Goal: Task Accomplishment & Management: Manage account settings

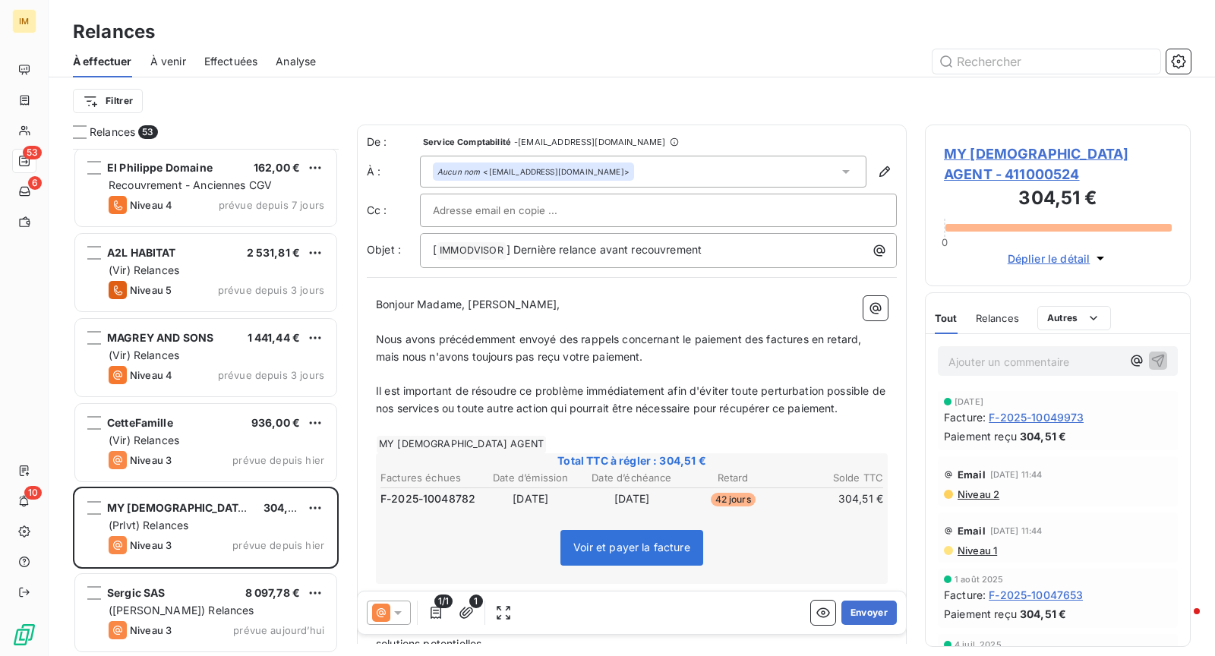
click at [591, 205] on div at bounding box center [658, 210] width 451 height 23
click at [745, 244] on p "[ IMMODVISOR ﻿ ] Dernière relance avant recouvrement" at bounding box center [662, 250] width 458 height 18
click at [708, 222] on div at bounding box center [658, 210] width 477 height 33
click at [394, 622] on div at bounding box center [389, 612] width 44 height 24
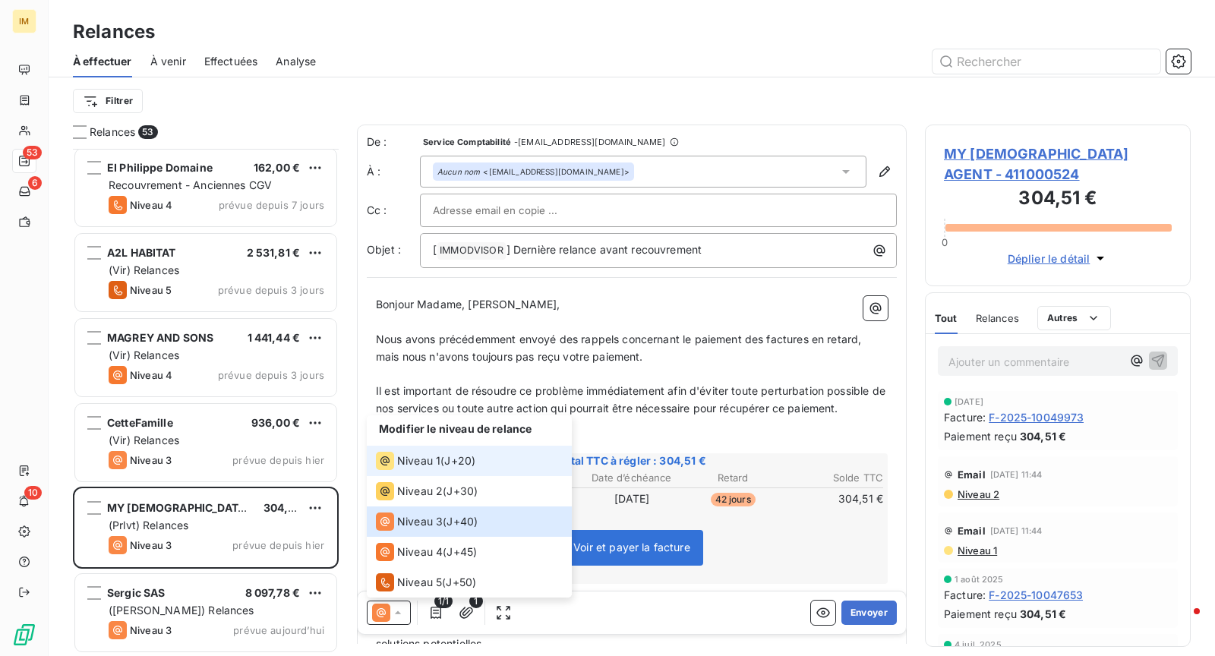
click at [462, 460] on span "J+20 )" at bounding box center [459, 460] width 31 height 15
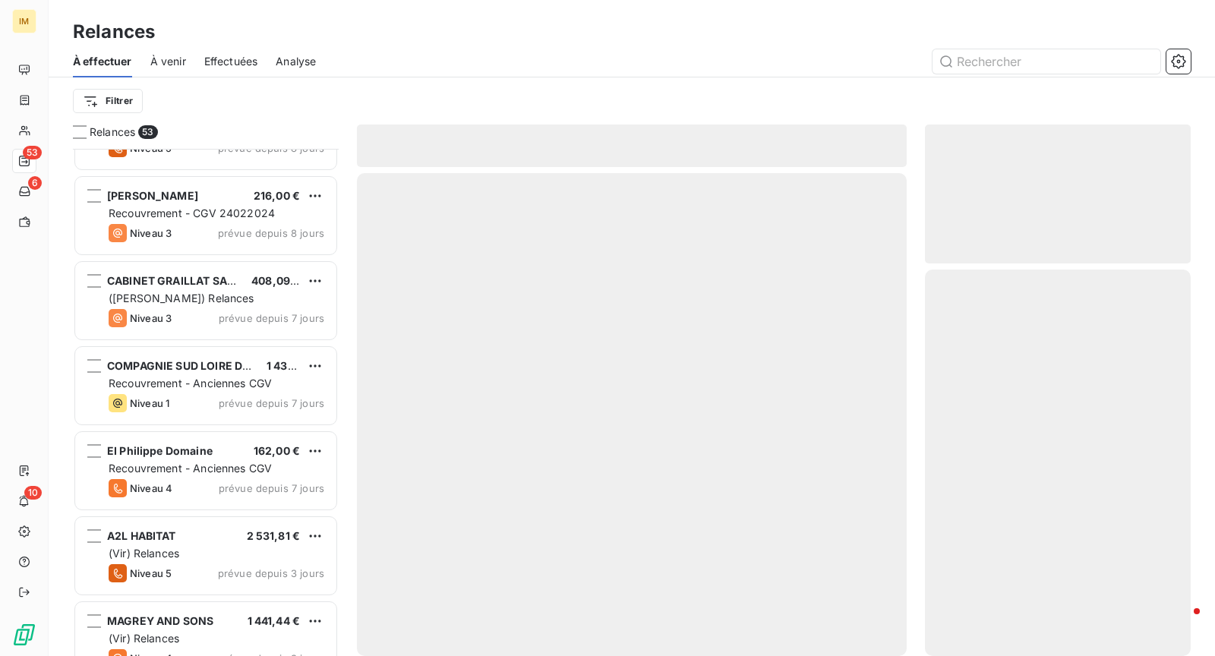
scroll to position [3999, 0]
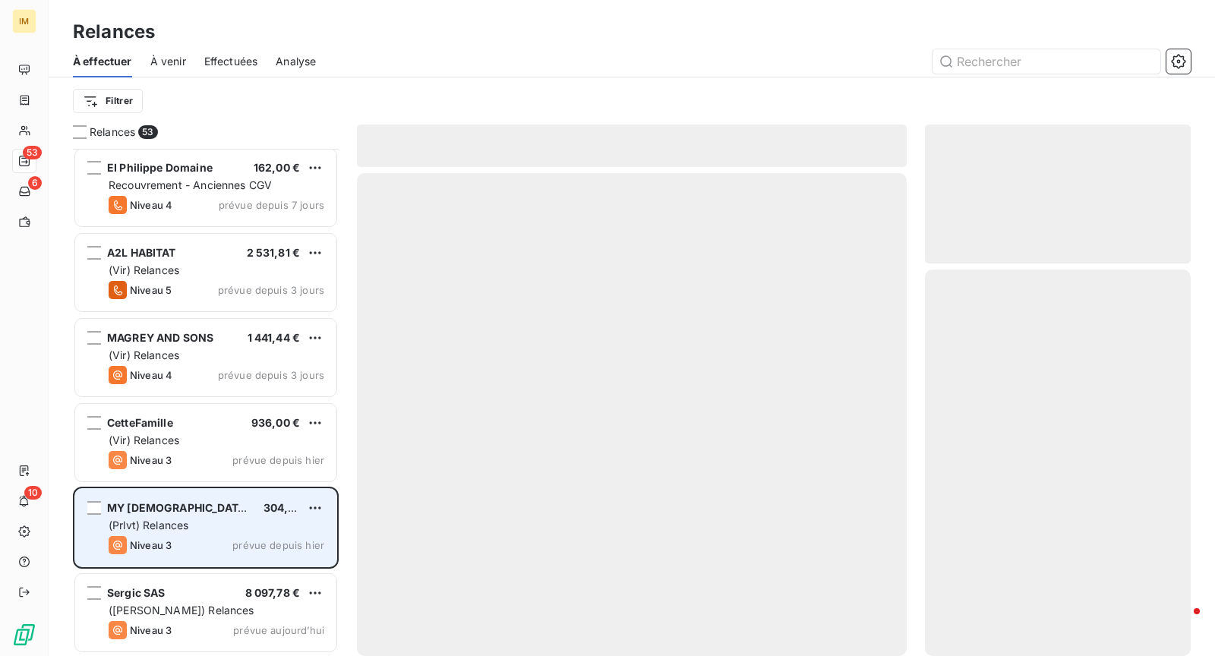
click at [241, 543] on span "prévue depuis hier" at bounding box center [278, 545] width 92 height 12
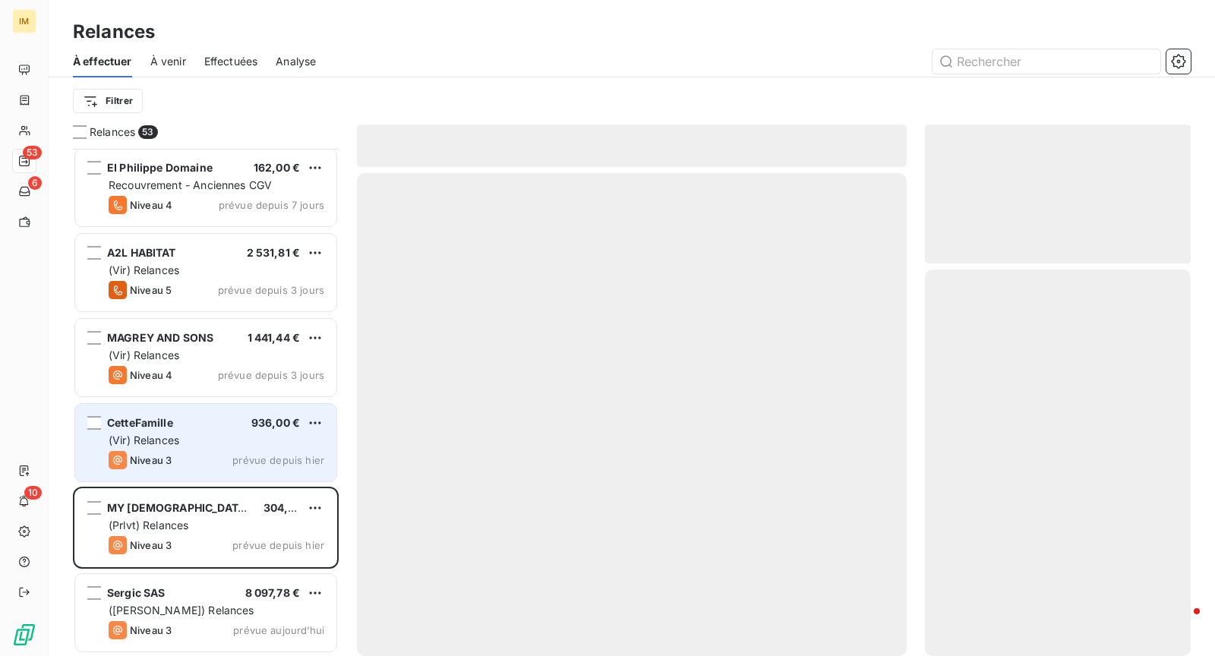
click at [242, 433] on div "(Vir) Relances" at bounding box center [217, 440] width 216 height 15
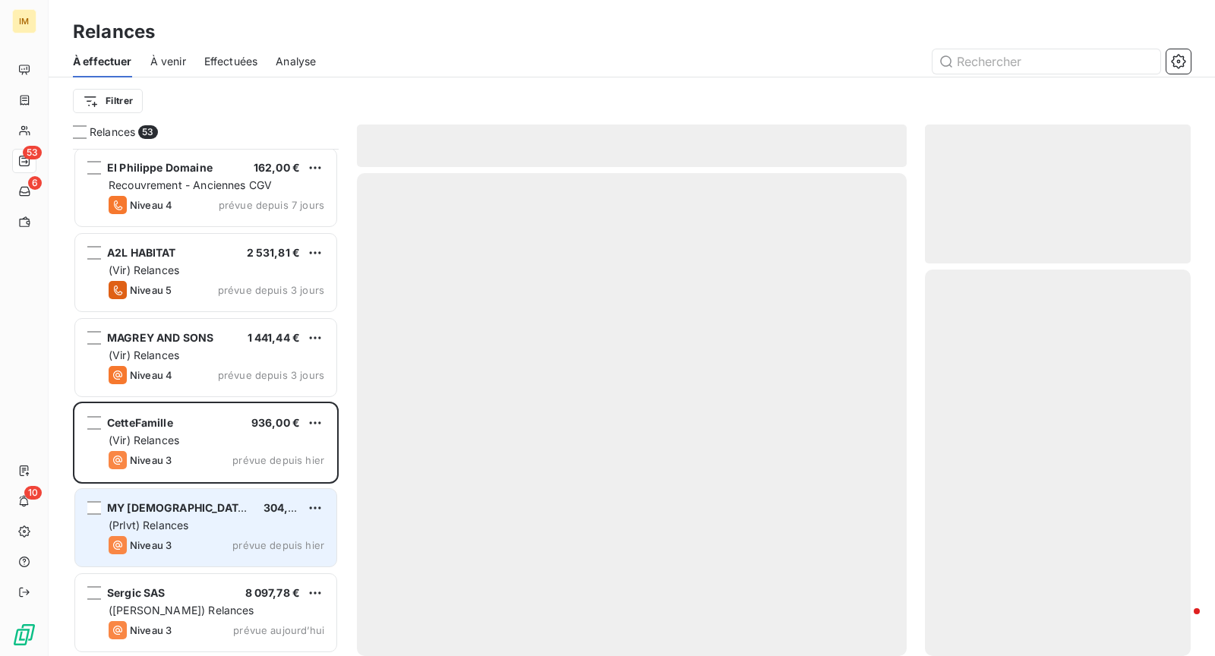
click at [273, 539] on span "prévue depuis hier" at bounding box center [278, 545] width 92 height 12
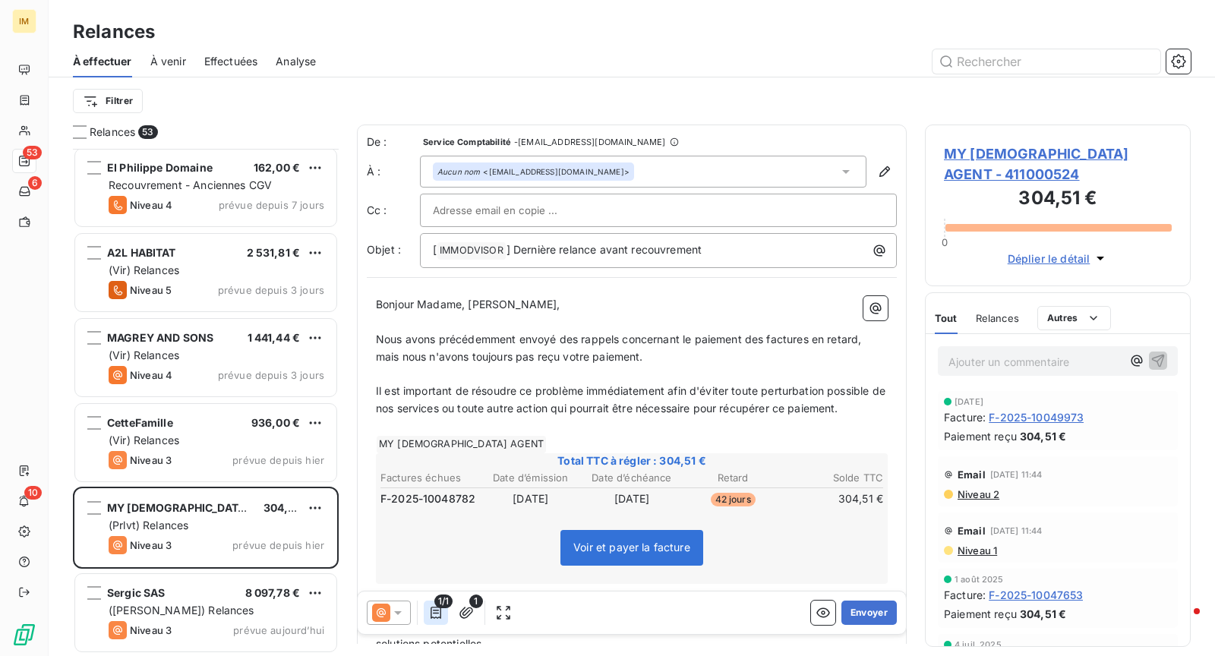
drag, startPoint x: 397, startPoint y: 611, endPoint x: 440, endPoint y: 616, distance: 43.6
click at [398, 612] on icon at bounding box center [397, 612] width 15 height 15
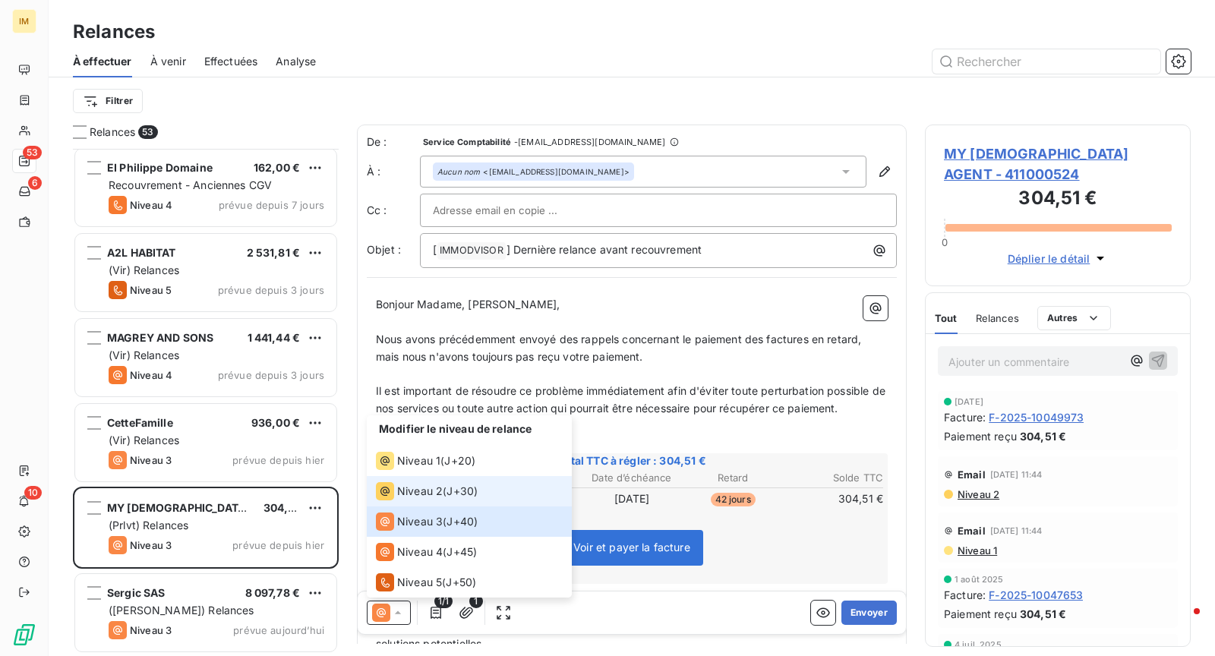
click at [443, 495] on div "Niveau 2 ( J+30 )" at bounding box center [427, 491] width 102 height 18
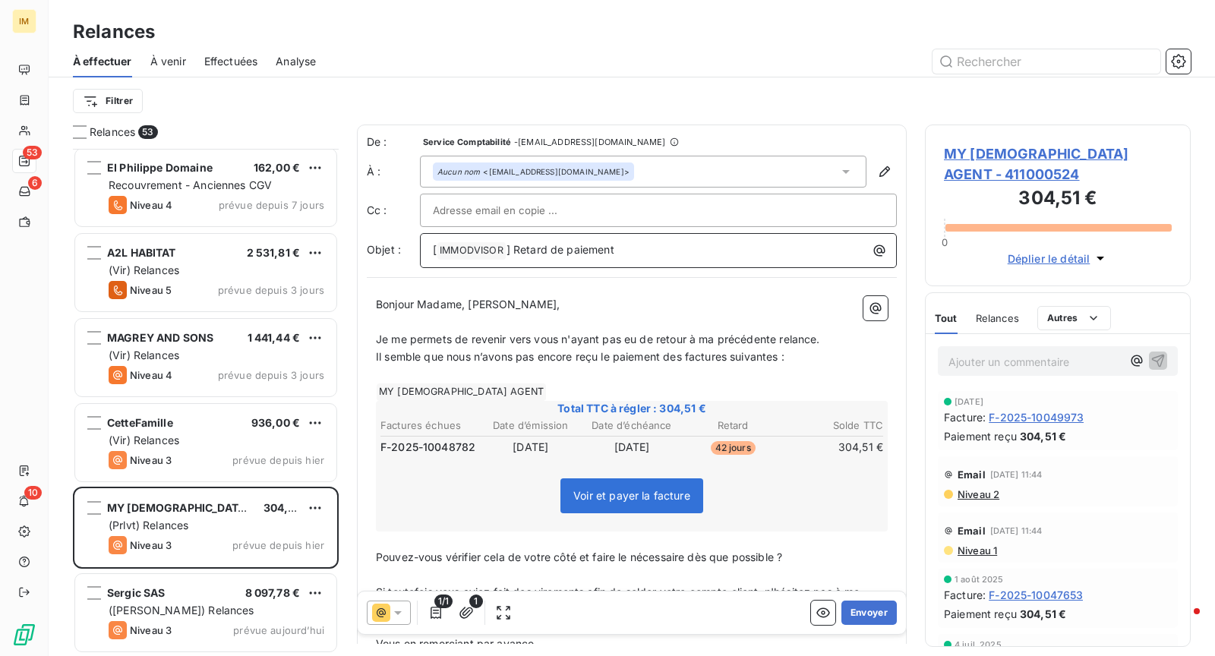
click at [562, 257] on p "[ IMMODVISOR ﻿ ] Retard de paiement" at bounding box center [662, 250] width 458 height 18
drag, startPoint x: 513, startPoint y: 247, endPoint x: 727, endPoint y: 260, distance: 214.5
click at [711, 260] on div "[ IMMODVISOR ﻿ ] Retard de paiement" at bounding box center [658, 250] width 477 height 35
click at [545, 249] on p "[ IMMODVISOR ﻿ ]" at bounding box center [662, 250] width 458 height 18
drag, startPoint x: 402, startPoint y: 310, endPoint x: 471, endPoint y: 332, distance: 73.2
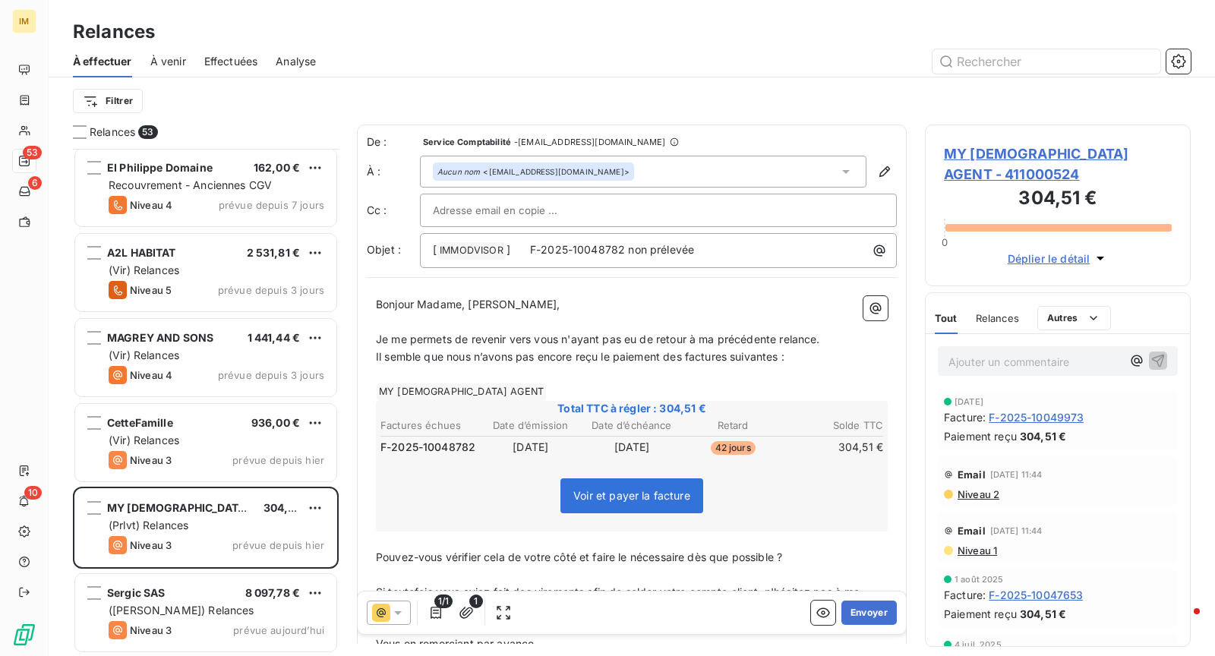
click at [404, 313] on div "Bonjour Madame, Monsieur, ﻿ Je me permets de revenir vers vous n'ayant pas eu d…" at bounding box center [632, 569] width 512 height 547
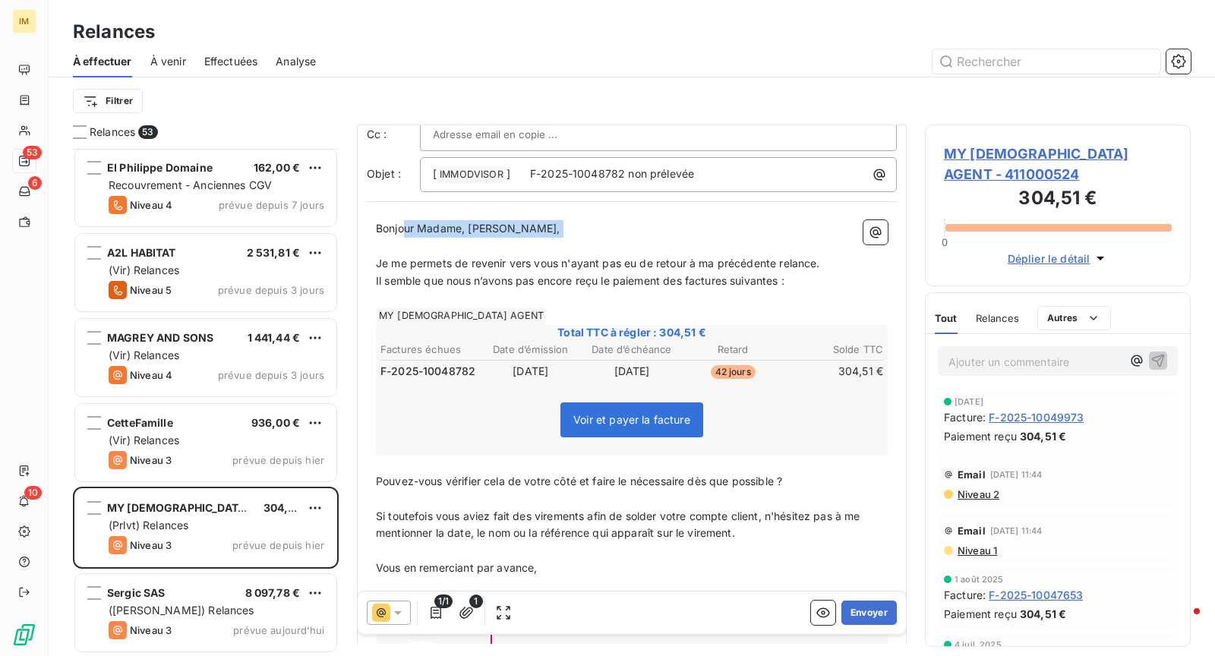
scroll to position [106, 0]
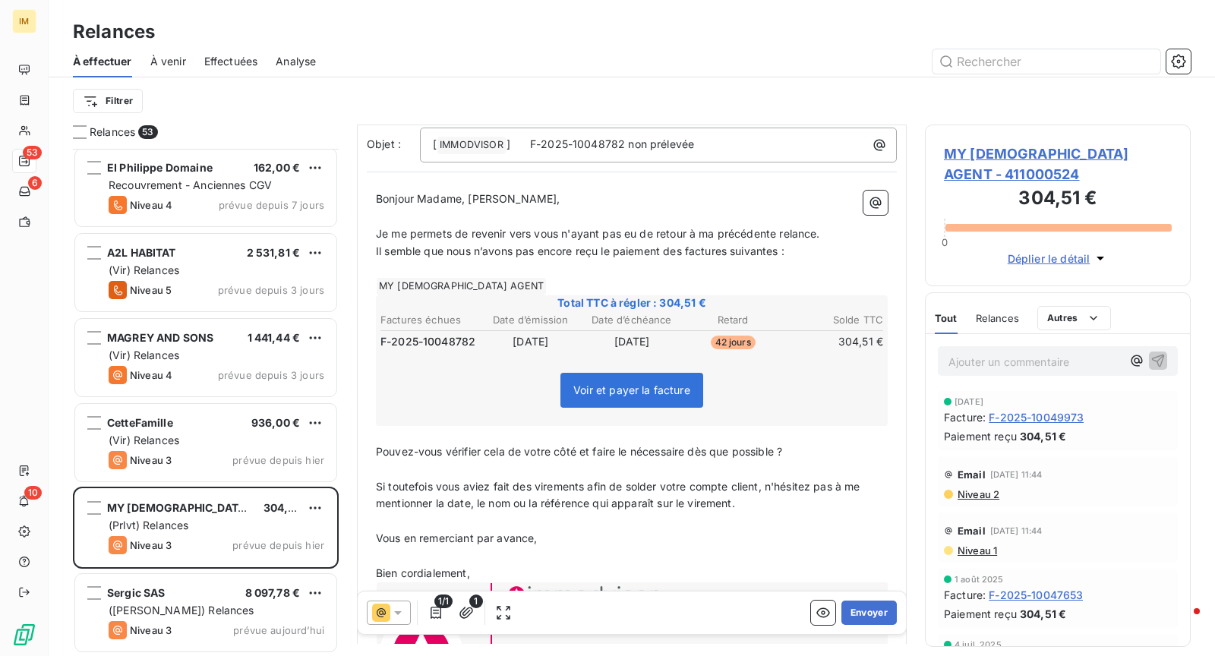
click at [676, 232] on span "Je me permets de revenir vers vous n'ayant pas eu de retour à ma précédente rel…" at bounding box center [598, 233] width 444 height 13
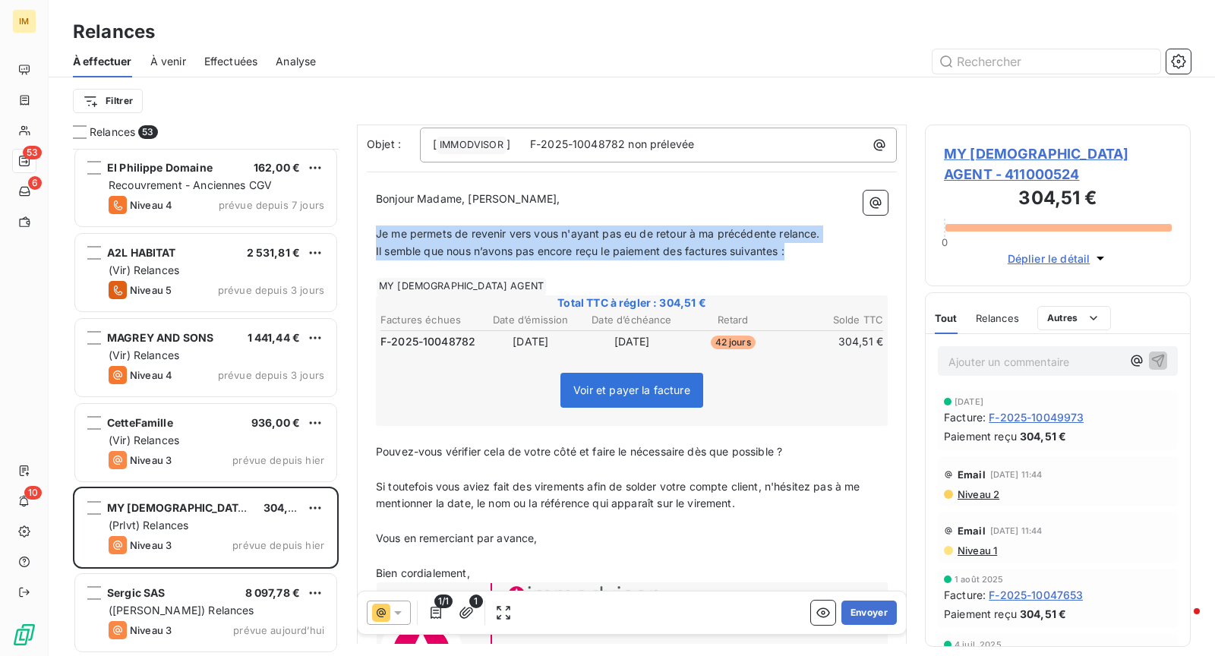
drag, startPoint x: 821, startPoint y: 249, endPoint x: 581, endPoint y: 200, distance: 244.2
click at [355, 238] on div "Relances 53 COMPAGNIE SUD LOIRE DE CONSTRUCTION 1 435,10 € Recouvrement - Ancie…" at bounding box center [632, 389] width 1166 height 531
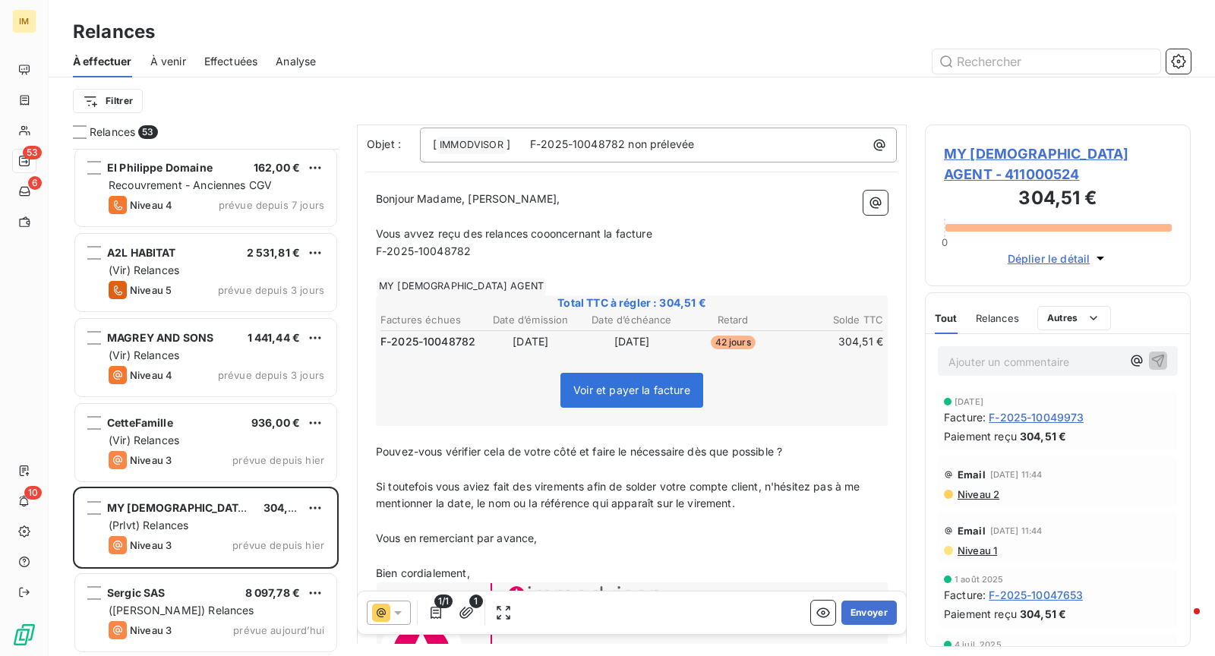
click at [729, 236] on p "Vous avvez reçu des relances coooncernant la facture" at bounding box center [632, 233] width 512 height 17
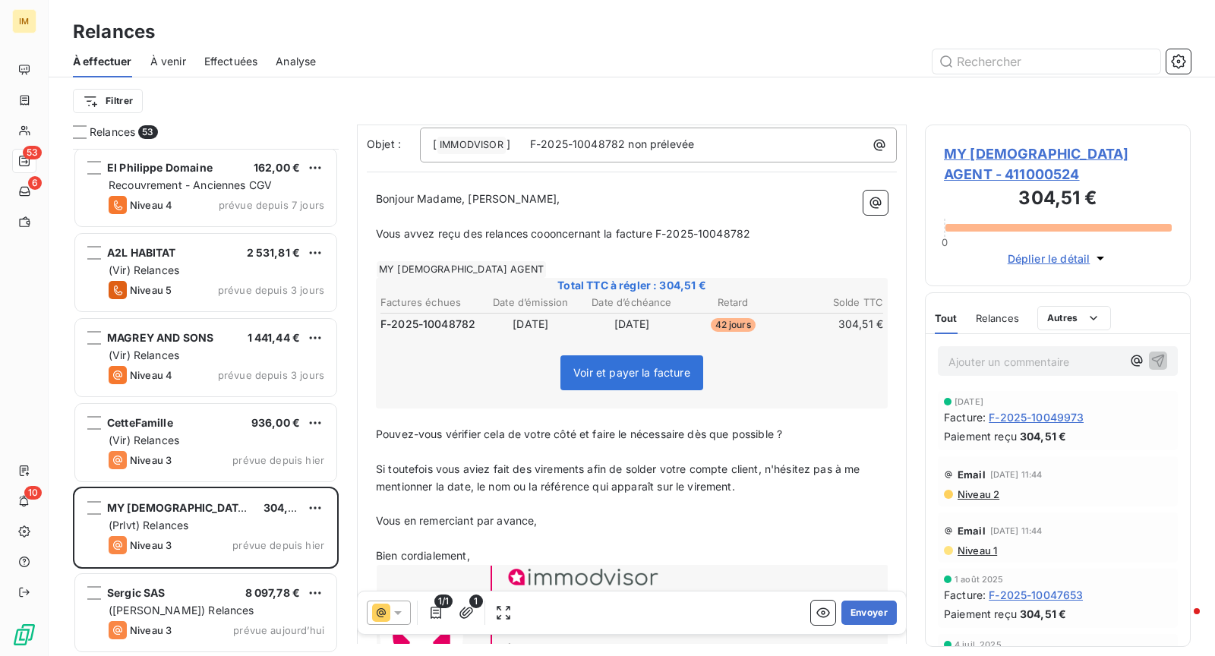
click at [777, 230] on p "Vous avvez reçu des relances coooncernant la facture F-2025-10048782" at bounding box center [632, 233] width 512 height 17
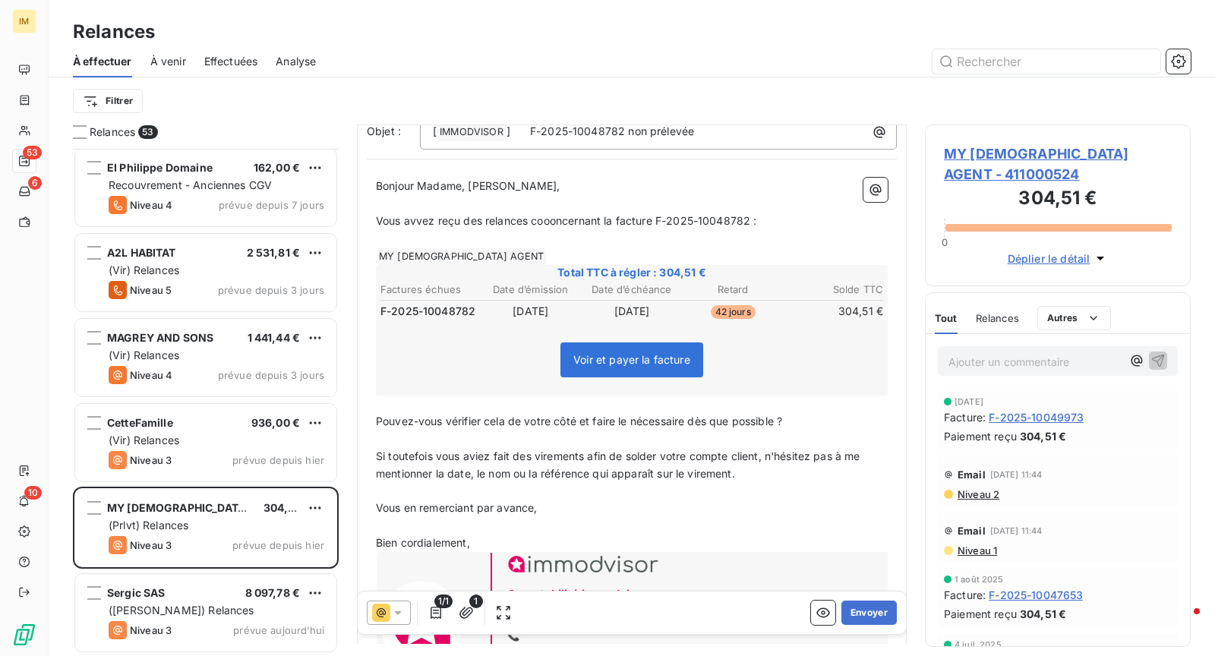
scroll to position [133, 0]
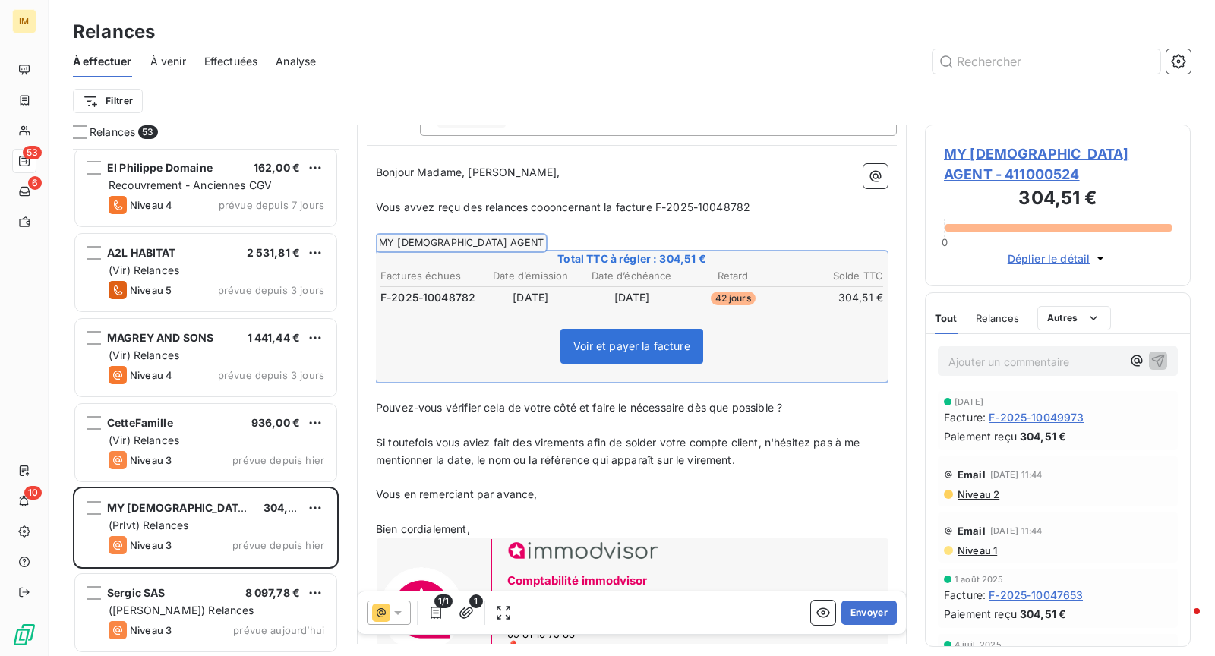
drag, startPoint x: 822, startPoint y: 409, endPoint x: 402, endPoint y: 235, distance: 455.1
click at [402, 235] on div "Bonjour Madame, Monsieur, ﻿ Vous avvez reçu des relances coooncernant la factur…" at bounding box center [632, 428] width 512 height 529
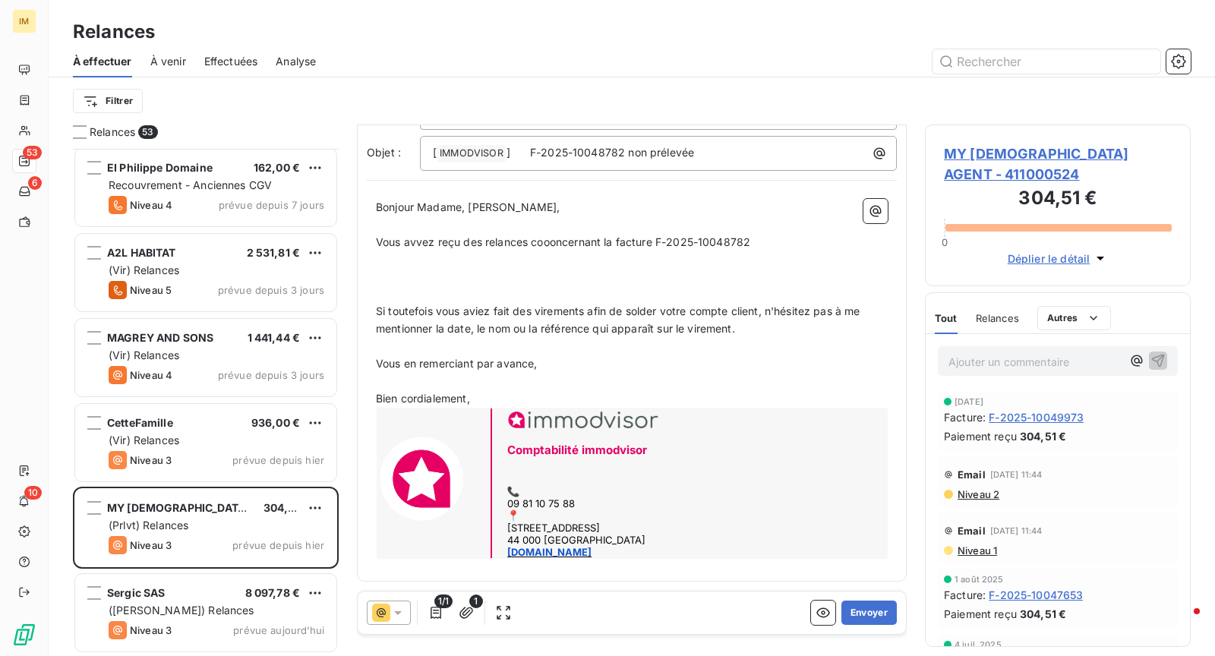
scroll to position [93, 0]
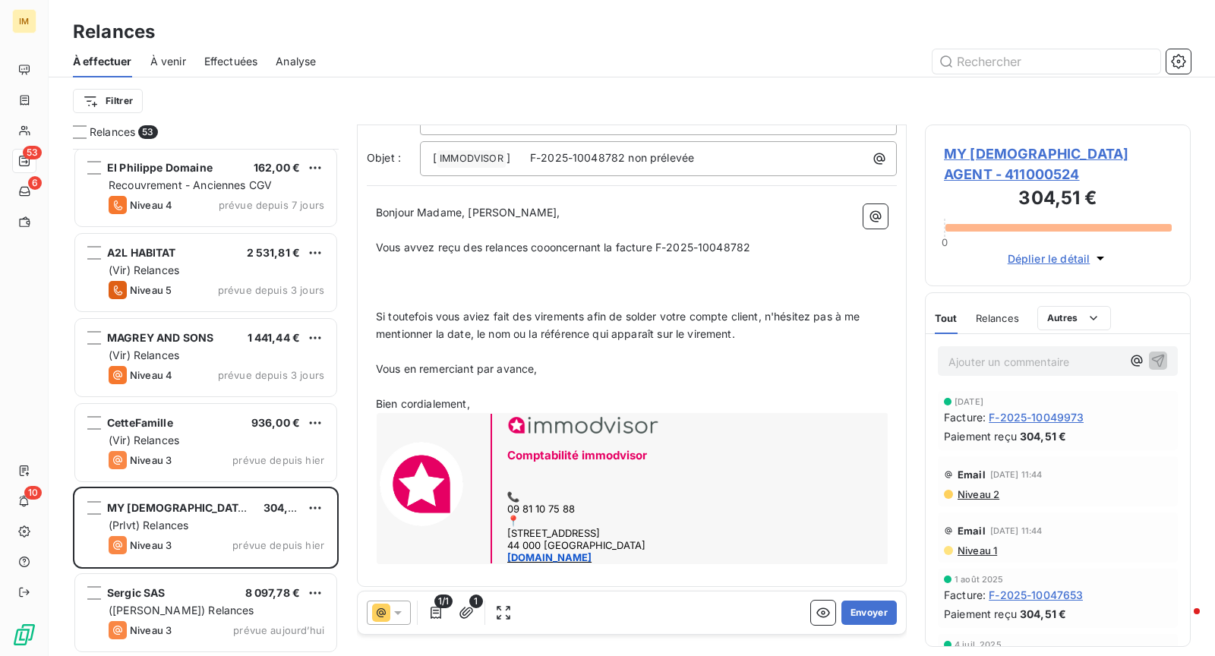
drag, startPoint x: 418, startPoint y: 241, endPoint x: 436, endPoint y: 272, distance: 36.1
click at [419, 241] on span "Vous avvez reçu des relances coooncernant la facture F-2025-10048782" at bounding box center [563, 247] width 374 height 13
click at [430, 275] on p "﻿" at bounding box center [632, 282] width 512 height 17
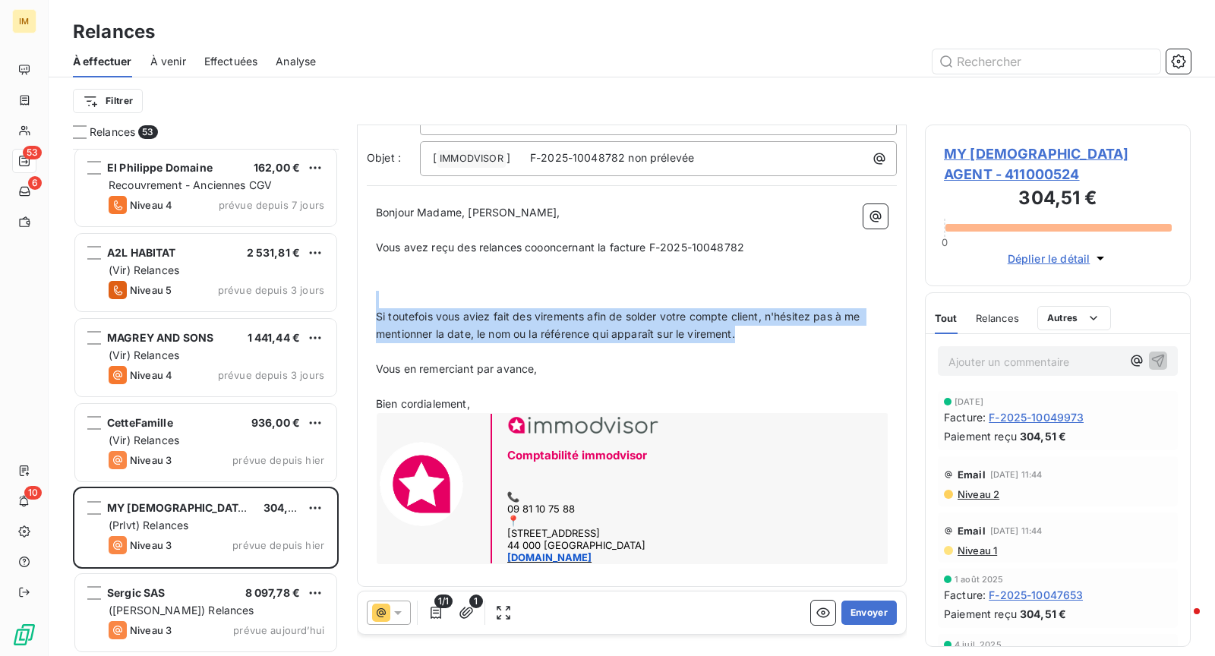
drag, startPoint x: 779, startPoint y: 329, endPoint x: 431, endPoint y: 298, distance: 349.1
click at [367, 298] on div "Bonjour Madame, Monsieur, ﻿ Vous avez reçu des relances coooncernant la facture…" at bounding box center [632, 386] width 530 height 382
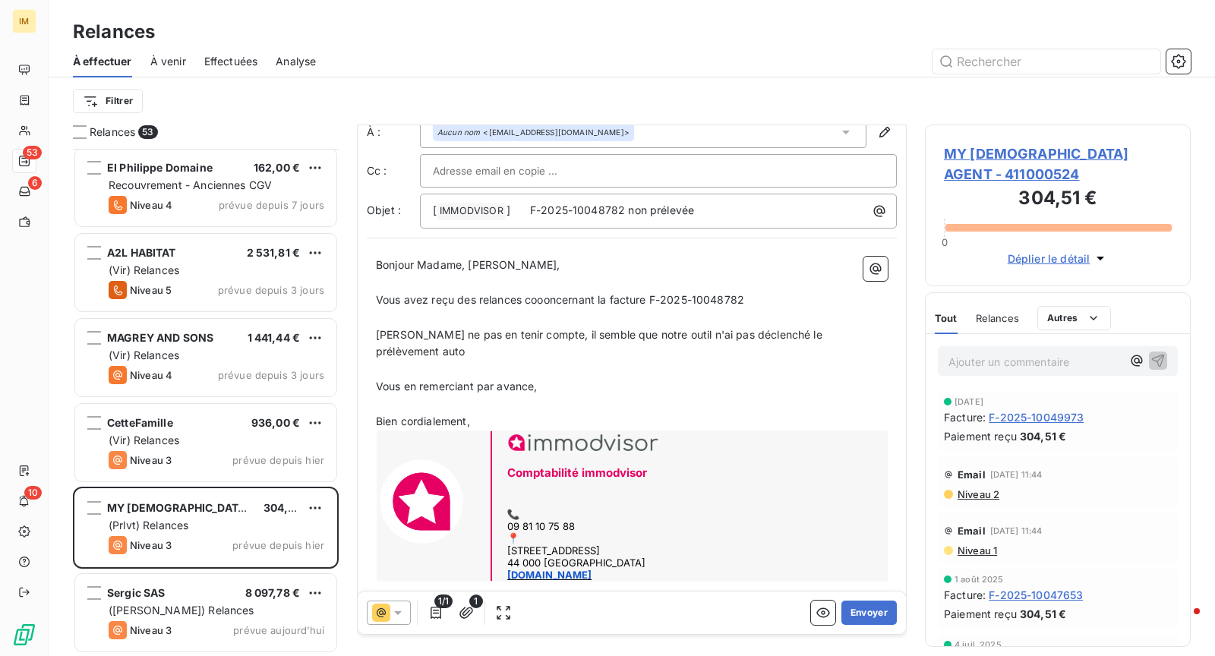
scroll to position [58, 0]
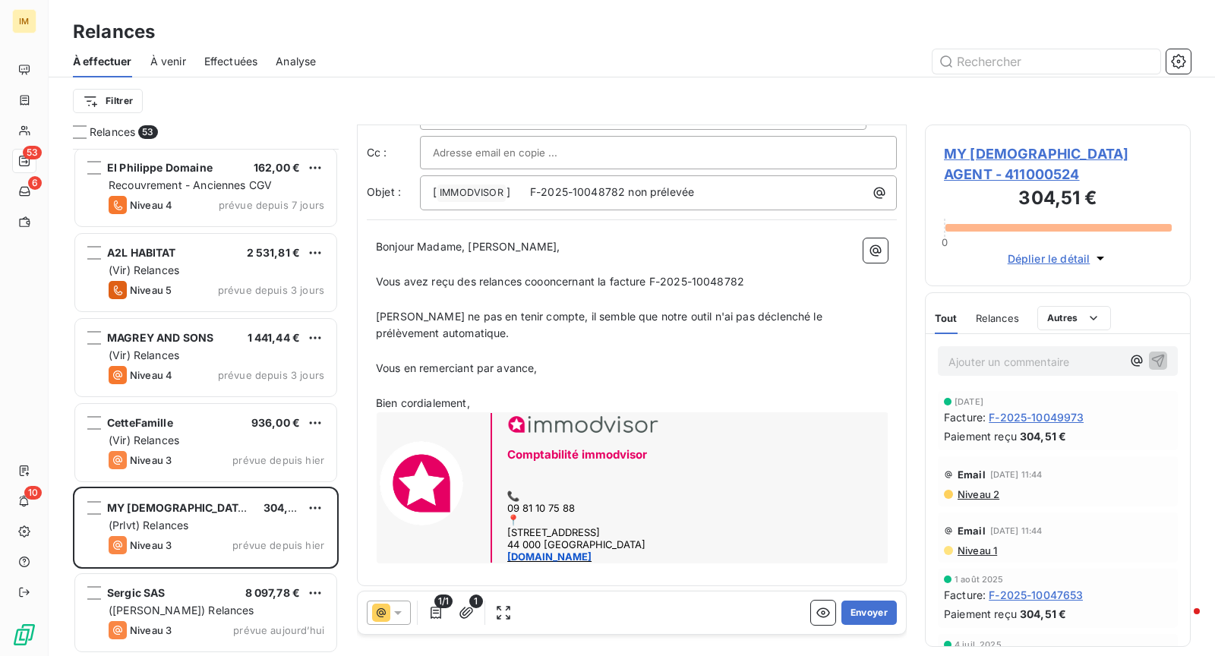
click at [549, 282] on span "Vous avez reçu des relances coooncernant la facture F-2025-10048782" at bounding box center [560, 281] width 368 height 13
click at [780, 287] on p "Vous avez reçu des relances concernant la facture F-2025-10048782" at bounding box center [632, 281] width 512 height 17
click at [516, 291] on p "﻿" at bounding box center [632, 299] width 512 height 17
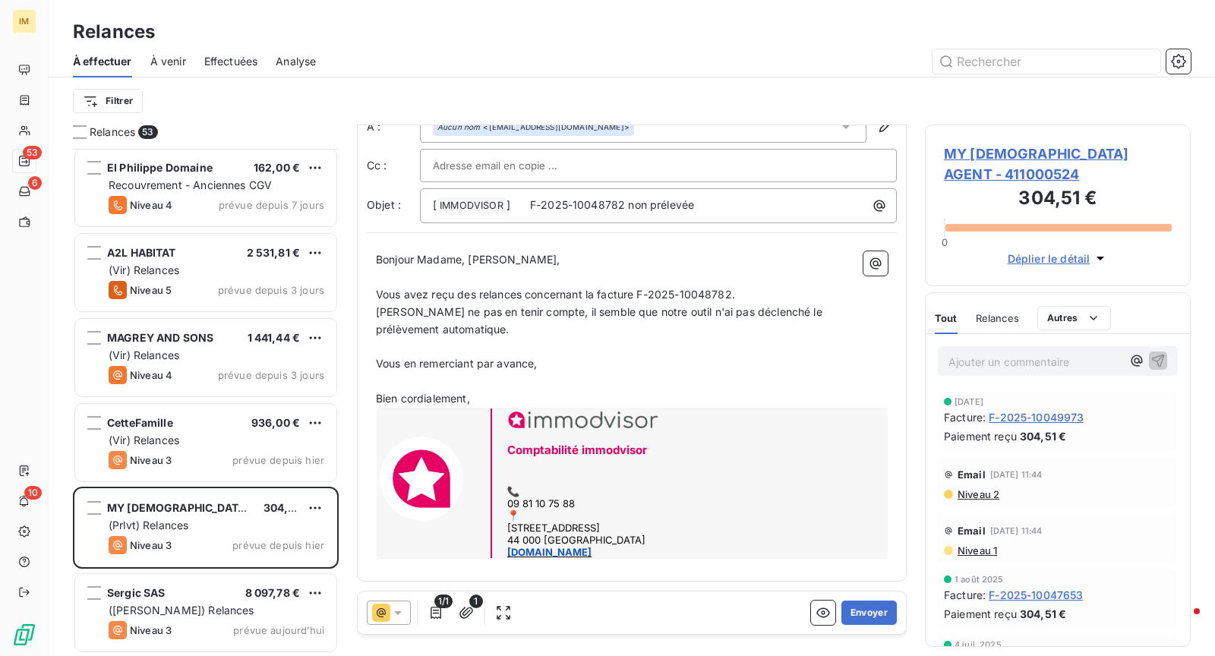
scroll to position [40, 0]
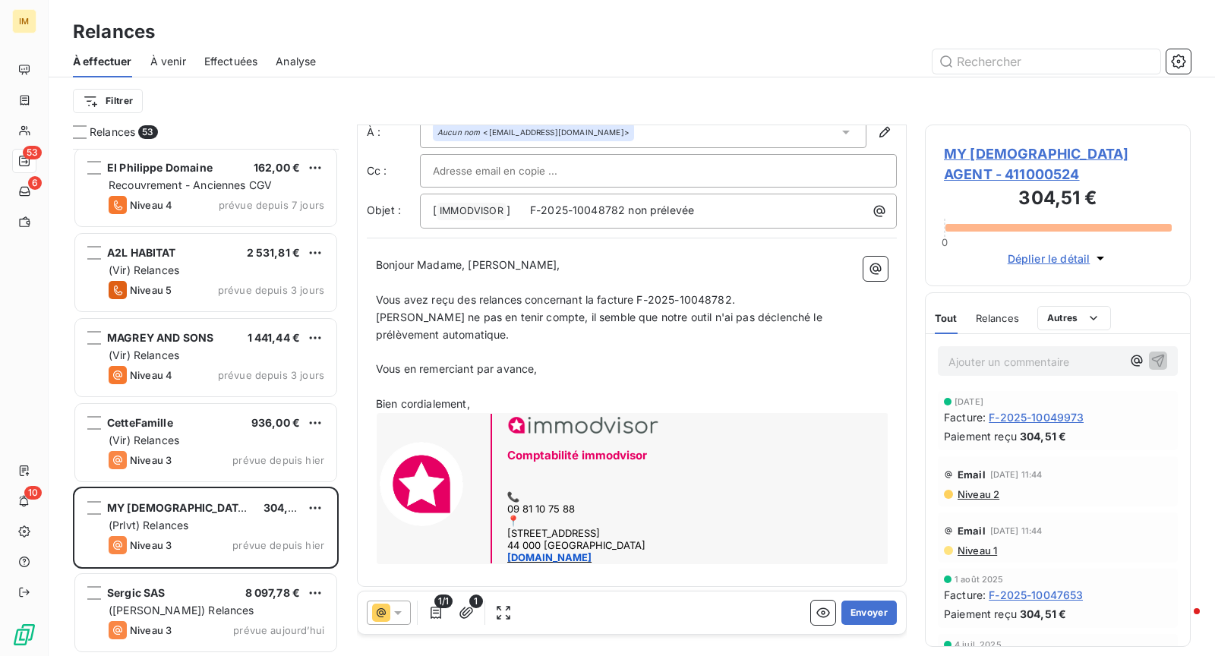
click at [517, 328] on p "[PERSON_NAME] ne pas en tenir compte, il semble que notre outil n'ai pas déclen…" at bounding box center [632, 326] width 512 height 35
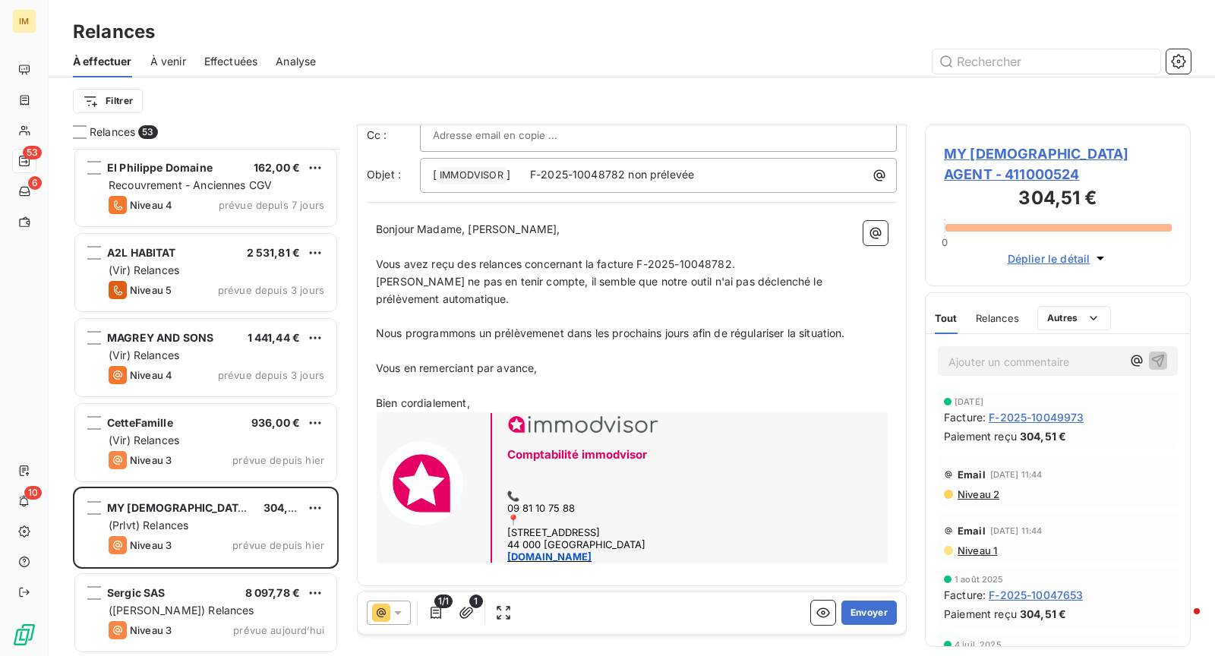
scroll to position [93, 0]
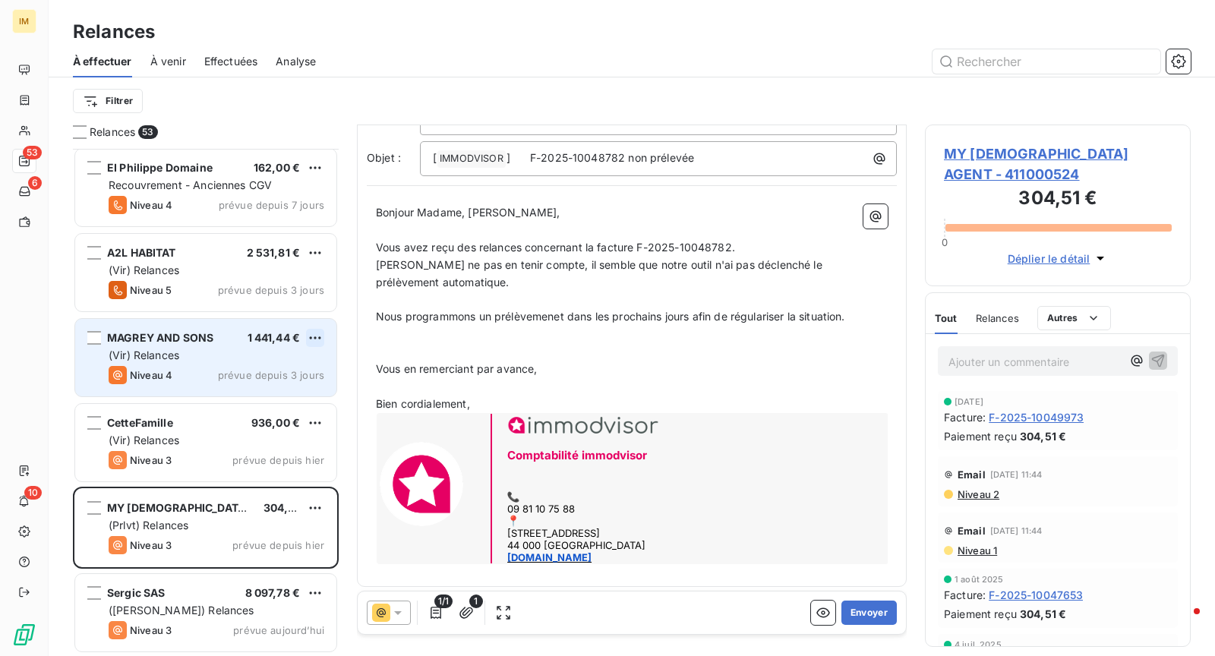
drag, startPoint x: 545, startPoint y: 368, endPoint x: 323, endPoint y: 341, distance: 223.3
click at [323, 341] on div "Relances 53 COMPAGNIE SUD LOIRE DE CONSTRUCTION 1 435,10 € Recouvrement - Ancie…" at bounding box center [632, 389] width 1166 height 531
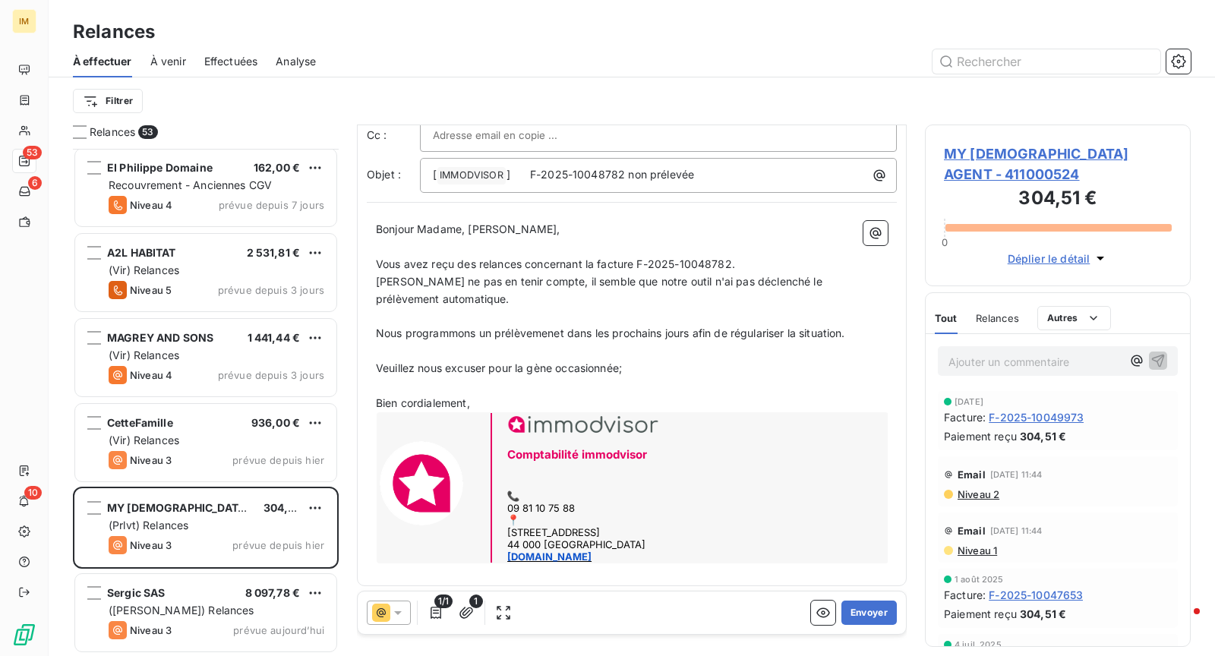
click at [554, 318] on p "﻿" at bounding box center [632, 315] width 512 height 17
click at [566, 326] on span "Nous programmons un prélèvemenet dans les prochains jours afin de régulariser l…" at bounding box center [610, 332] width 469 height 13
click at [862, 608] on button "Envoyer" at bounding box center [868, 612] width 55 height 24
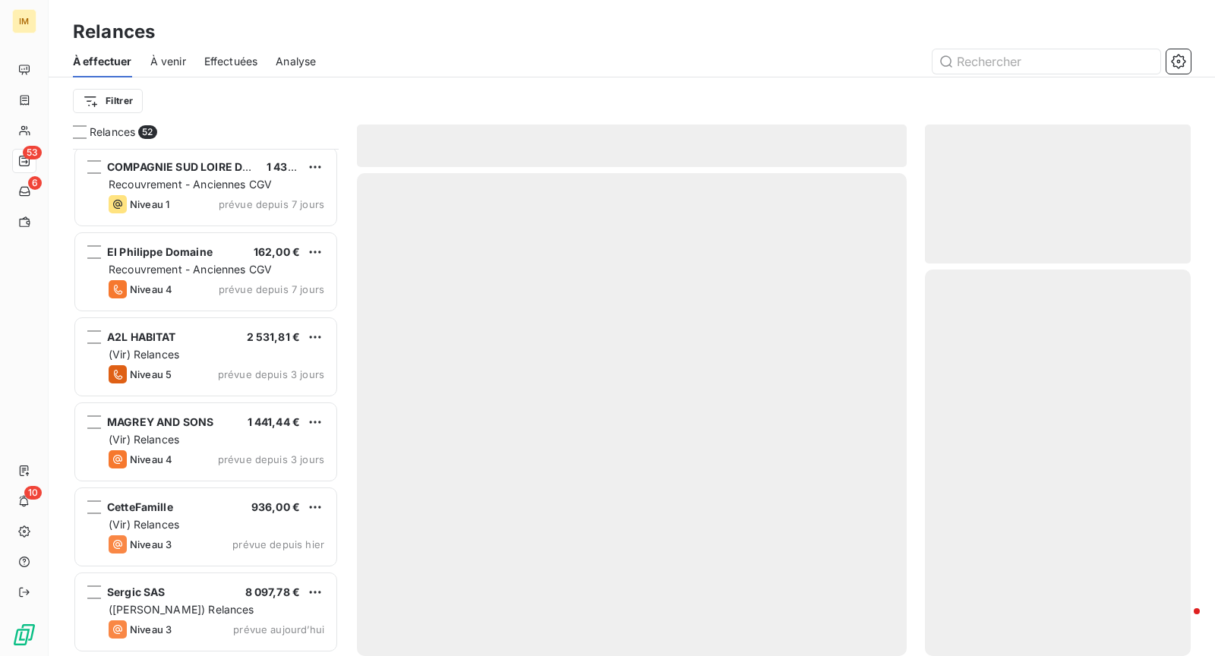
scroll to position [3914, 0]
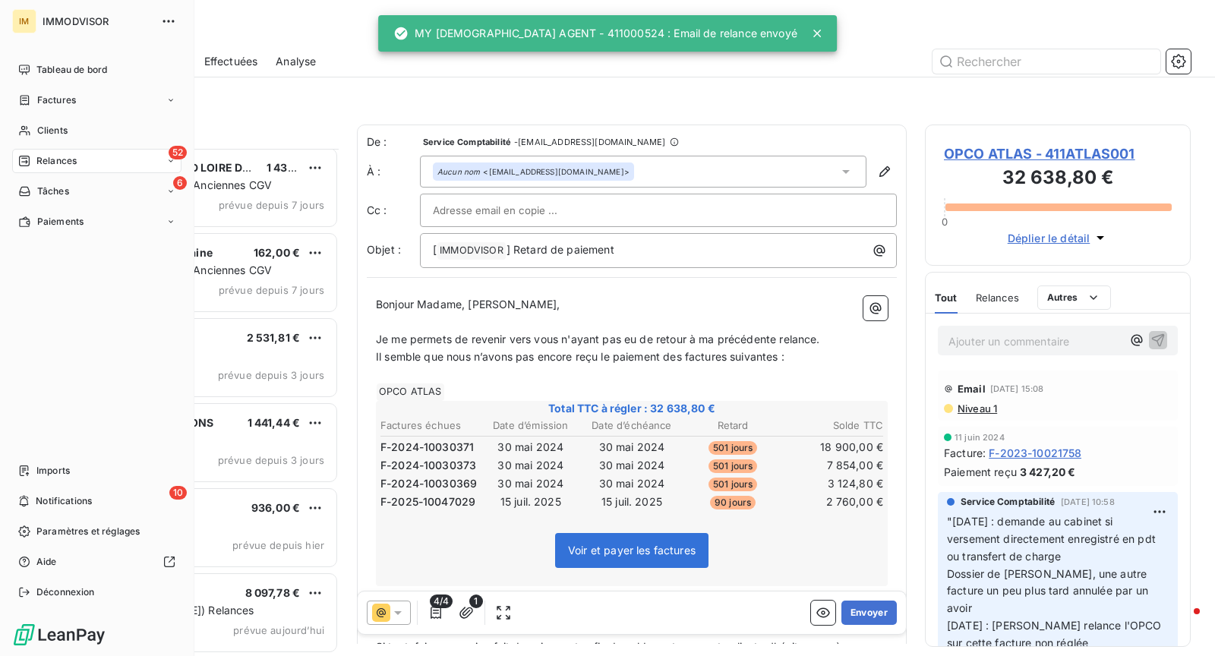
drag, startPoint x: 29, startPoint y: 153, endPoint x: 80, endPoint y: 156, distance: 51.7
click at [30, 153] on div "52 Relances" at bounding box center [96, 161] width 169 height 24
click at [82, 128] on div "Clients" at bounding box center [96, 130] width 169 height 24
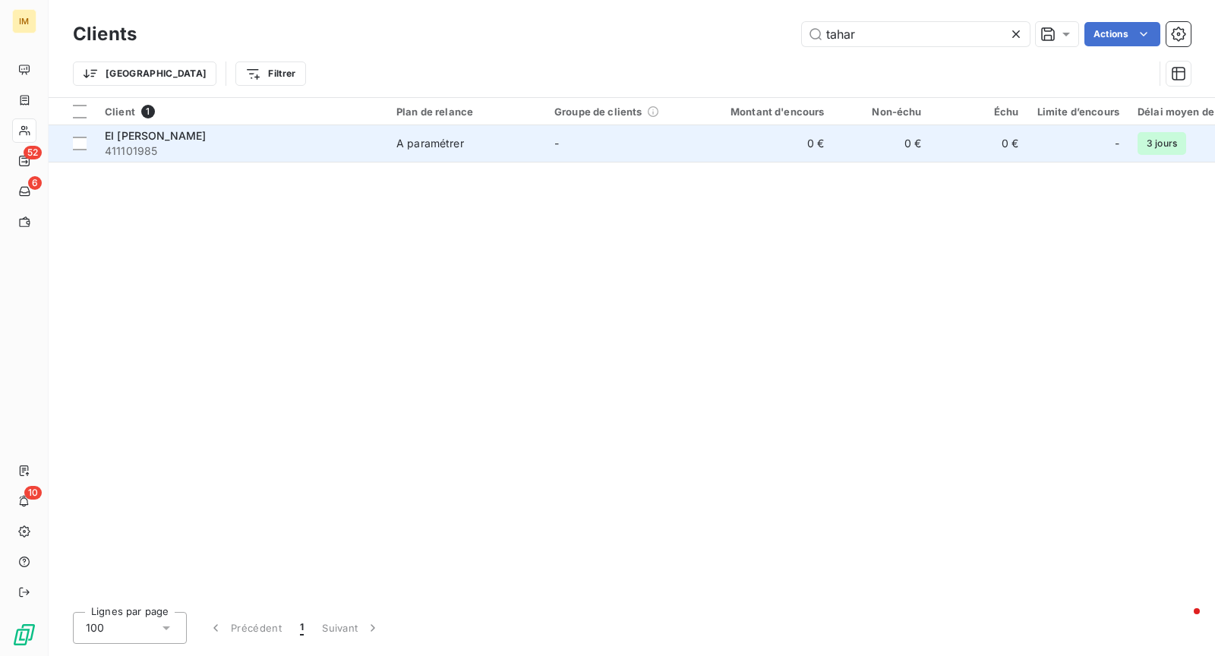
click at [354, 156] on span "411101985" at bounding box center [241, 150] width 273 height 15
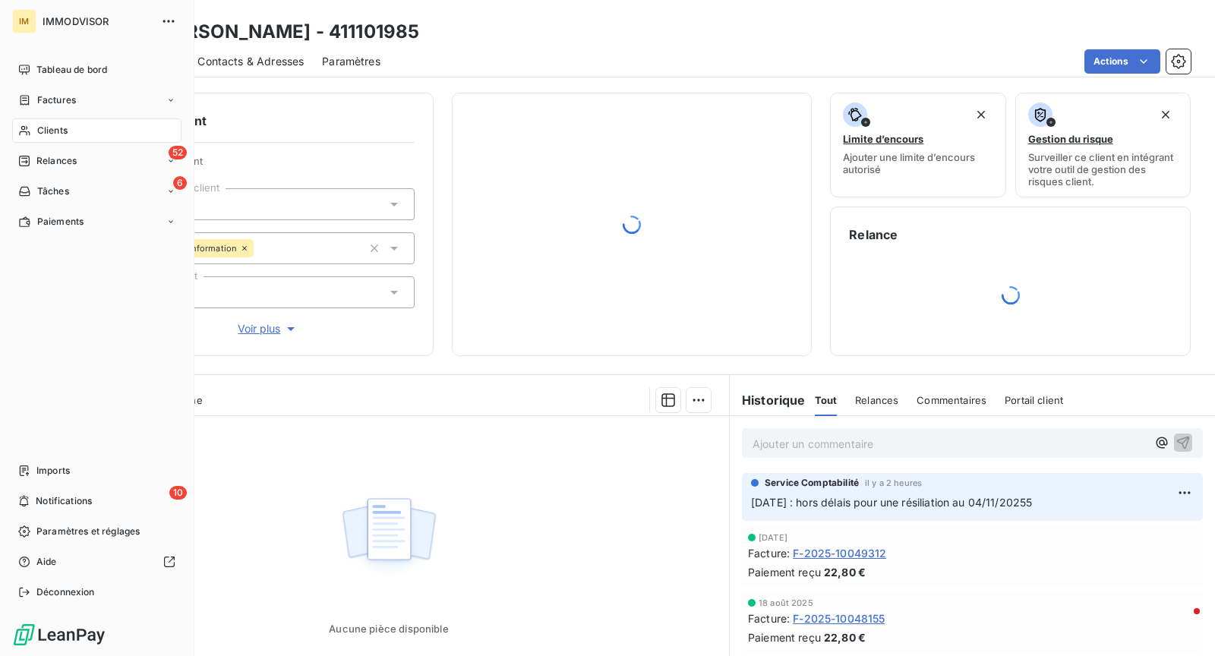
click at [38, 127] on span "Clients" at bounding box center [52, 131] width 30 height 14
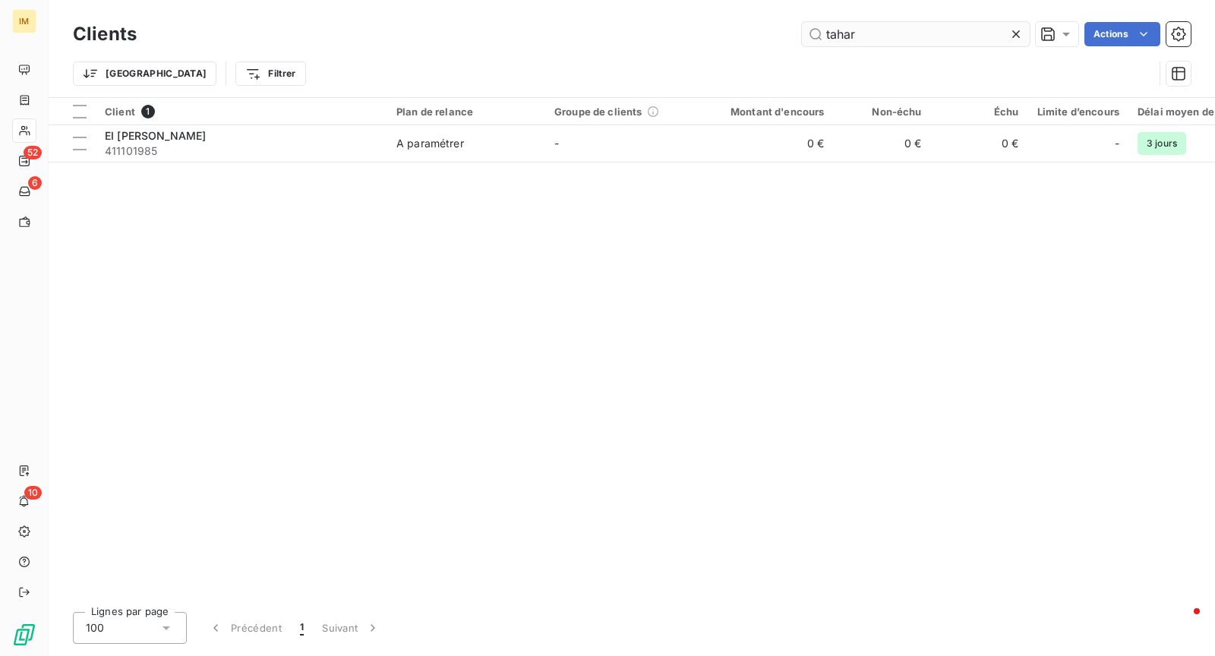
click at [909, 41] on input "tahar" at bounding box center [916, 34] width 228 height 24
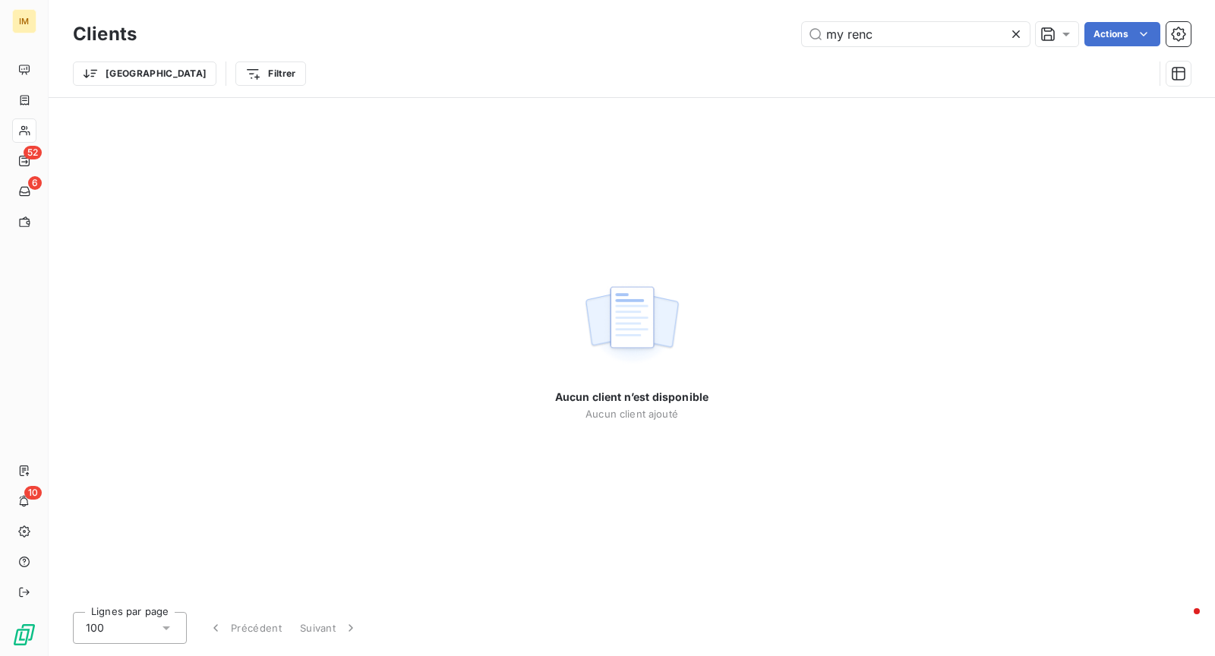
drag, startPoint x: 847, startPoint y: 30, endPoint x: 856, endPoint y: 71, distance: 42.0
click at [850, 37] on input "my renc" at bounding box center [916, 34] width 228 height 24
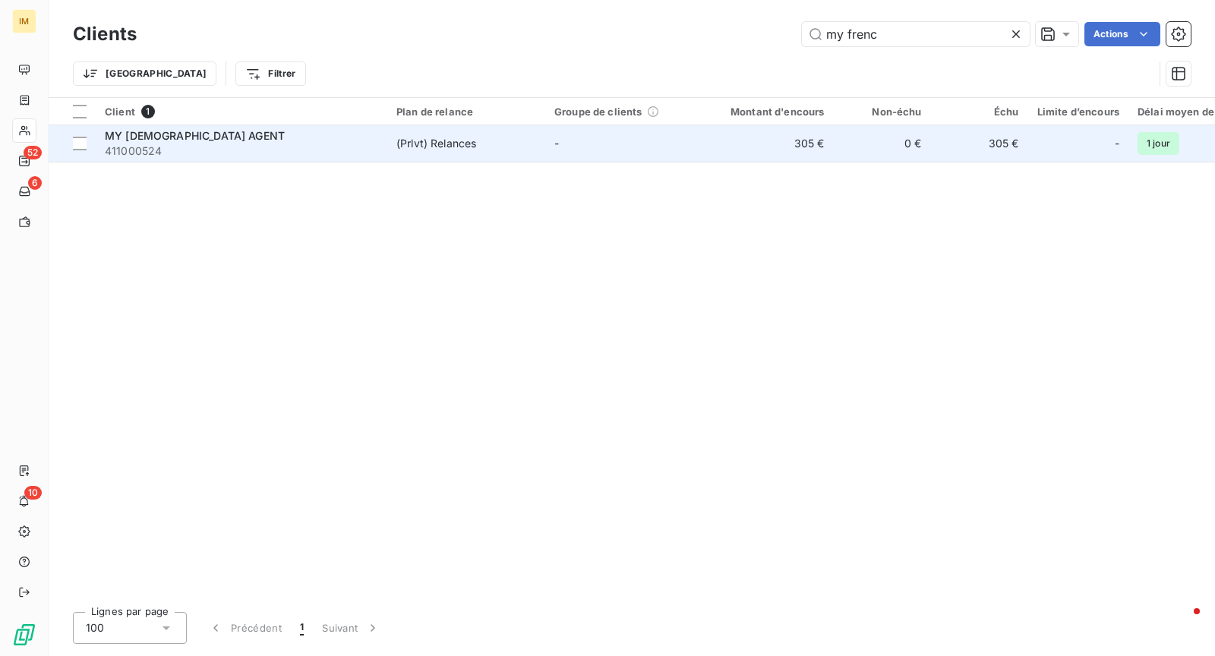
type input "my frenc"
click at [235, 156] on span "411000524" at bounding box center [241, 150] width 273 height 15
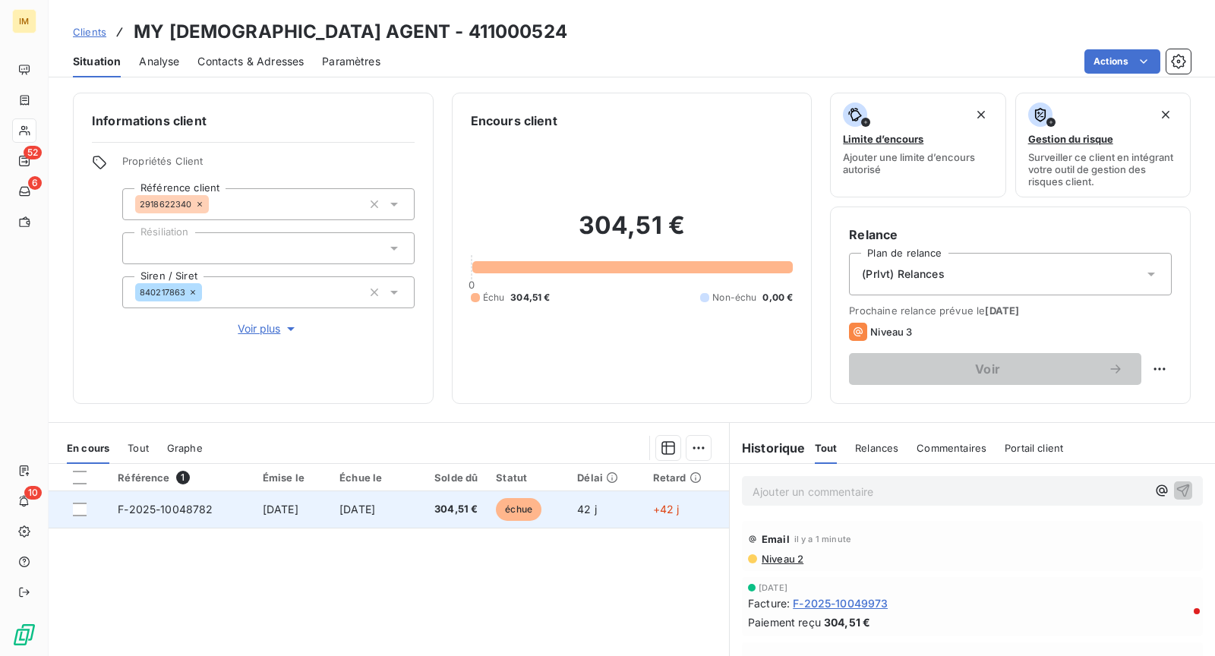
click at [279, 503] on span "[DATE]" at bounding box center [281, 509] width 36 height 13
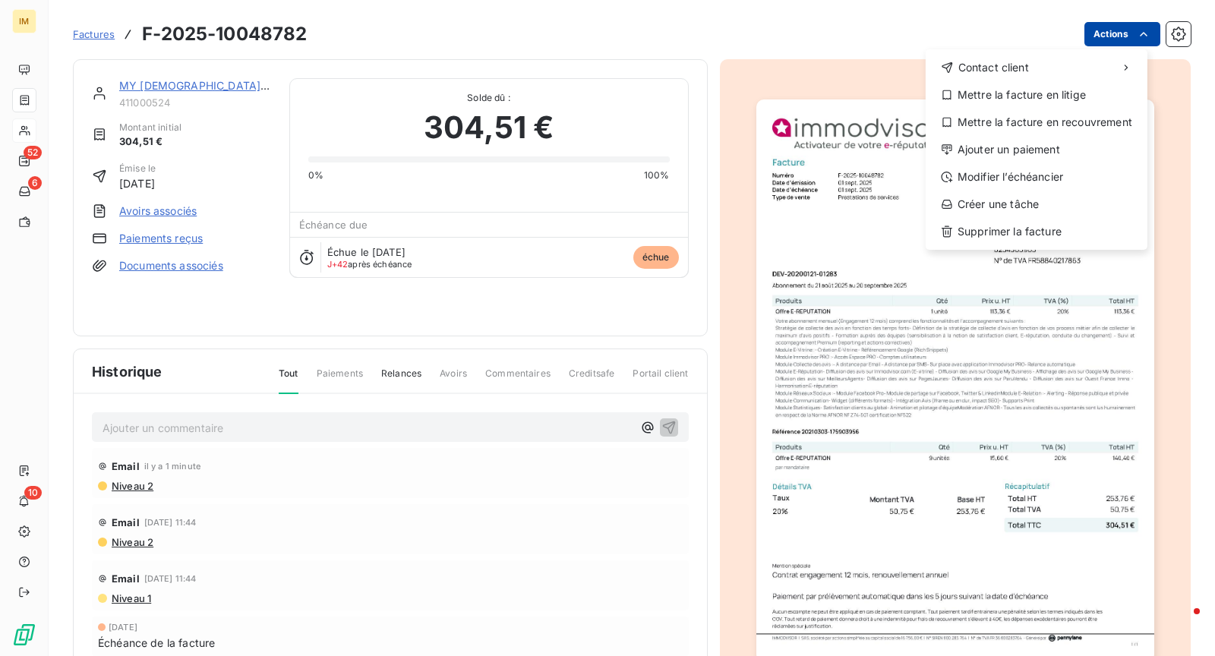
click at [1121, 38] on html "IM 52 6 10 Factures F-2025-10048782 Actions Contact client Mettre la facture en…" at bounding box center [607, 328] width 1215 height 656
click at [1050, 158] on div "Ajouter un paiement" at bounding box center [1036, 149] width 210 height 24
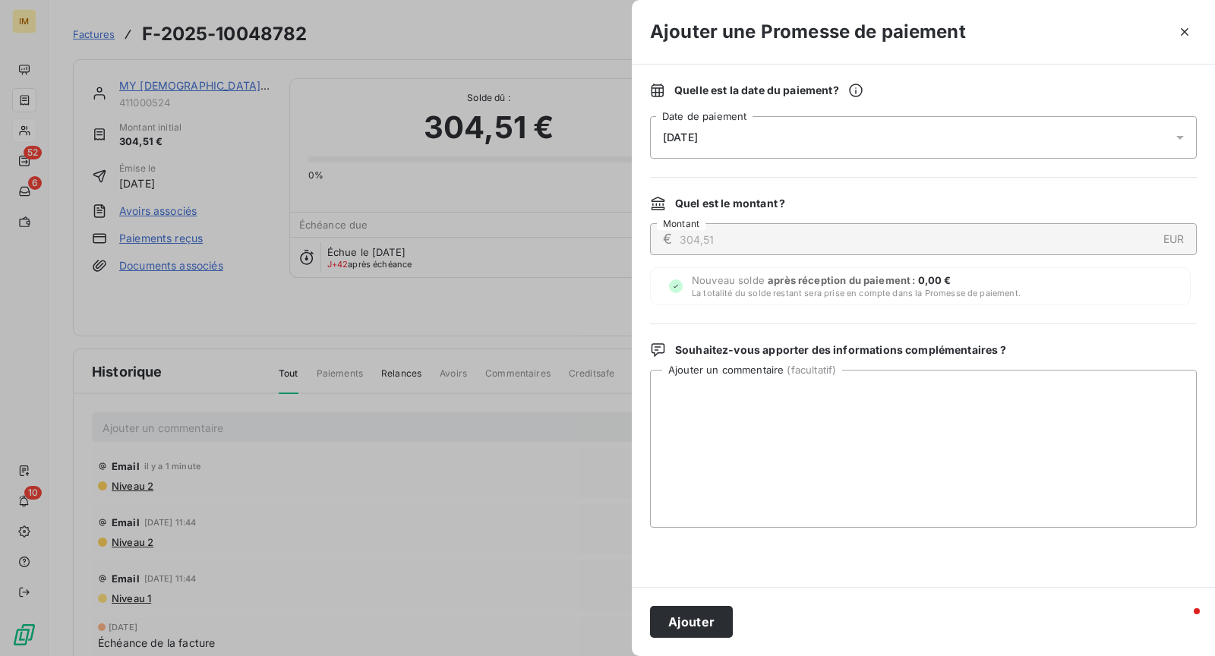
click at [811, 123] on div "[DATE]" at bounding box center [923, 137] width 547 height 43
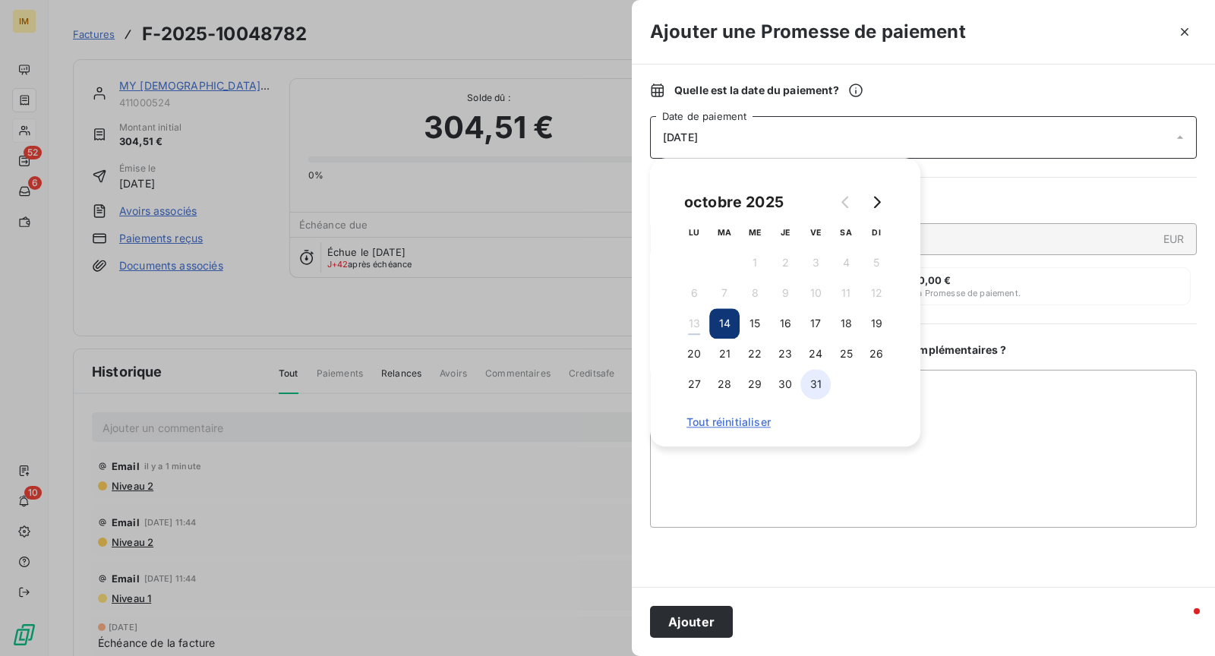
click at [805, 380] on button "31" at bounding box center [815, 384] width 30 height 30
click at [811, 381] on button "31" at bounding box center [815, 384] width 30 height 30
click at [994, 574] on div "Quelle est la date du paiement ? [DATE] Date de paiement Quel est le montant ? …" at bounding box center [923, 326] width 583 height 522
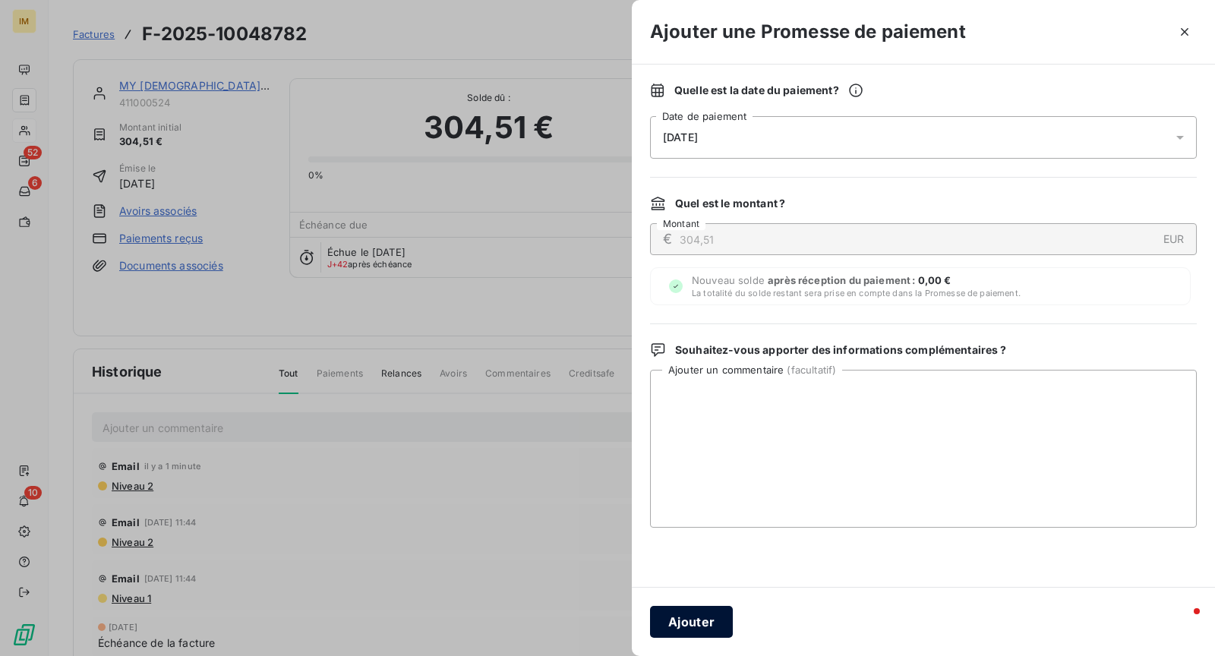
click at [687, 626] on button "Ajouter" at bounding box center [691, 622] width 83 height 32
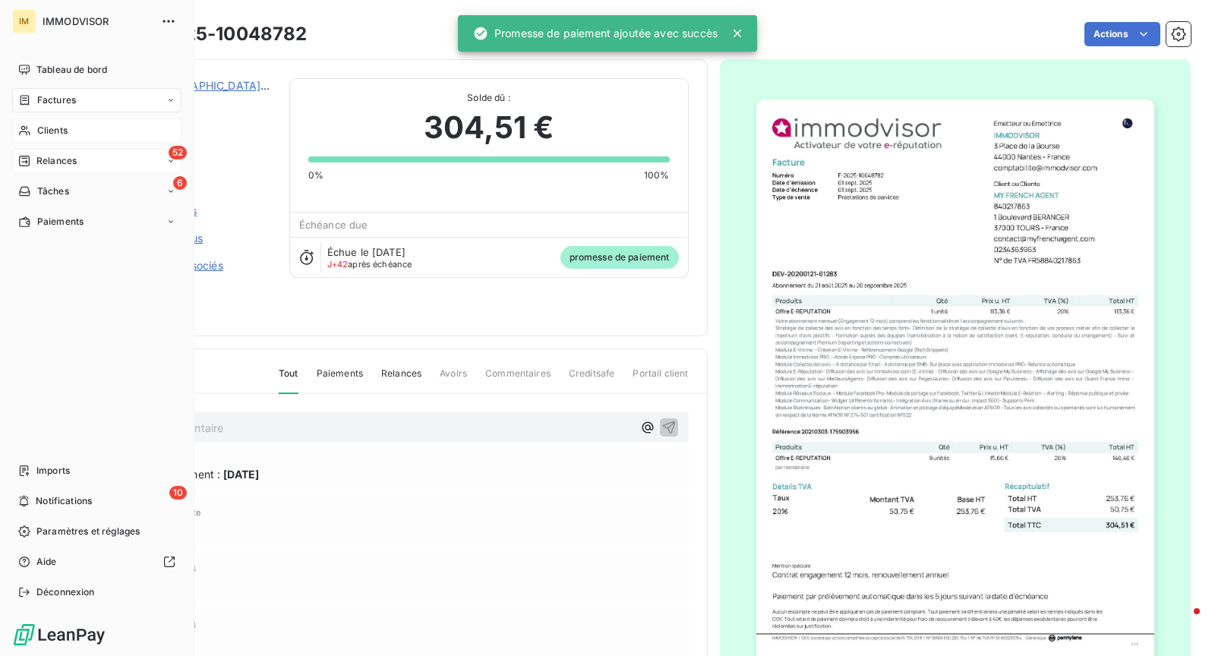
click at [52, 160] on span "Relances" at bounding box center [56, 161] width 40 height 14
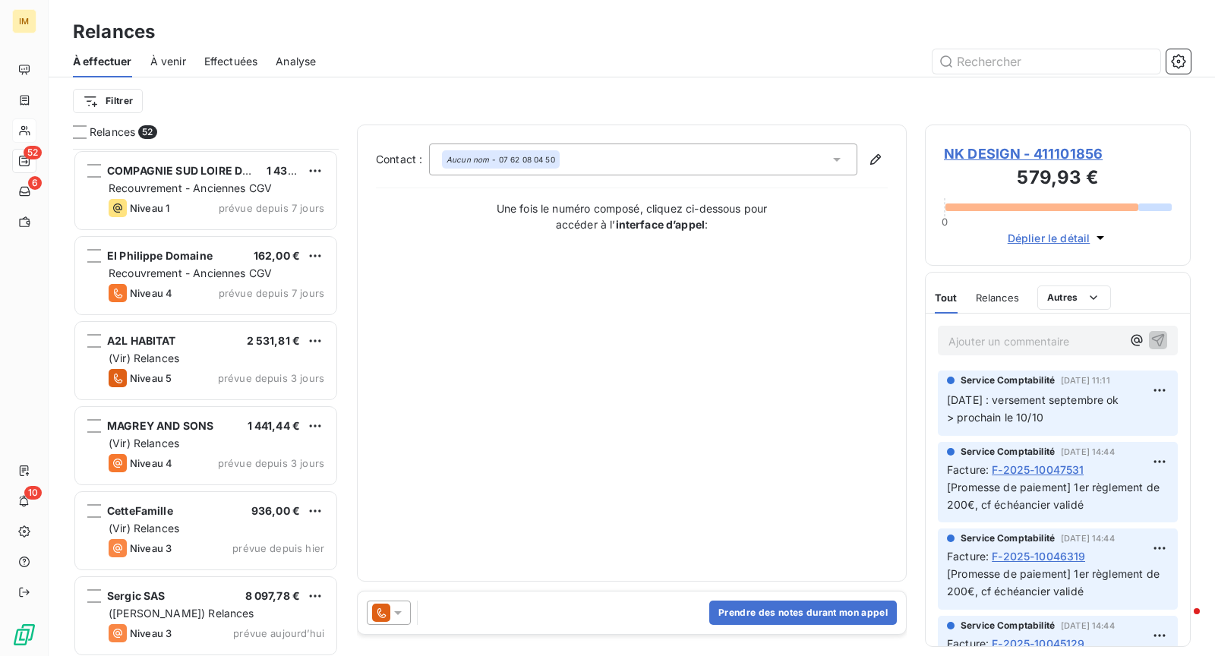
scroll to position [3914, 0]
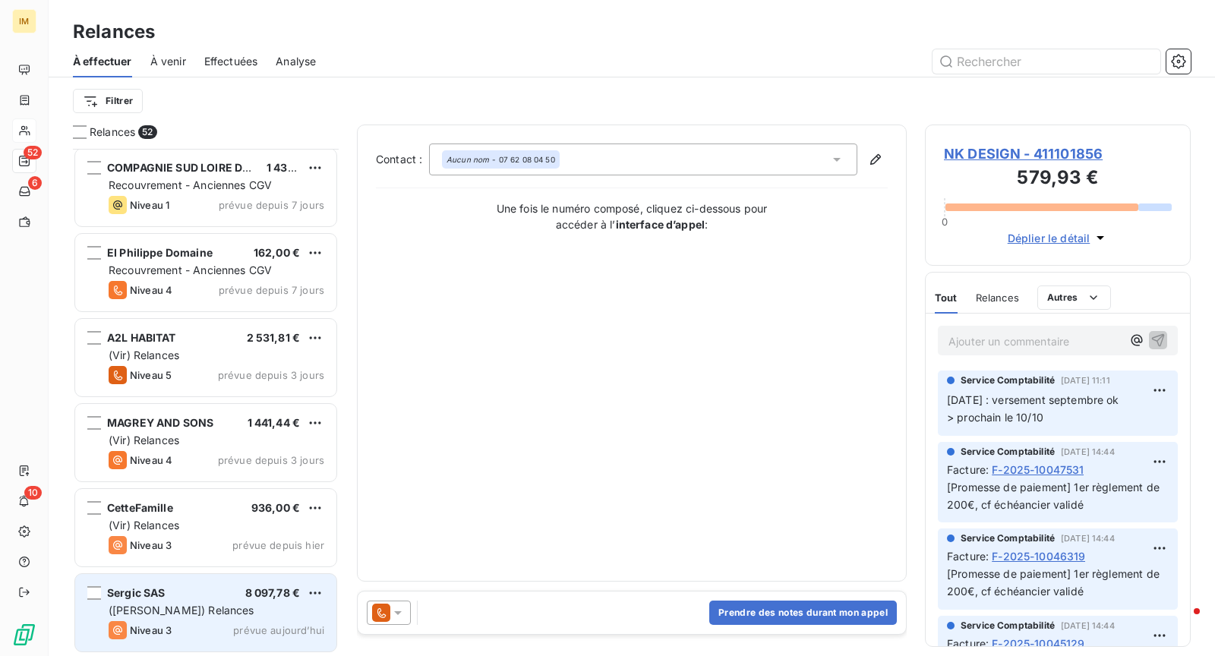
click at [186, 597] on div "Sergic SAS 8 097,78 €" at bounding box center [217, 593] width 216 height 14
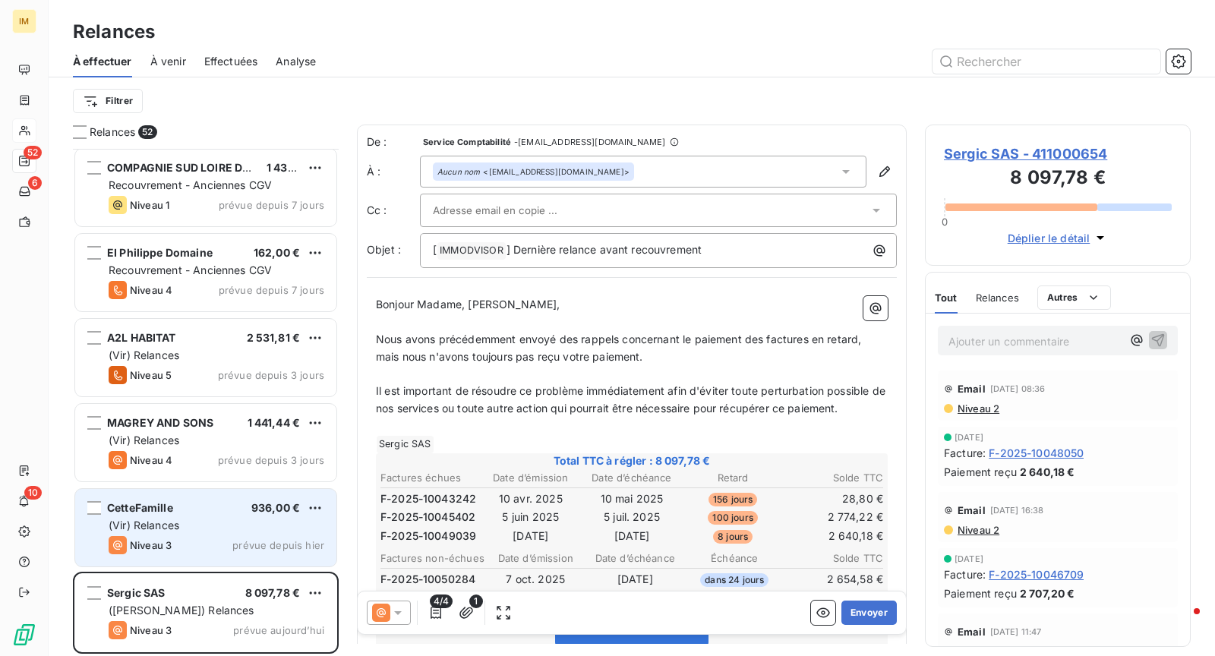
click at [197, 530] on div "(Vir) Relances" at bounding box center [217, 525] width 216 height 15
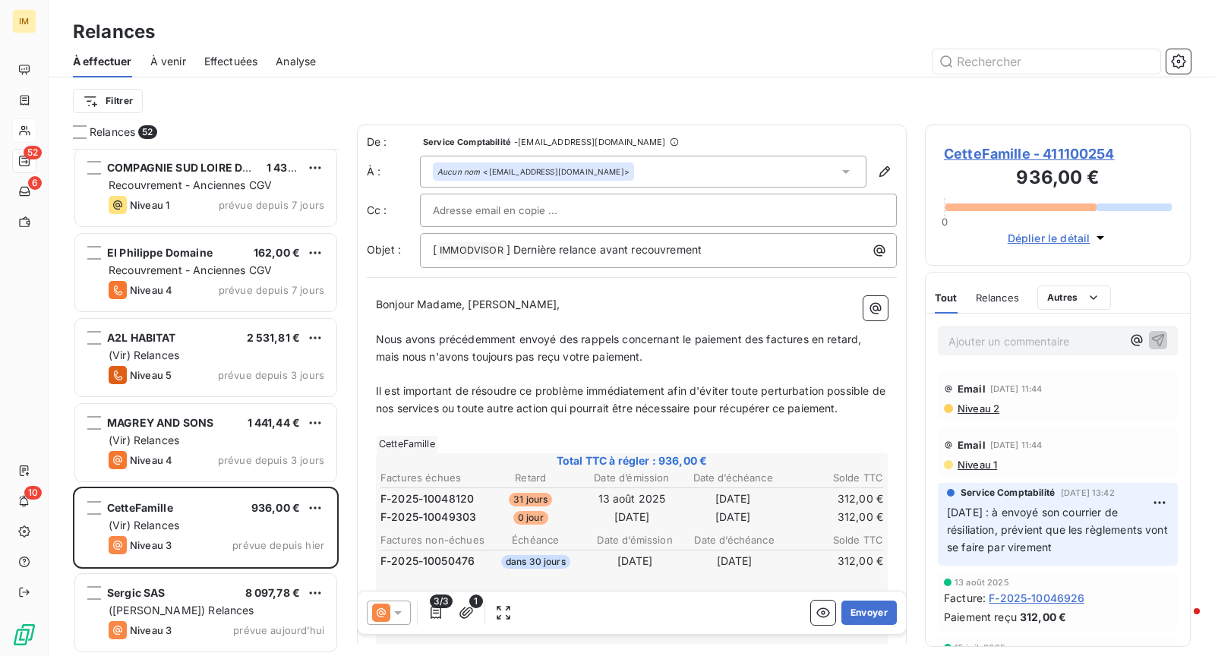
click at [668, 217] on div at bounding box center [658, 210] width 451 height 23
click at [722, 219] on input "text" at bounding box center [658, 210] width 451 height 23
click at [722, 214] on div at bounding box center [658, 210] width 451 height 23
click at [850, 619] on button "Envoyer" at bounding box center [868, 612] width 55 height 24
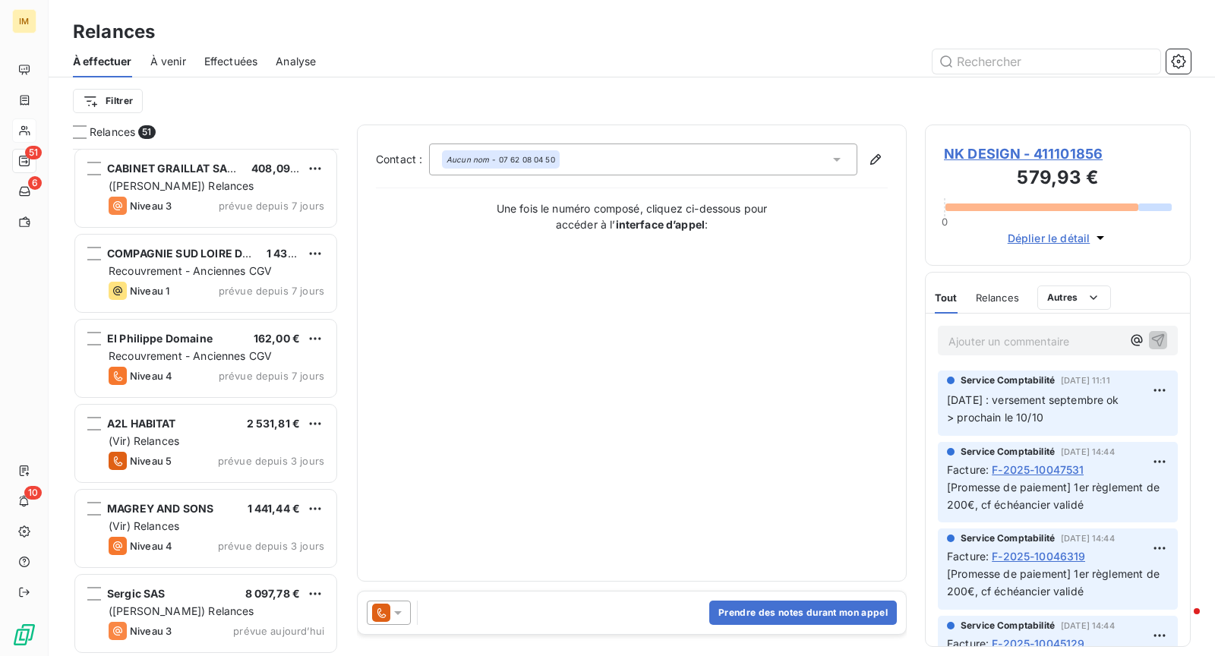
scroll to position [3830, 0]
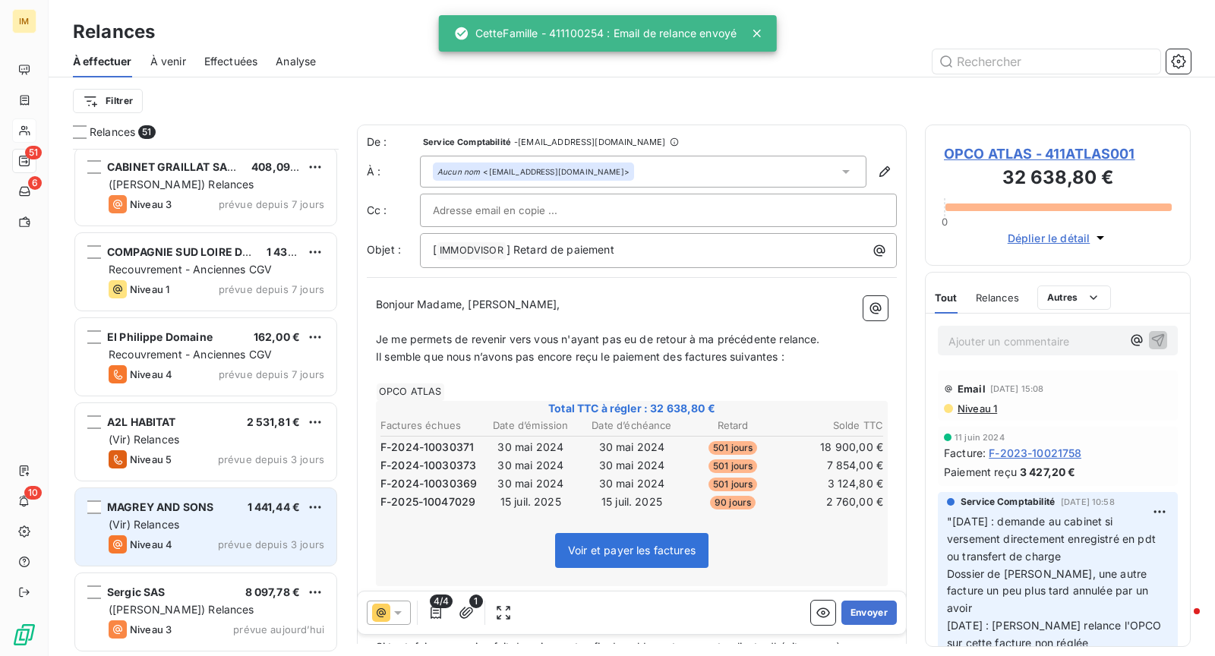
click at [224, 517] on div "(Vir) Relances" at bounding box center [217, 524] width 216 height 15
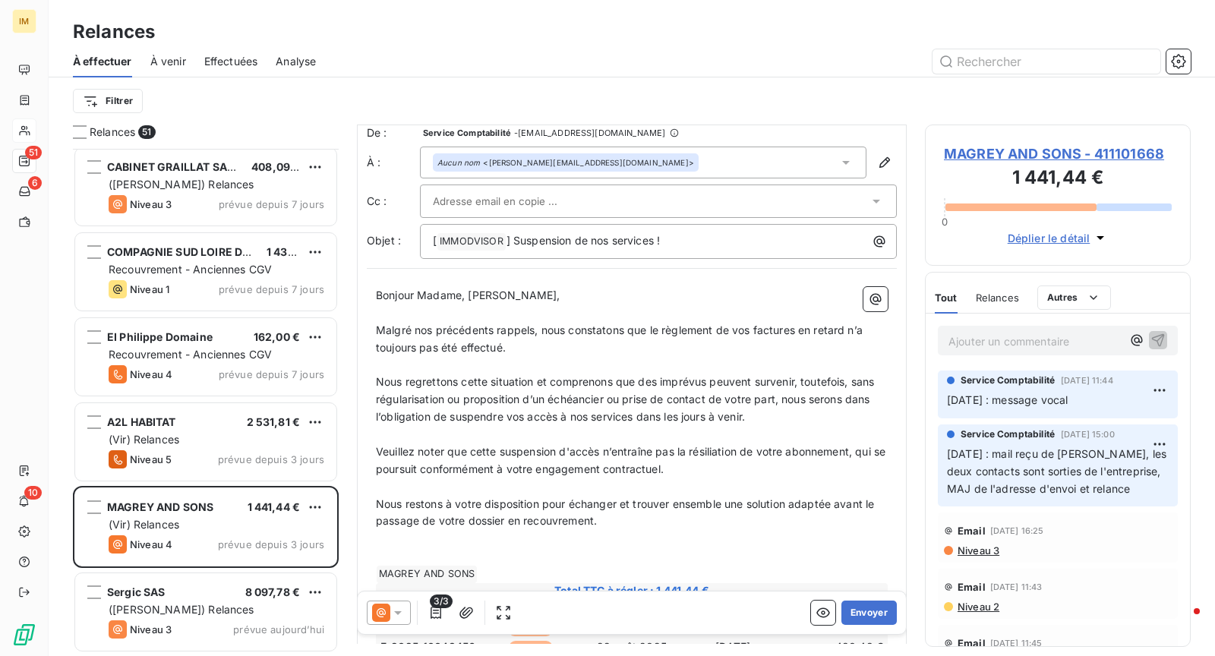
scroll to position [10, 0]
click at [583, 197] on div at bounding box center [651, 201] width 436 height 23
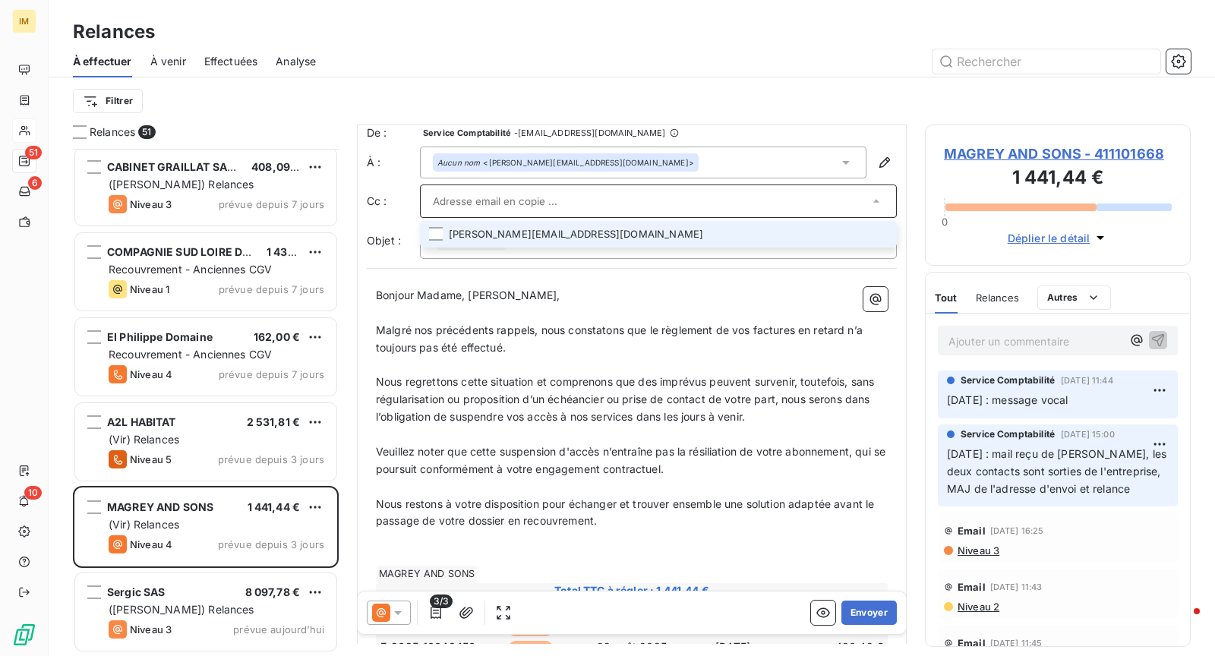
click at [707, 225] on li "[PERSON_NAME][EMAIL_ADDRESS][DOMAIN_NAME]" at bounding box center [658, 234] width 477 height 27
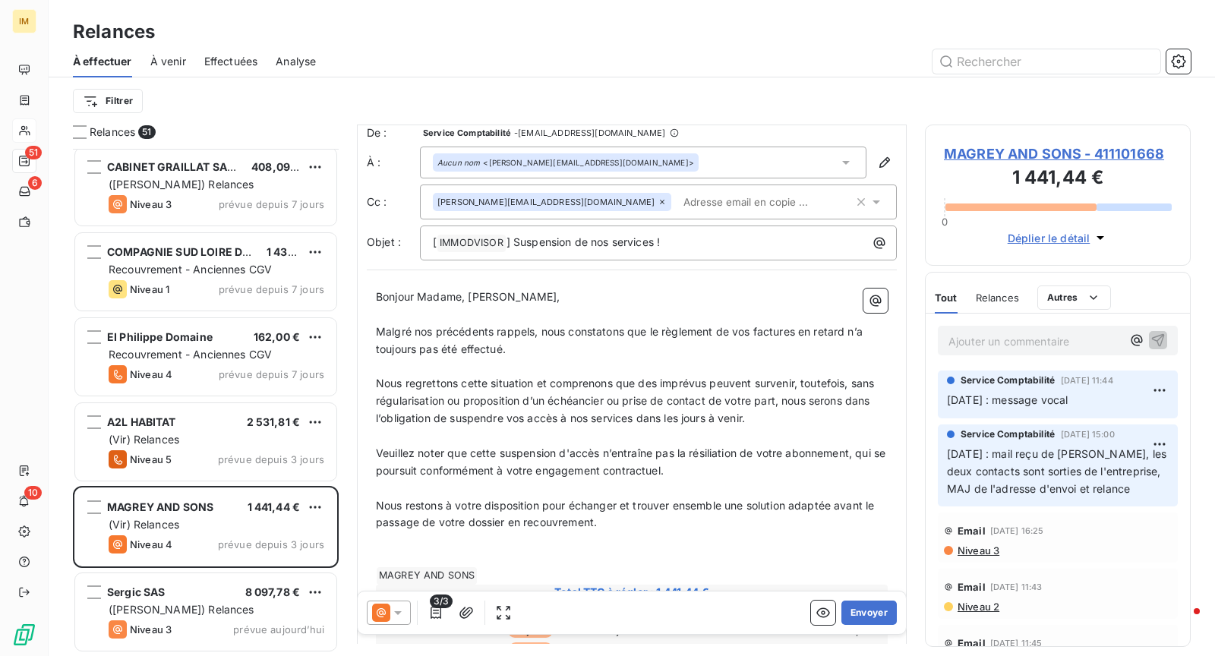
click at [611, 46] on div "À effectuer À venir Effectuées Analyse" at bounding box center [632, 62] width 1166 height 32
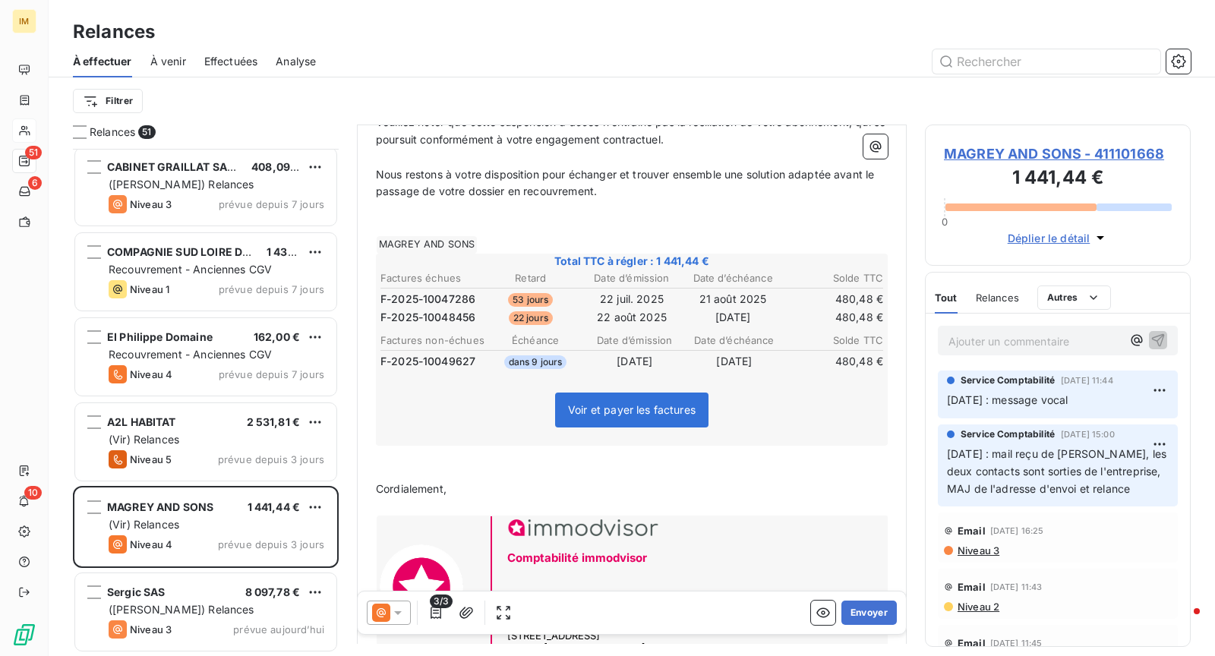
scroll to position [441, 0]
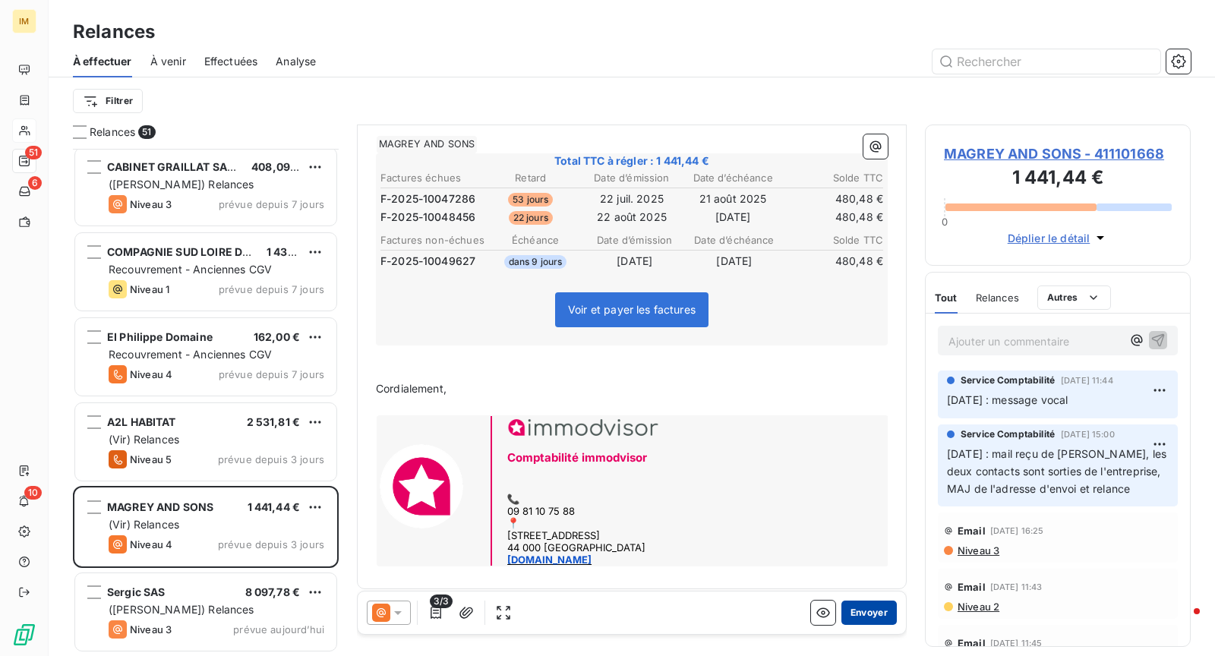
click at [864, 613] on button "Envoyer" at bounding box center [868, 612] width 55 height 24
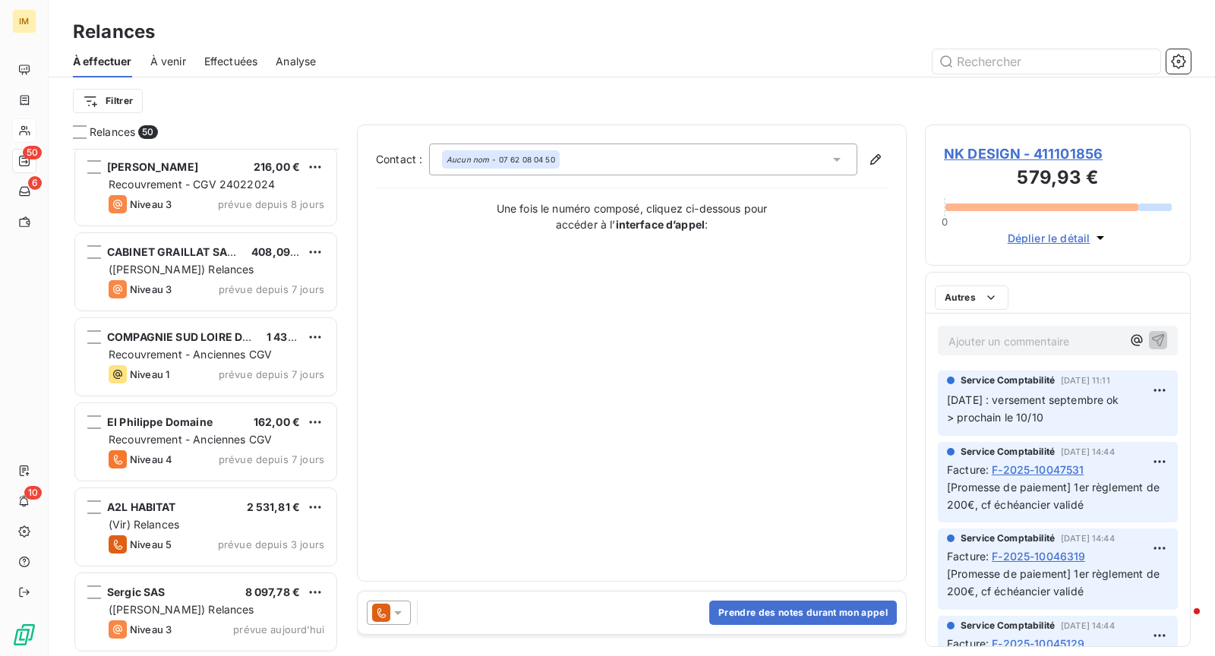
scroll to position [3744, 0]
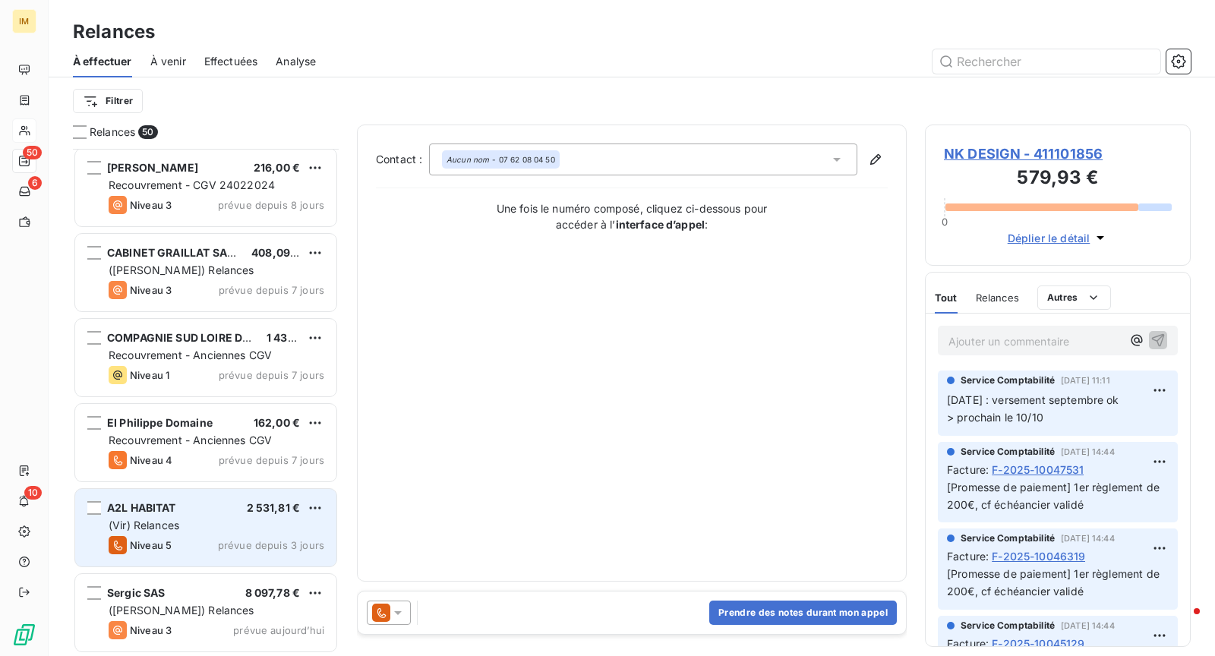
click at [221, 525] on div "(Vir) Relances" at bounding box center [217, 525] width 216 height 15
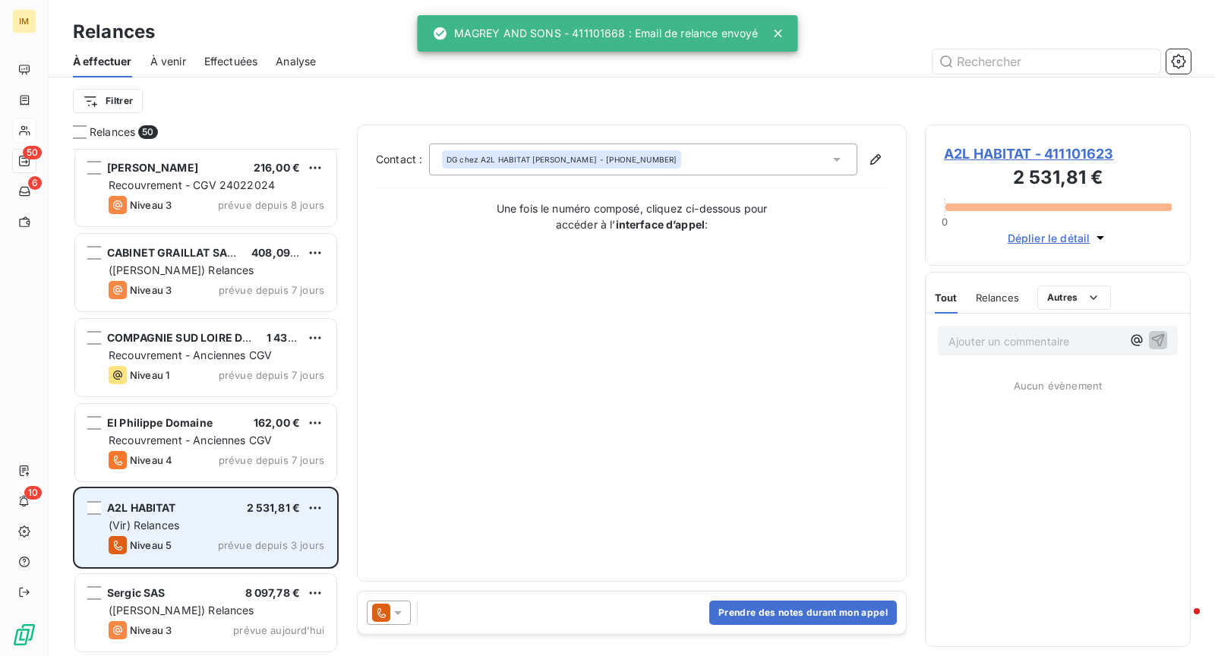
scroll to position [3744, 0]
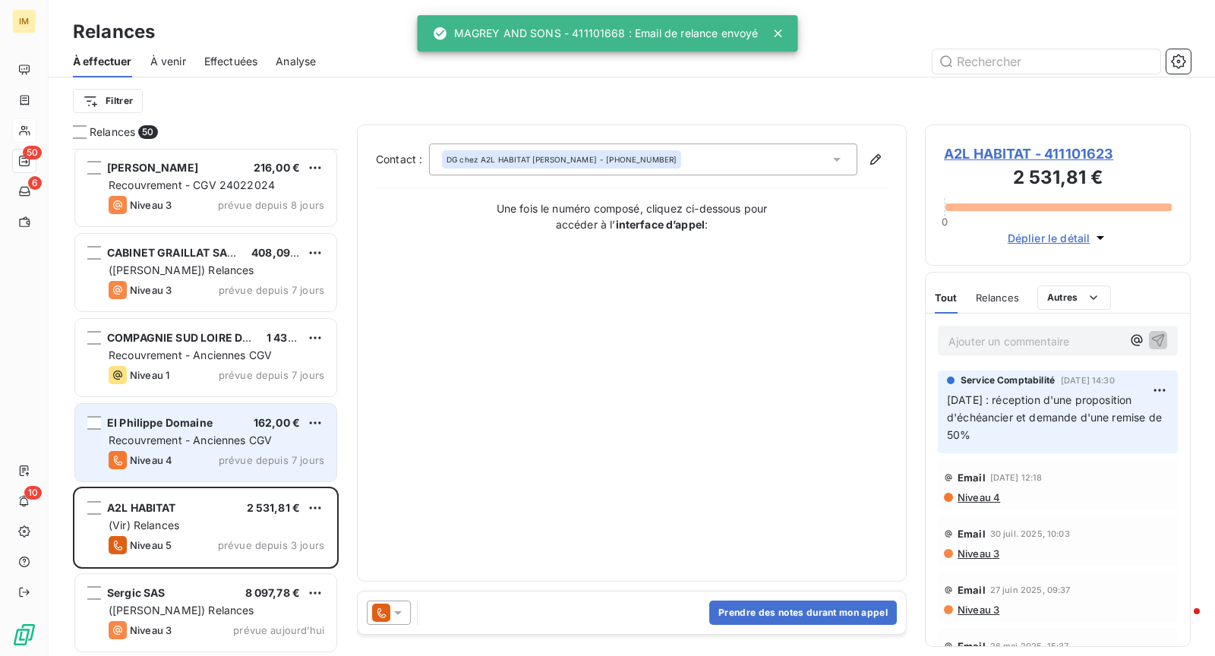
click at [225, 454] on span "prévue depuis 7 jours" at bounding box center [272, 460] width 106 height 12
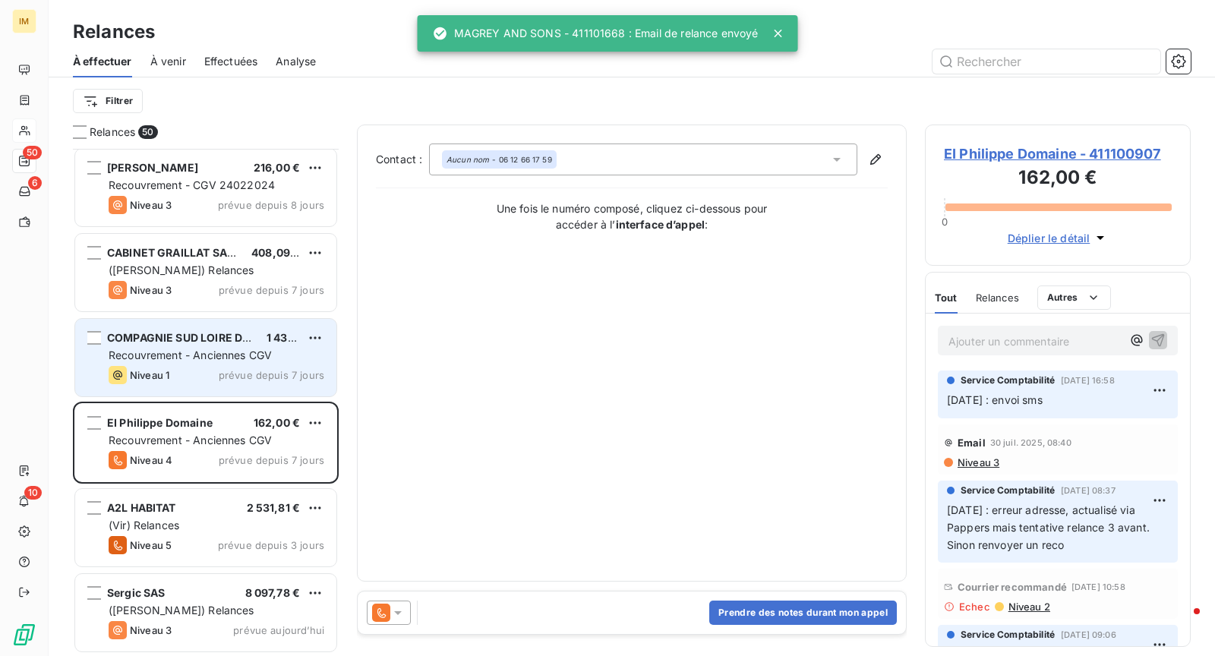
scroll to position [3741, 0]
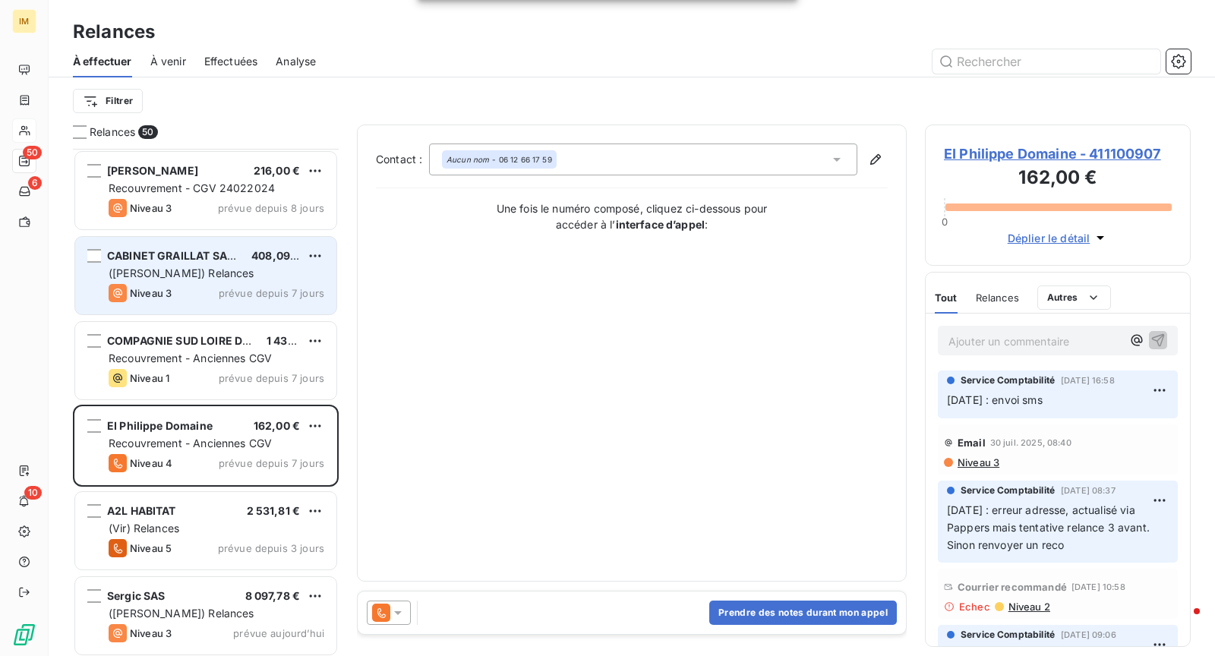
click at [239, 306] on div "CABINET GRAILLAT SARL 408,09 € ([PERSON_NAME]) Relances Niveau 3 prévue depuis …" at bounding box center [205, 275] width 261 height 77
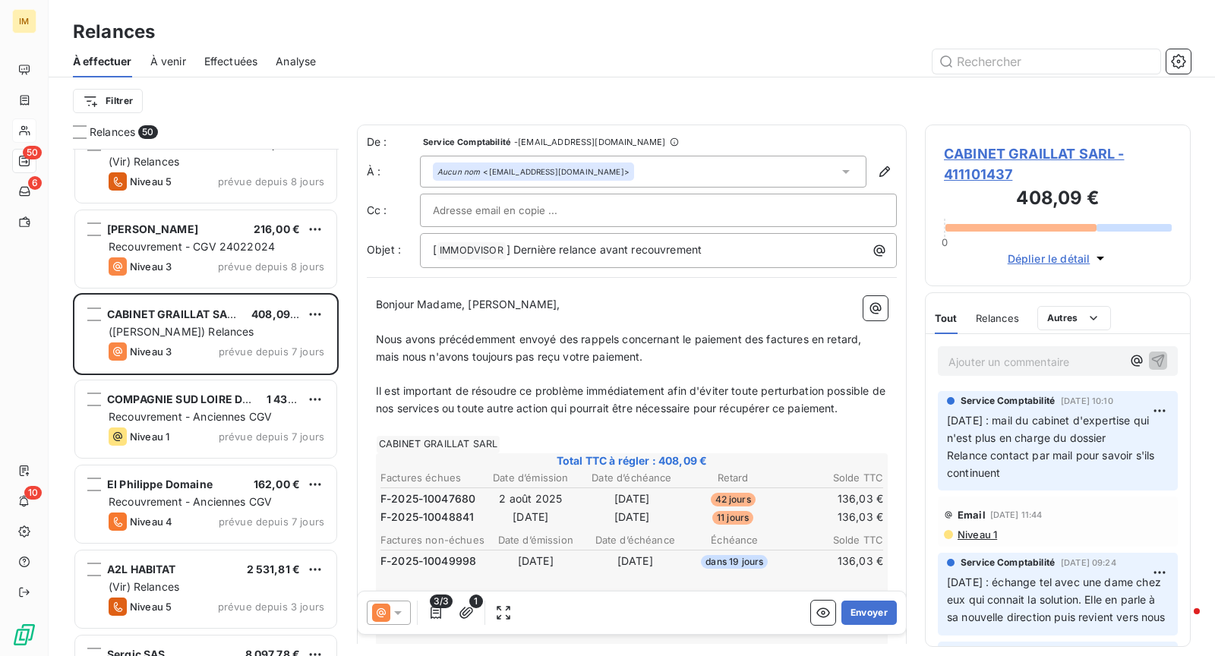
scroll to position [3682, 0]
click at [581, 203] on div at bounding box center [658, 210] width 451 height 23
click at [581, 207] on input "text" at bounding box center [658, 210] width 451 height 23
drag, startPoint x: 666, startPoint y: 35, endPoint x: 729, endPoint y: 116, distance: 103.3
click at [668, 41] on div "Relances" at bounding box center [632, 31] width 1166 height 27
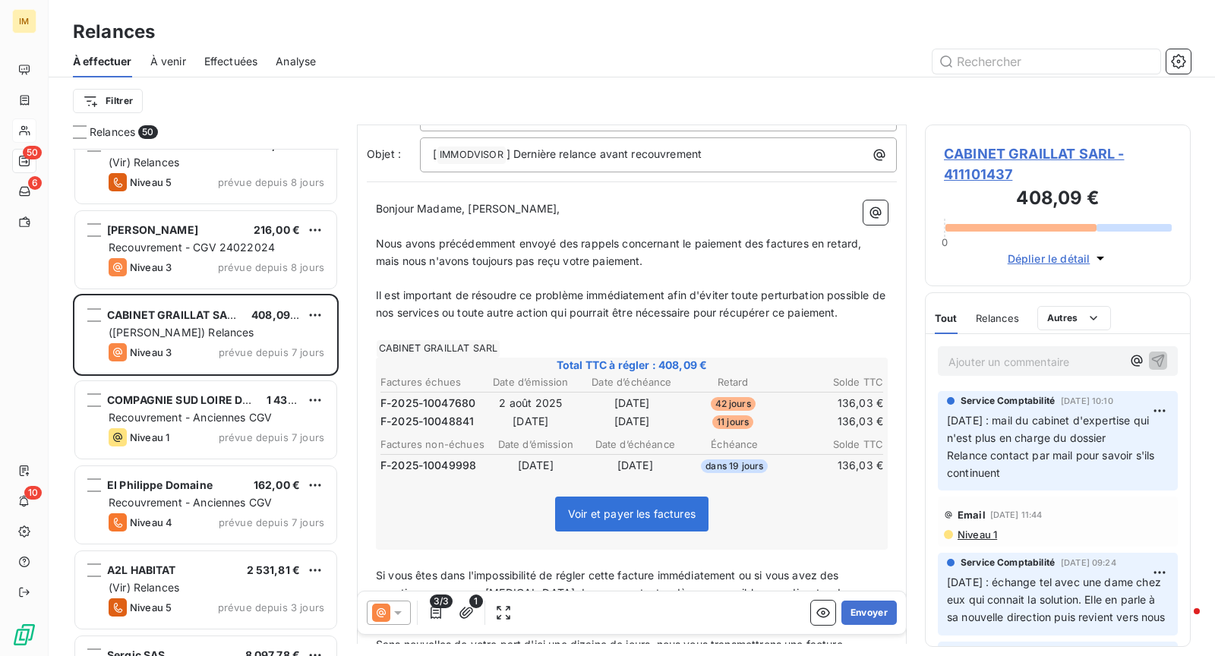
scroll to position [456, 0]
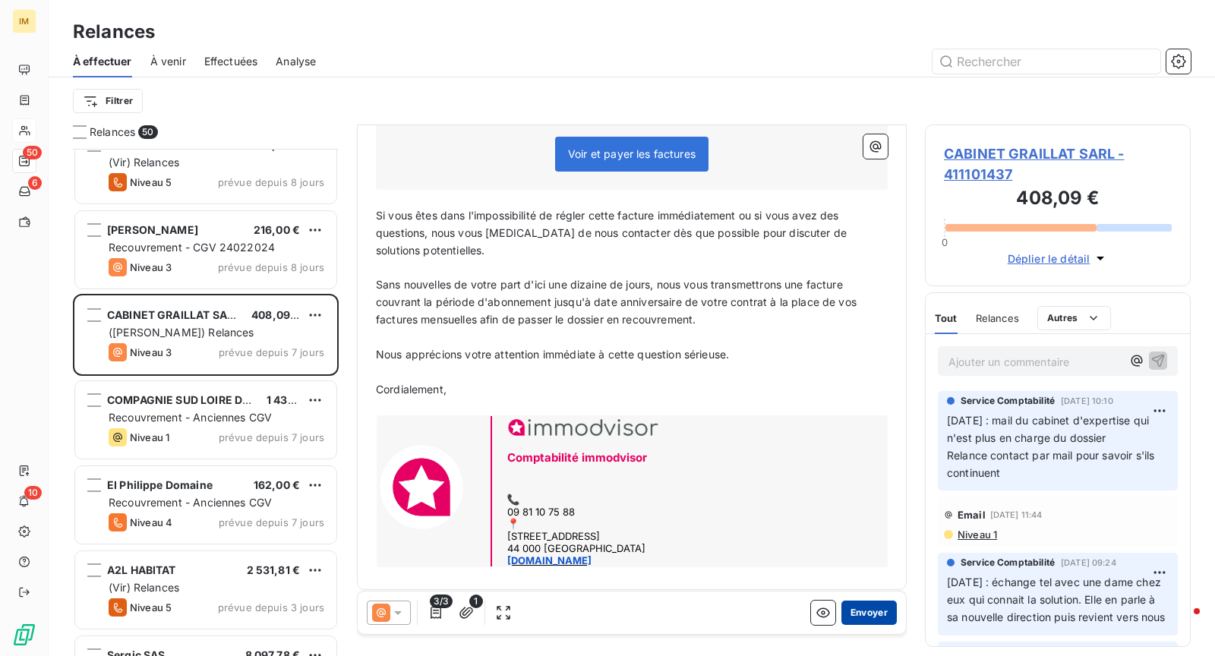
click at [877, 613] on button "Envoyer" at bounding box center [868, 612] width 55 height 24
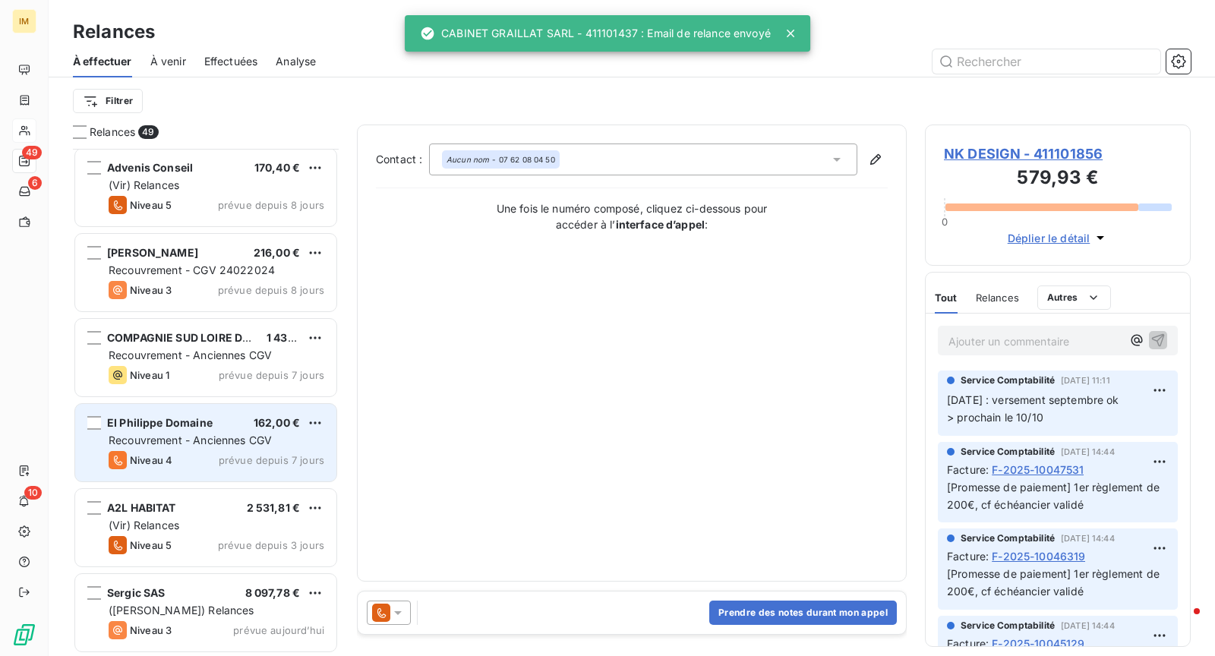
scroll to position [3659, 0]
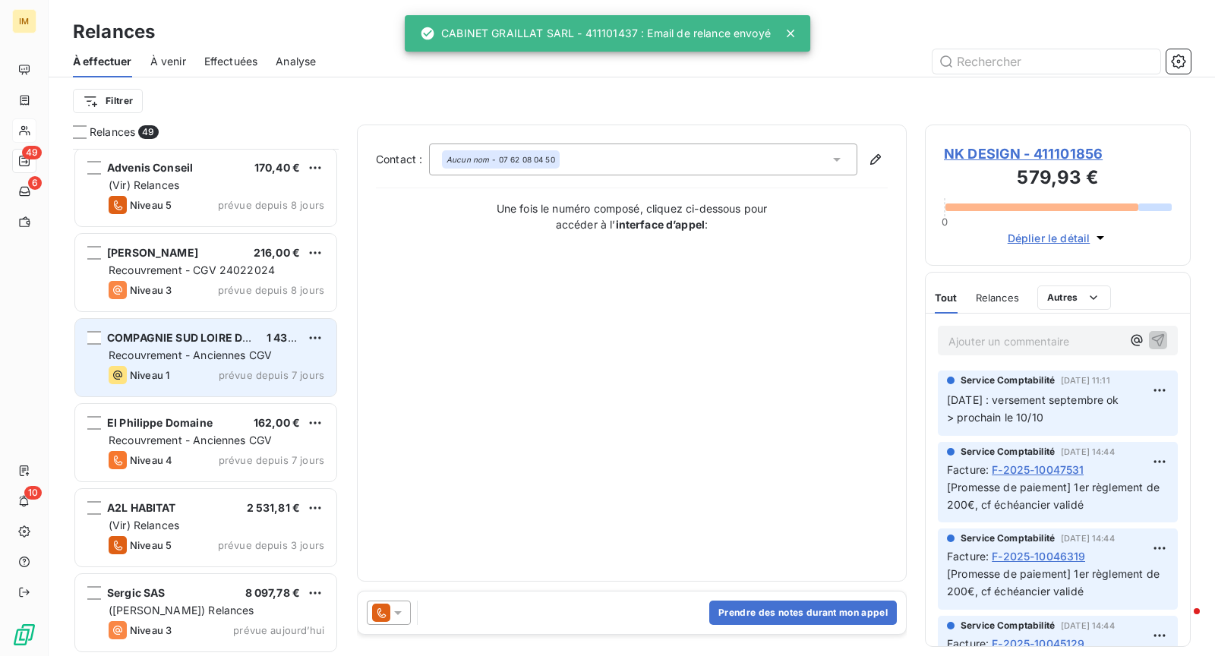
click at [224, 322] on div "COMPAGNIE SUD LOIRE DE CONSTRUCTION 1 435,10 € Recouvrement - Anciennes CGV Niv…" at bounding box center [205, 357] width 261 height 77
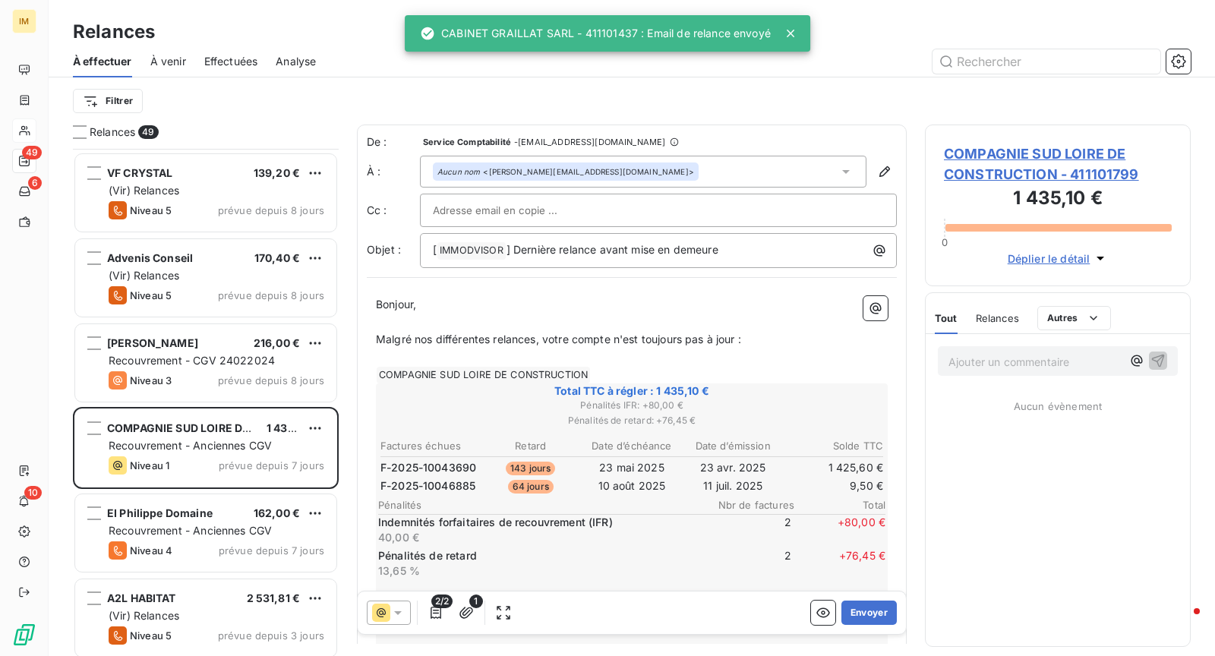
scroll to position [3509, 0]
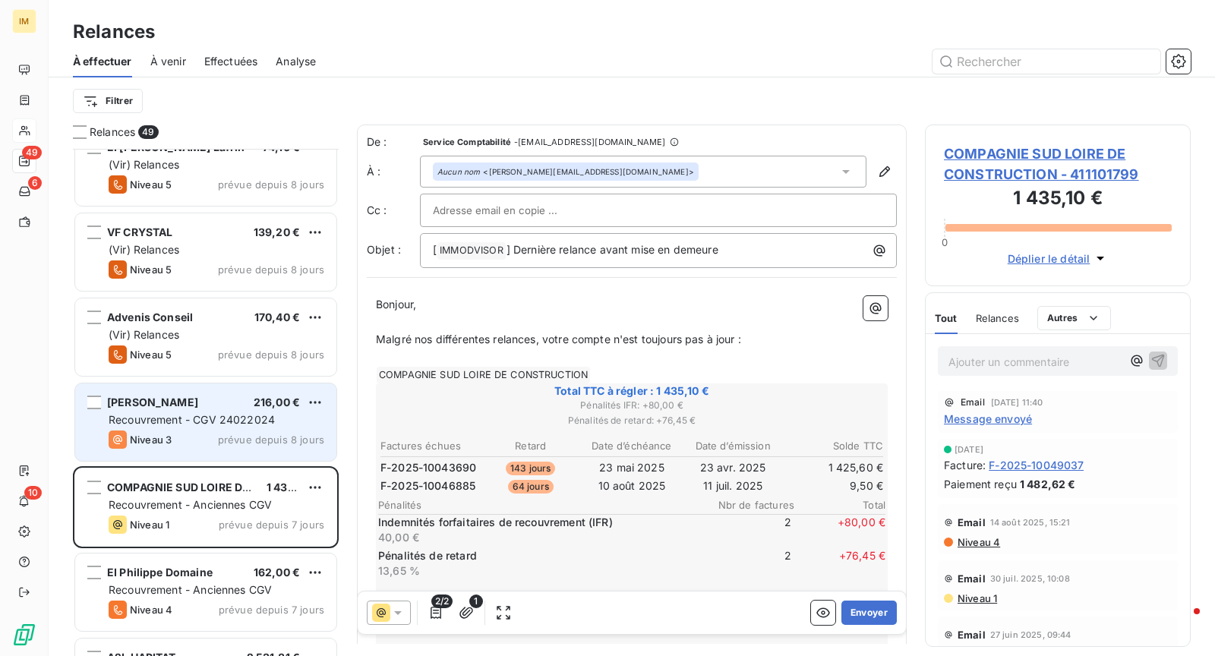
click at [172, 401] on span "[PERSON_NAME]" at bounding box center [152, 401] width 91 height 13
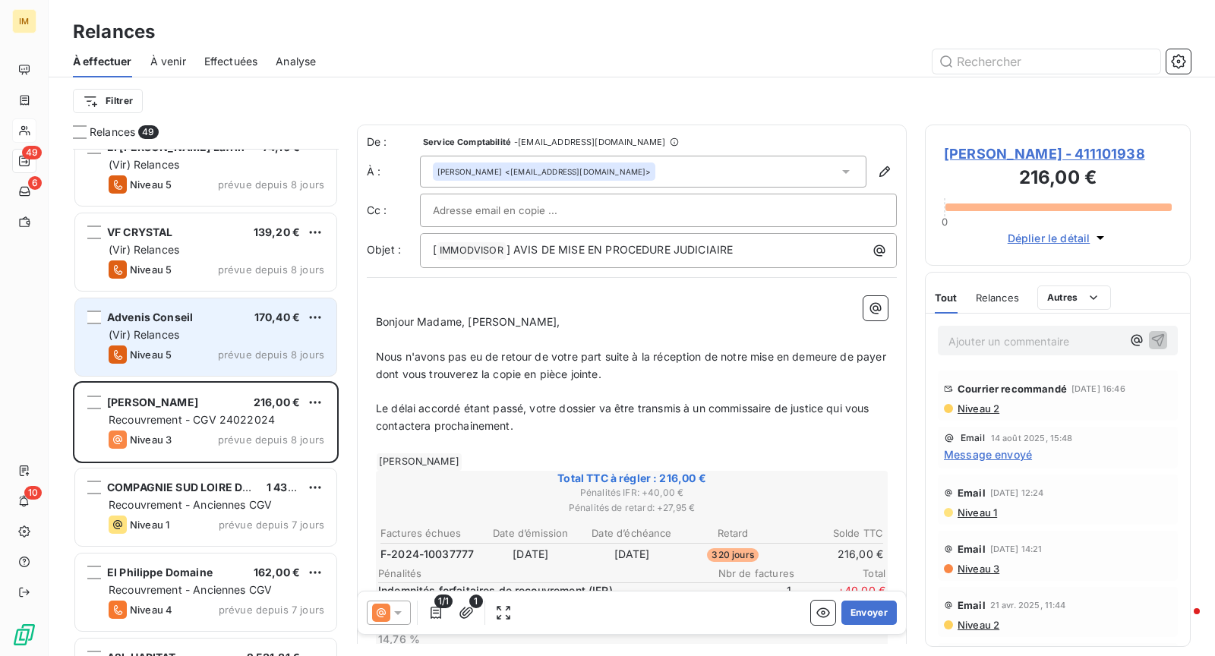
click at [231, 345] on div "Niveau 5 prévue depuis 8 jours" at bounding box center [217, 354] width 216 height 18
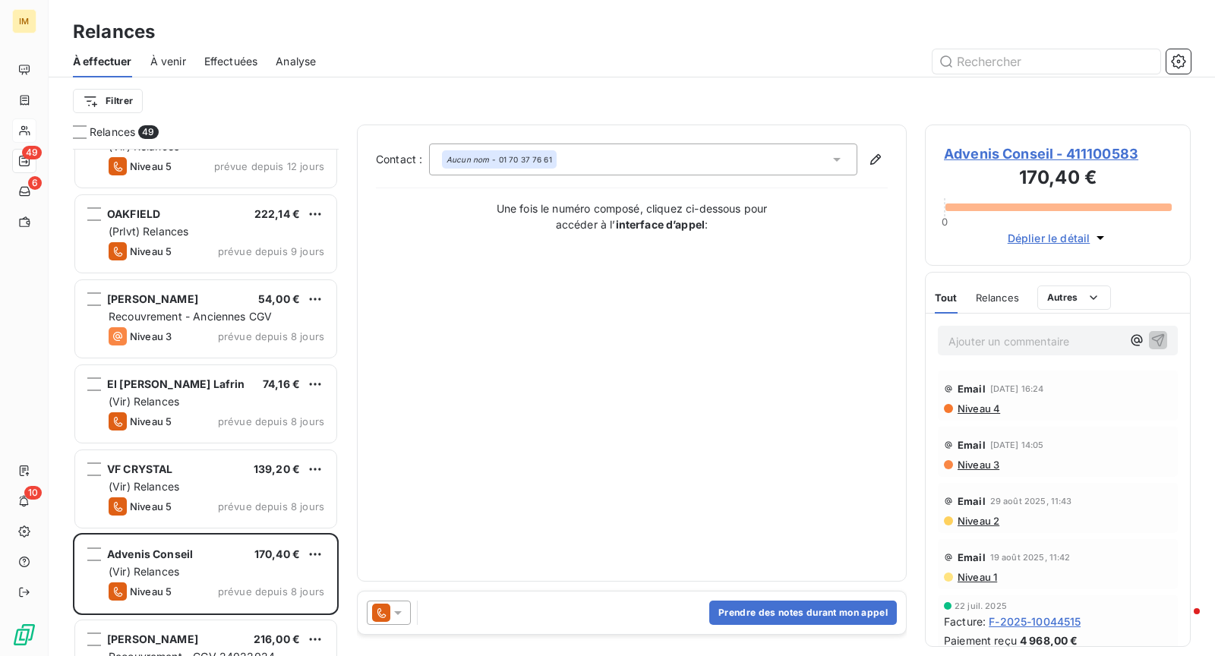
scroll to position [3272, 0]
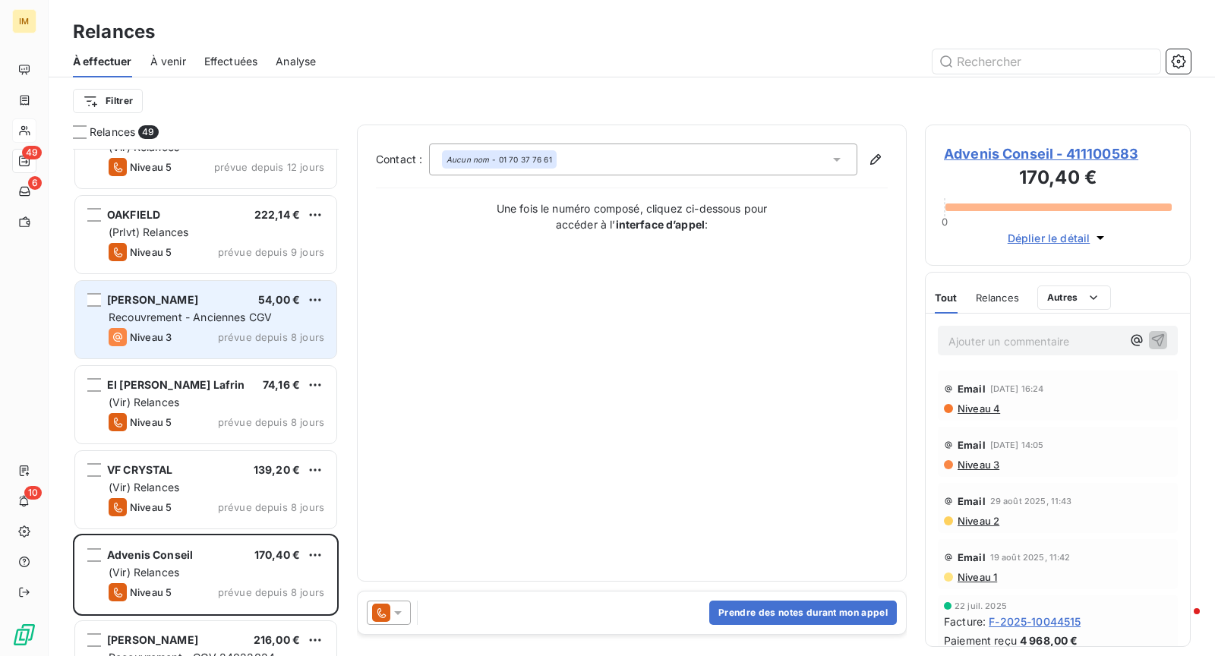
click at [219, 325] on div "[PERSON_NAME] 54,00 € Recouvrement - Anciennes CGV Niveau 3 prévue depuis 8 jou…" at bounding box center [205, 319] width 261 height 77
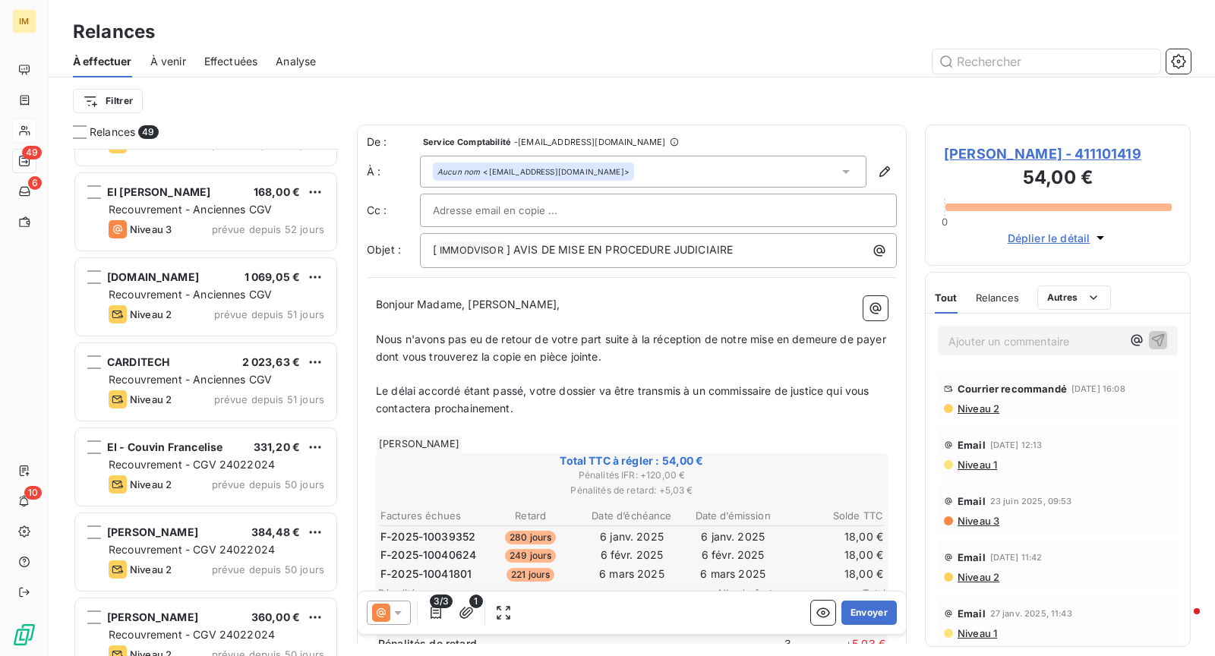
scroll to position [90, 0]
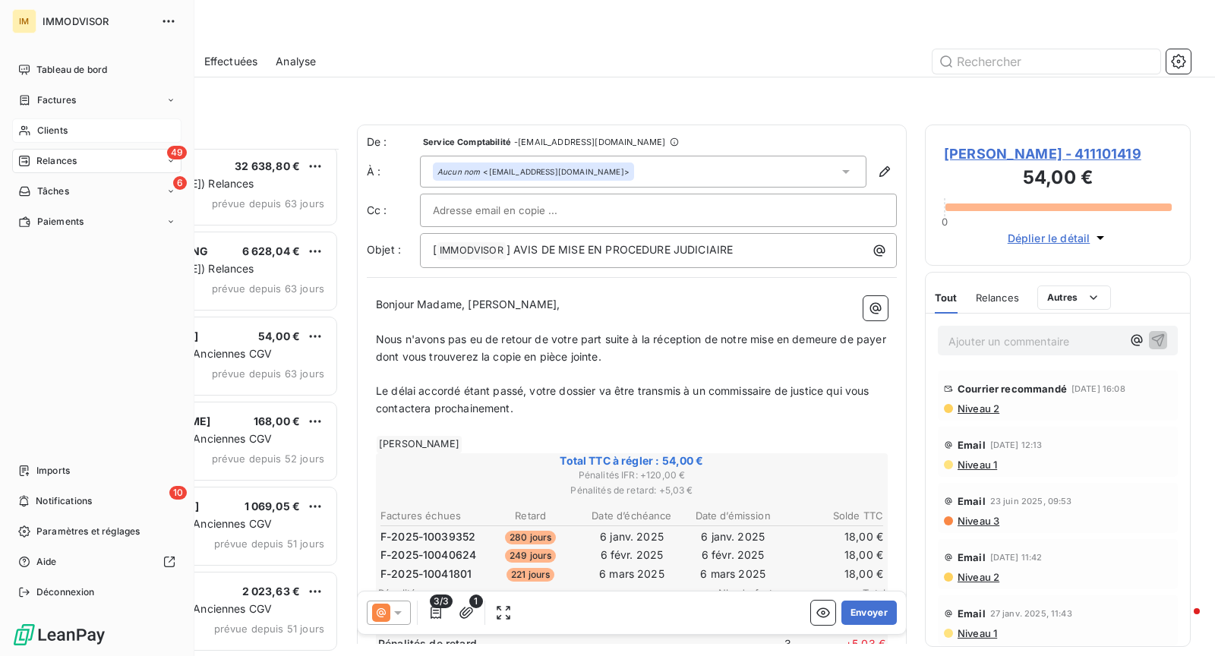
click at [31, 514] on nav "Imports 10 Notifications Paramètres et réglages Aide Déconnexion" at bounding box center [96, 531] width 169 height 146
click at [37, 505] on span "Notifications" at bounding box center [64, 501] width 56 height 14
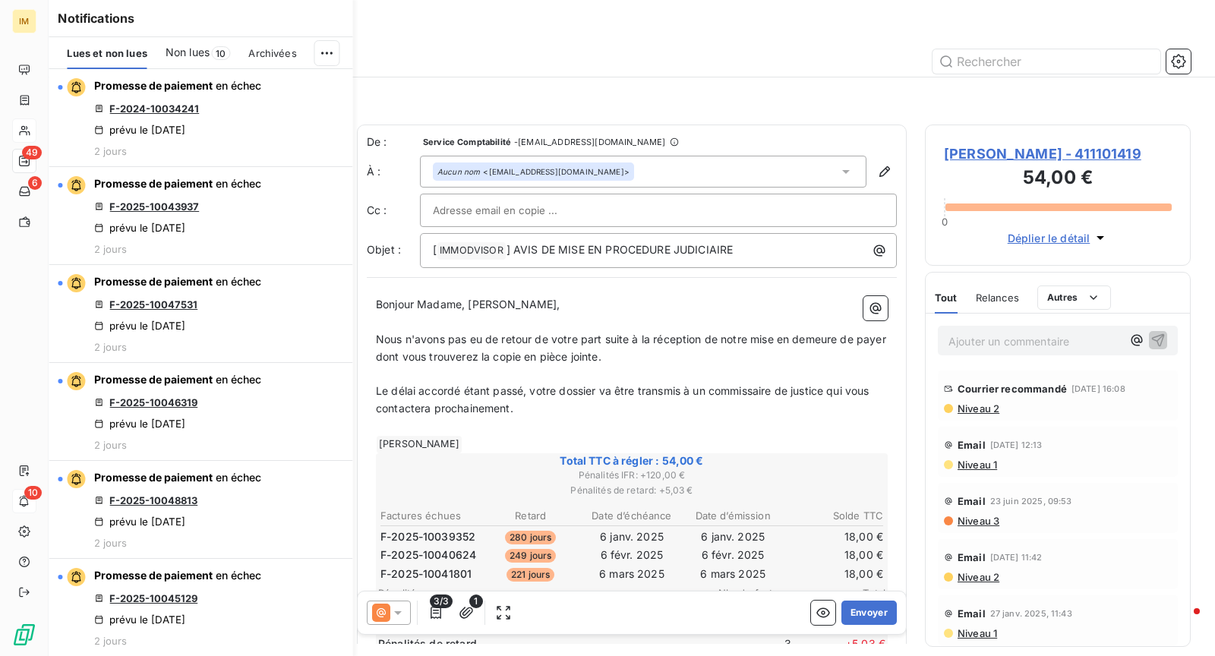
click at [212, 51] on span "10" at bounding box center [220, 53] width 19 height 14
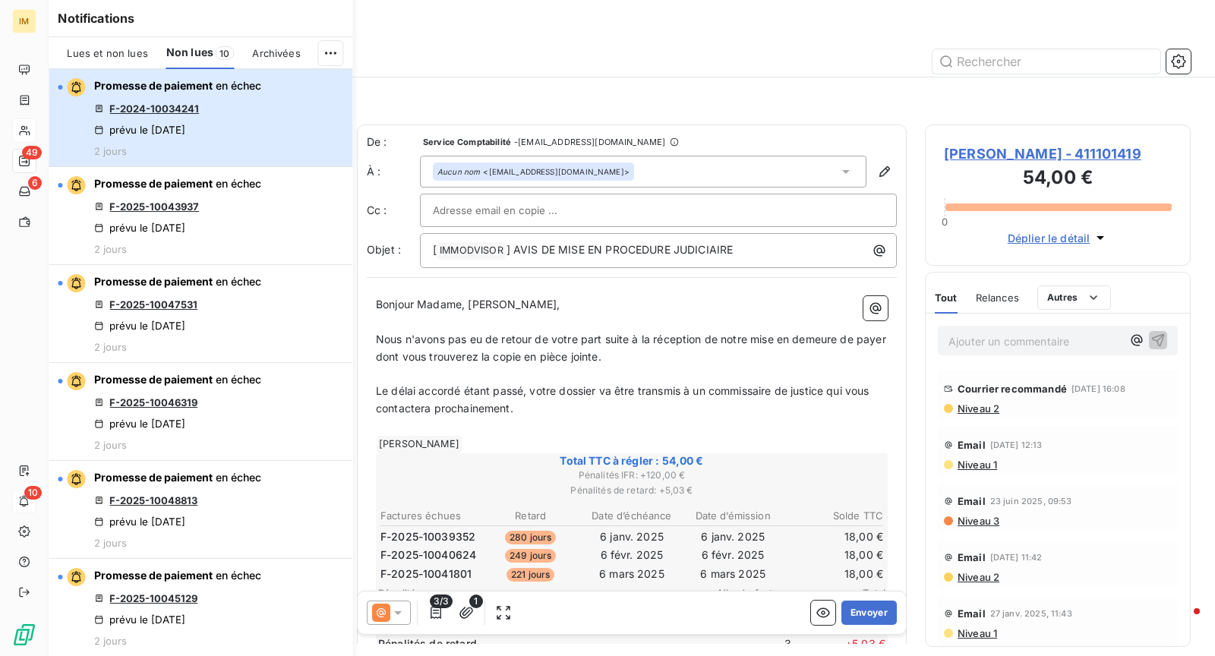
click at [254, 117] on div "Promesse de paiement en échec F-2024-10034241 prévu le [DATE] 2 jours" at bounding box center [177, 117] width 167 height 79
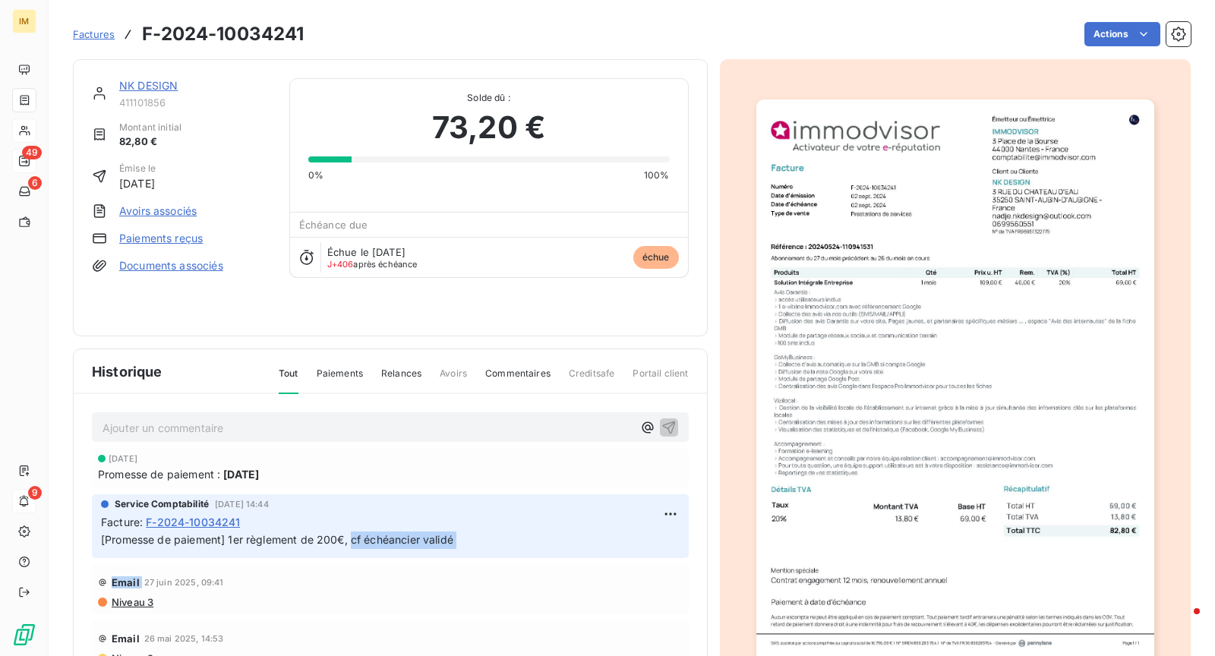
drag, startPoint x: 354, startPoint y: 533, endPoint x: 521, endPoint y: 556, distance: 168.7
click at [153, 78] on div "NK DESIGN" at bounding box center [195, 85] width 152 height 15
click at [145, 87] on link "NK DESIGN" at bounding box center [148, 85] width 58 height 13
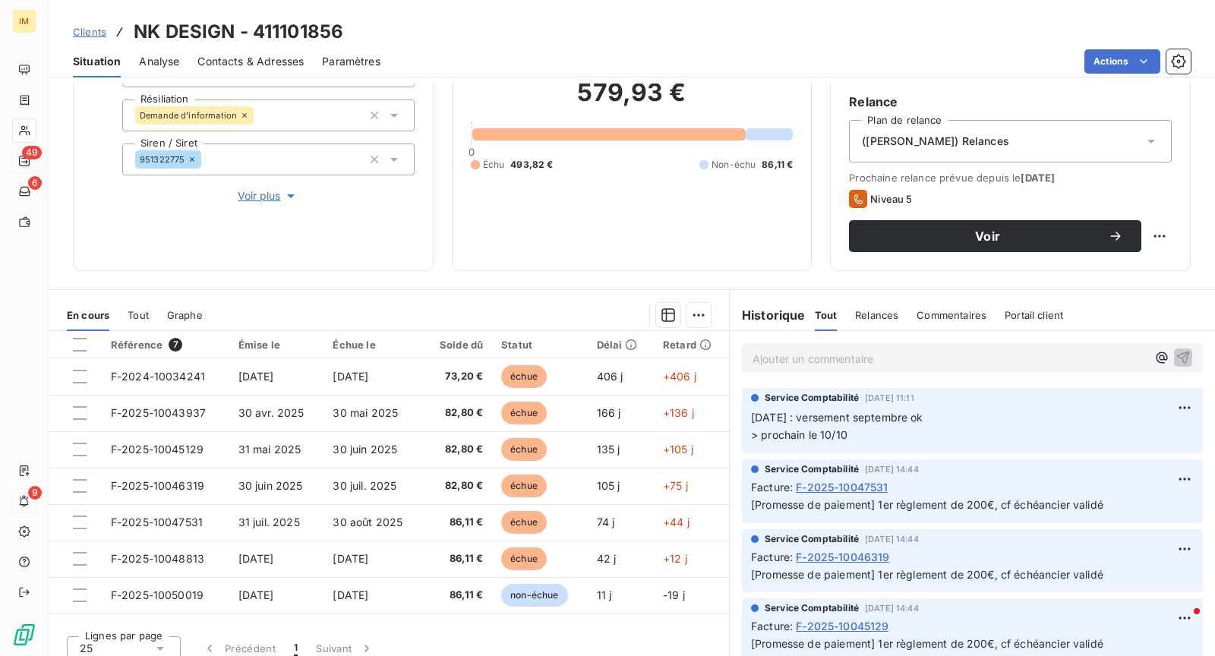
drag, startPoint x: 849, startPoint y: 443, endPoint x: 869, endPoint y: 436, distance: 20.6
click at [852, 441] on div "Service Comptabilité [DATE] 11:11 [DATE] : versement septembre ok > prochain le…" at bounding box center [972, 420] width 461 height 65
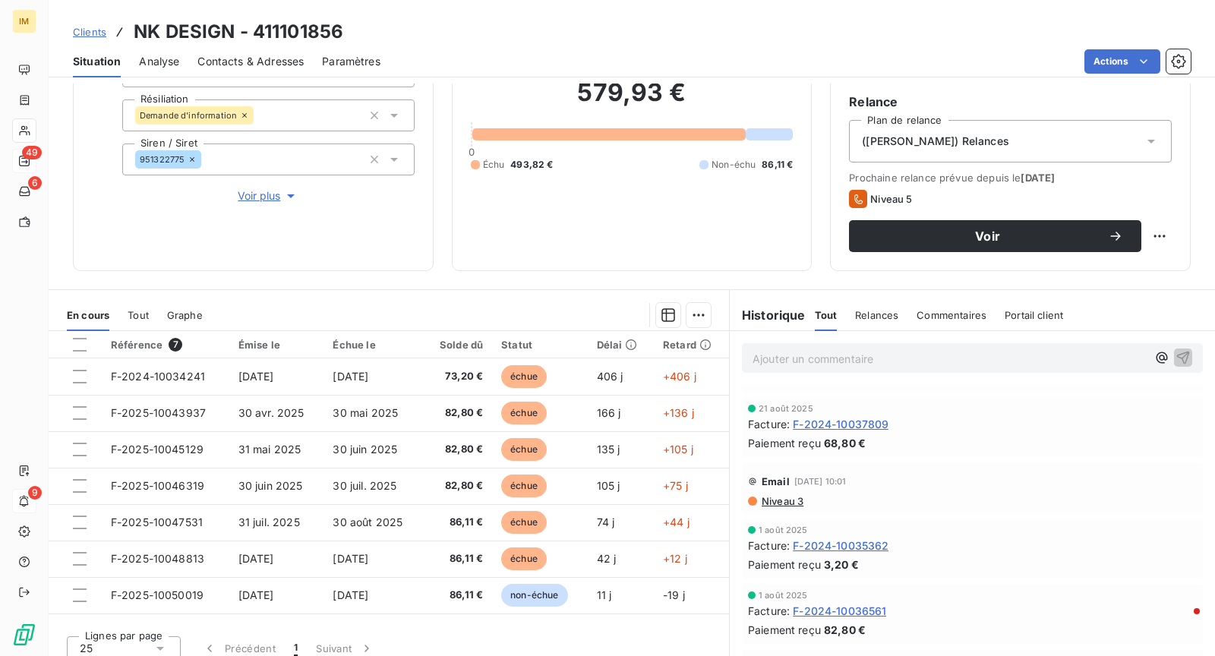
scroll to position [1048, 0]
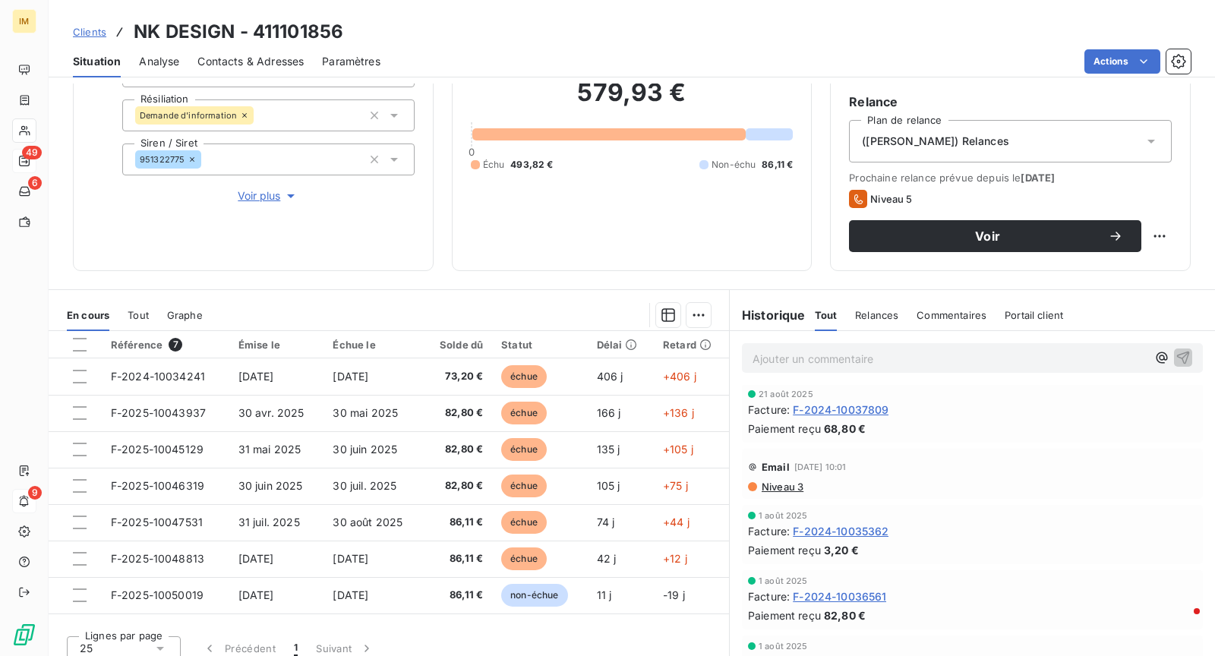
click at [776, 493] on div "Email [DATE] 10:01 Niveau 3" at bounding box center [972, 474] width 461 height 50
click at [777, 486] on span "Niveau 3" at bounding box center [781, 487] width 43 height 12
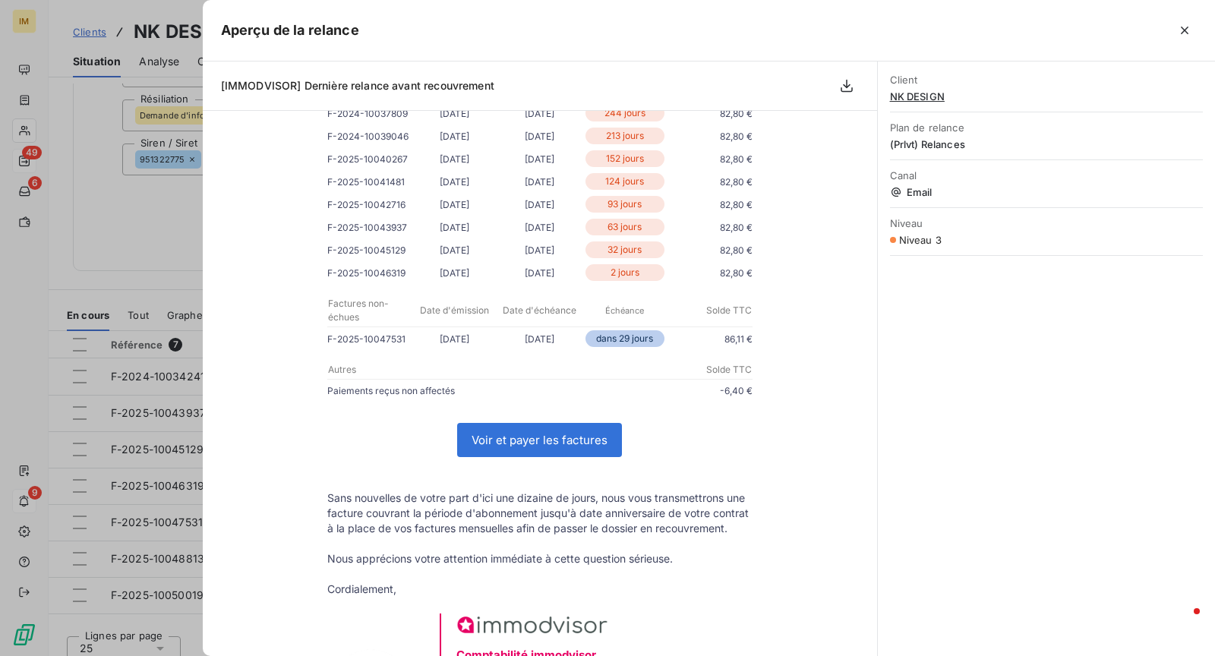
scroll to position [354, 0]
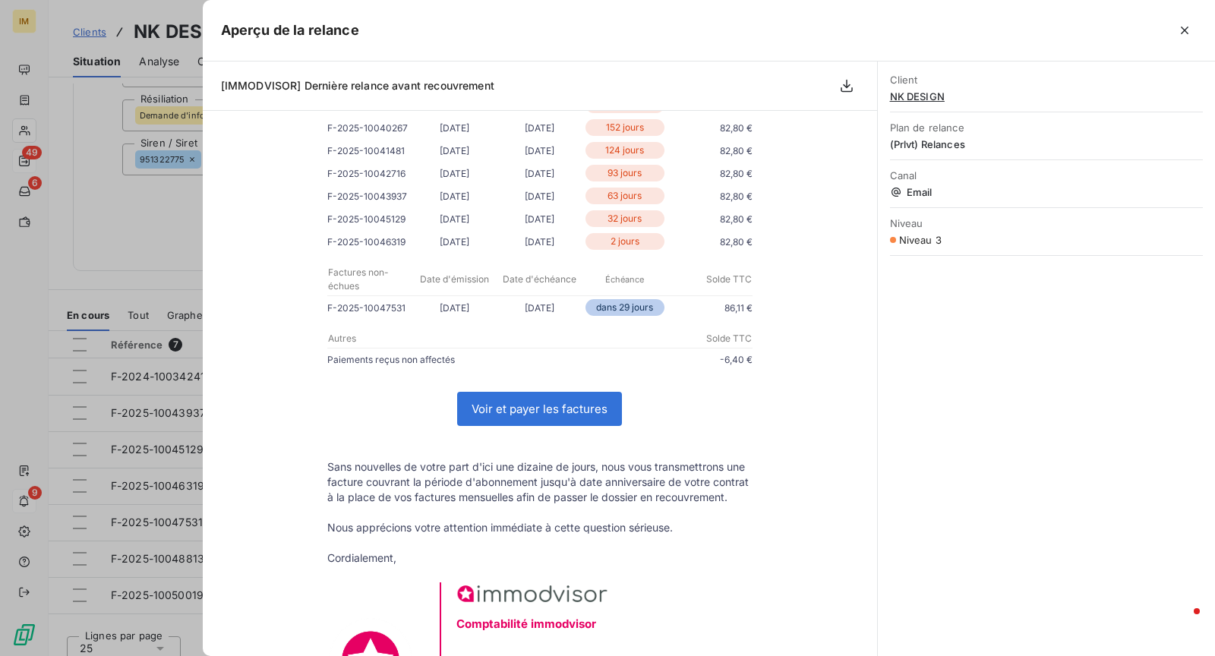
click at [1180, 36] on icon "button" at bounding box center [1184, 30] width 15 height 15
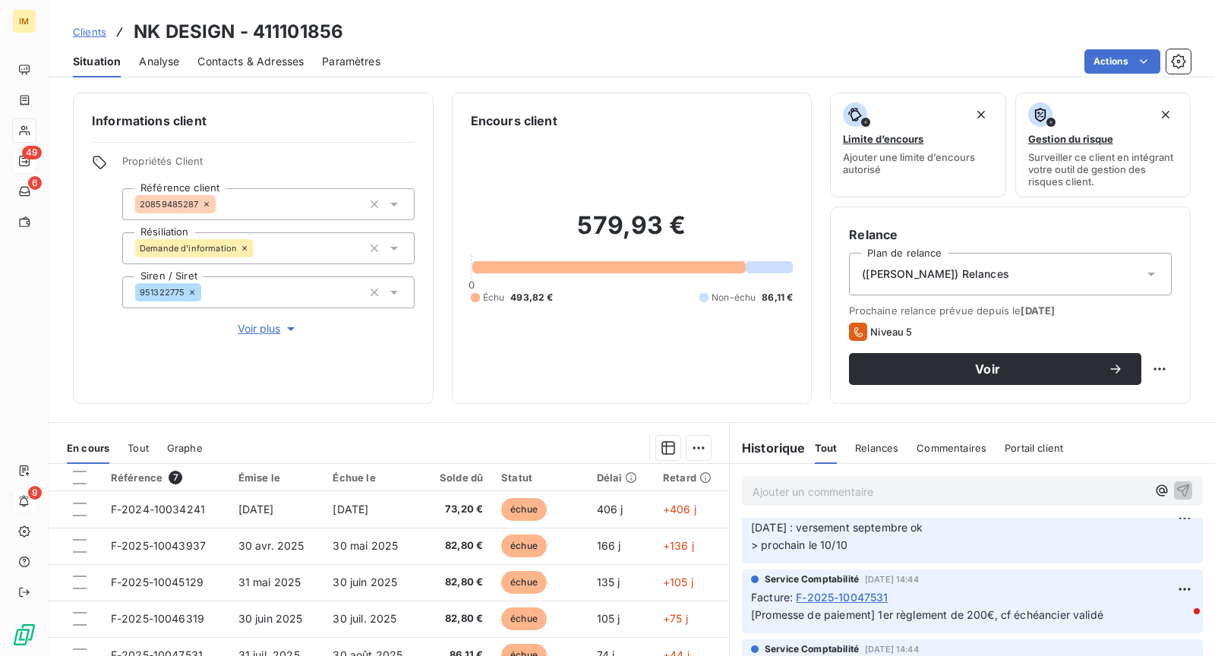
scroll to position [0, 0]
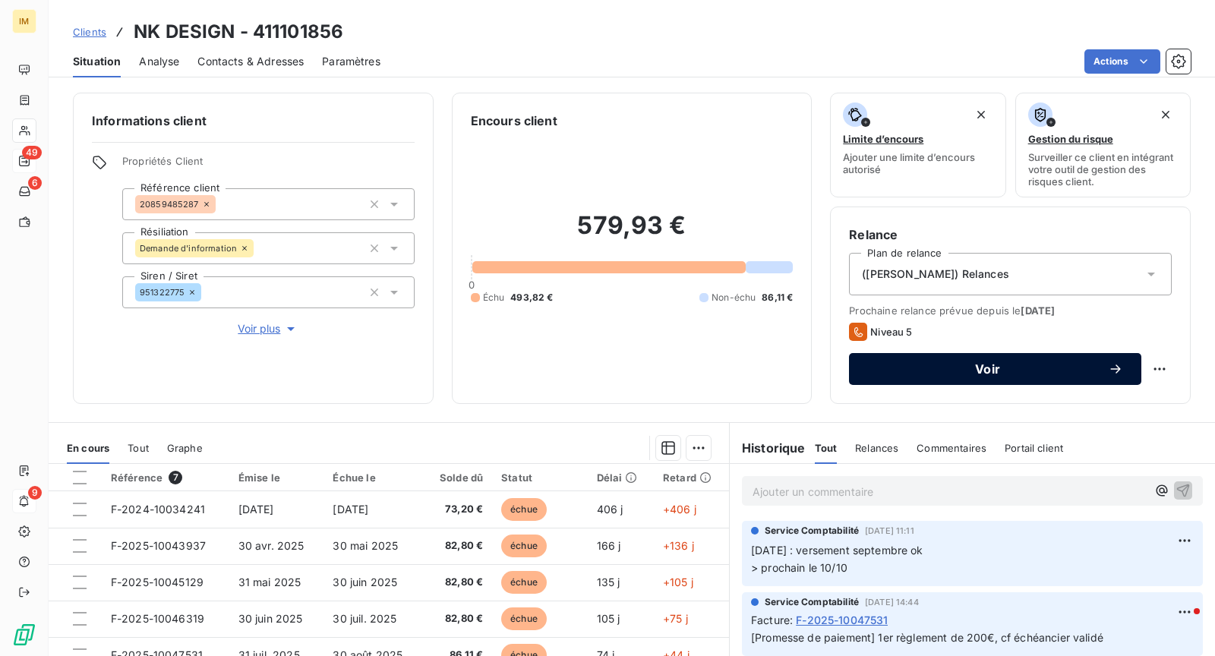
click at [1044, 363] on span "Voir" at bounding box center [987, 369] width 241 height 12
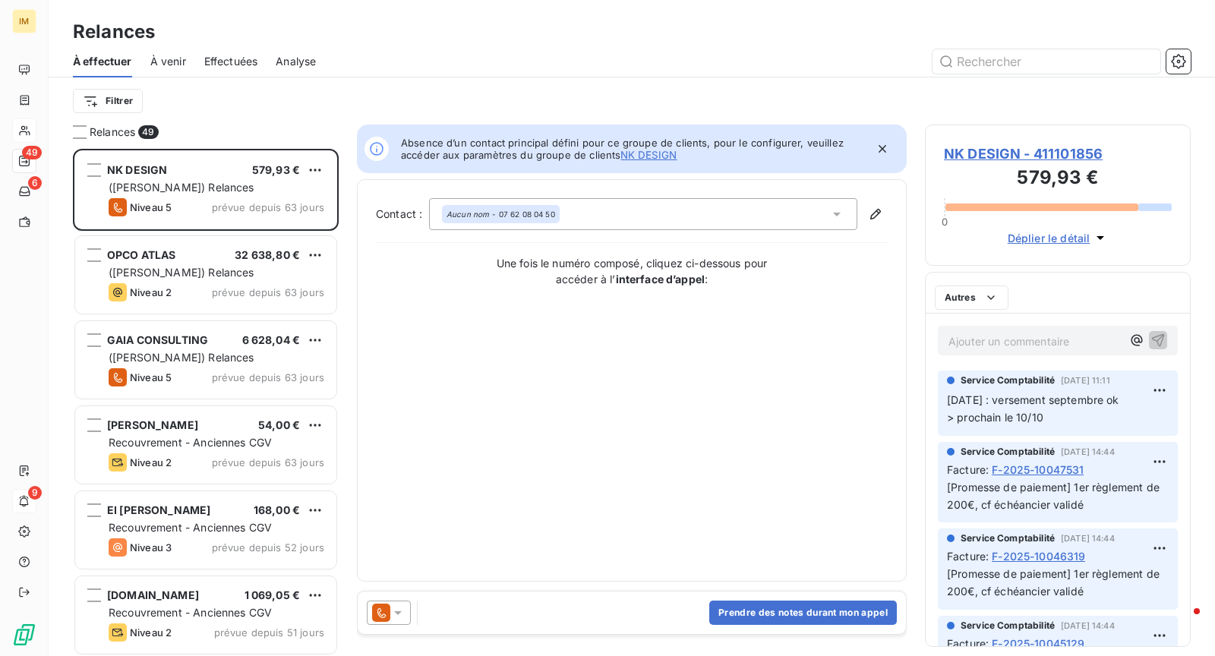
scroll to position [495, 253]
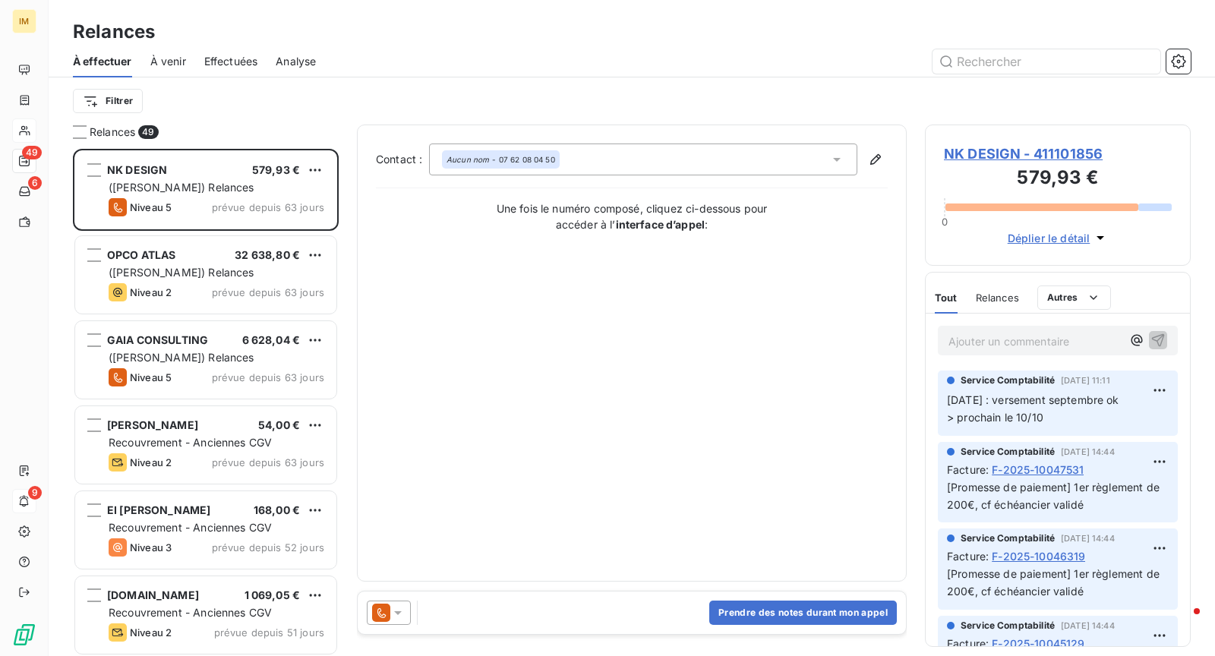
click at [384, 608] on icon at bounding box center [381, 612] width 18 height 18
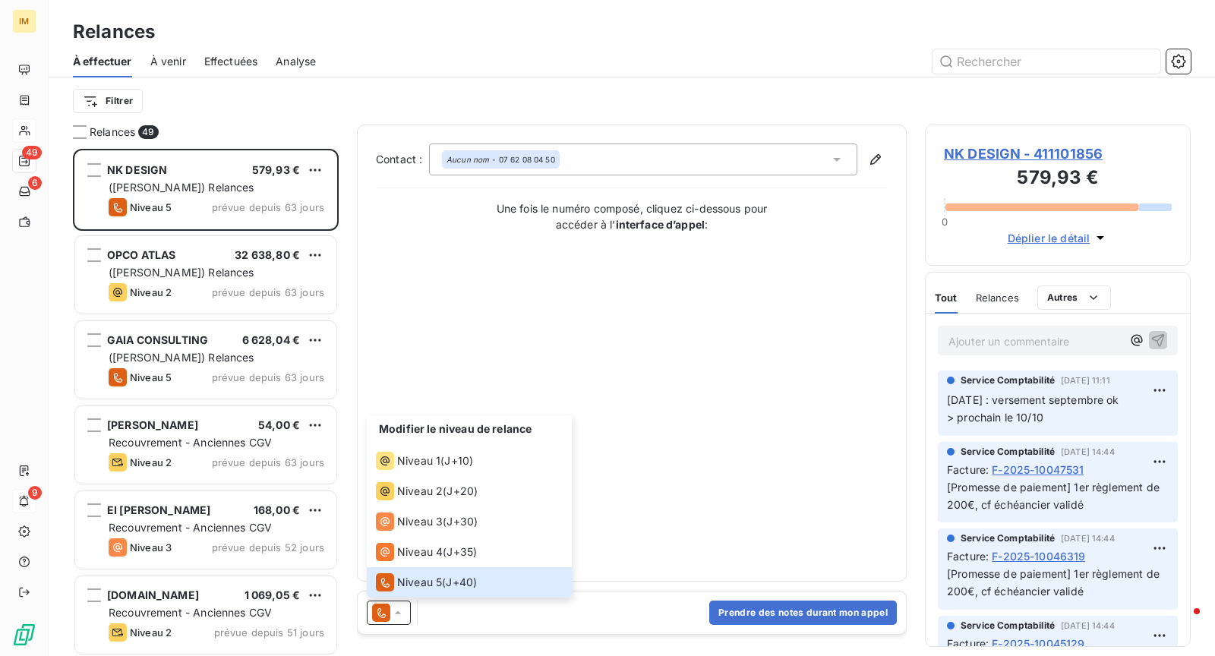
click at [1020, 149] on span "NK DESIGN - 411101856" at bounding box center [1058, 153] width 228 height 20
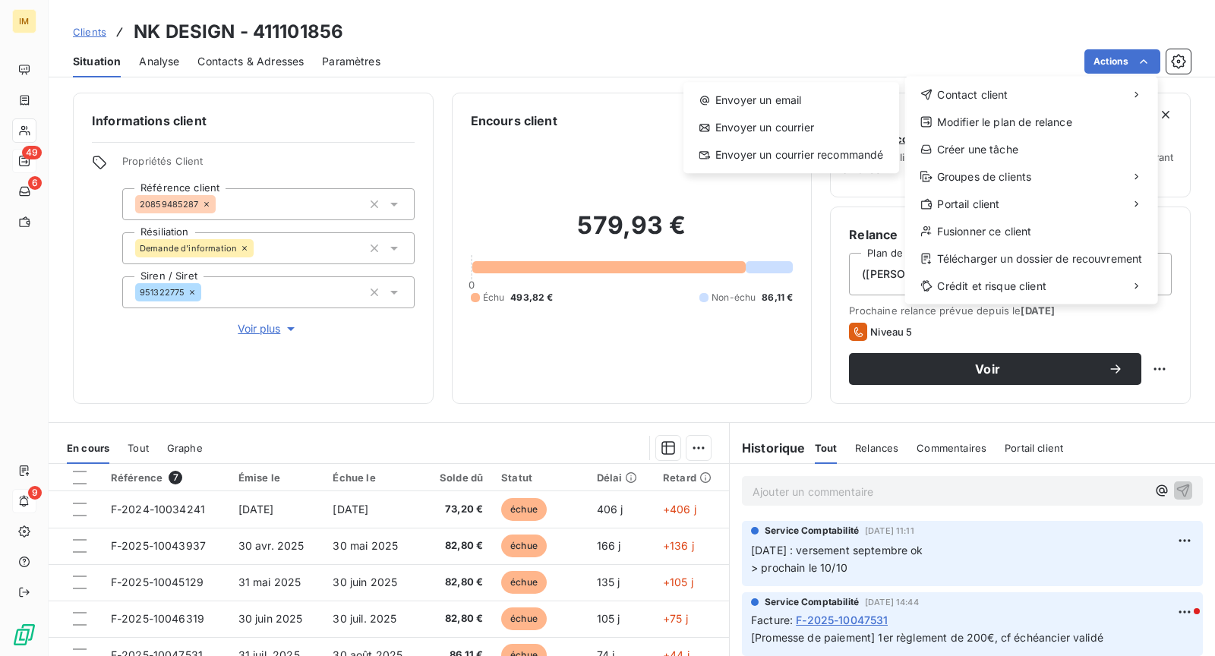
click at [822, 113] on div "Envoyer un email Envoyer un courrier Envoyer un courrier recommandé" at bounding box center [791, 127] width 216 height 91
click at [821, 104] on div "Envoyer un email" at bounding box center [790, 100] width 203 height 24
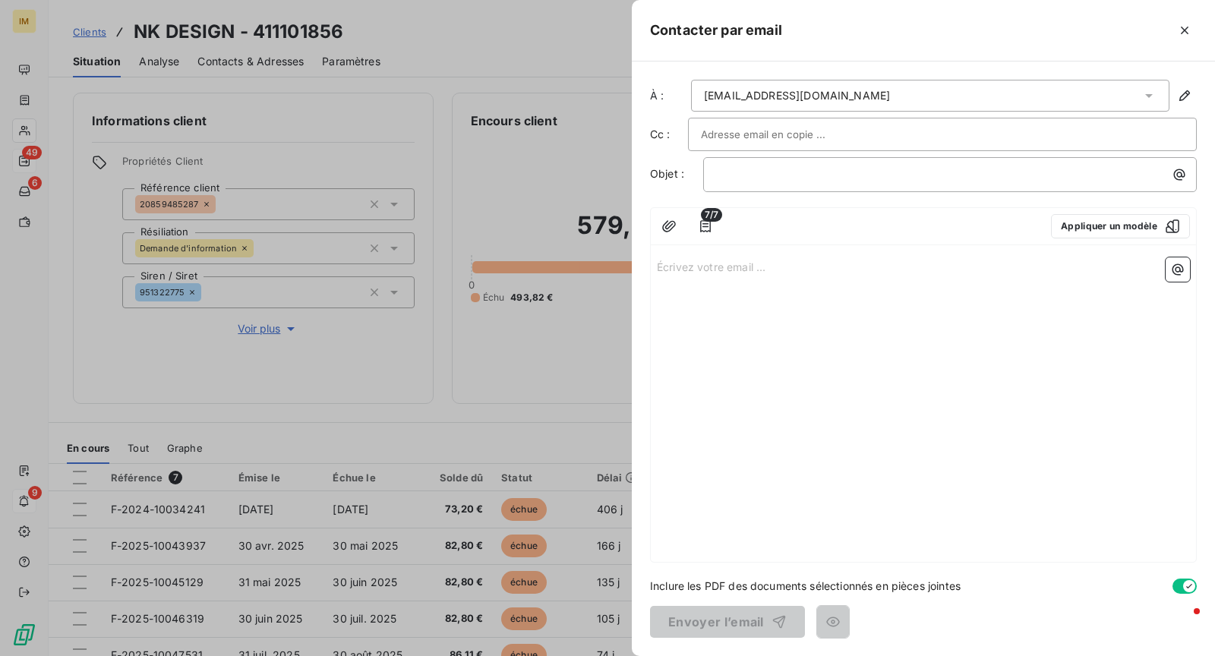
click at [794, 282] on div "Écrivez votre email ... ﻿" at bounding box center [923, 406] width 545 height 310
click at [784, 263] on p "Écrivez votre email ... ﻿" at bounding box center [923, 265] width 533 height 17
click at [794, 179] on p "﻿" at bounding box center [953, 173] width 475 height 17
click at [764, 268] on p "Écrivez votre email ... ﻿" at bounding box center [923, 265] width 533 height 17
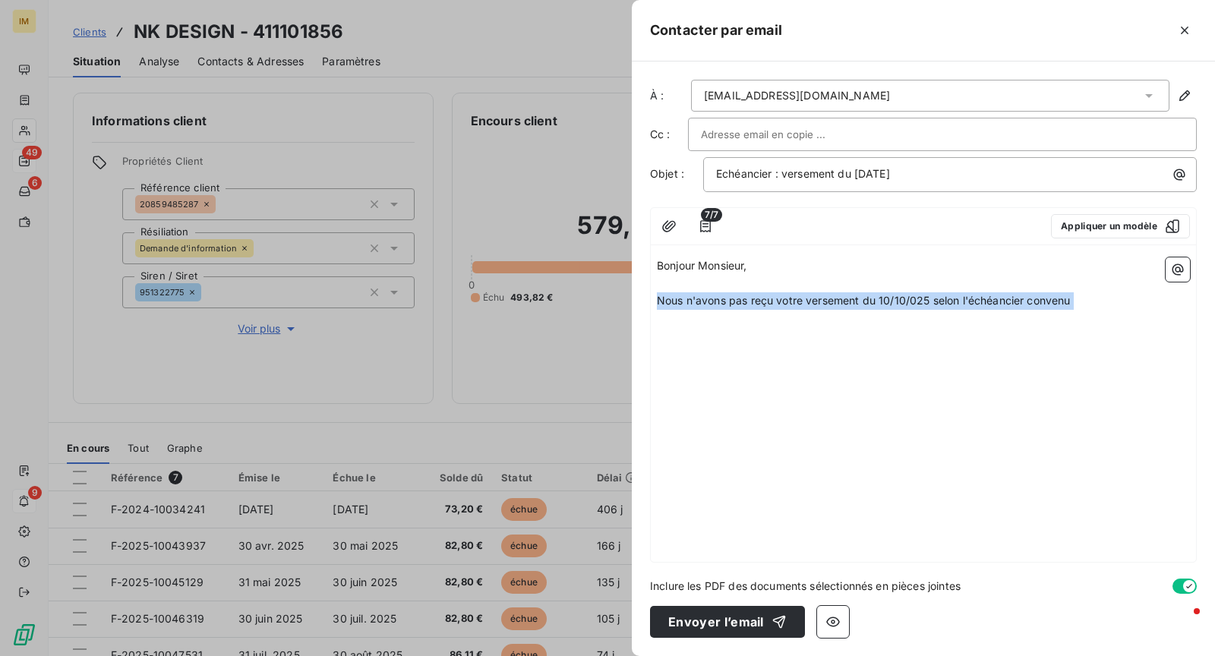
drag, startPoint x: 934, startPoint y: 310, endPoint x: 1006, endPoint y: 295, distance: 73.7
click at [1010, 295] on div "Bonjour Monsieur, ﻿ Nous n'avons pas reçu votre versement du 10/10/025 selon l'…" at bounding box center [923, 406] width 545 height 310
click at [934, 297] on span "Nous n'avons pas reçu votre versement du 10/10/025 selon l'échéancier convenu" at bounding box center [864, 300] width 414 height 13
drag, startPoint x: 1092, startPoint y: 296, endPoint x: 1172, endPoint y: 291, distance: 79.9
click at [1173, 292] on p "Nous n'avons pas reçu votre versement du 10/10/025 convenu selon l'échéancier c…" at bounding box center [923, 300] width 533 height 17
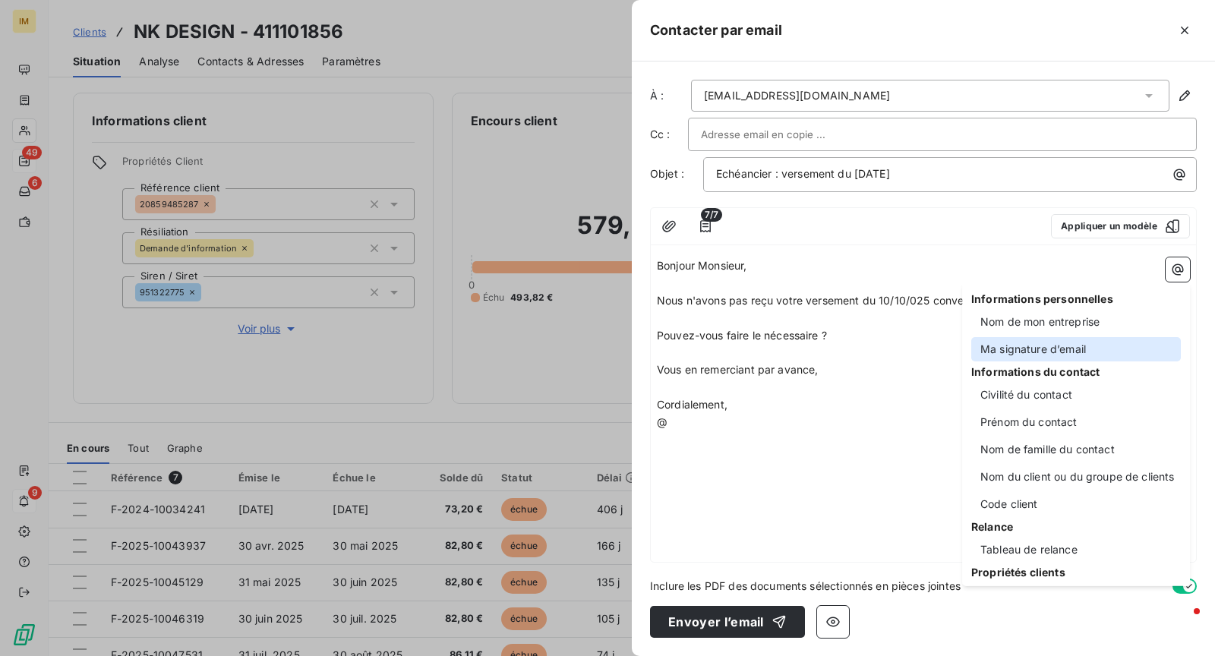
click at [1088, 347] on div "Ma signature d’email" at bounding box center [1076, 349] width 210 height 24
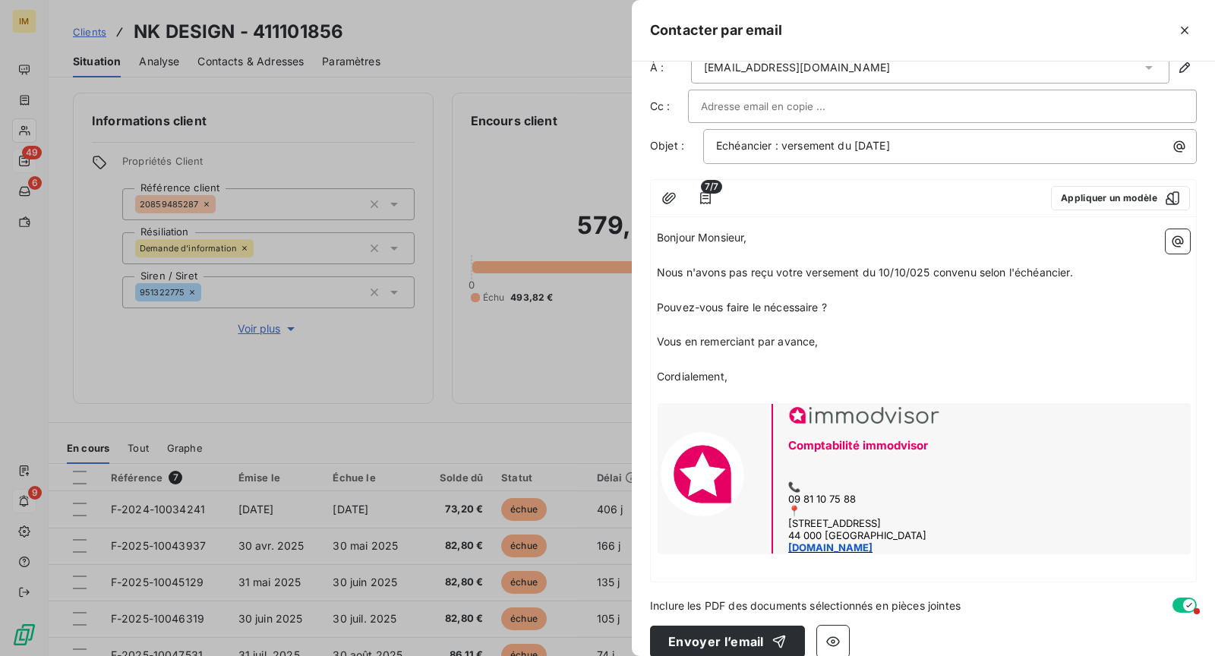
scroll to position [31, 0]
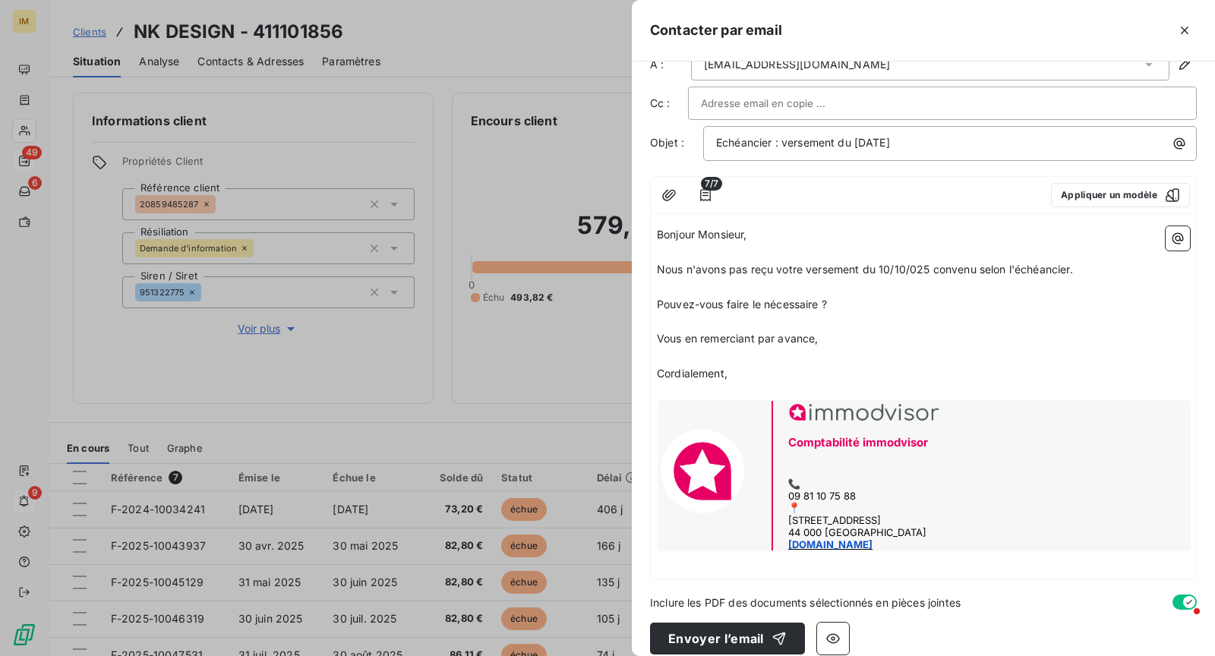
drag, startPoint x: 761, startPoint y: 224, endPoint x: 746, endPoint y: 266, distance: 44.4
click at [701, 226] on p "Bonjour Monsieur," at bounding box center [923, 234] width 533 height 17
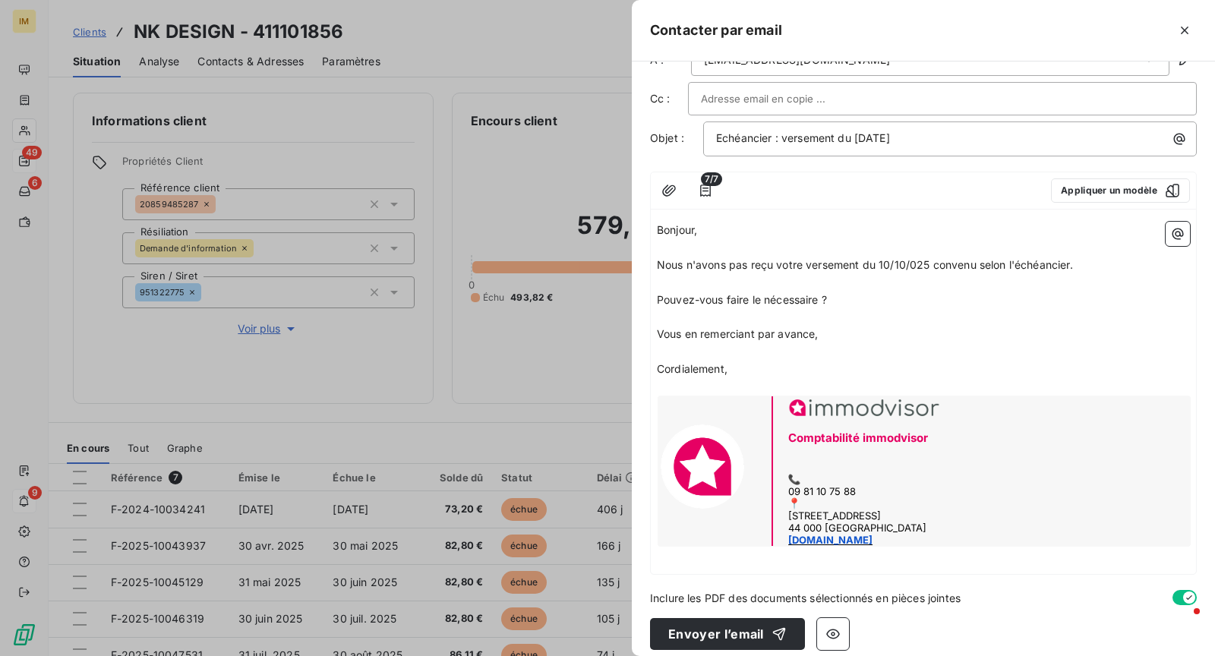
scroll to position [43, 0]
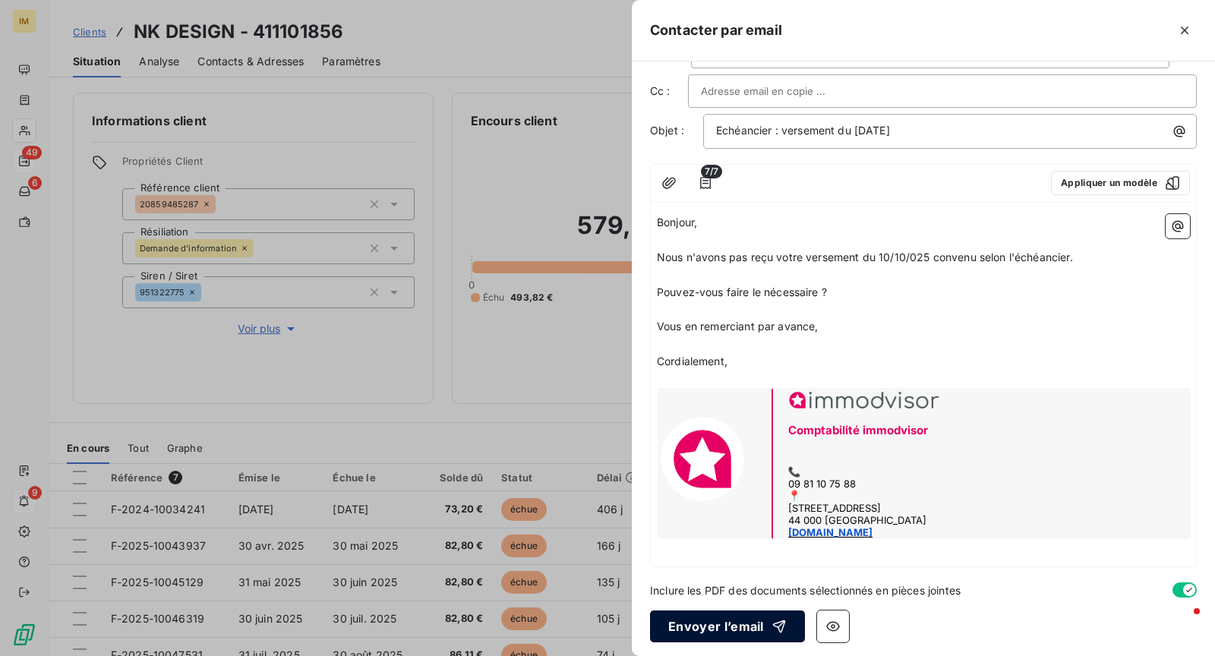
click at [726, 625] on button "Envoyer l’email" at bounding box center [727, 626] width 155 height 32
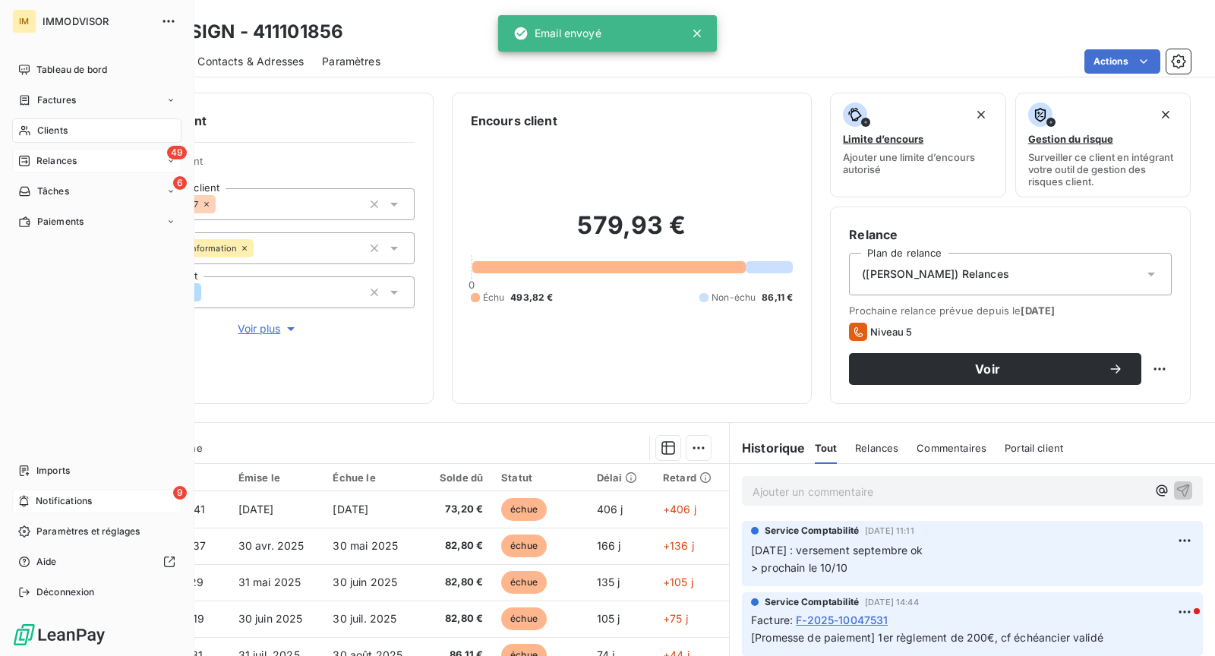
click at [102, 503] on div "9 Notifications" at bounding box center [96, 501] width 169 height 24
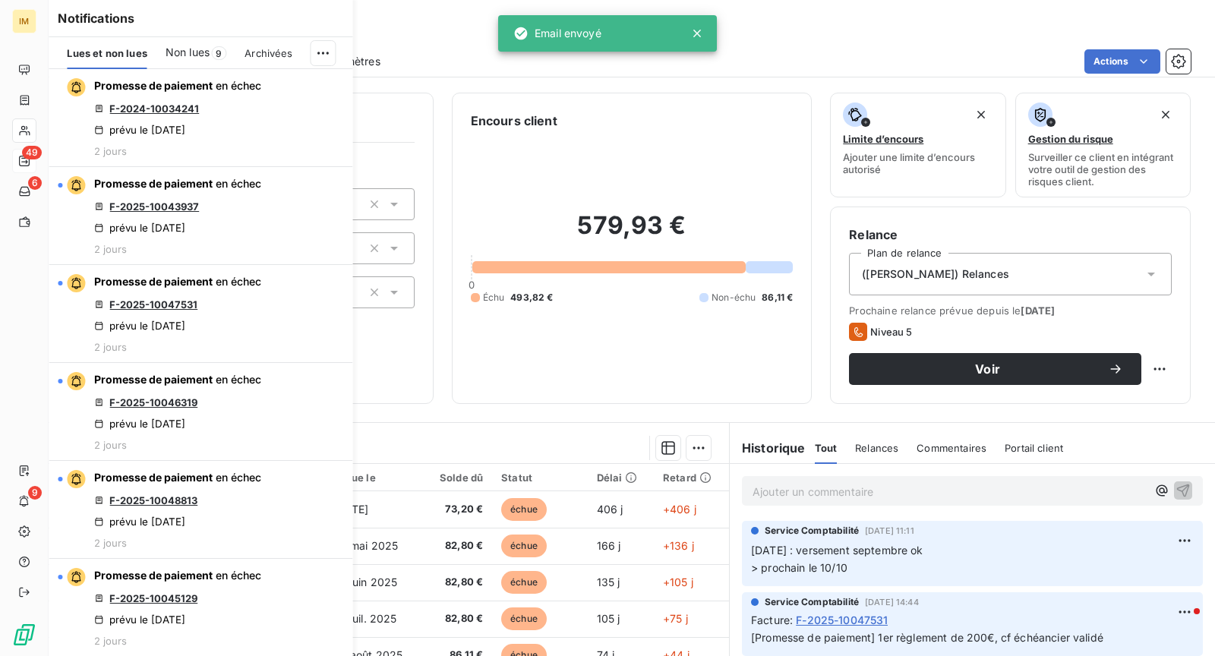
click at [187, 49] on span "Non lues" at bounding box center [187, 52] width 44 height 15
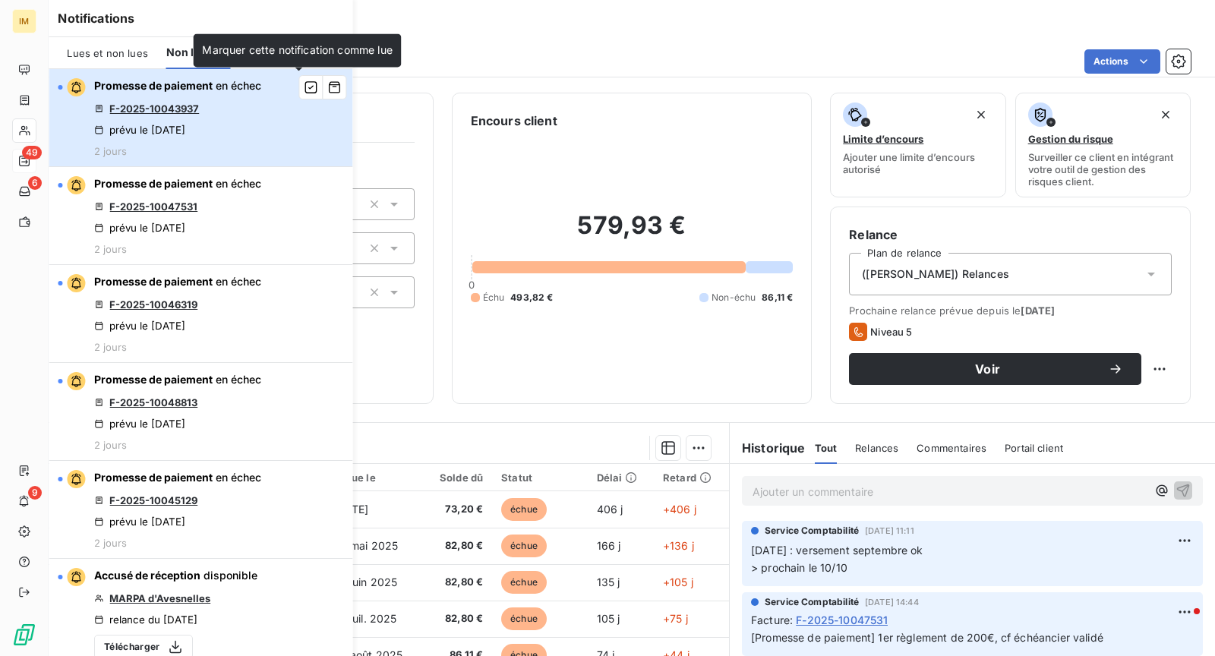
click at [239, 163] on button "Promesse de paiement en échec F-2025-10043937 prévu le [DATE] 2 jours" at bounding box center [201, 118] width 304 height 98
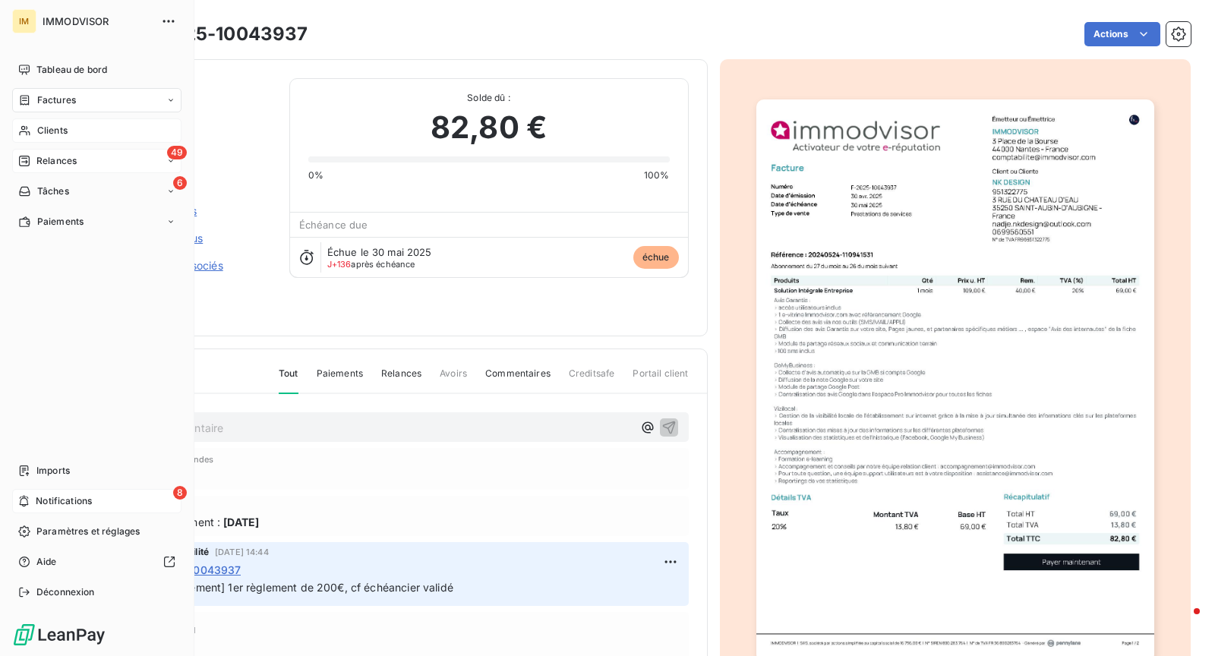
click at [113, 496] on div "8 Notifications" at bounding box center [96, 501] width 169 height 24
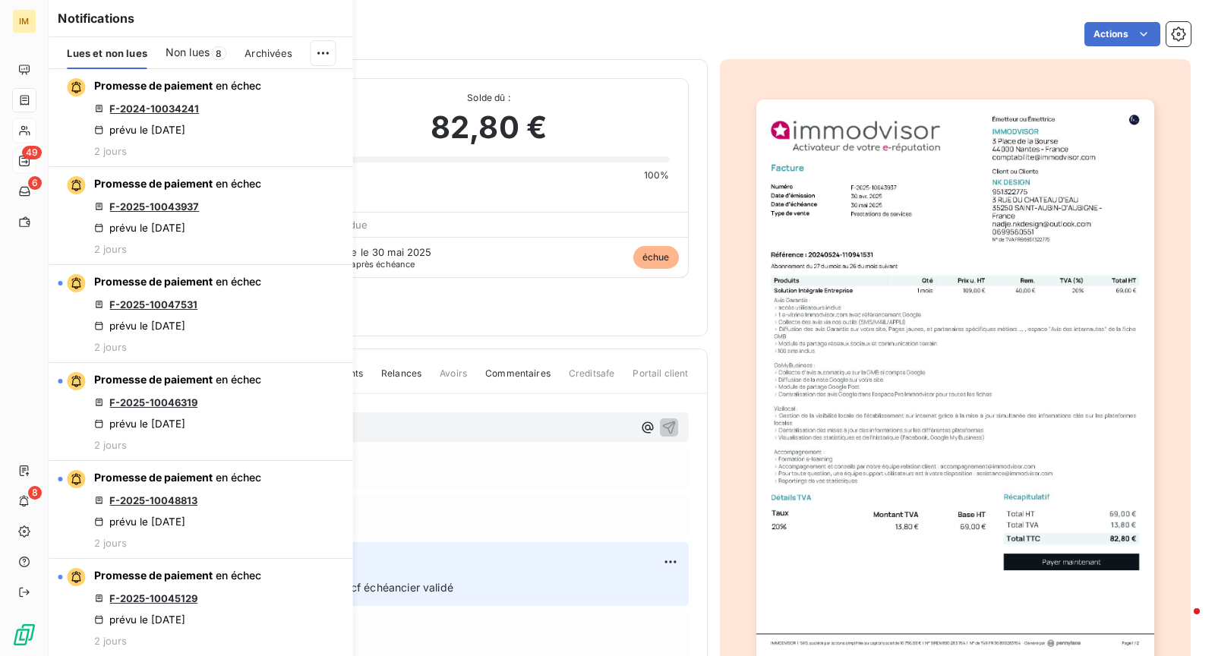
click at [198, 46] on span "Non lues" at bounding box center [187, 52] width 44 height 15
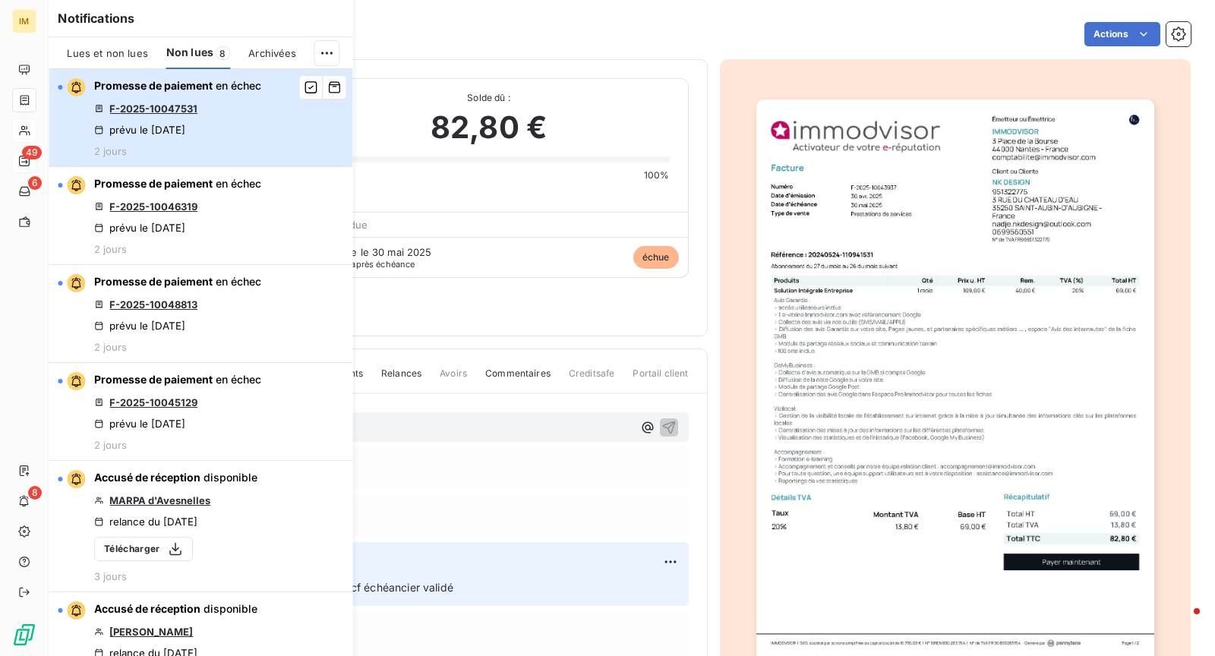
click at [261, 133] on div "Promesse de paiement en échec F-2025-10047531 prévu le [DATE] 2 jours" at bounding box center [177, 117] width 167 height 79
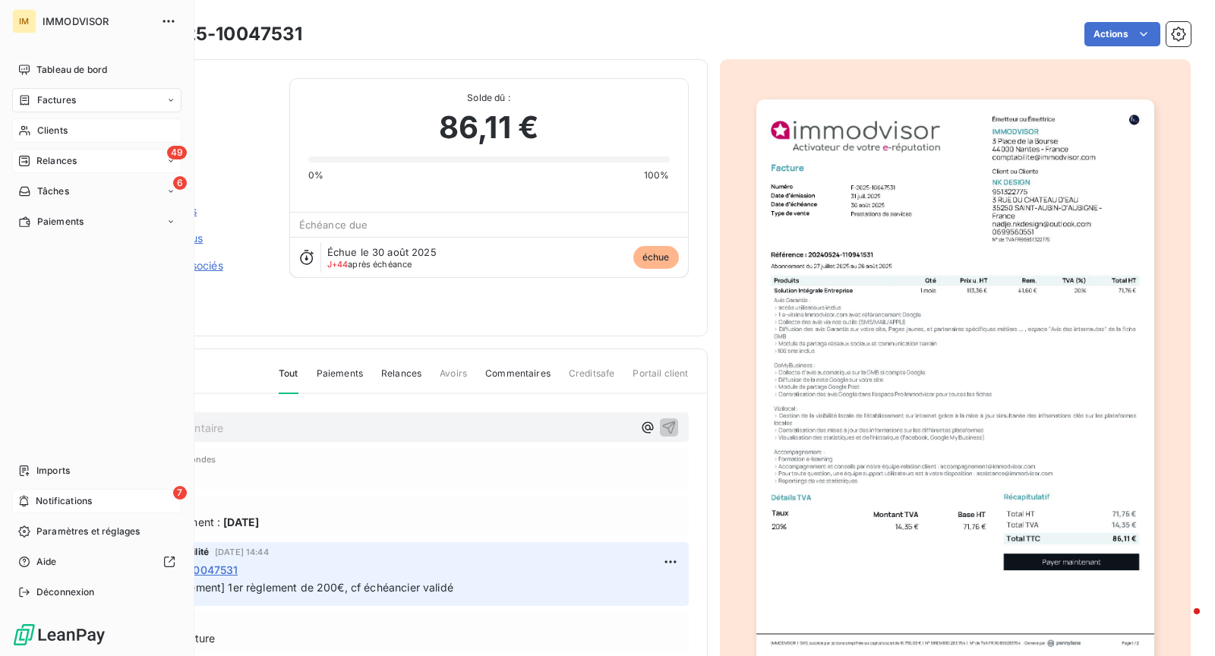
click at [26, 499] on icon at bounding box center [24, 501] width 9 height 11
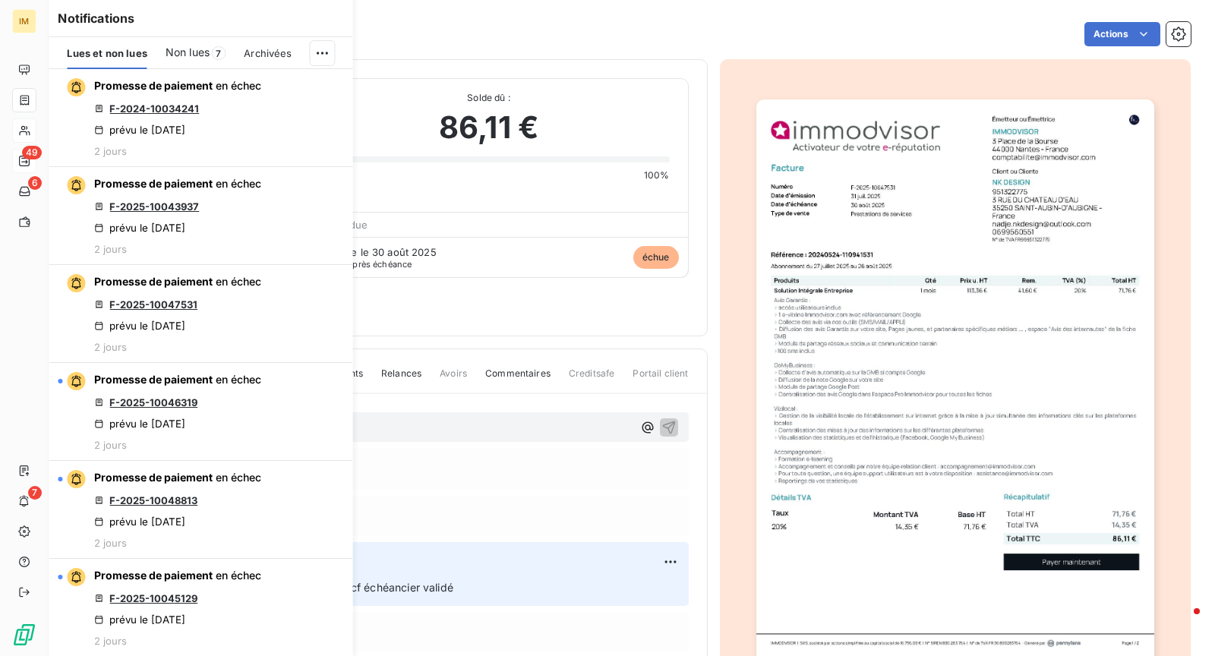
click at [206, 47] on span "Non lues" at bounding box center [187, 52] width 44 height 15
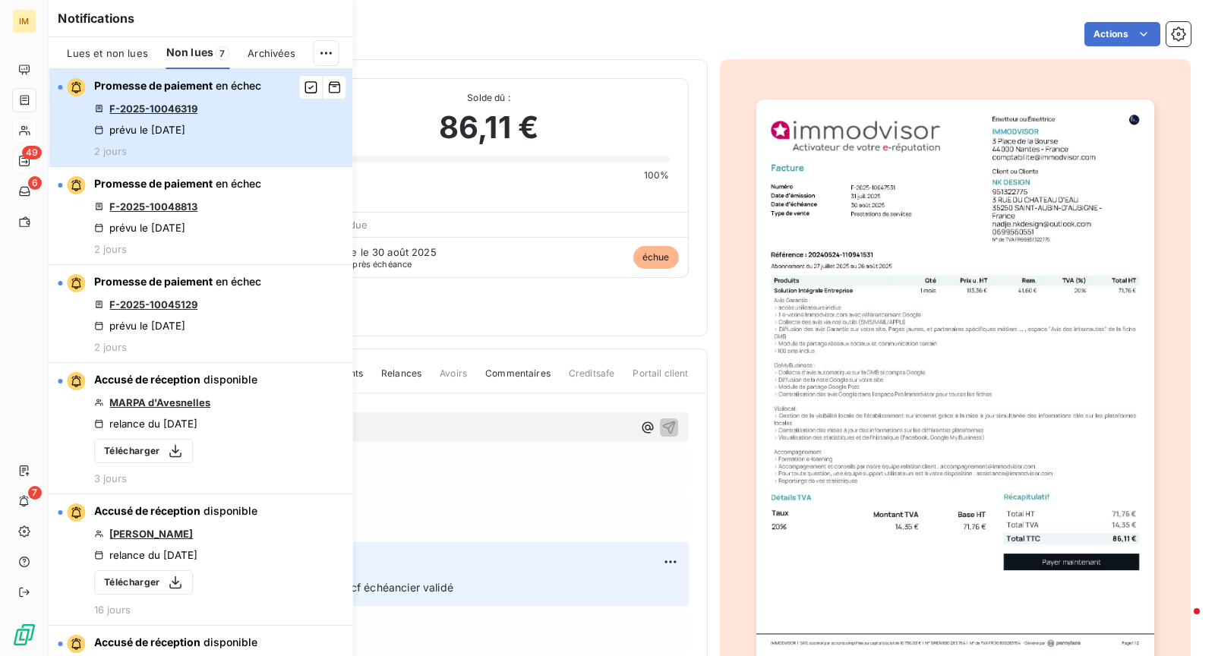
click at [240, 143] on div "Promesse de paiement en échec F-2025-10046319 prévu le [DATE] 2 jours" at bounding box center [177, 117] width 167 height 79
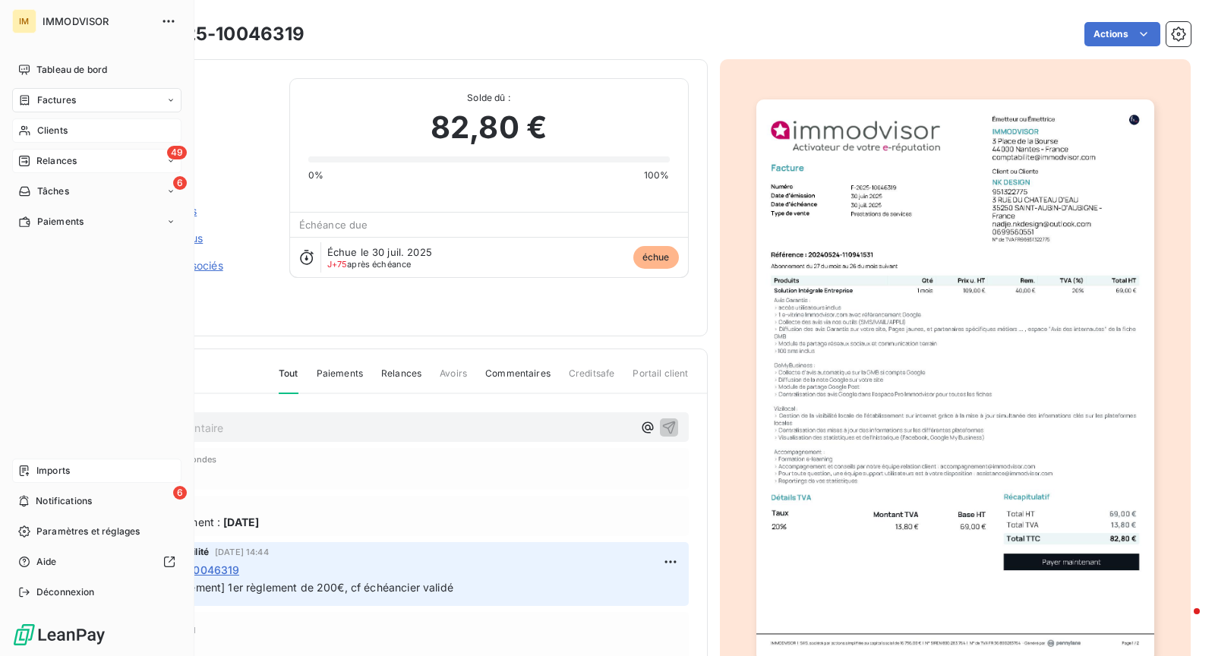
click at [35, 498] on div "6 Notifications" at bounding box center [96, 501] width 169 height 24
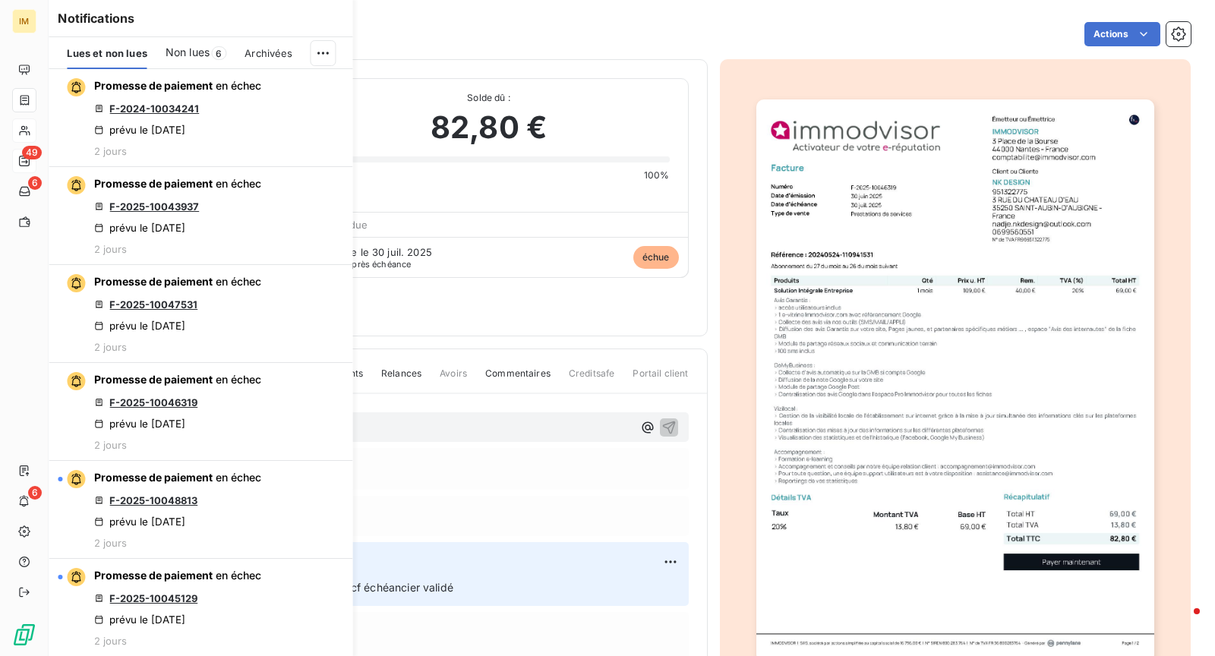
click at [207, 50] on span "Non lues" at bounding box center [187, 52] width 44 height 15
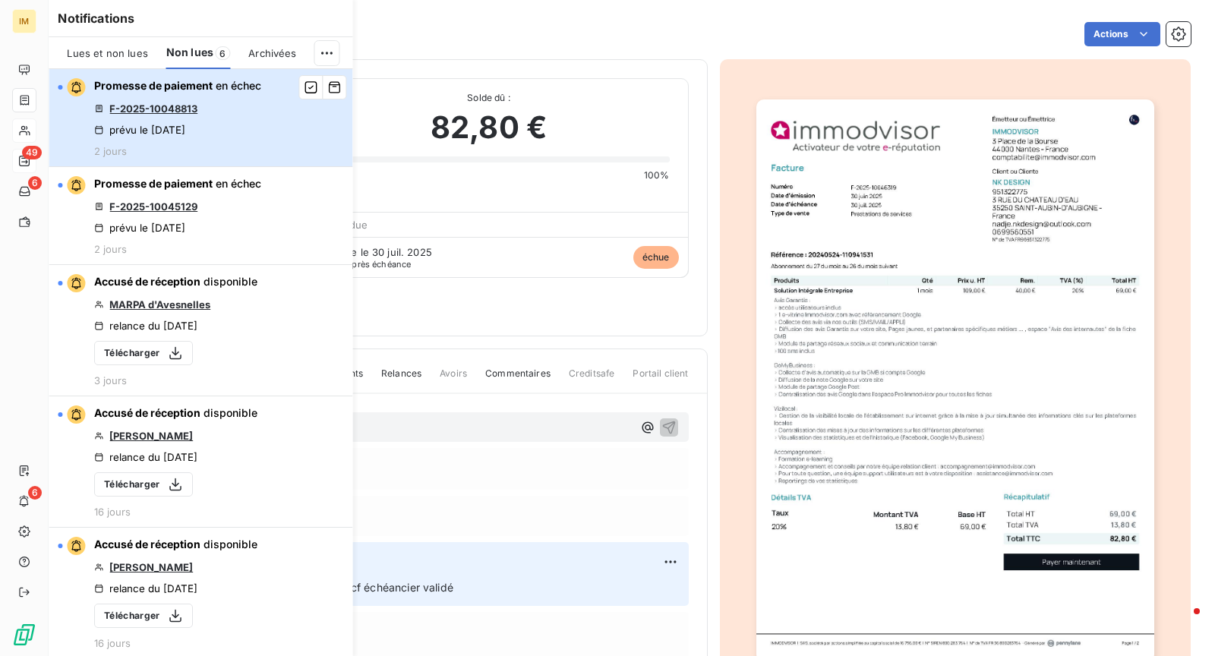
click at [267, 140] on button "Promesse de paiement en échec F-2025-10048813 prévu le [DATE] 2 jours" at bounding box center [201, 118] width 304 height 98
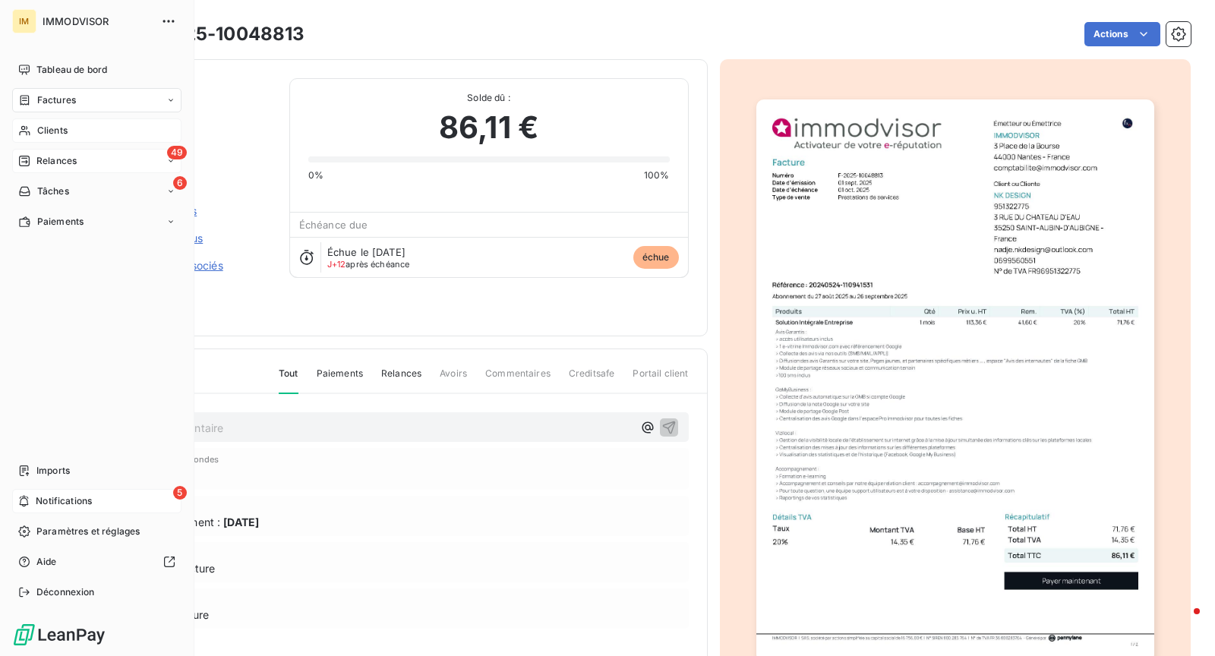
click at [78, 506] on span "Notifications" at bounding box center [64, 501] width 56 height 14
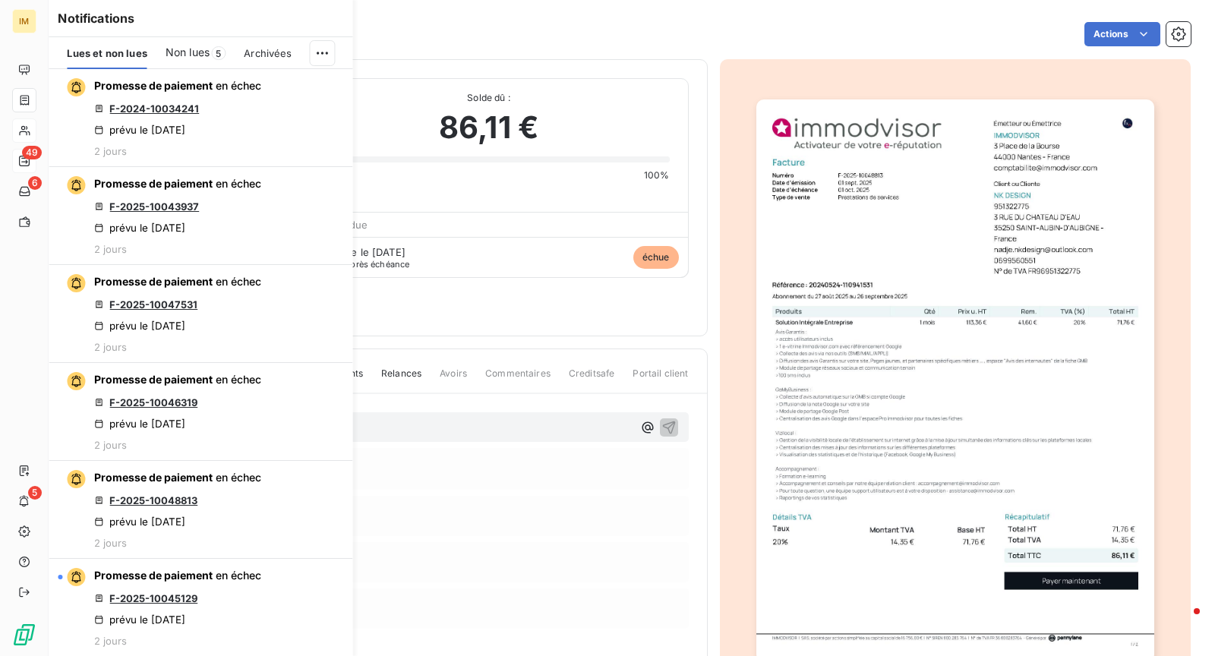
click at [176, 50] on span "Non lues" at bounding box center [187, 52] width 44 height 15
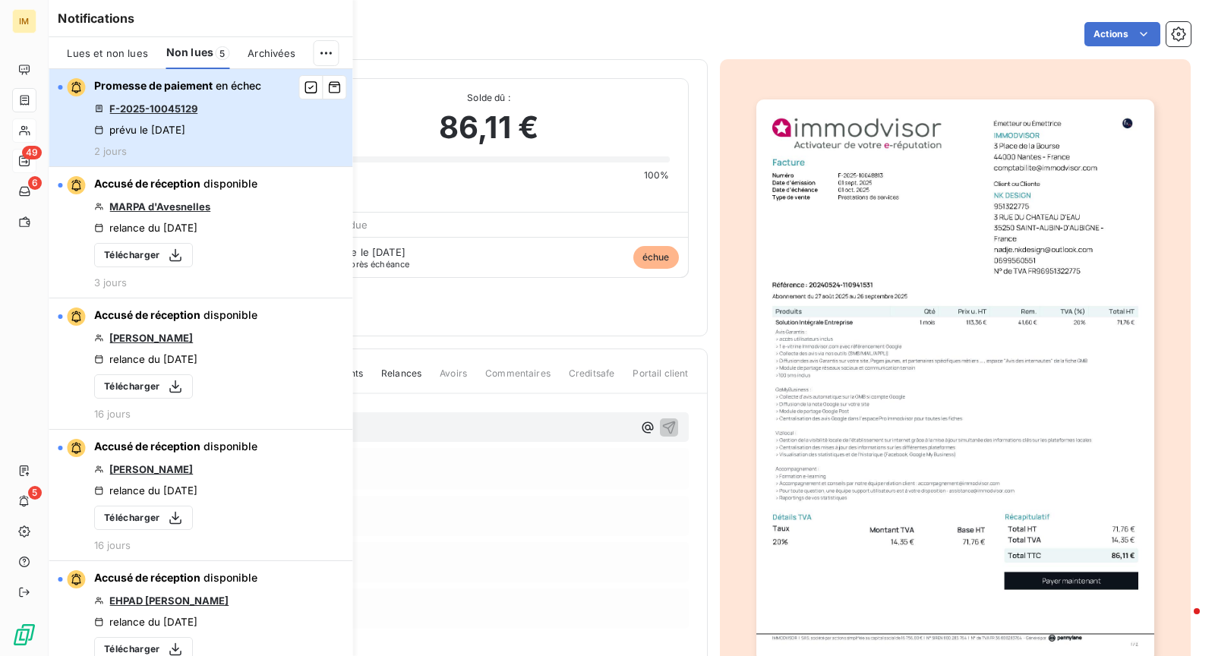
click at [249, 149] on div "Promesse de paiement en échec F-2025-10045129 prévu le [DATE] 2 jours" at bounding box center [177, 117] width 167 height 79
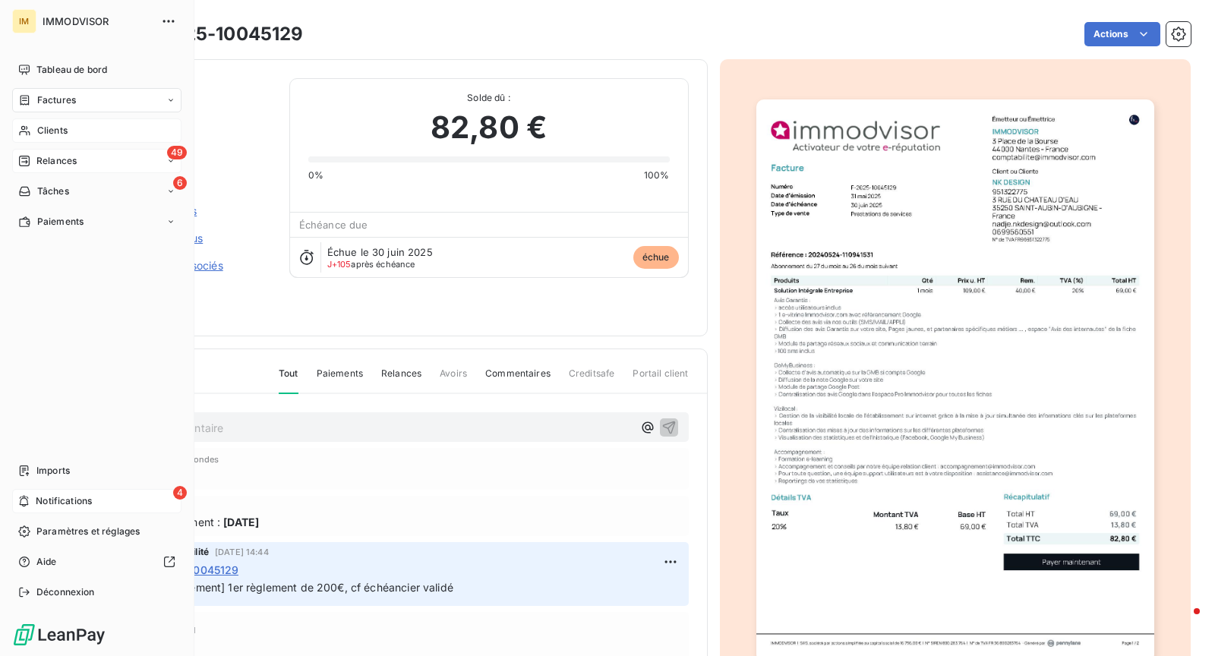
click at [32, 496] on div "4 Notifications" at bounding box center [96, 501] width 169 height 24
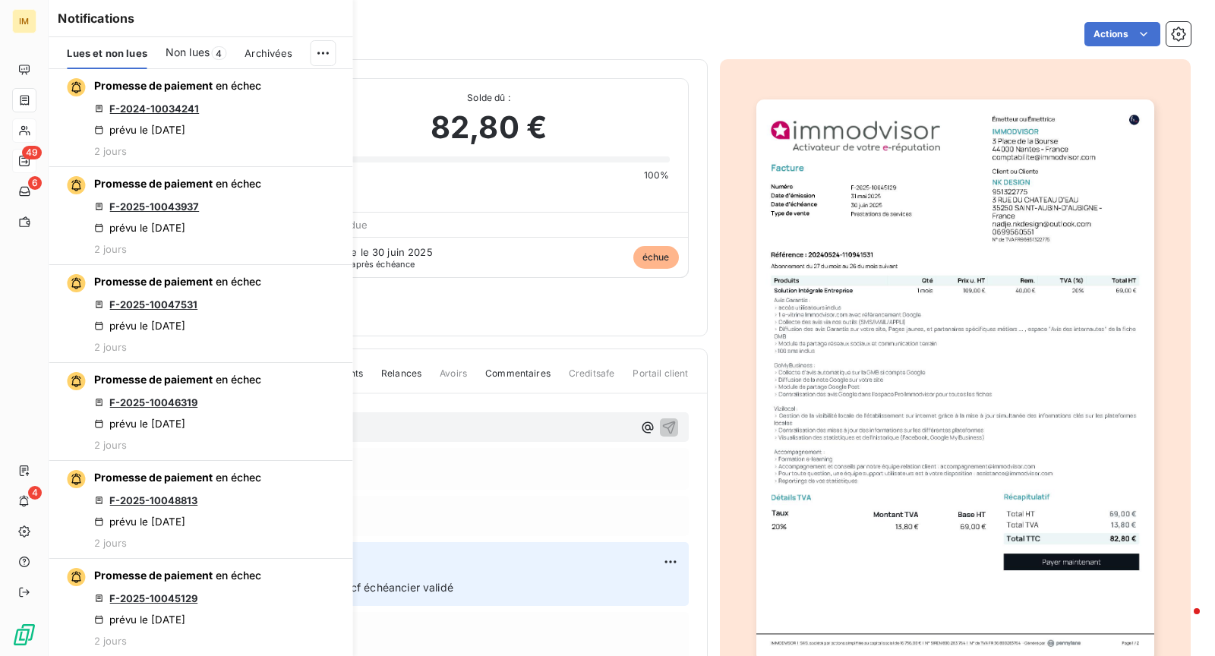
click at [181, 55] on span "Non lues" at bounding box center [187, 52] width 44 height 15
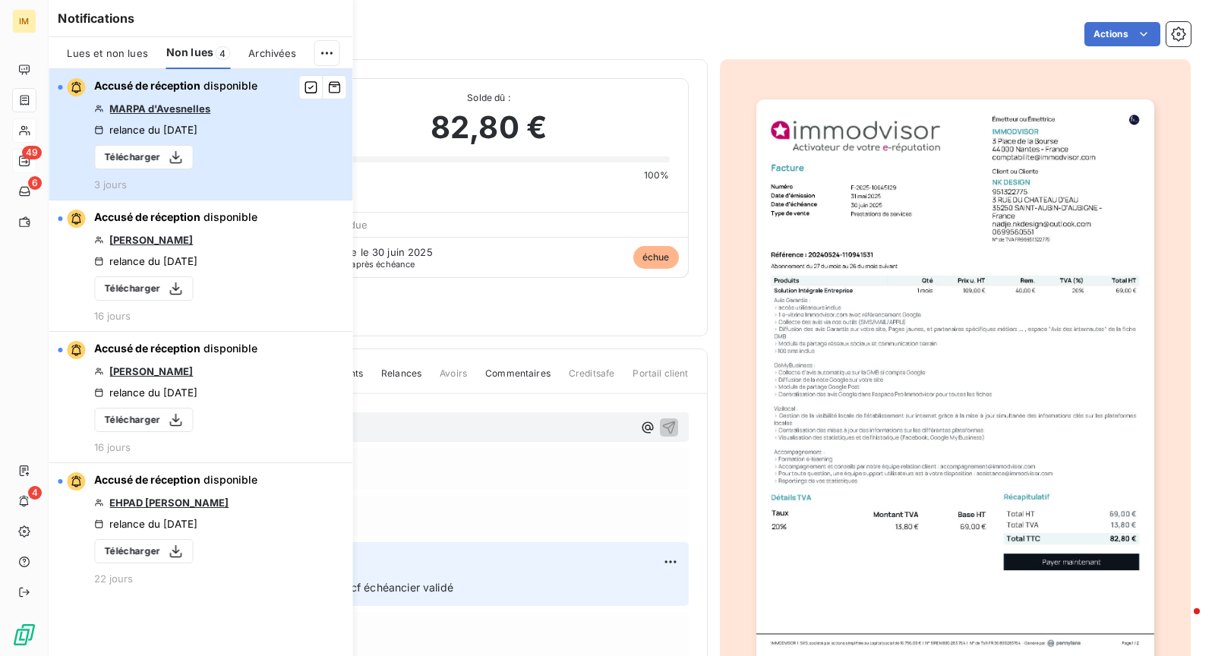
click at [275, 142] on button "Accusé de réception disponible MARPA d'Avesnelles relance du [DATE] Télécharger…" at bounding box center [201, 134] width 304 height 131
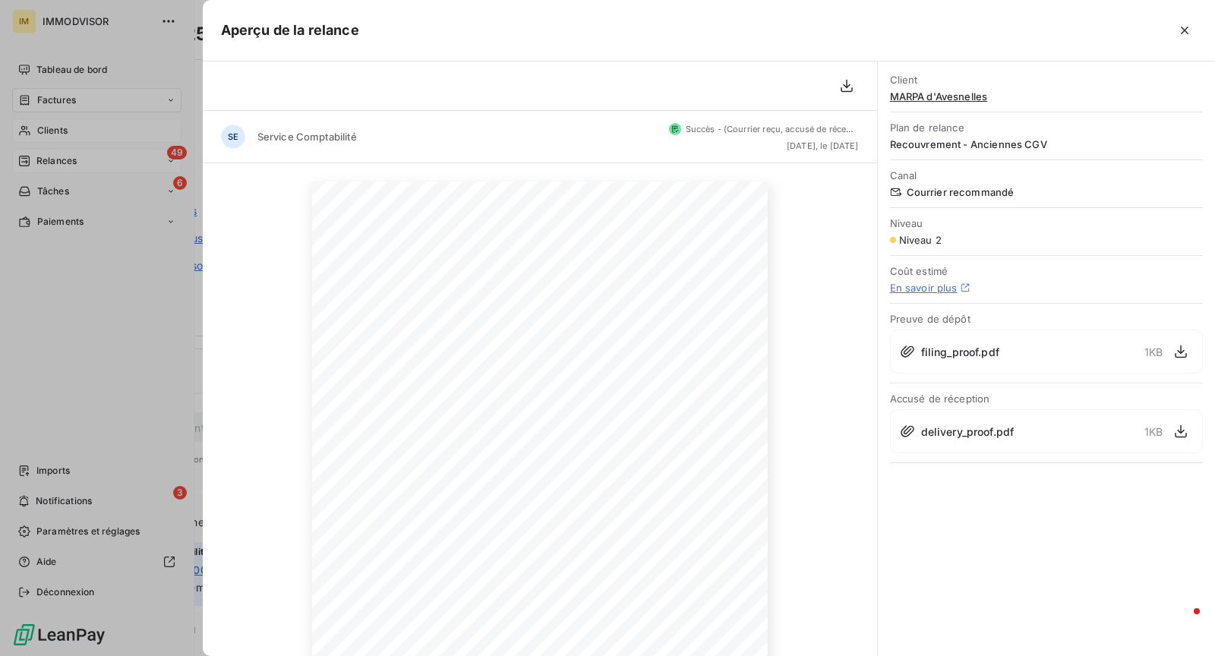
click at [1026, 534] on div "Client MARPA d'Avesnelles Plan de relance Recouvrement - Anciennes CGV Canal Co…" at bounding box center [1046, 358] width 337 height 594
drag, startPoint x: 754, startPoint y: 150, endPoint x: 840, endPoint y: 147, distance: 85.8
click at [840, 147] on div "SE Service Comptabilité Succès - ([PERSON_NAME] reçu, accusé de réception dispo…" at bounding box center [540, 137] width 674 height 52
click at [1141, 350] on div "filing_proof.pdf 1 KB" at bounding box center [1046, 351] width 313 height 44
click at [1183, 424] on icon "button" at bounding box center [1180, 431] width 15 height 15
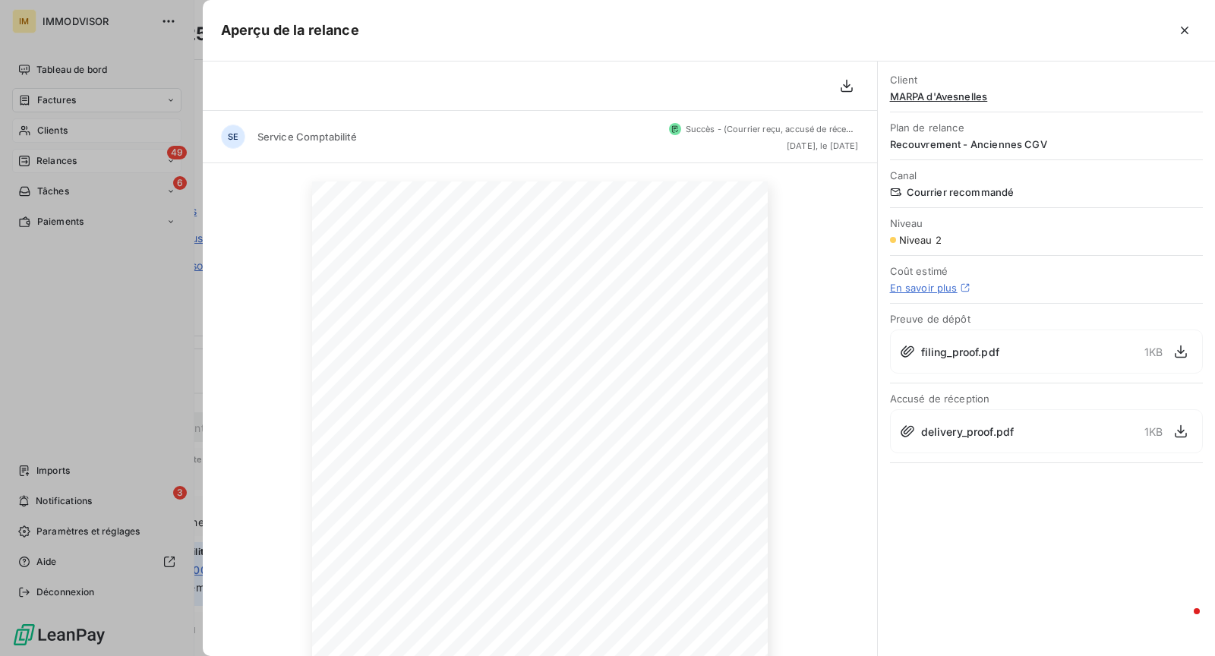
drag, startPoint x: 1001, startPoint y: 94, endPoint x: 969, endPoint y: 94, distance: 32.6
click at [999, 94] on span "MARPA d'Avesnelles" at bounding box center [1046, 96] width 313 height 12
click at [968, 94] on span "MARPA d'Avesnelles" at bounding box center [1046, 96] width 313 height 12
click at [932, 95] on span "MARPA d'Avesnelles" at bounding box center [1046, 96] width 313 height 12
click at [933, 96] on span "MARPA d'Avesnelles" at bounding box center [1046, 96] width 313 height 12
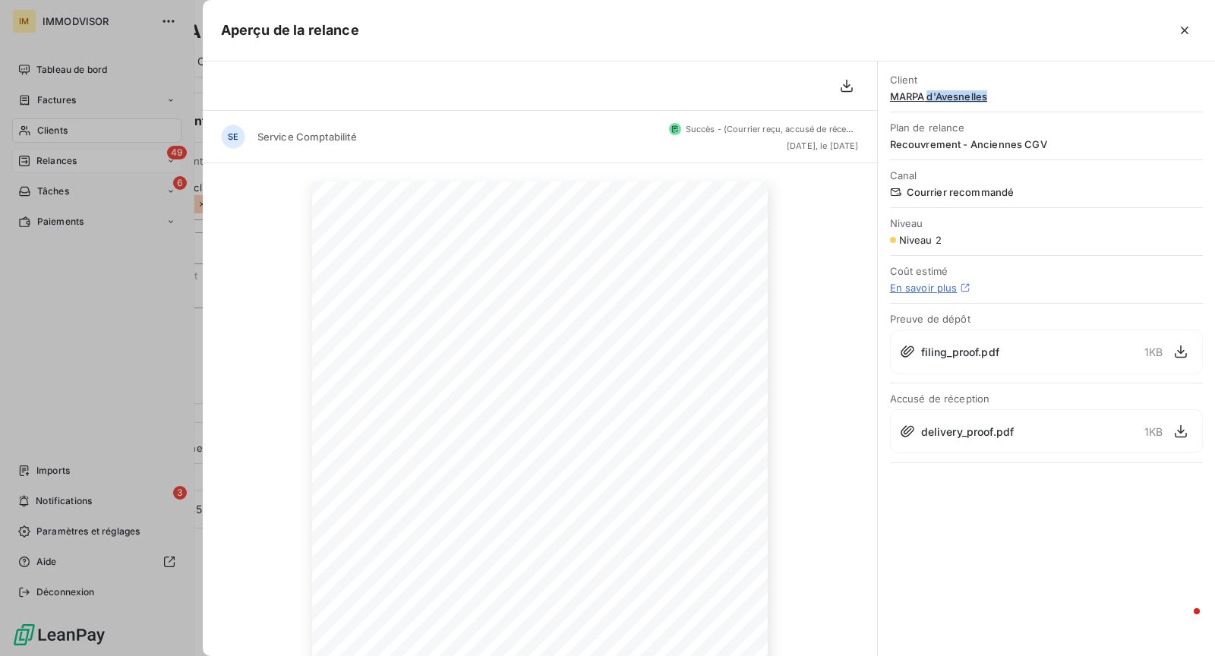
click at [1007, 94] on span "MARPA d'Avesnelles" at bounding box center [1046, 96] width 313 height 12
drag, startPoint x: 950, startPoint y: 94, endPoint x: 887, endPoint y: 94, distance: 63.8
click at [887, 94] on div "Client MARPA d'Avesnelles Plan de relance Recouvrement - Anciennes CGV Canal Co…" at bounding box center [1046, 263] width 337 height 405
copy span "MARPA d'Avesnelles"
click at [115, 277] on div at bounding box center [607, 328] width 1215 height 656
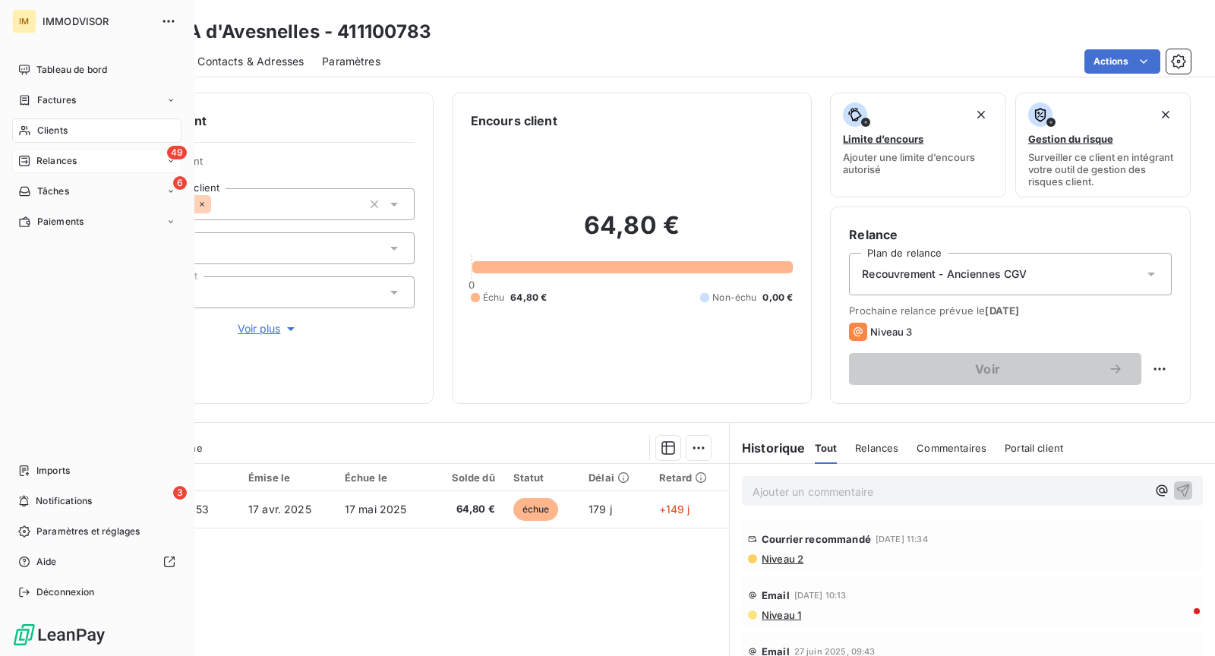
click at [107, 124] on div "Clients" at bounding box center [96, 130] width 169 height 24
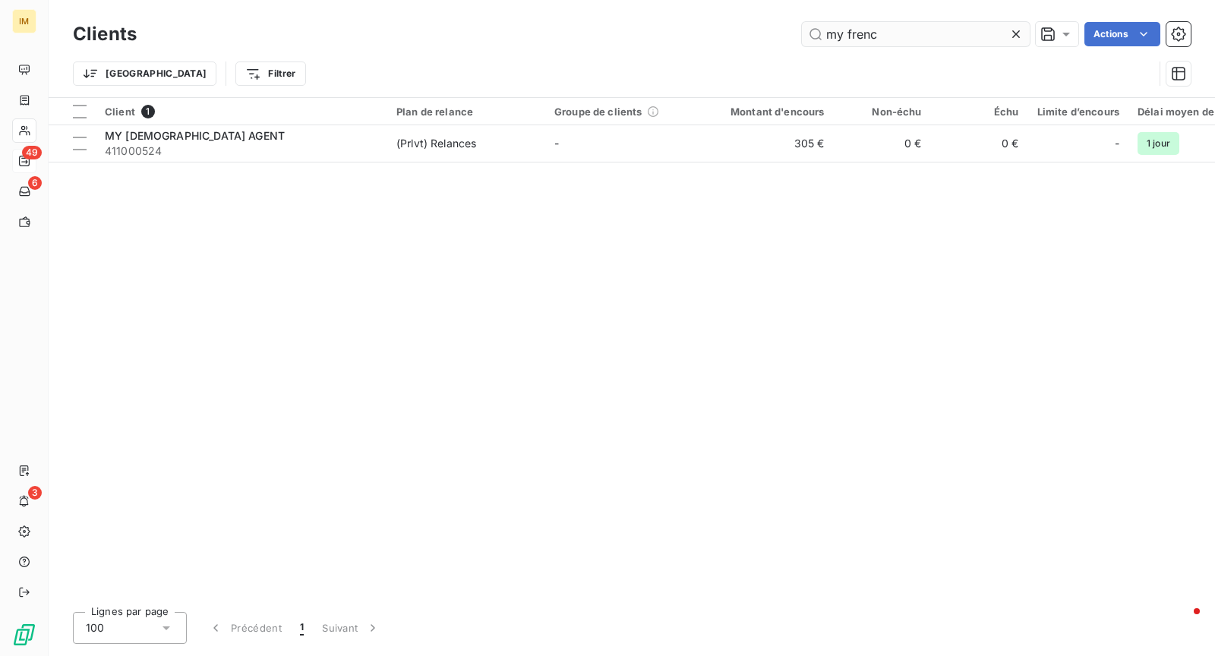
click at [862, 26] on input "my frenc" at bounding box center [916, 34] width 228 height 24
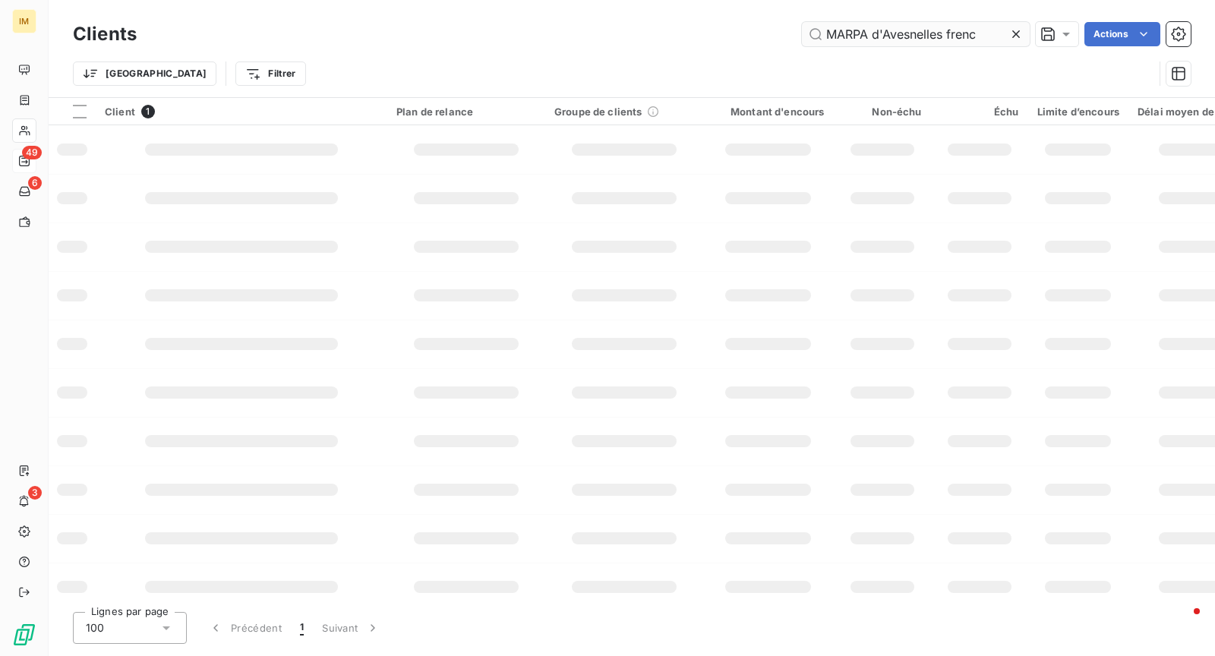
click at [894, 26] on input "MARPA d'Avesnelles frenc" at bounding box center [916, 34] width 228 height 24
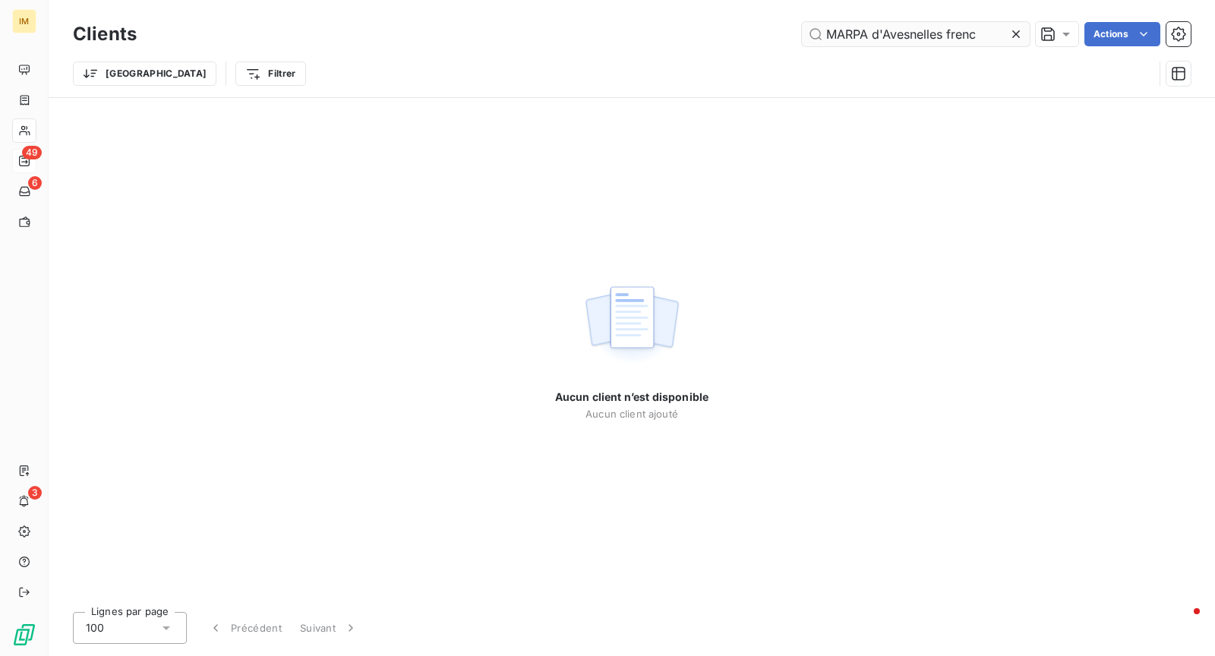
click at [894, 26] on input "MARPA d'Avesnelles frenc" at bounding box center [916, 34] width 228 height 24
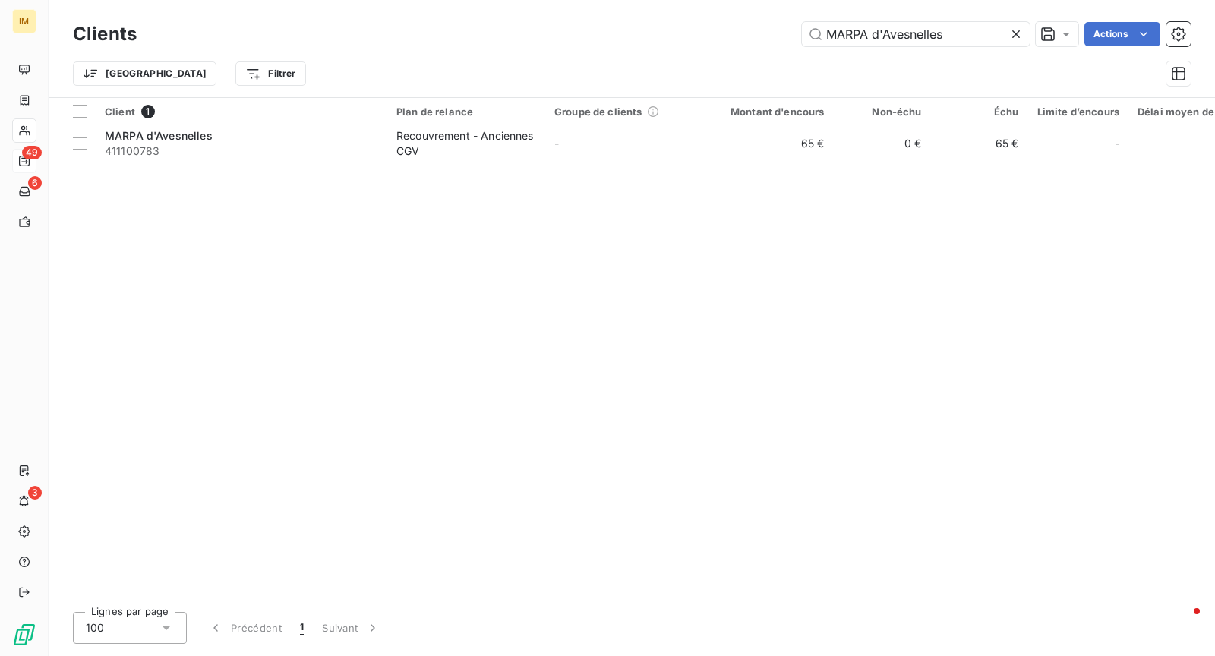
type input "MARPA d'Avesnelles"
click at [348, 165] on div "Client 1 Plan de relance Groupe de clients Montant d'encours Non-échu Échu Limi…" at bounding box center [632, 349] width 1166 height 502
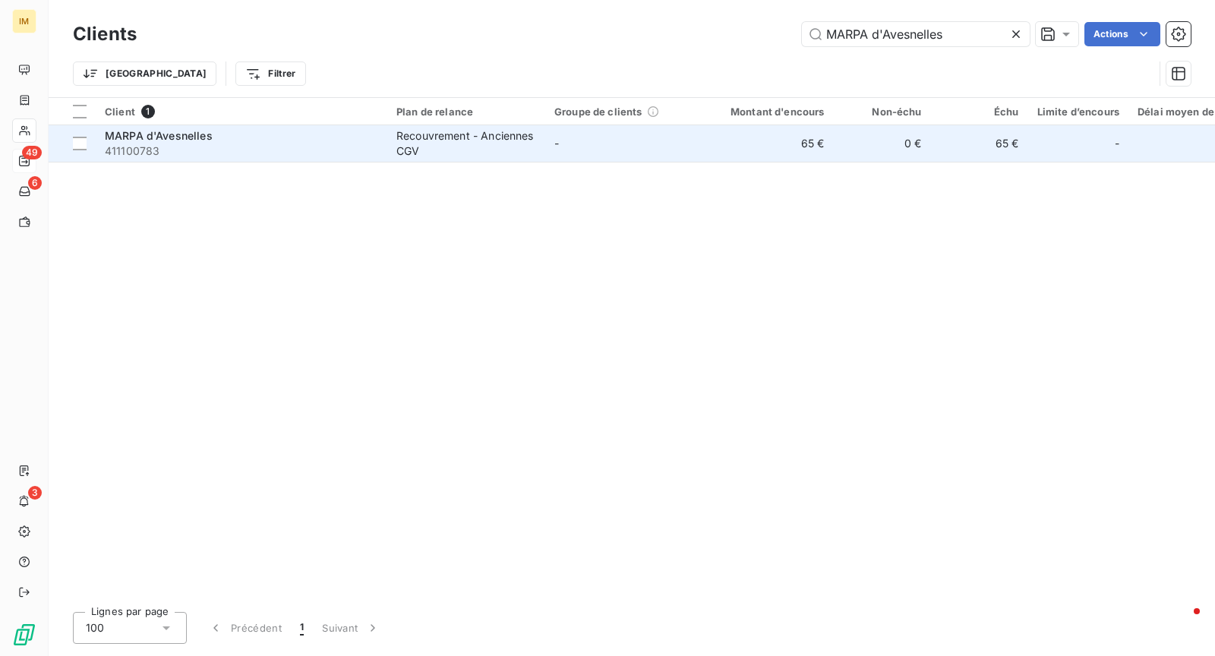
click at [350, 142] on div "MARPA d'Avesnelles" at bounding box center [241, 135] width 273 height 15
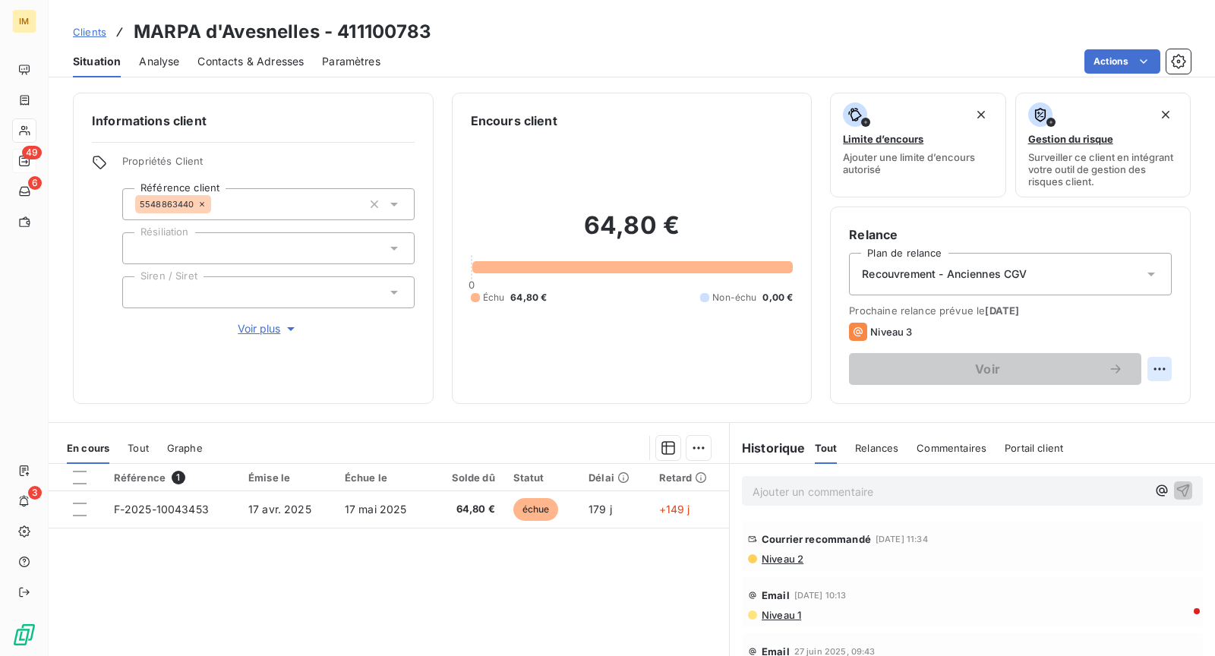
click at [1144, 364] on html "IM 49 6 3 Clients MARPA d'Avesnelles - 411100783 Situation Analyse Contacts & A…" at bounding box center [607, 328] width 1215 height 656
click at [1060, 401] on div "Replanifier cette action" at bounding box center [1084, 401] width 136 height 24
select select "9"
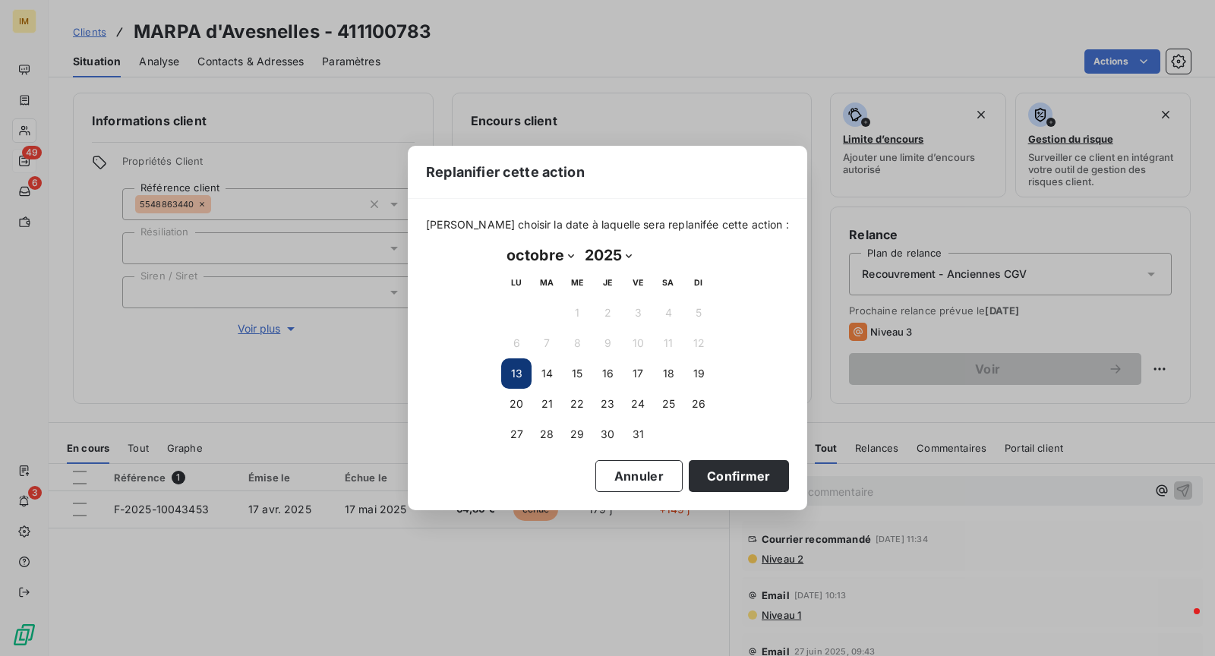
drag, startPoint x: 693, startPoint y: 373, endPoint x: 742, endPoint y: 402, distance: 56.8
click at [694, 373] on button "19" at bounding box center [698, 373] width 30 height 30
click at [711, 476] on button "Confirmer" at bounding box center [738, 476] width 100 height 32
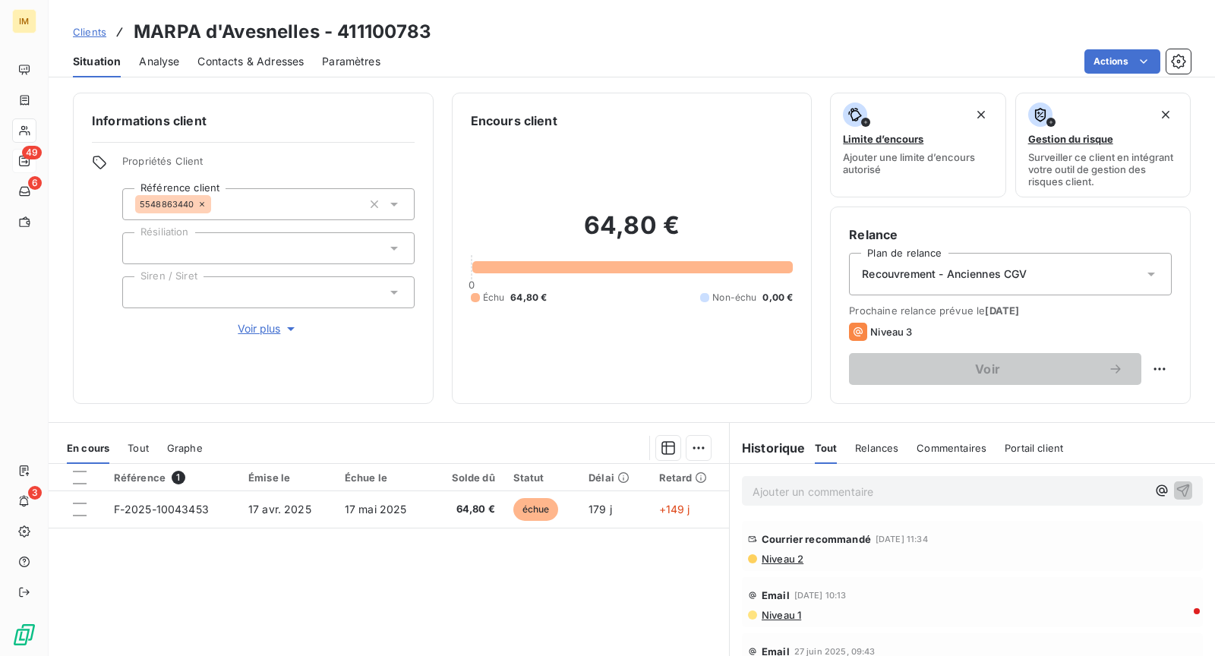
drag, startPoint x: 839, startPoint y: 496, endPoint x: 849, endPoint y: 496, distance: 9.9
click at [840, 496] on p "Ajouter un commentaire ﻿" at bounding box center [949, 491] width 394 height 19
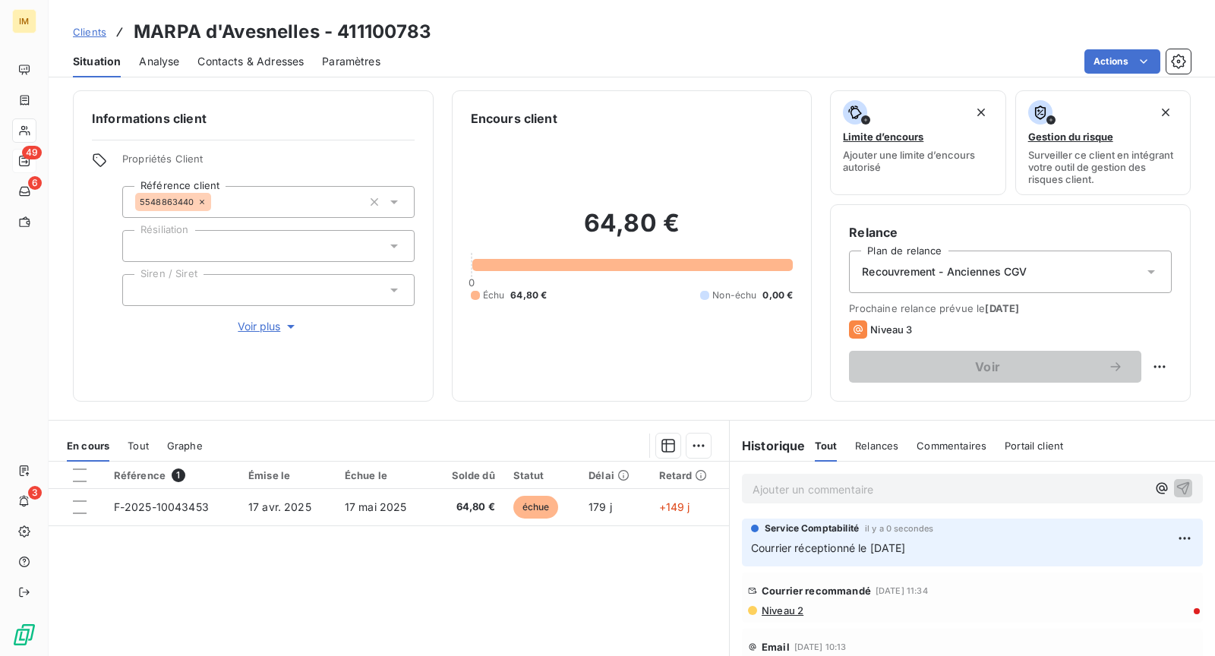
scroll to position [3, 0]
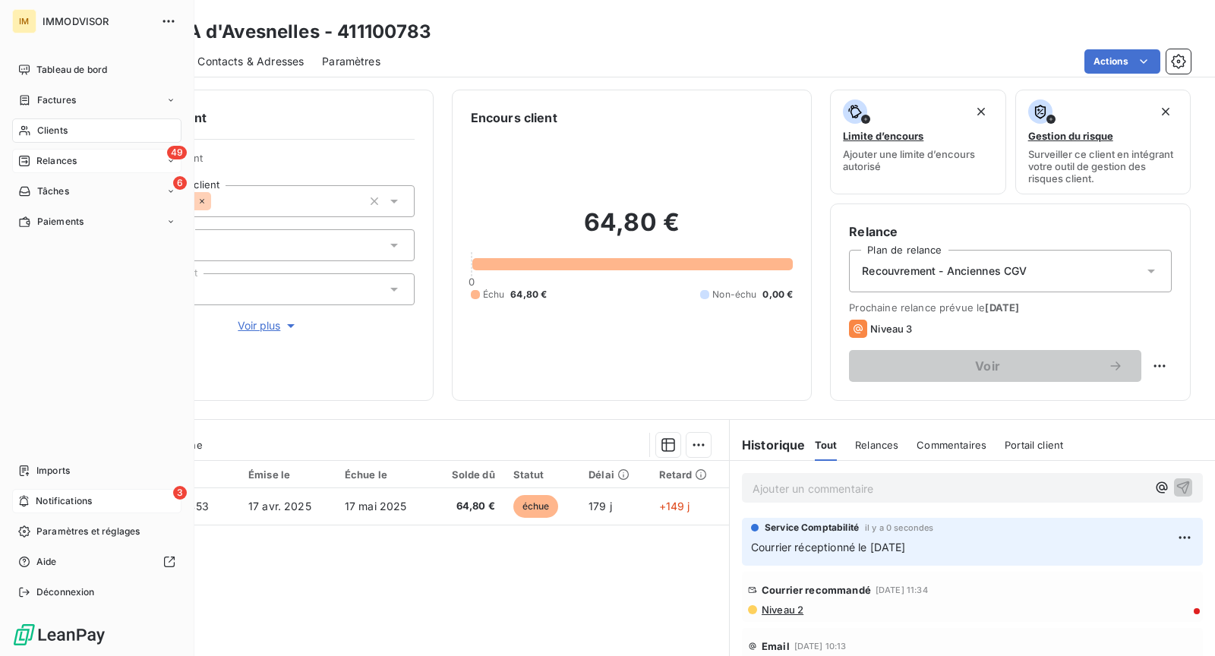
click at [118, 503] on div "3 Notifications" at bounding box center [96, 501] width 169 height 24
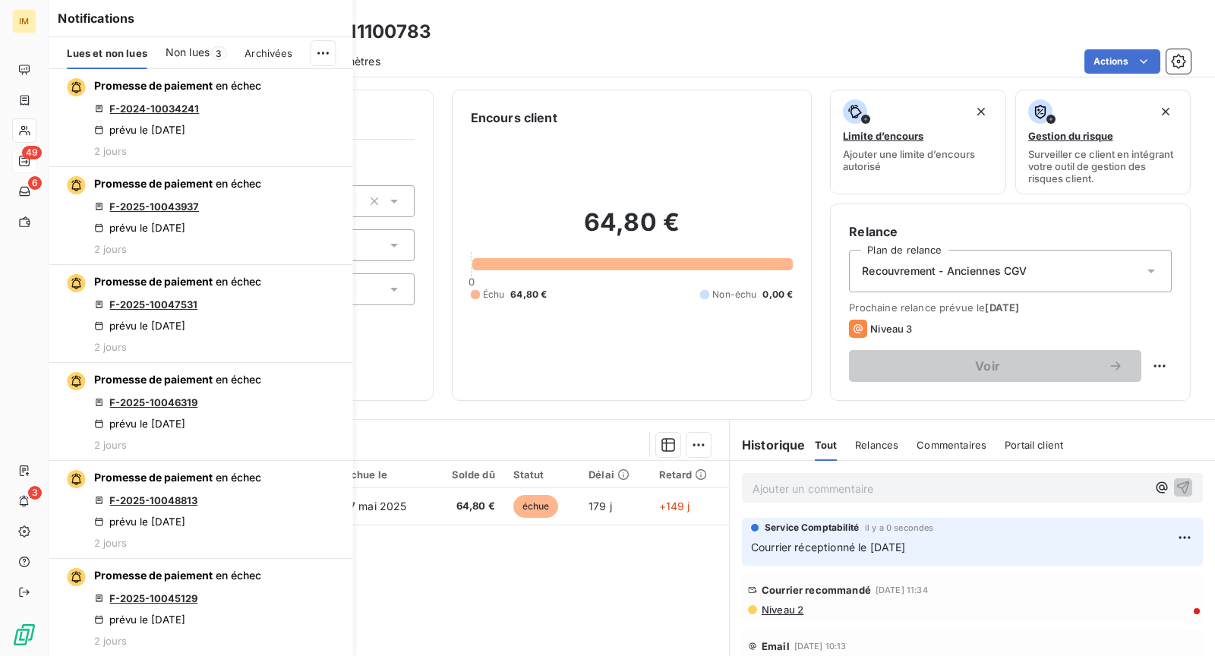
click at [204, 47] on span "Non lues" at bounding box center [187, 52] width 44 height 15
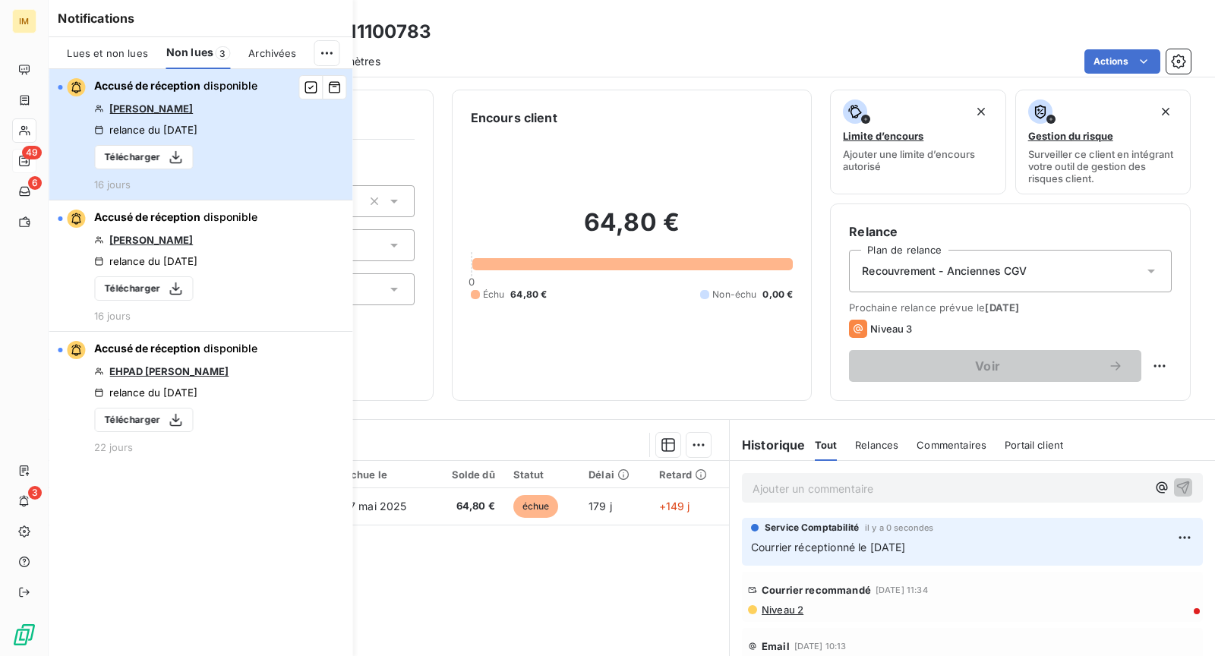
click at [293, 165] on button "Accusé de réception disponible [PERSON_NAME] relance du [DATE] Télécharger 16 j…" at bounding box center [201, 134] width 304 height 131
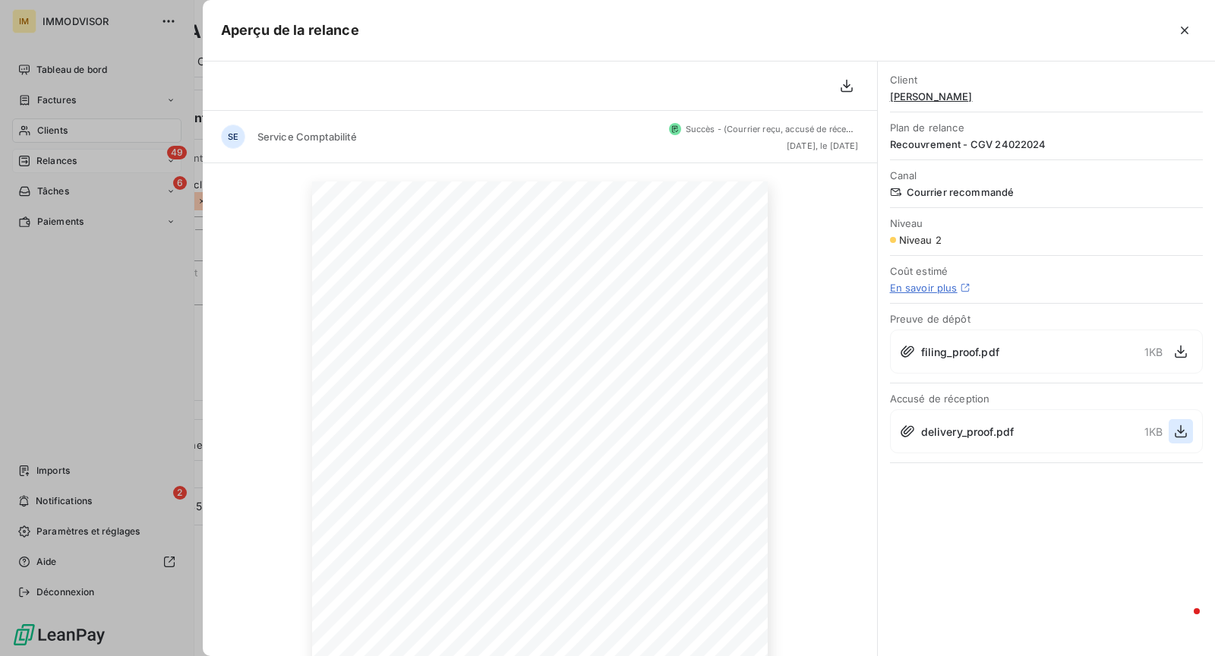
click at [1183, 427] on icon "button" at bounding box center [1180, 431] width 15 height 15
click at [1190, 32] on icon "button" at bounding box center [1184, 30] width 15 height 15
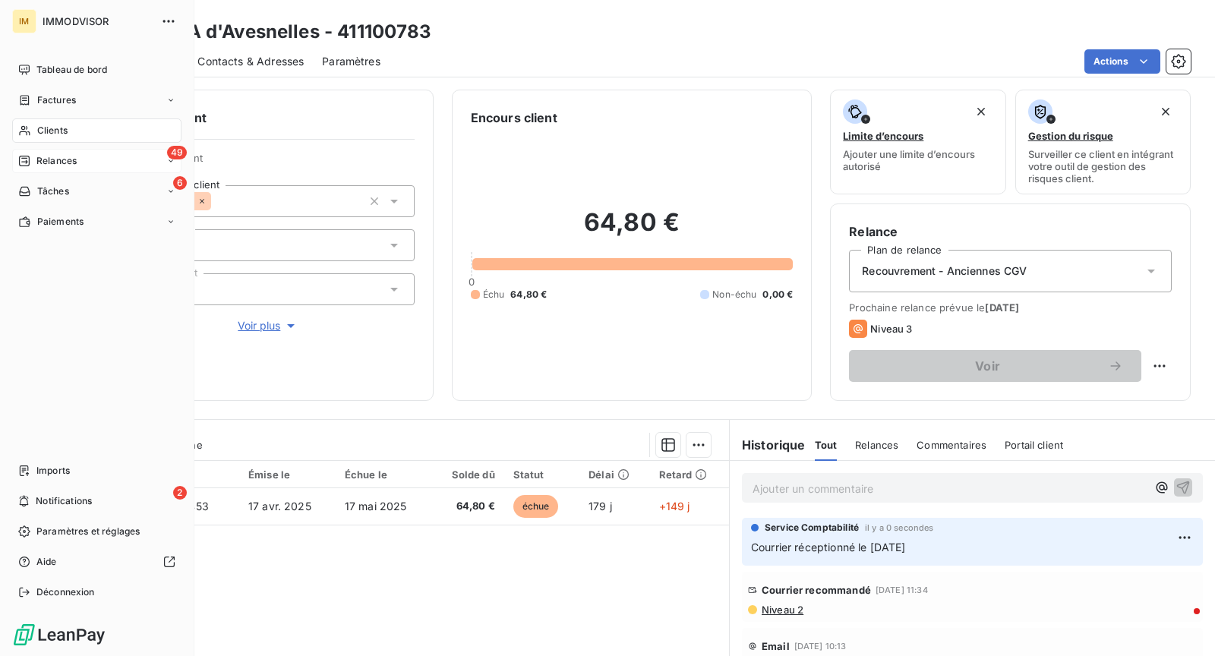
drag, startPoint x: 20, startPoint y: 135, endPoint x: 175, endPoint y: 134, distance: 155.6
click at [21, 134] on icon at bounding box center [24, 130] width 13 height 12
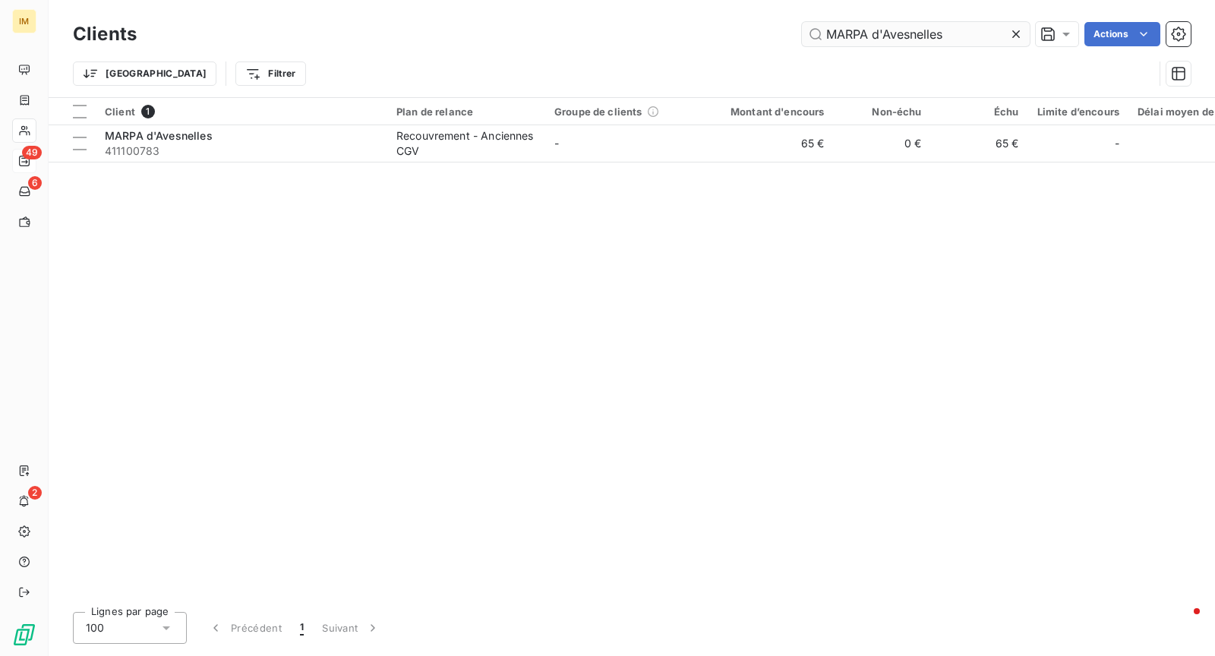
click at [949, 34] on input "MARPA d'Avesnelles" at bounding box center [916, 34] width 228 height 24
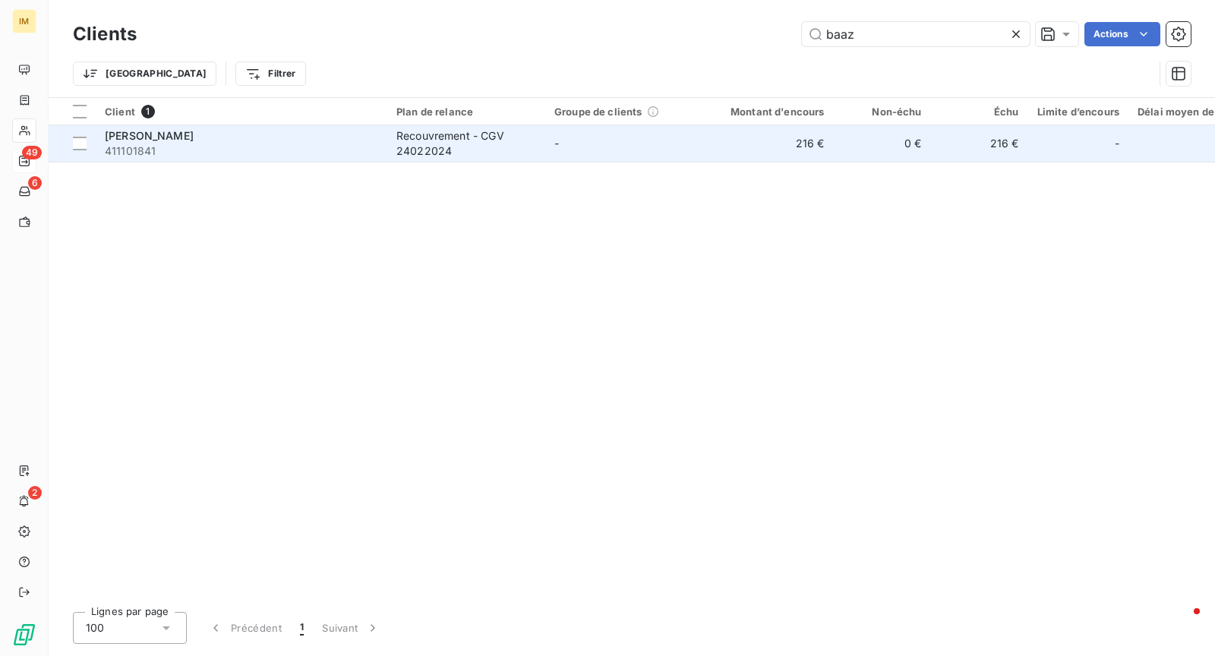
type input "baaz"
click at [389, 131] on td "Recouvrement - CGV 24022024" at bounding box center [466, 143] width 158 height 36
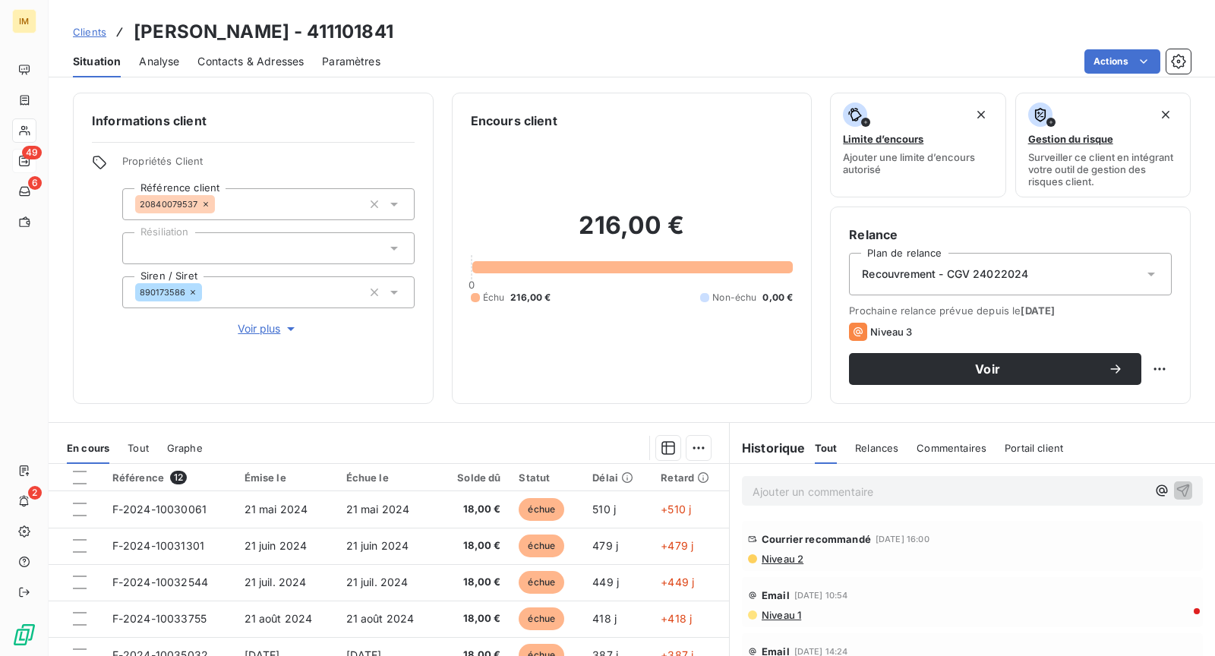
click at [979, 487] on p "Ajouter un commentaire ﻿" at bounding box center [949, 491] width 394 height 19
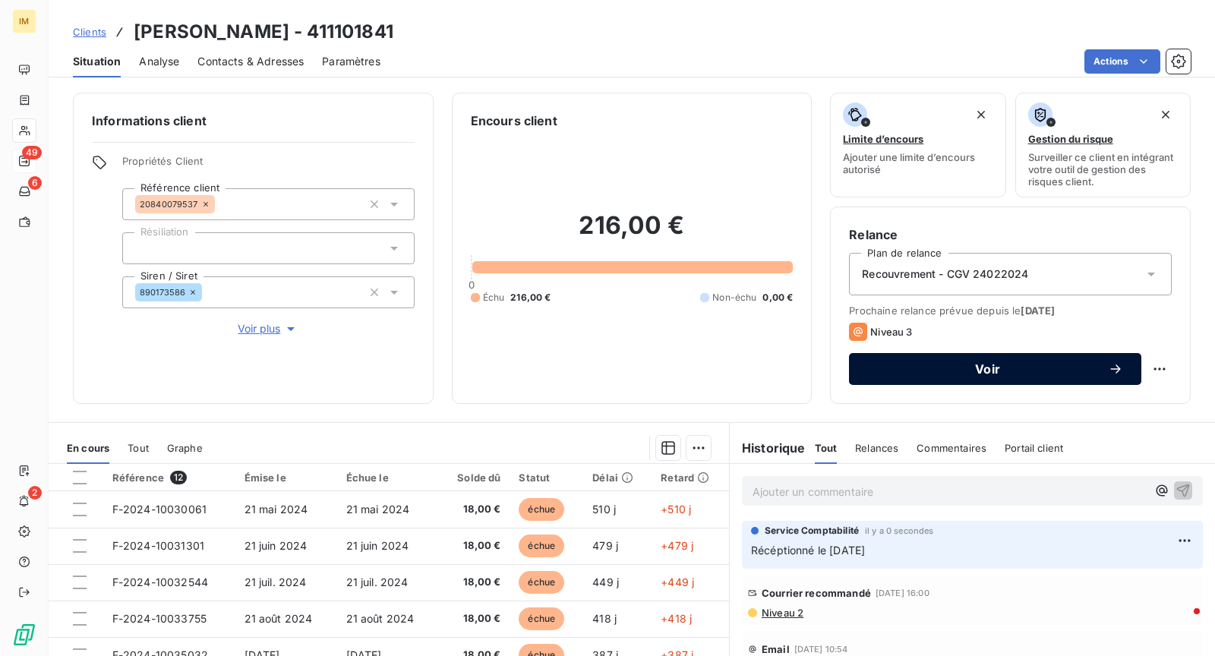
click at [1048, 373] on span "Voir" at bounding box center [987, 369] width 241 height 12
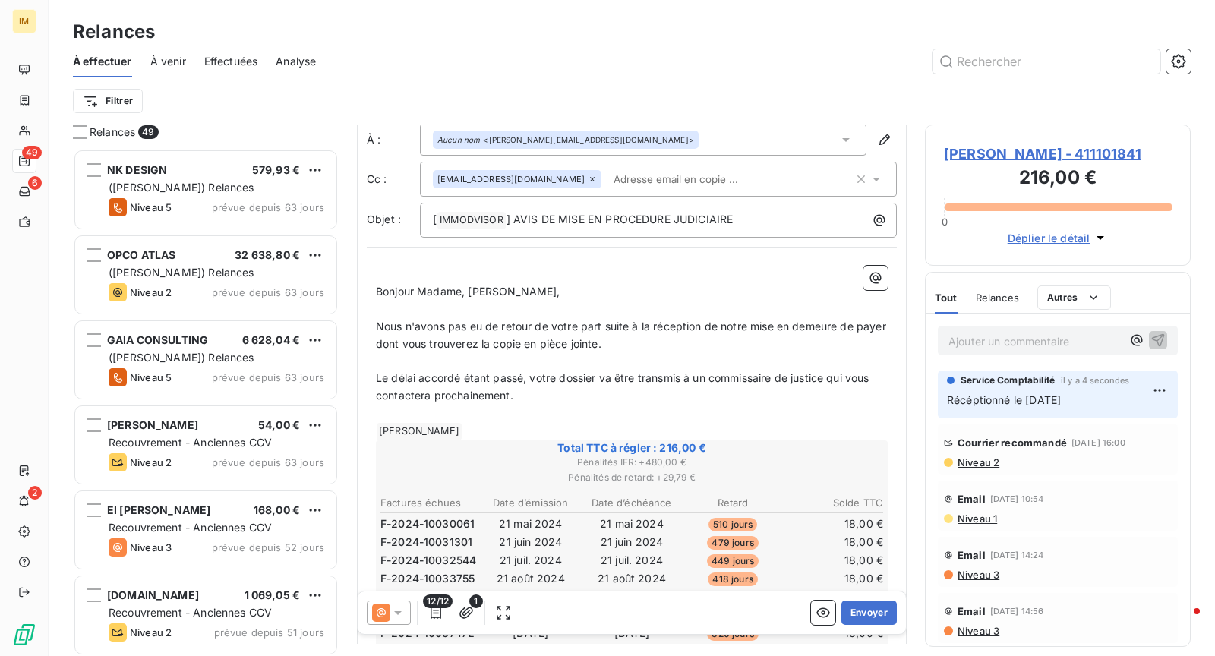
scroll to position [52, 0]
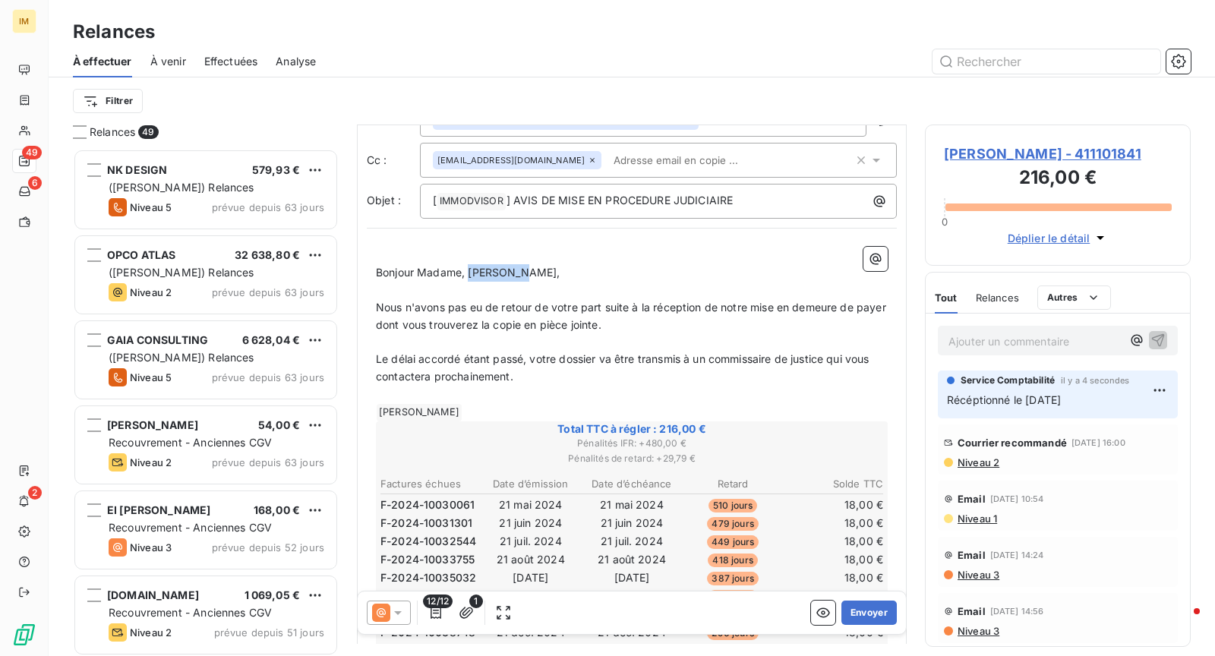
drag, startPoint x: 470, startPoint y: 270, endPoint x: 663, endPoint y: 269, distance: 193.6
click at [663, 269] on p "Bonjour Madame, [PERSON_NAME]," at bounding box center [632, 272] width 512 height 17
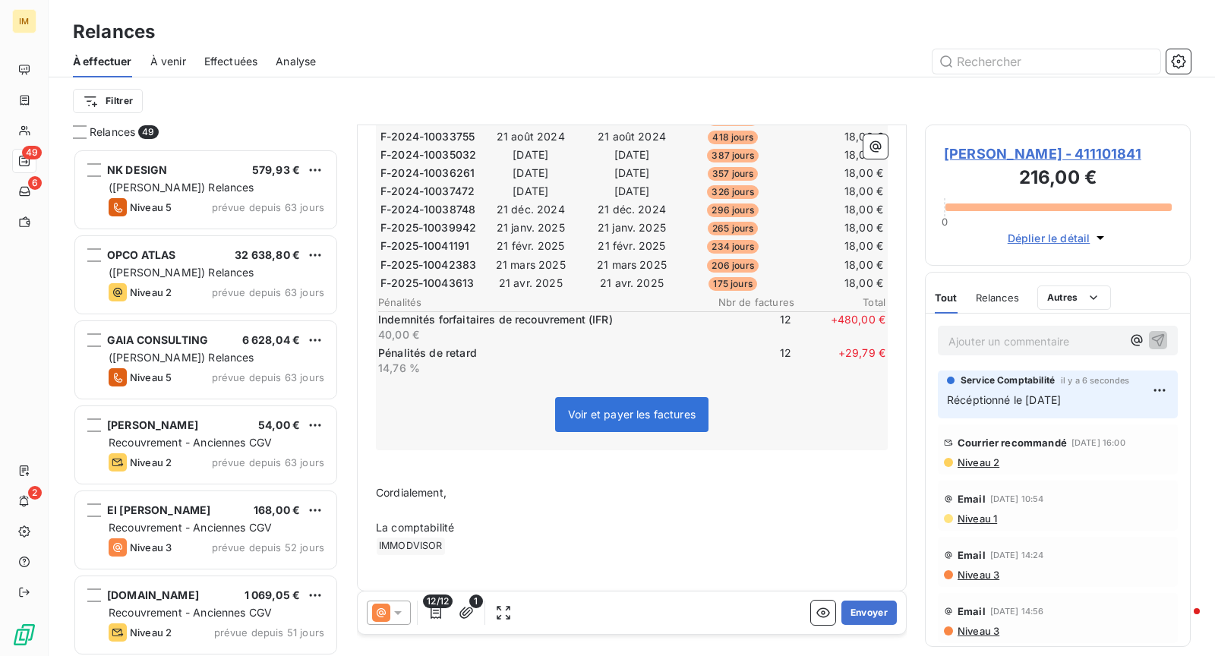
scroll to position [475, 0]
click at [858, 614] on button "Envoyer" at bounding box center [868, 612] width 55 height 24
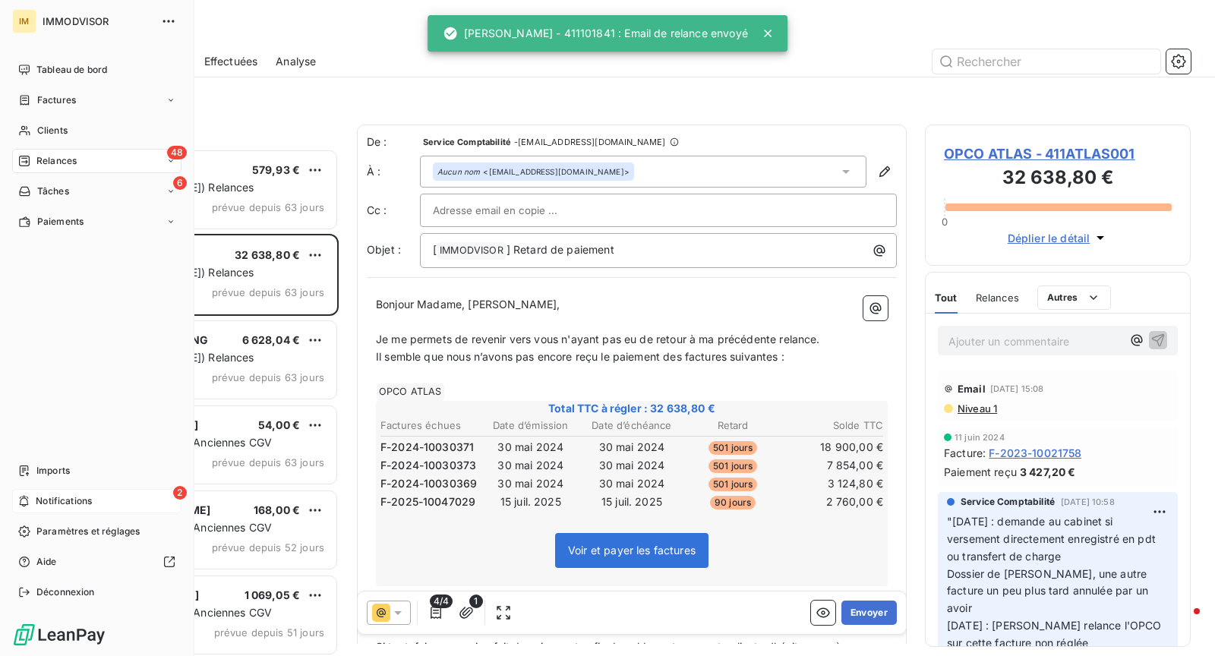
click at [108, 501] on div "2 Notifications" at bounding box center [96, 501] width 169 height 24
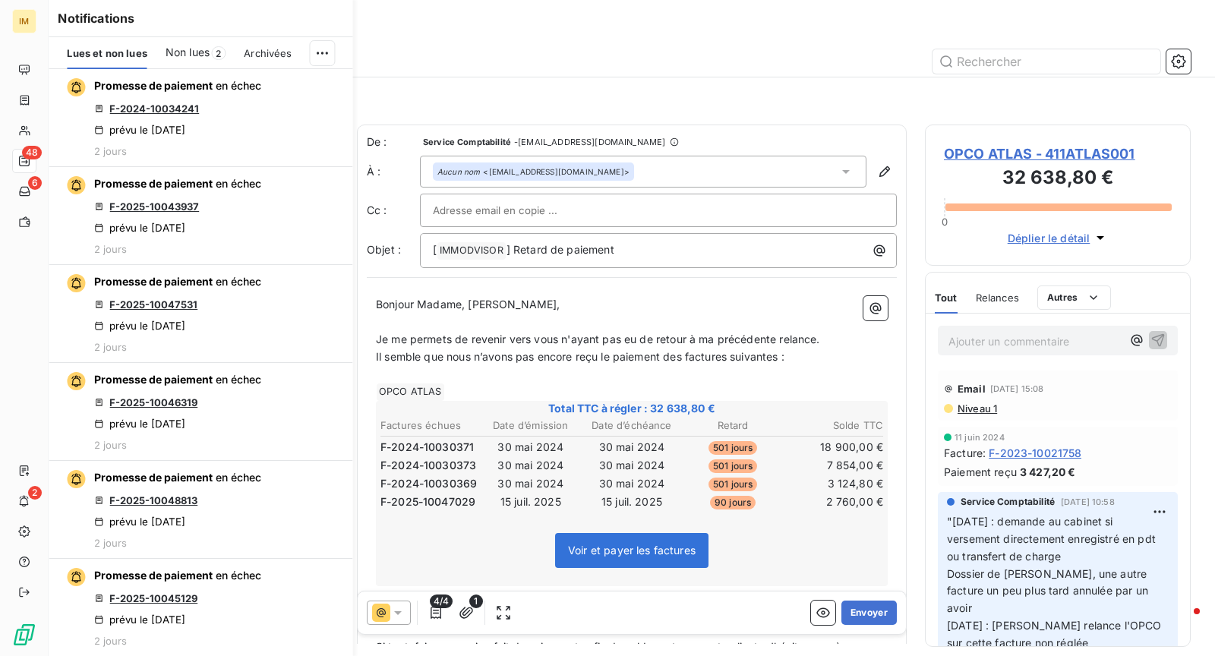
click at [198, 53] on span "Non lues" at bounding box center [187, 52] width 44 height 15
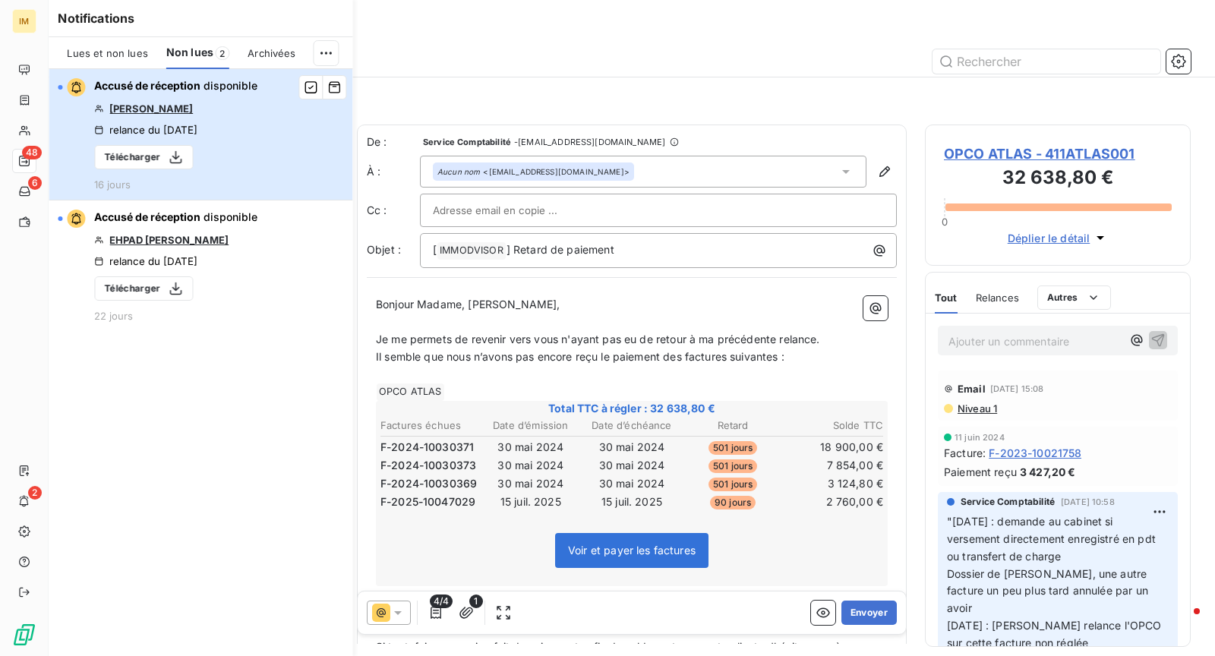
click at [249, 134] on div "Accusé de réception disponible [PERSON_NAME] relance du [DATE] Télécharger 16 j…" at bounding box center [175, 134] width 163 height 112
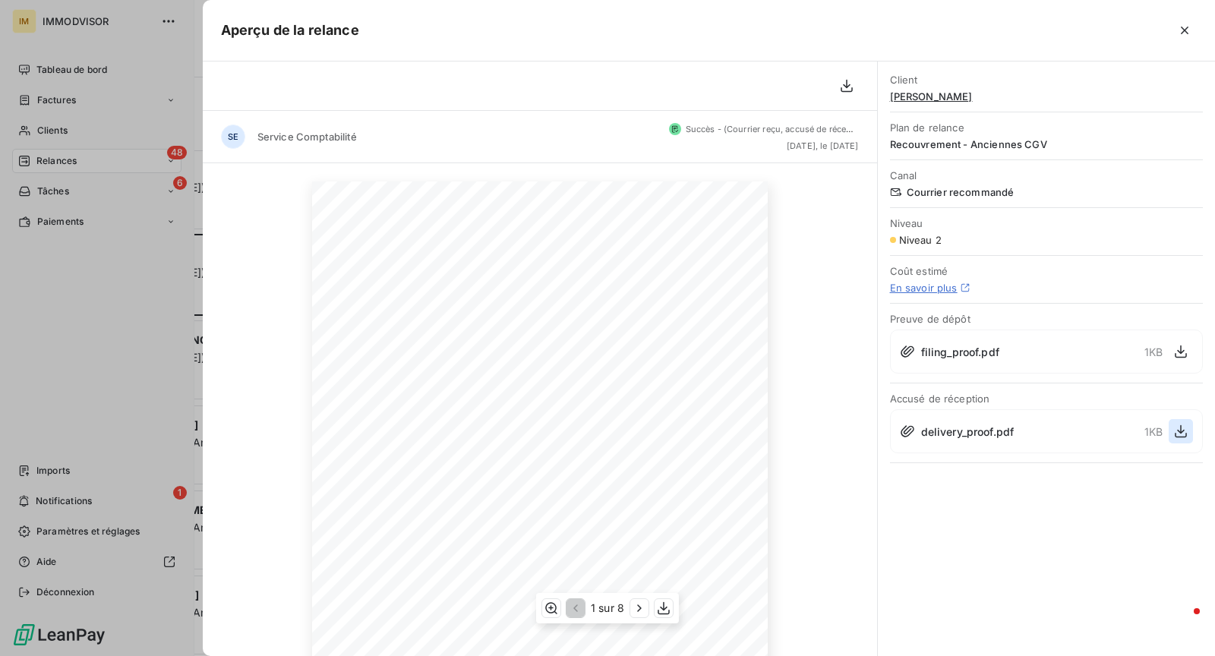
click at [1179, 426] on icon "button" at bounding box center [1180, 431] width 15 height 15
click at [51, 134] on div at bounding box center [607, 328] width 1215 height 656
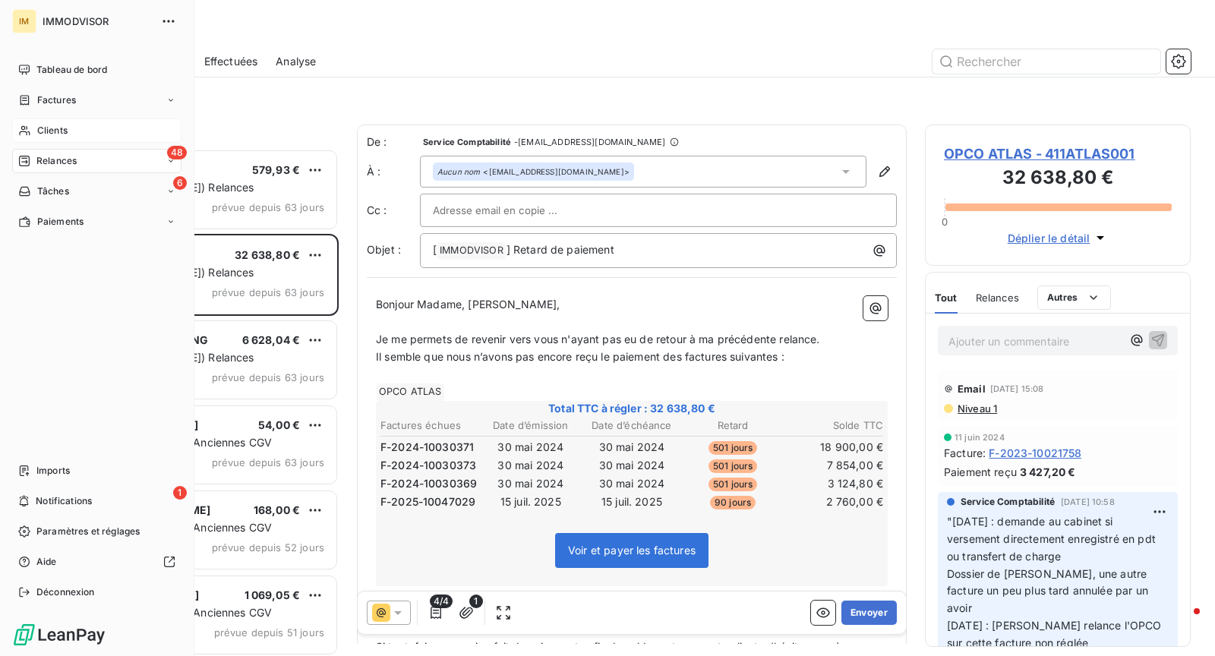
click at [59, 128] on span "Clients" at bounding box center [52, 131] width 30 height 14
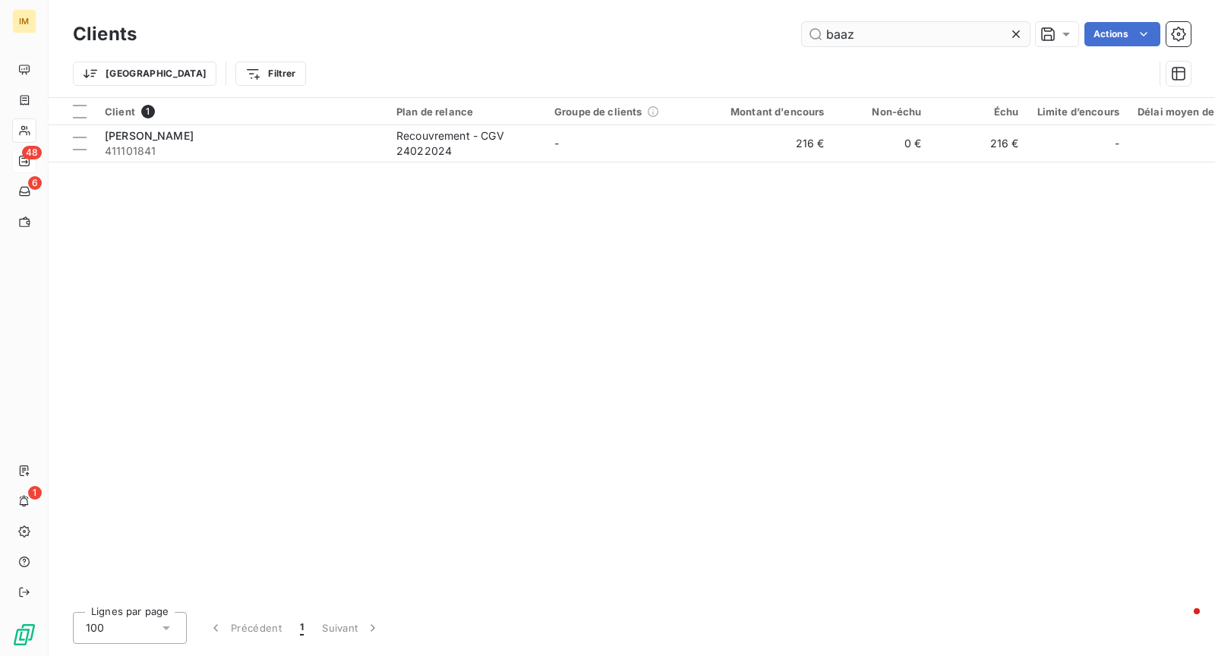
click at [914, 31] on input "baaz" at bounding box center [916, 34] width 228 height 24
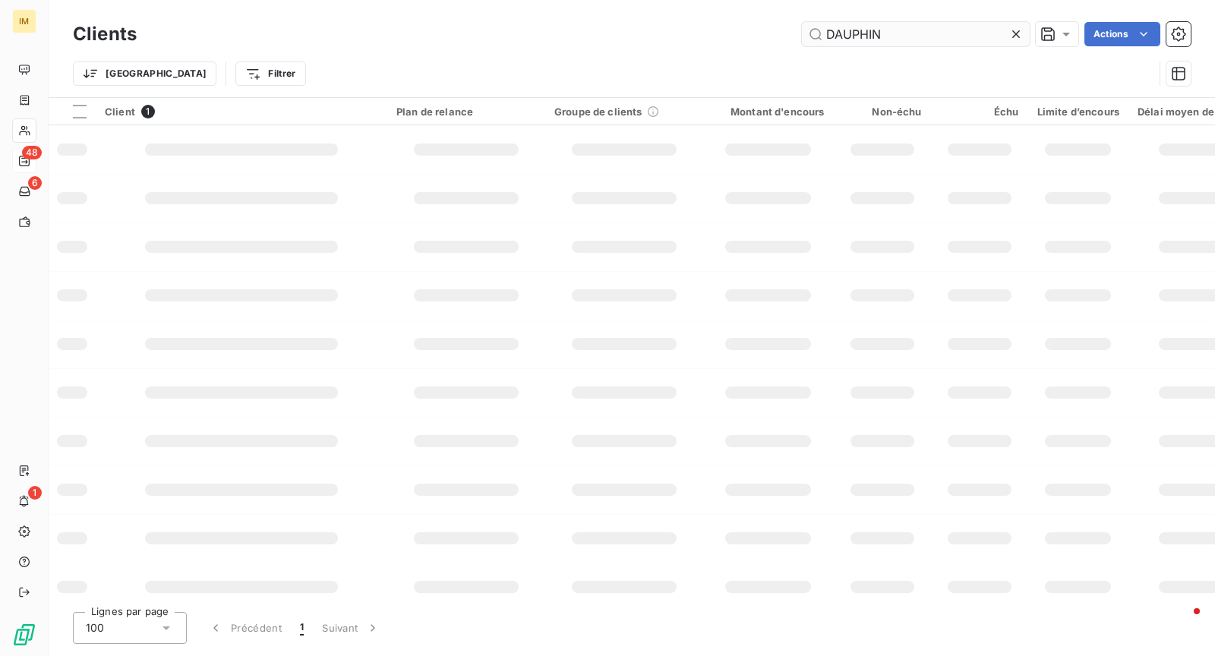
type input "DAUPHIN"
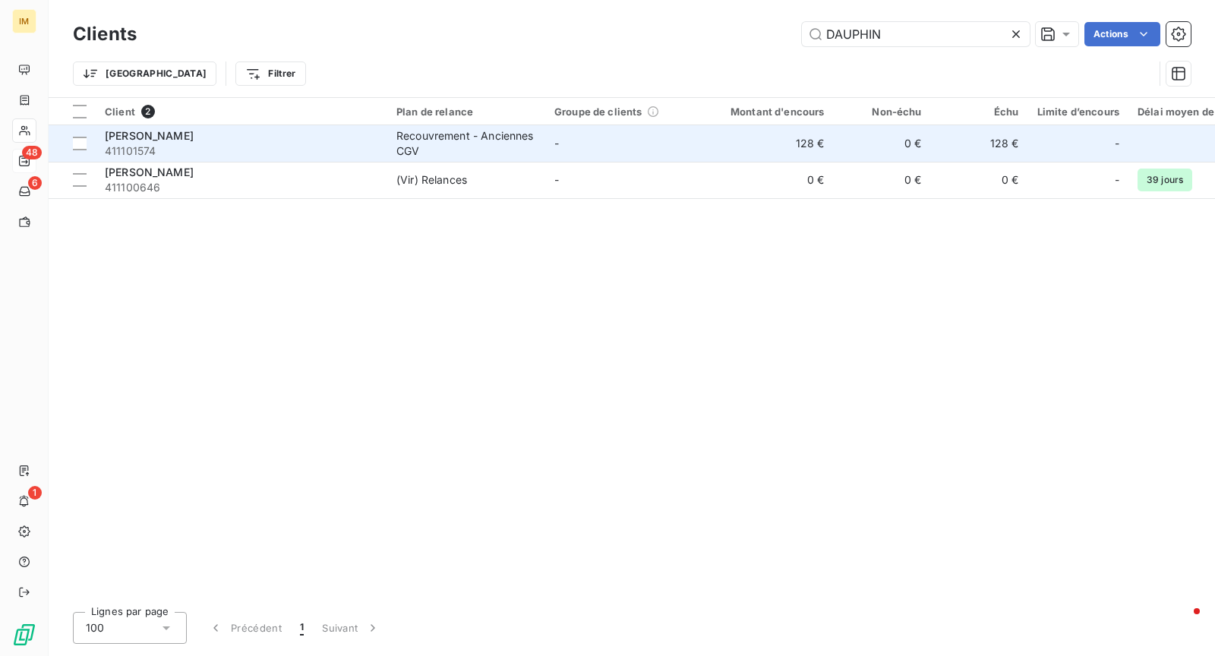
click at [232, 143] on span "411101574" at bounding box center [241, 150] width 273 height 15
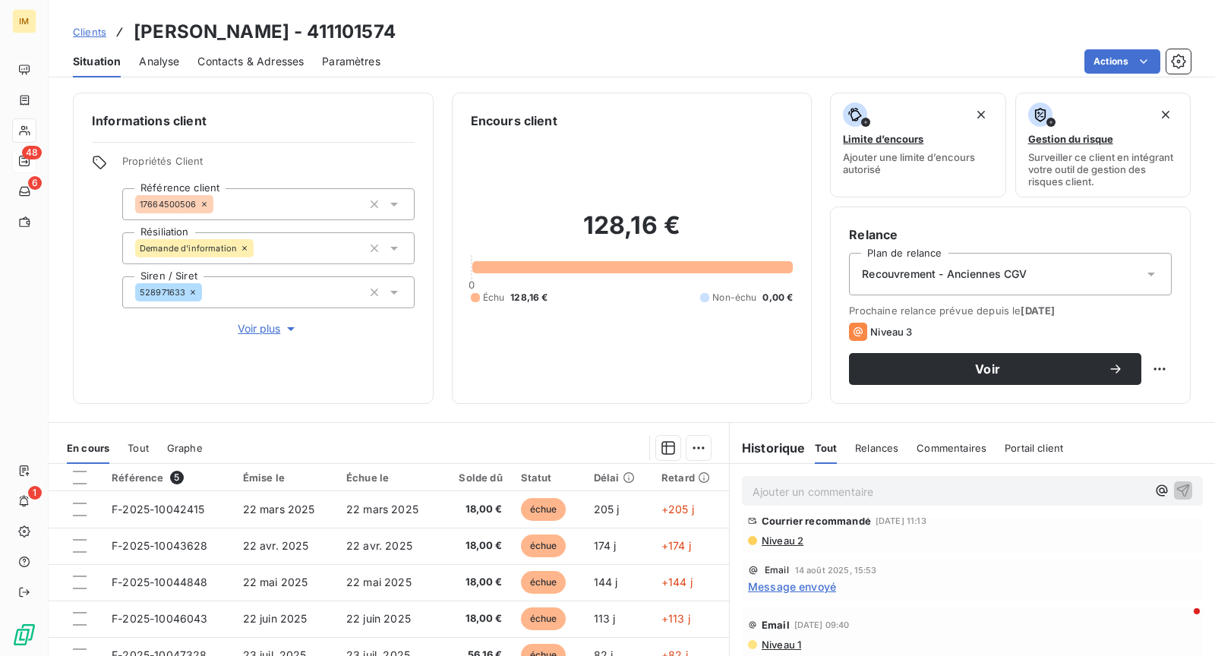
scroll to position [20, 0]
click at [809, 490] on p "Ajouter un commentaire ﻿" at bounding box center [949, 491] width 394 height 19
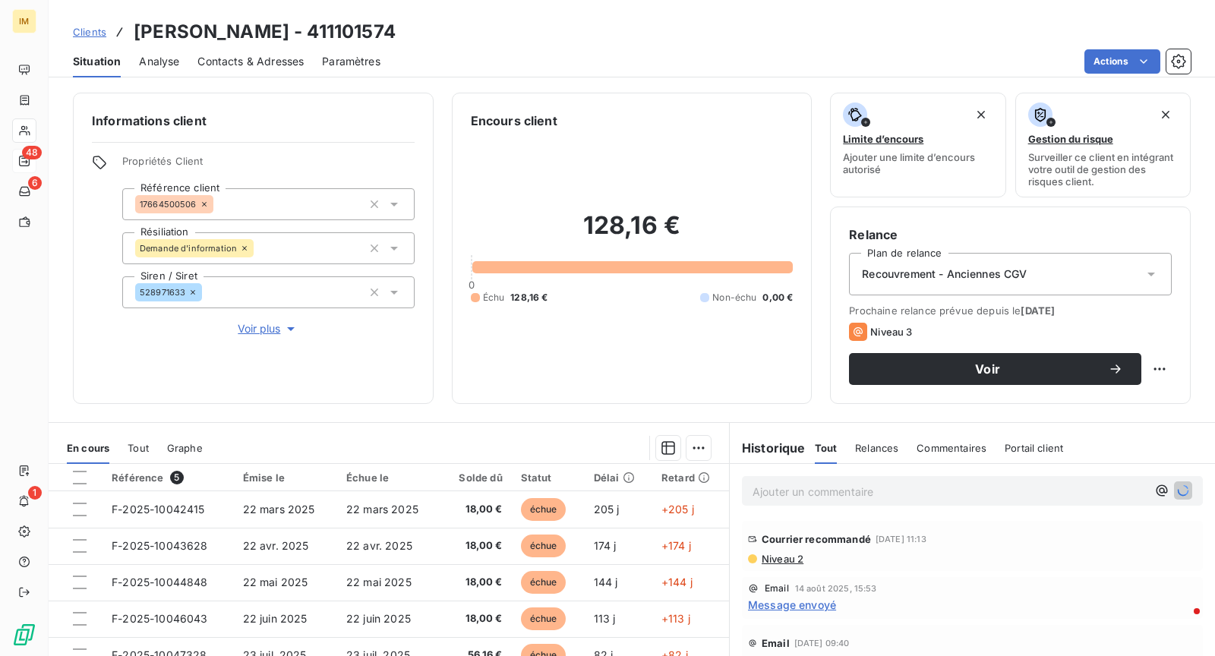
scroll to position [0, 0]
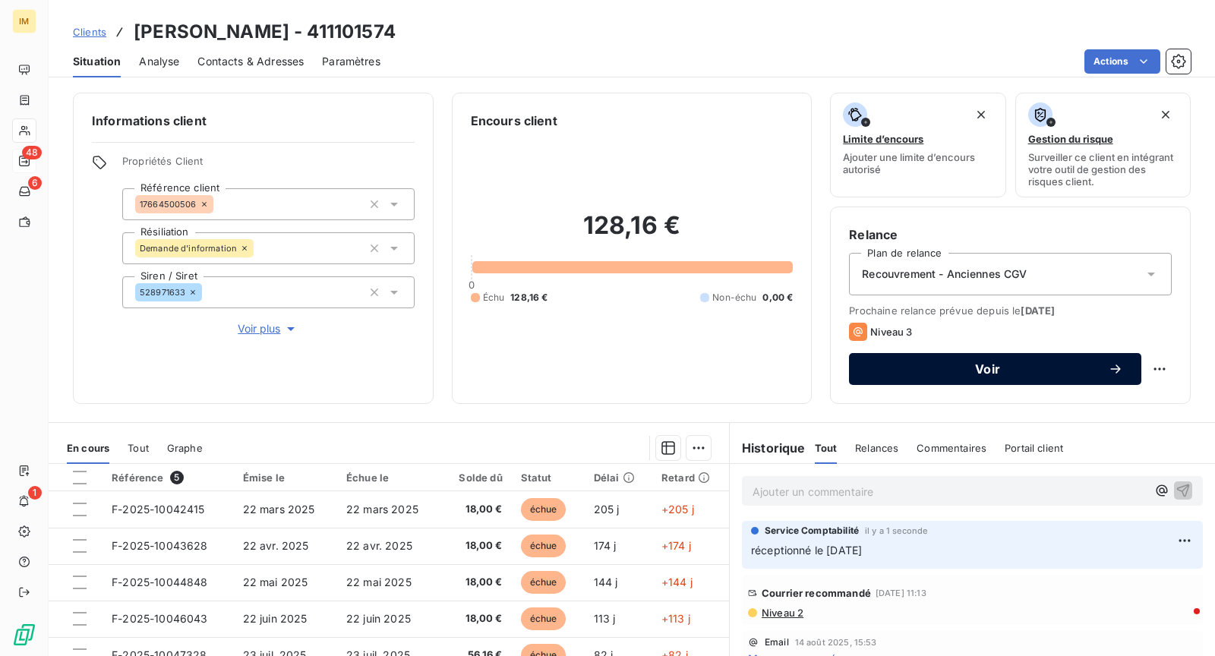
click at [1052, 366] on span "Voir" at bounding box center [987, 369] width 241 height 12
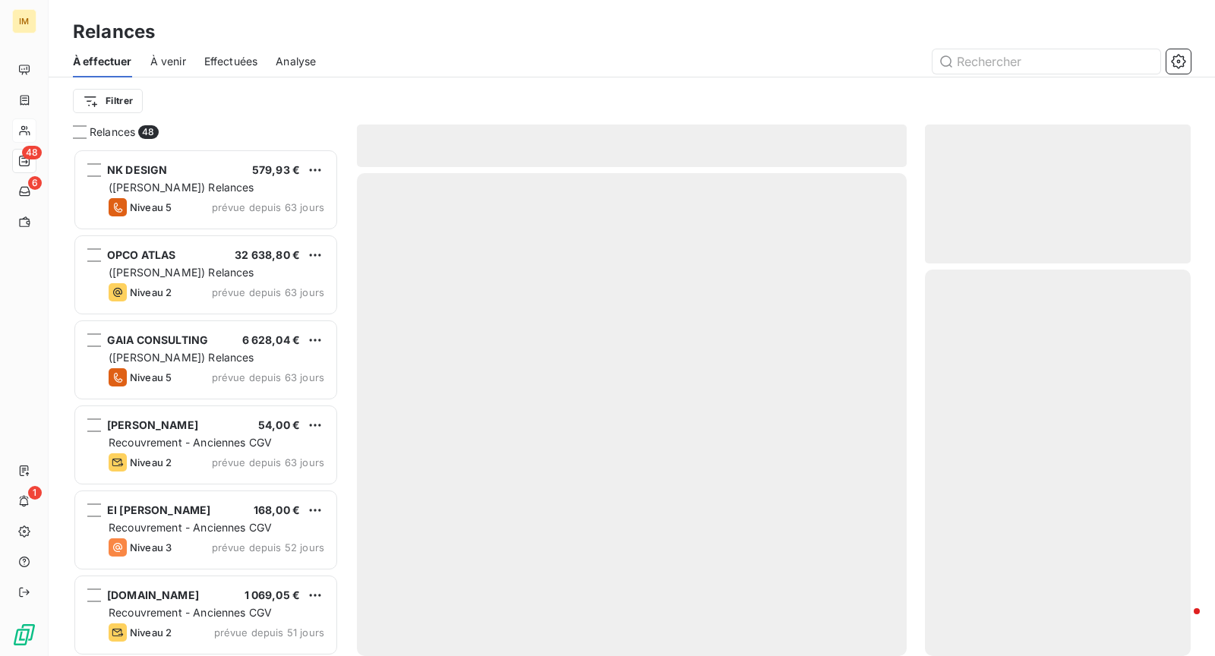
scroll to position [495, 253]
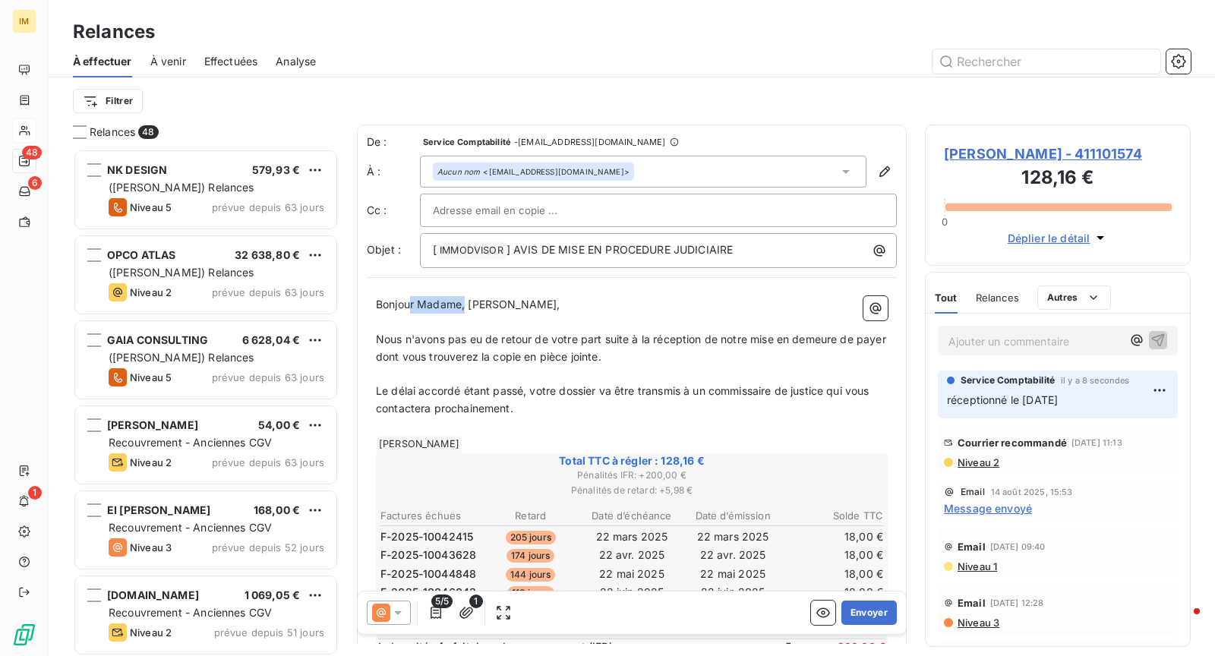
drag, startPoint x: 465, startPoint y: 303, endPoint x: 420, endPoint y: 304, distance: 45.6
click at [411, 301] on span "Bonjour Madame, [PERSON_NAME]," at bounding box center [468, 304] width 184 height 13
click at [852, 622] on button "Envoyer" at bounding box center [868, 612] width 55 height 24
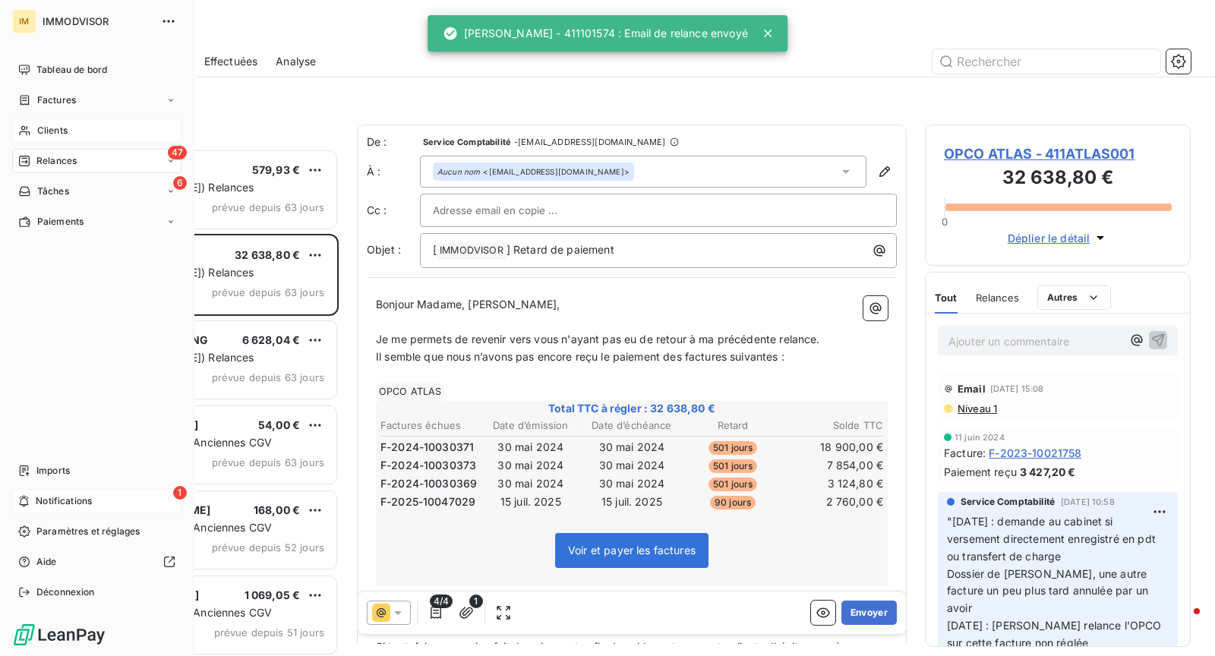
click at [99, 501] on div "1 Notifications" at bounding box center [96, 501] width 169 height 24
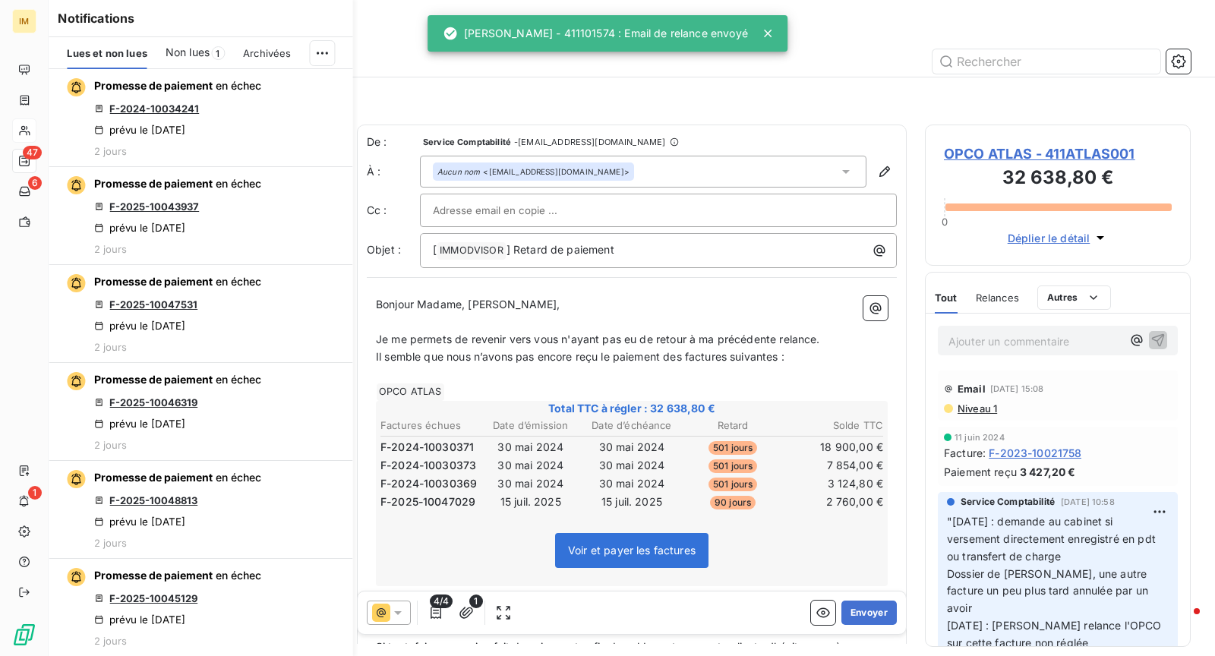
click at [209, 48] on span "Non lues" at bounding box center [187, 52] width 44 height 15
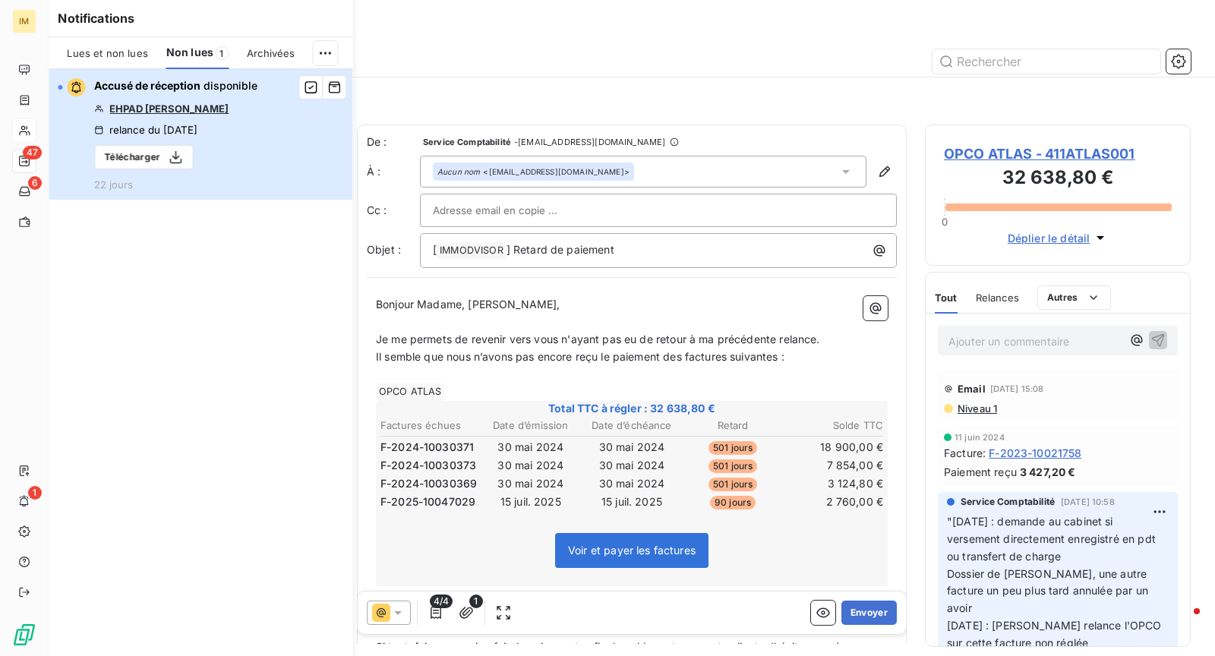
click at [290, 155] on button "Accusé de réception disponible EHPAD [PERSON_NAME] relance du [DATE] Télécharge…" at bounding box center [201, 134] width 304 height 131
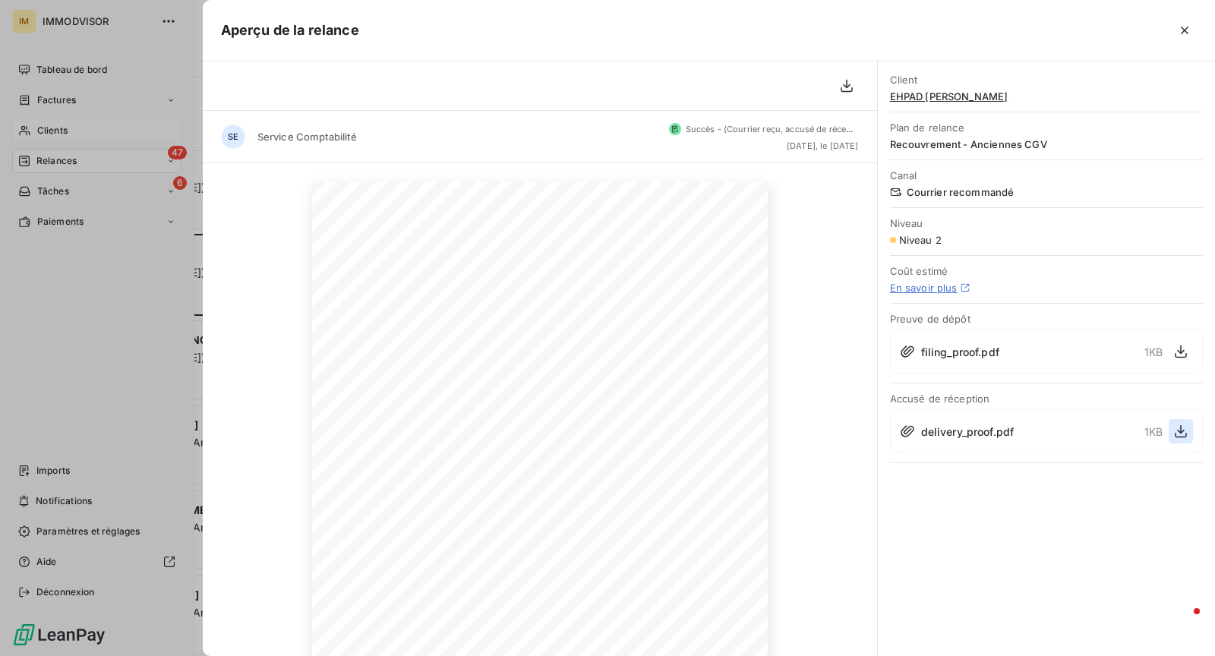
click at [1173, 425] on icon "button" at bounding box center [1180, 431] width 15 height 15
click at [96, 120] on div at bounding box center [607, 328] width 1215 height 656
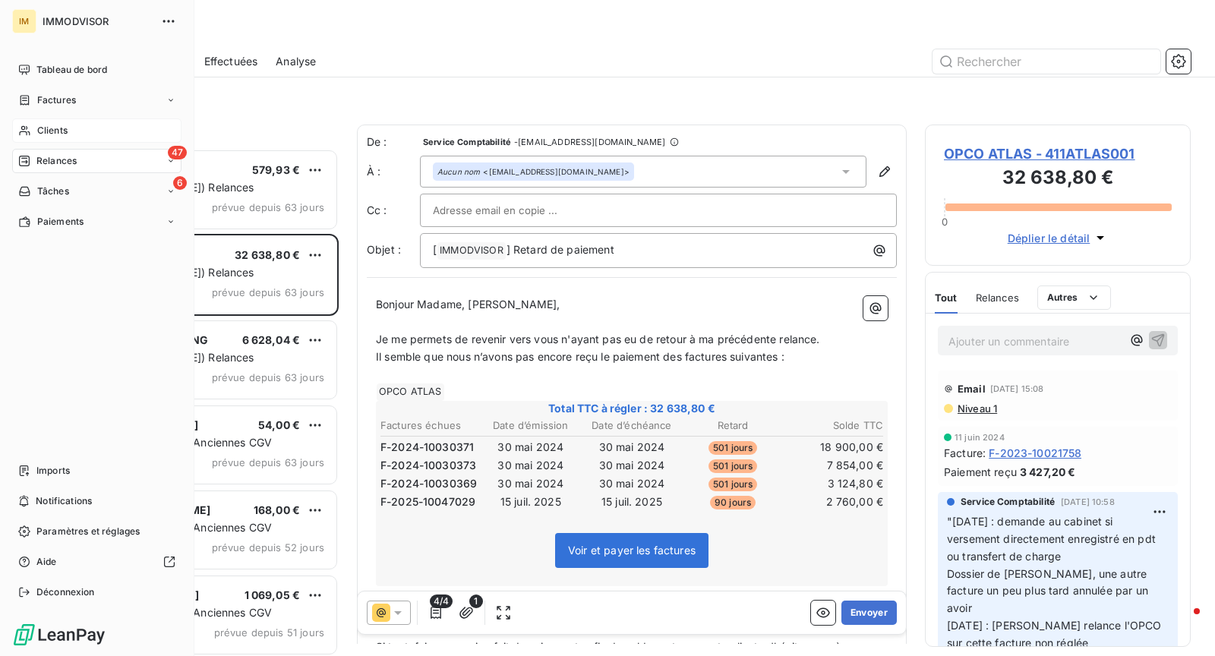
click at [99, 128] on div "Clients" at bounding box center [96, 130] width 169 height 24
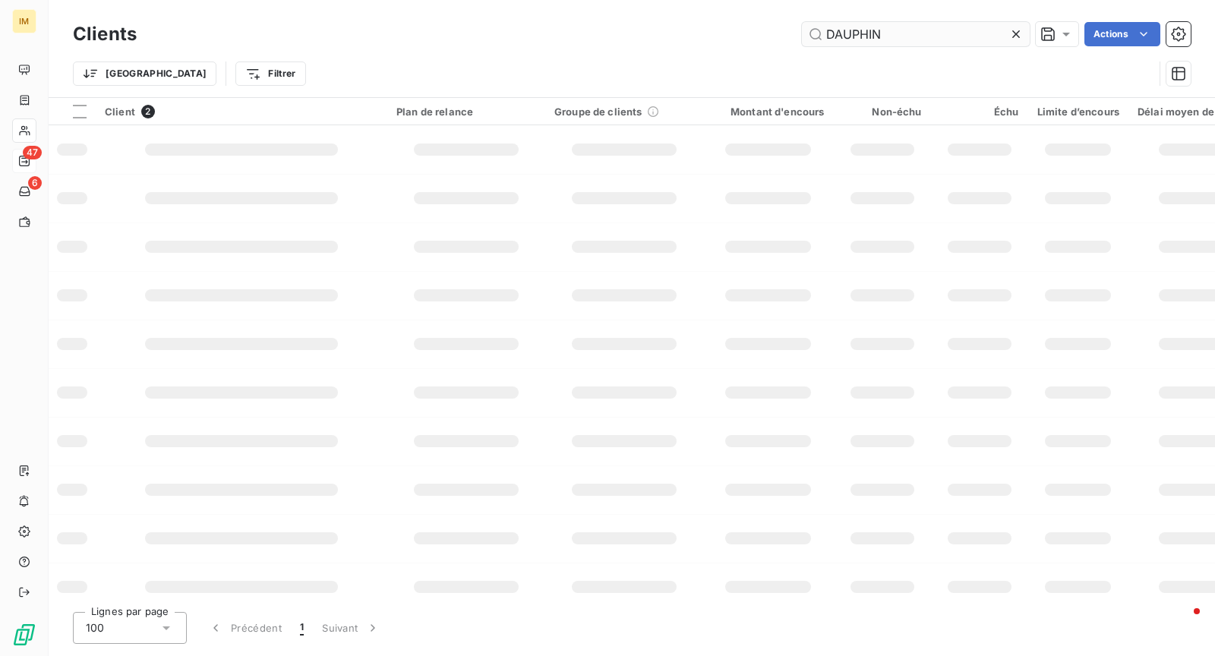
click at [935, 46] on input "DAUPHIN" at bounding box center [916, 34] width 228 height 24
click at [932, 36] on input "DAUPHIN" at bounding box center [916, 34] width 228 height 24
type input "[PERSON_NAME]"
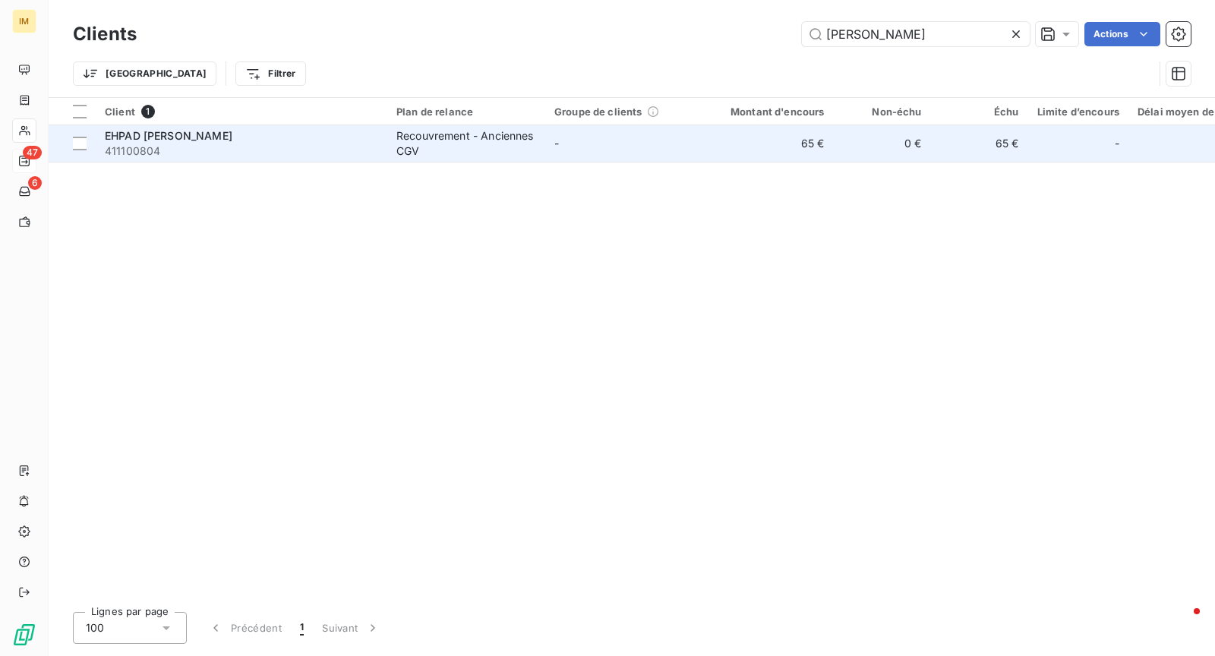
click at [260, 129] on div "EHPAD [PERSON_NAME]" at bounding box center [241, 135] width 273 height 15
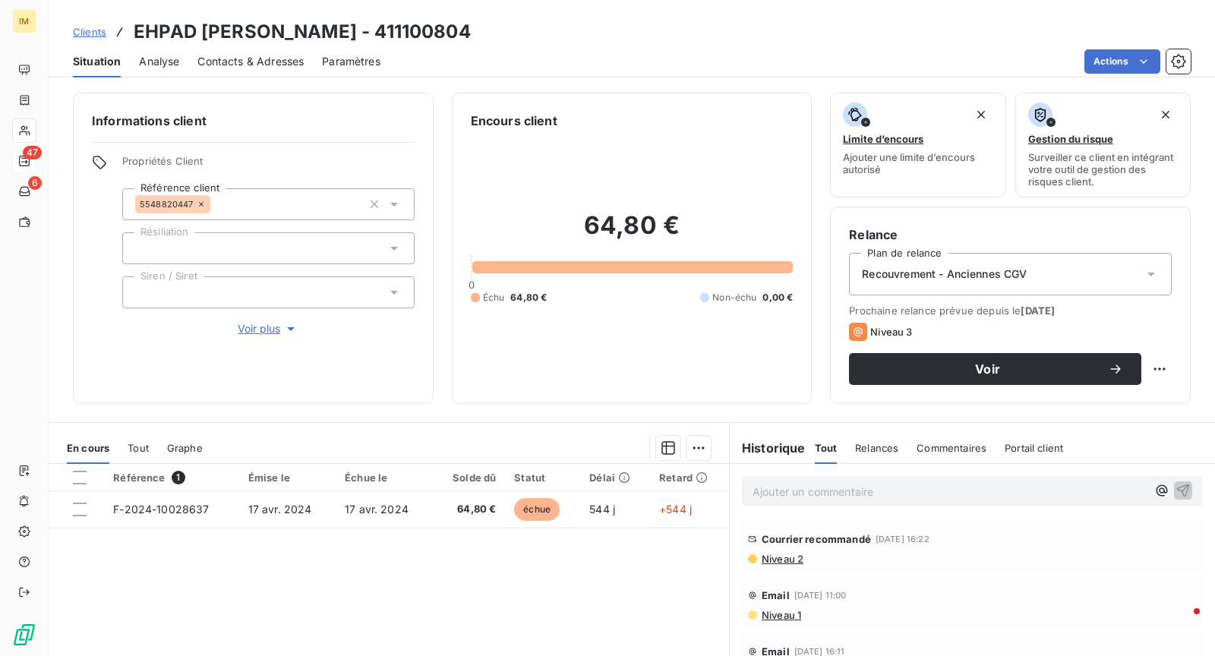
click at [832, 484] on p "Ajouter un commentaire ﻿" at bounding box center [949, 491] width 394 height 19
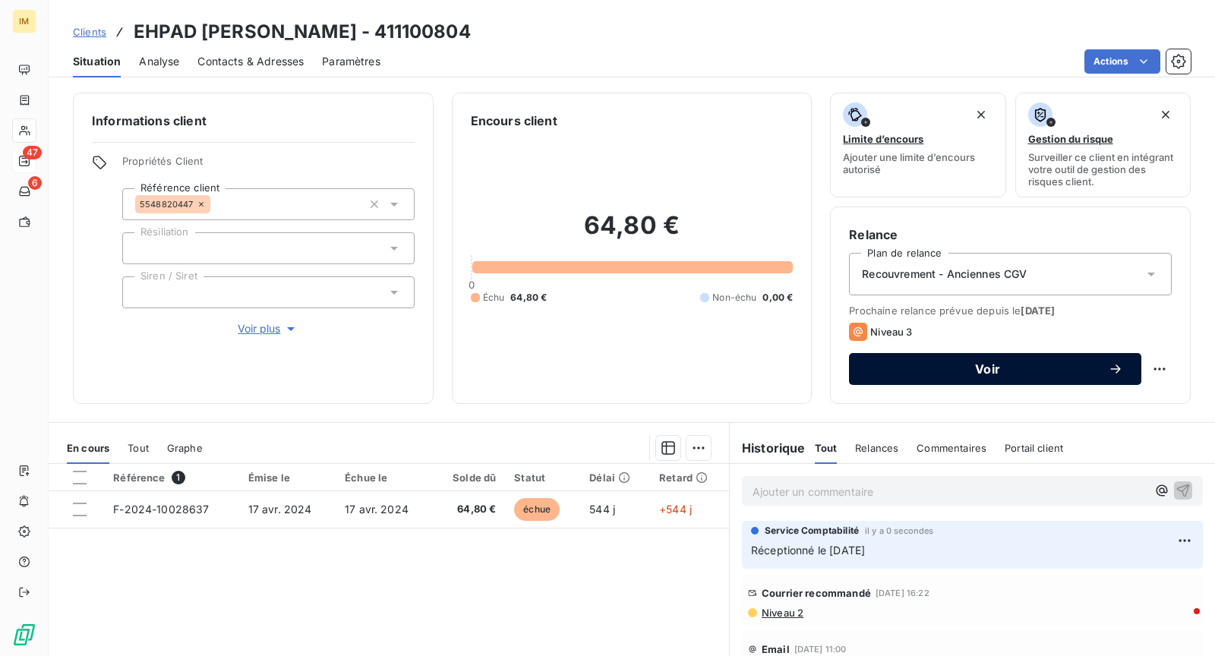
click at [1012, 364] on span "Voir" at bounding box center [987, 369] width 241 height 12
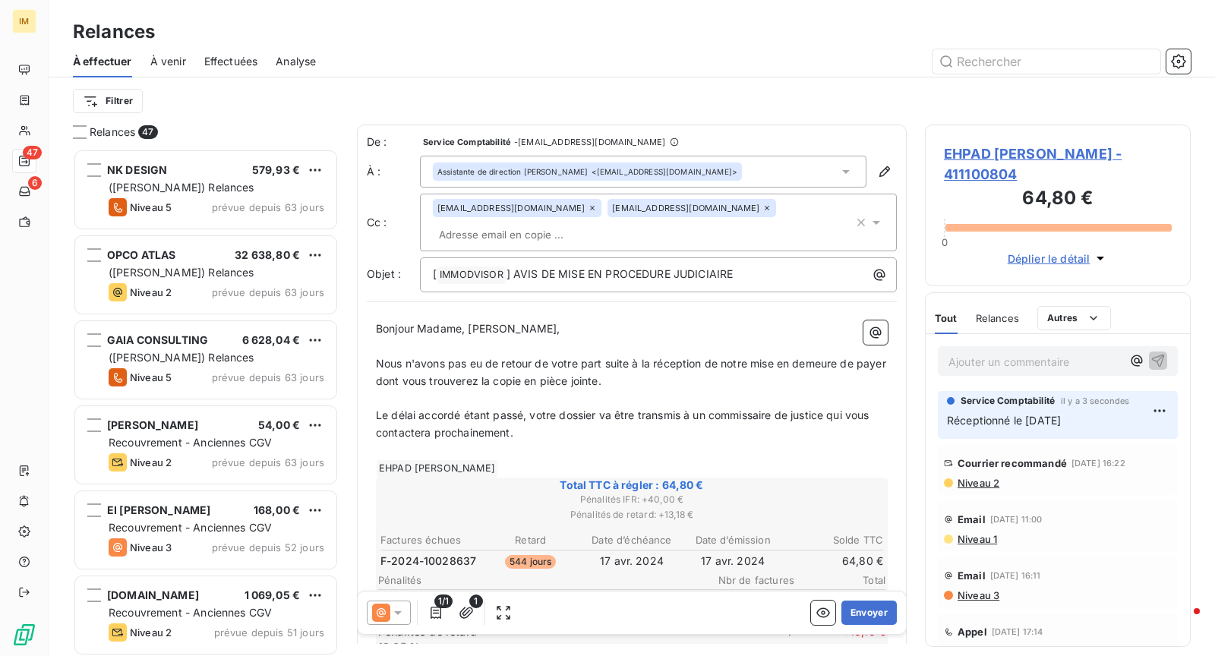
click at [608, 223] on input "text" at bounding box center [520, 234] width 175 height 23
drag, startPoint x: 676, startPoint y: 68, endPoint x: 687, endPoint y: 68, distance: 11.4
click at [679, 68] on div at bounding box center [762, 61] width 856 height 24
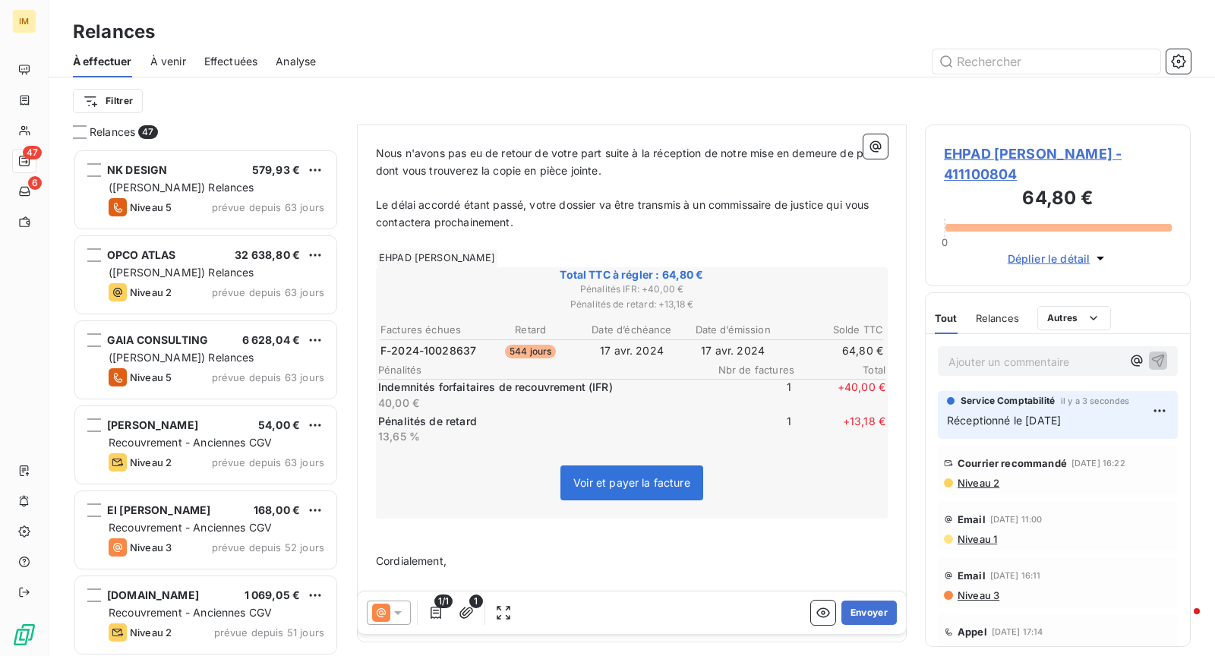
scroll to position [243, 0]
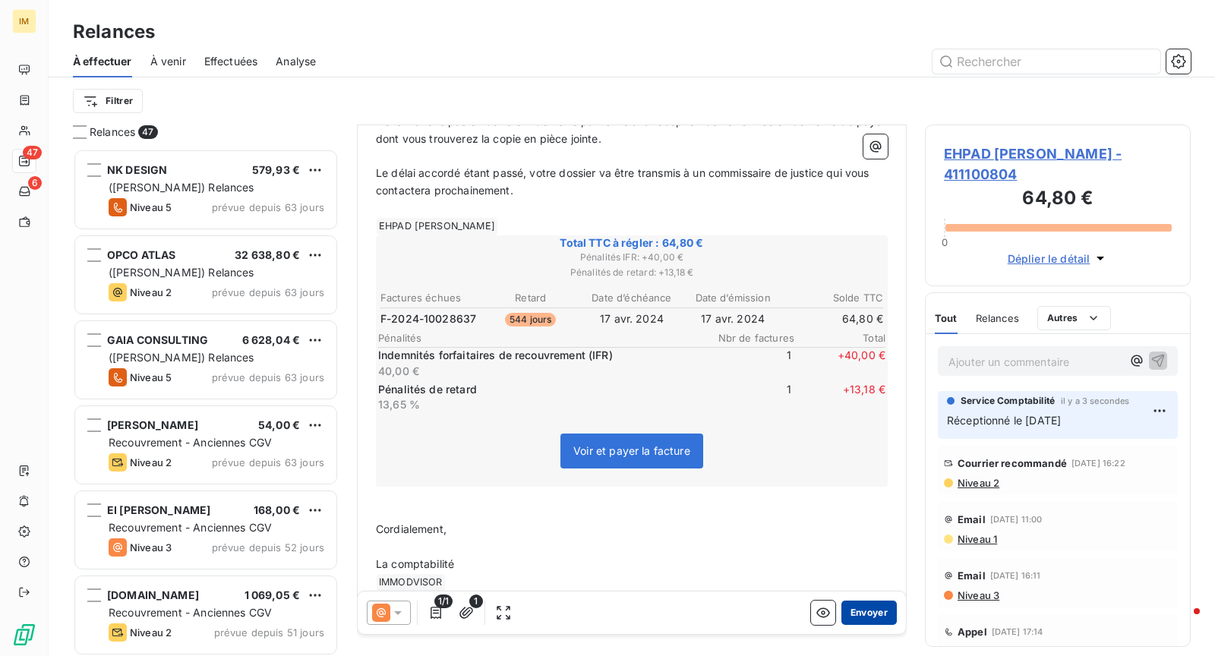
click at [856, 616] on button "Envoyer" at bounding box center [868, 612] width 55 height 24
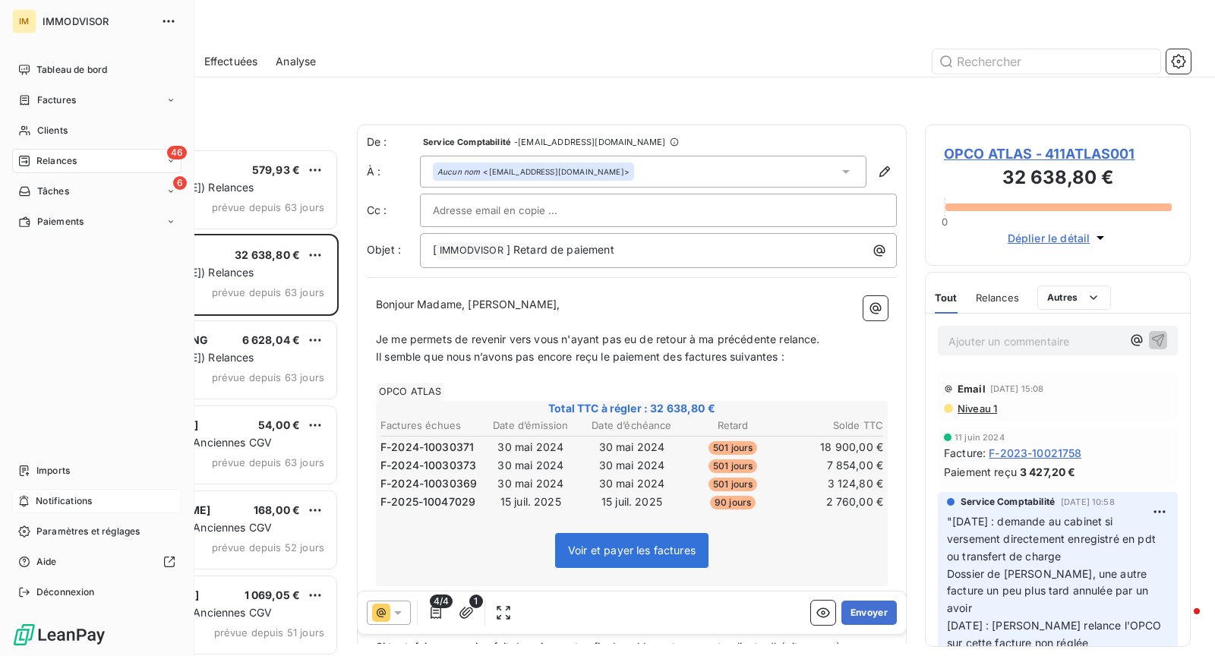
click at [127, 500] on div "Notifications" at bounding box center [96, 501] width 169 height 24
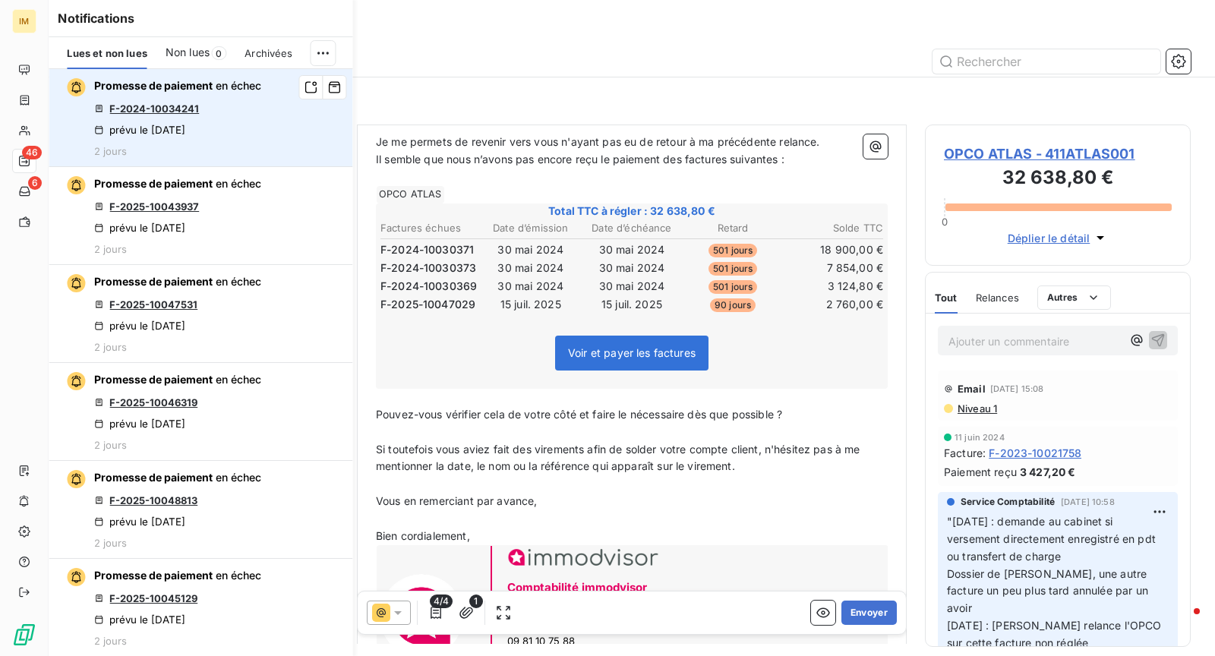
scroll to position [328, 0]
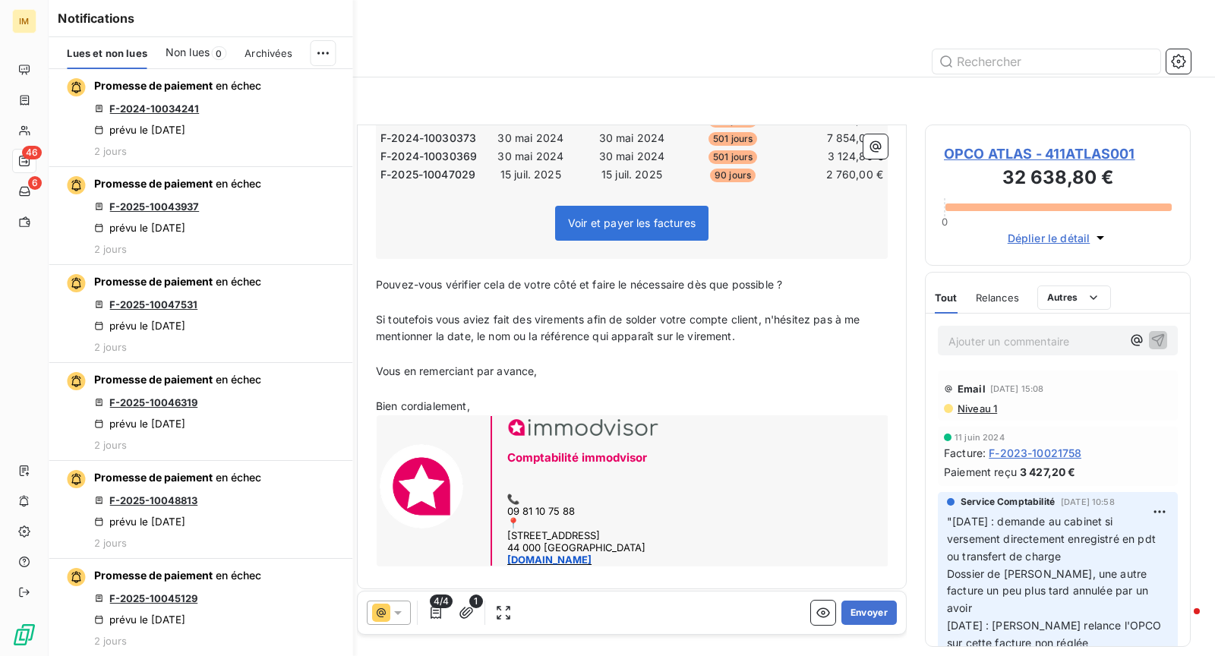
click at [471, 34] on div "Relances" at bounding box center [632, 31] width 1166 height 27
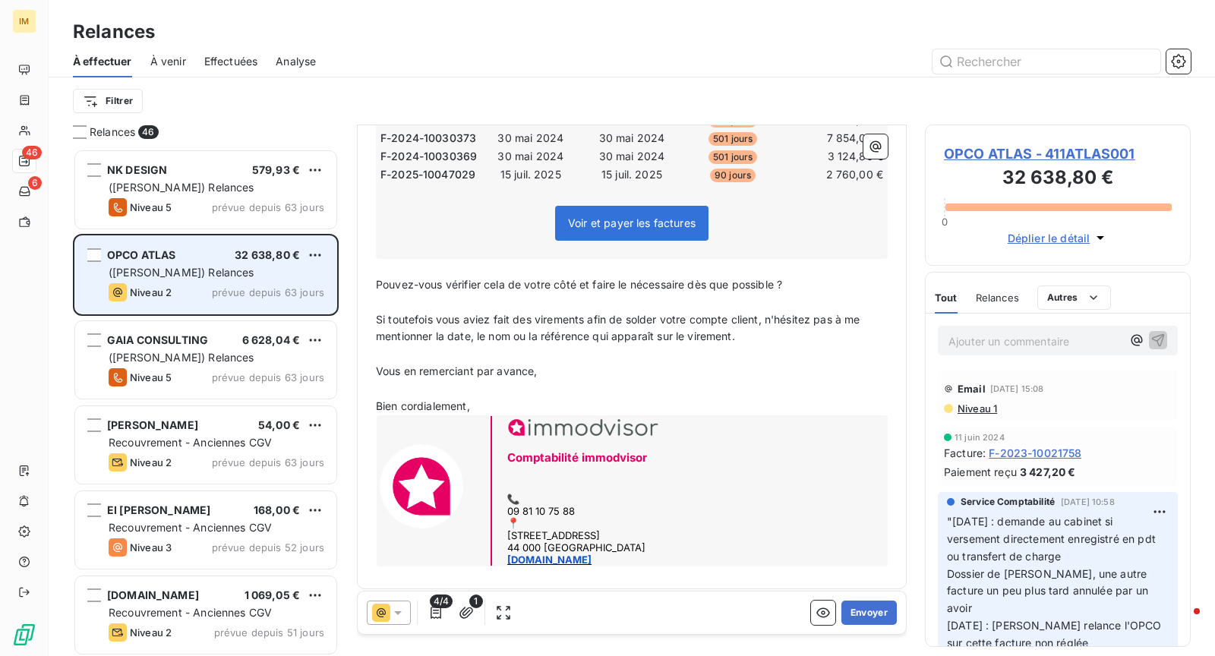
click at [242, 302] on div "OPCO ATLAS 32 638,80 € ([PERSON_NAME]) Relances Niveau 2 prévue depuis 63 jours" at bounding box center [205, 274] width 261 height 77
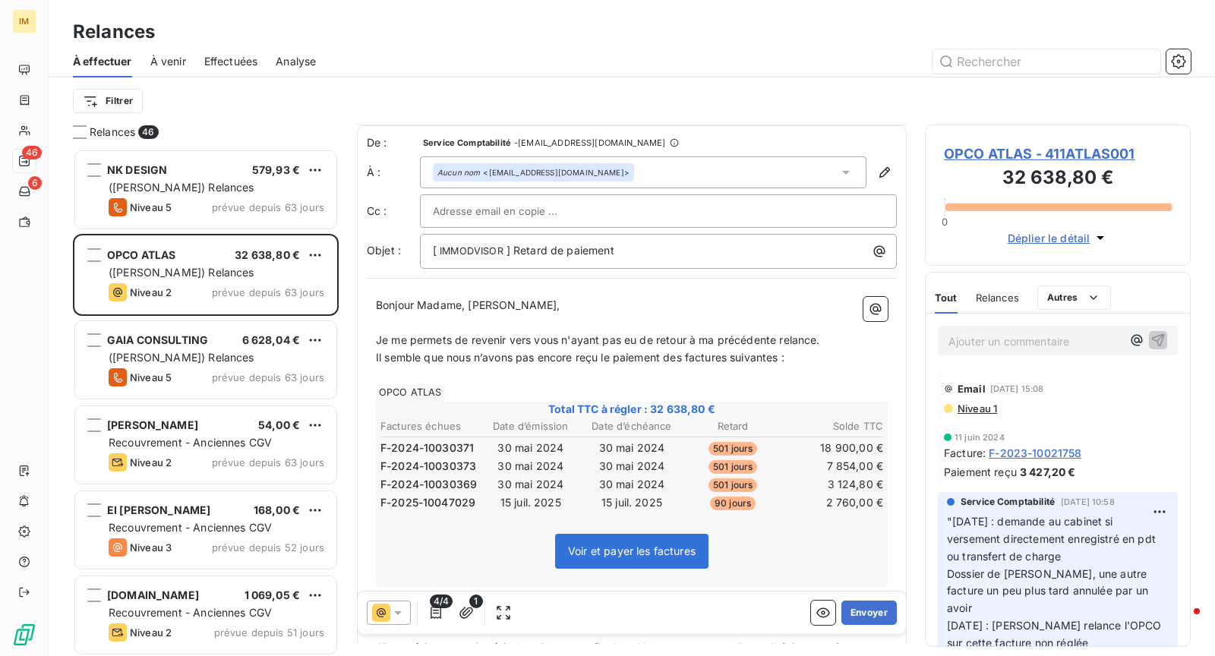
scroll to position [0, 0]
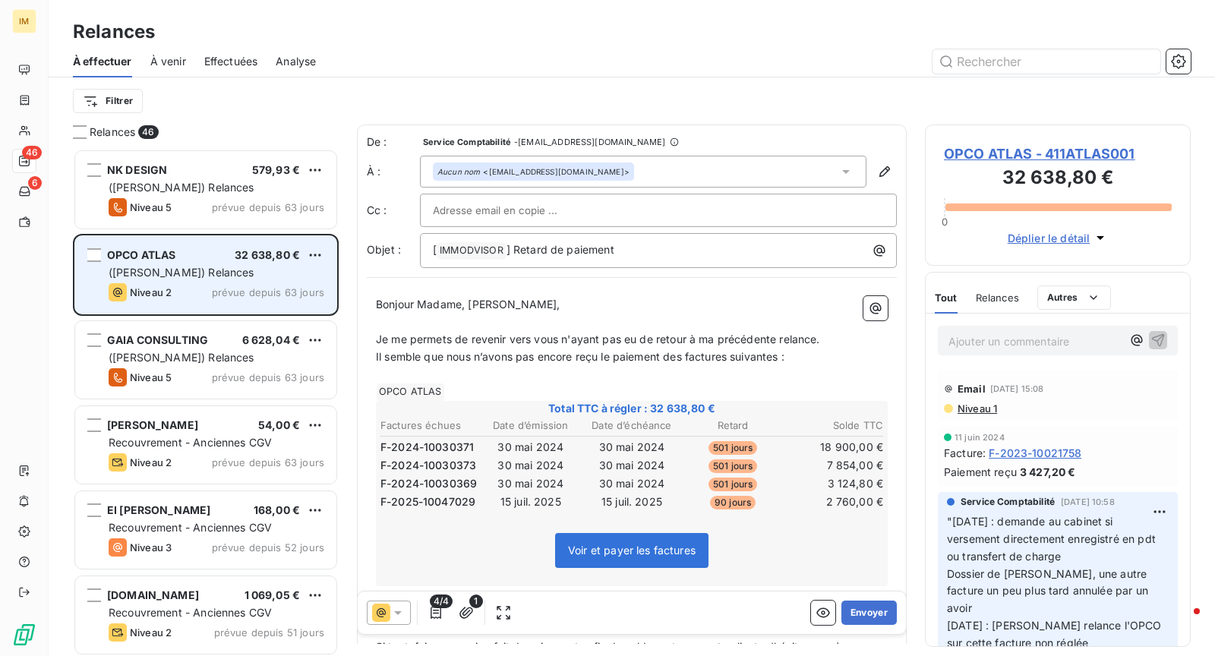
drag, startPoint x: 235, startPoint y: 284, endPoint x: 197, endPoint y: 263, distance: 42.8
click at [233, 285] on div "Niveau 2 prévue depuis 63 jours" at bounding box center [217, 292] width 216 height 18
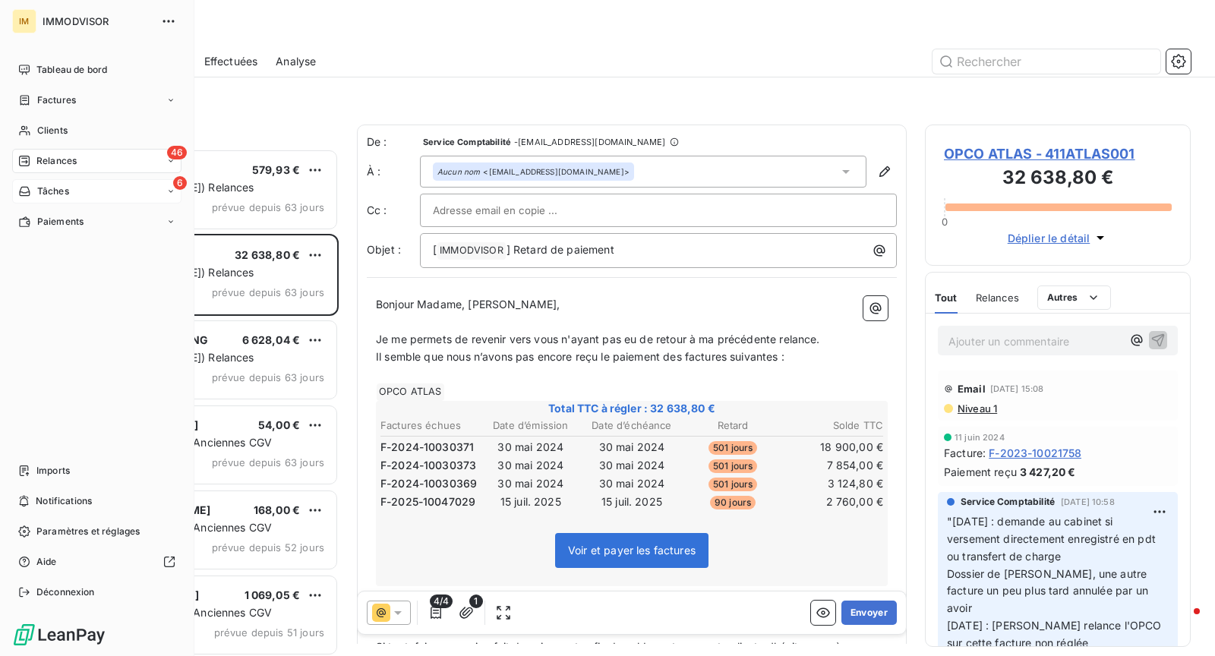
click at [30, 187] on div "Tâches" at bounding box center [43, 191] width 51 height 14
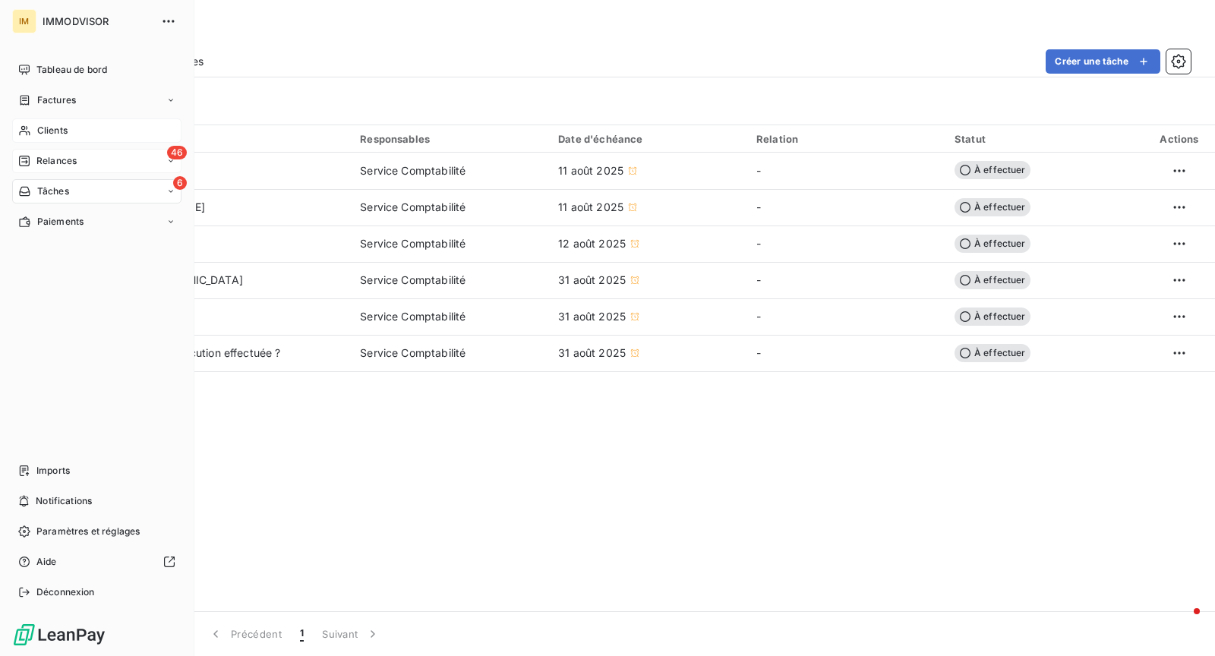
drag, startPoint x: 50, startPoint y: 140, endPoint x: 115, endPoint y: 139, distance: 65.3
click at [50, 140] on div "Clients" at bounding box center [96, 130] width 169 height 24
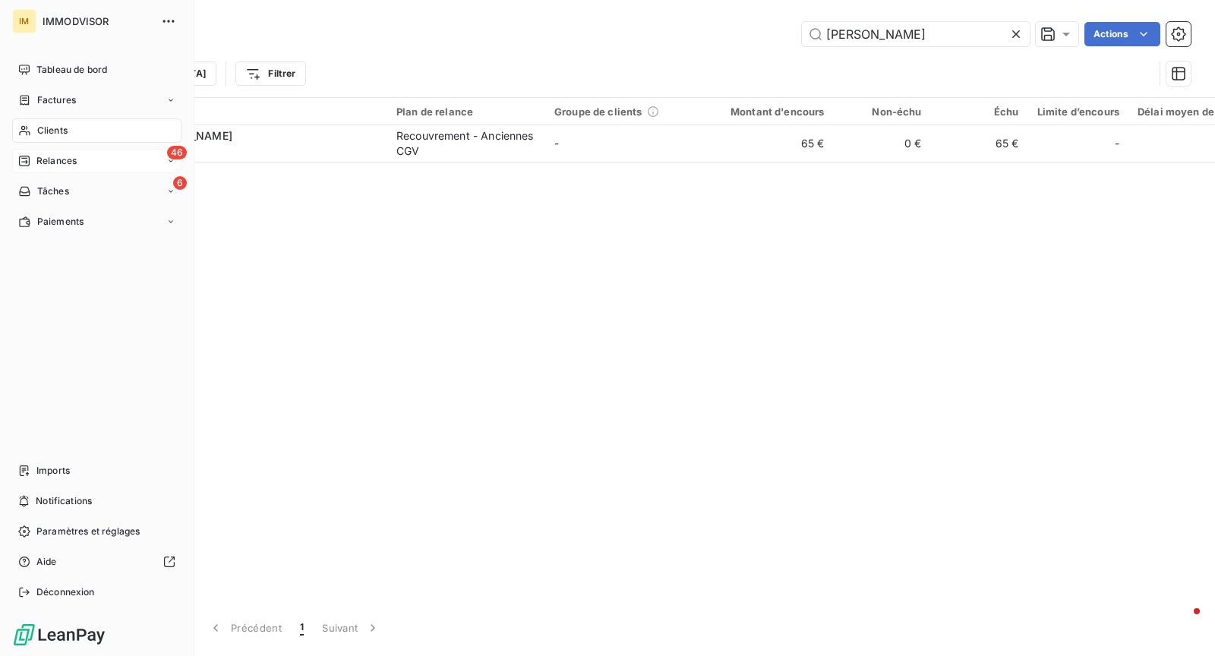
drag, startPoint x: 99, startPoint y: 135, endPoint x: 655, endPoint y: 58, distance: 560.9
click at [99, 135] on div "Clients" at bounding box center [96, 130] width 169 height 24
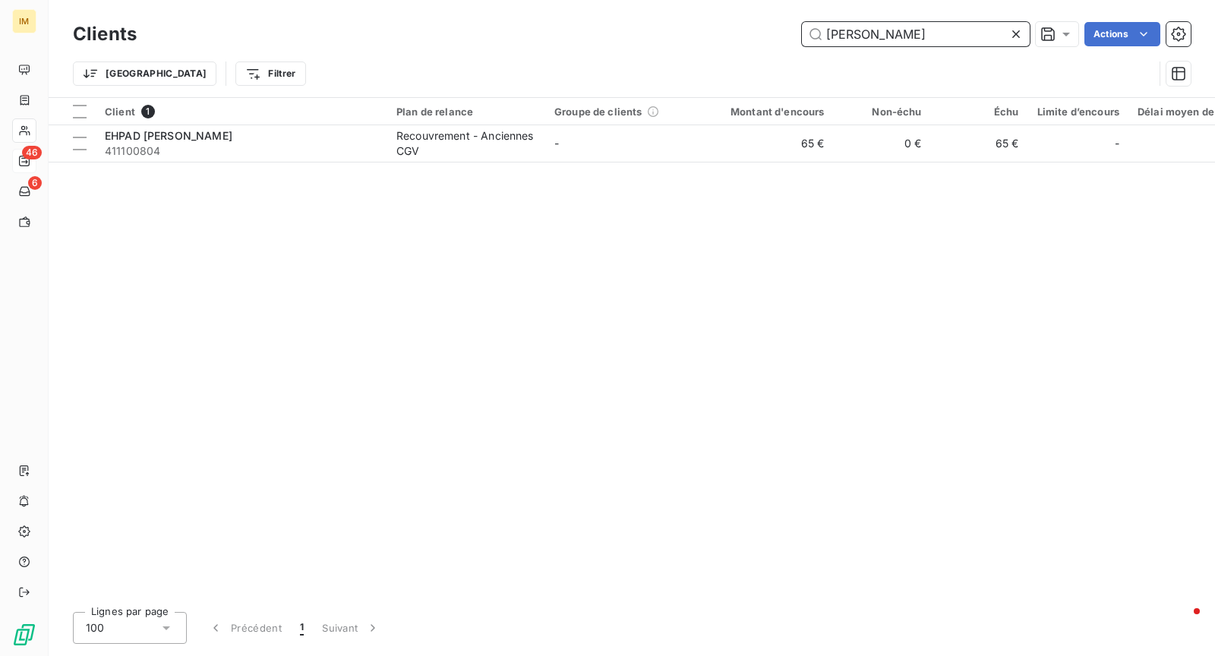
click at [901, 29] on input "[PERSON_NAME]" at bounding box center [916, 34] width 228 height 24
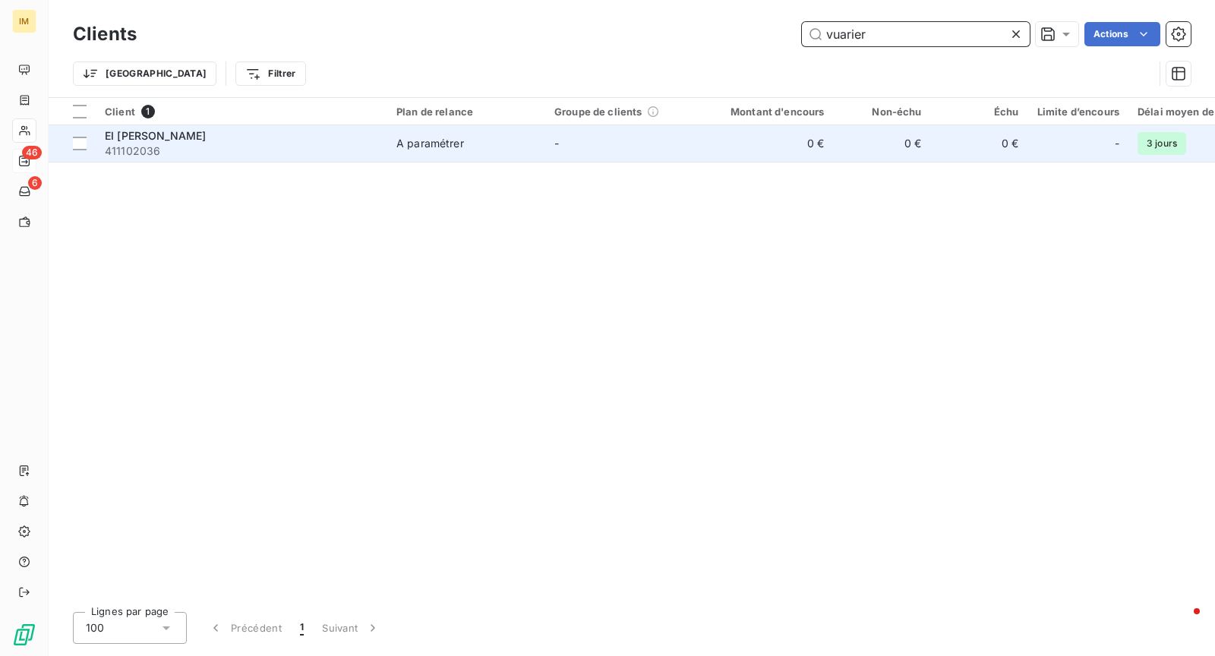
type input "vuarier"
click at [295, 157] on span "411102036" at bounding box center [241, 150] width 273 height 15
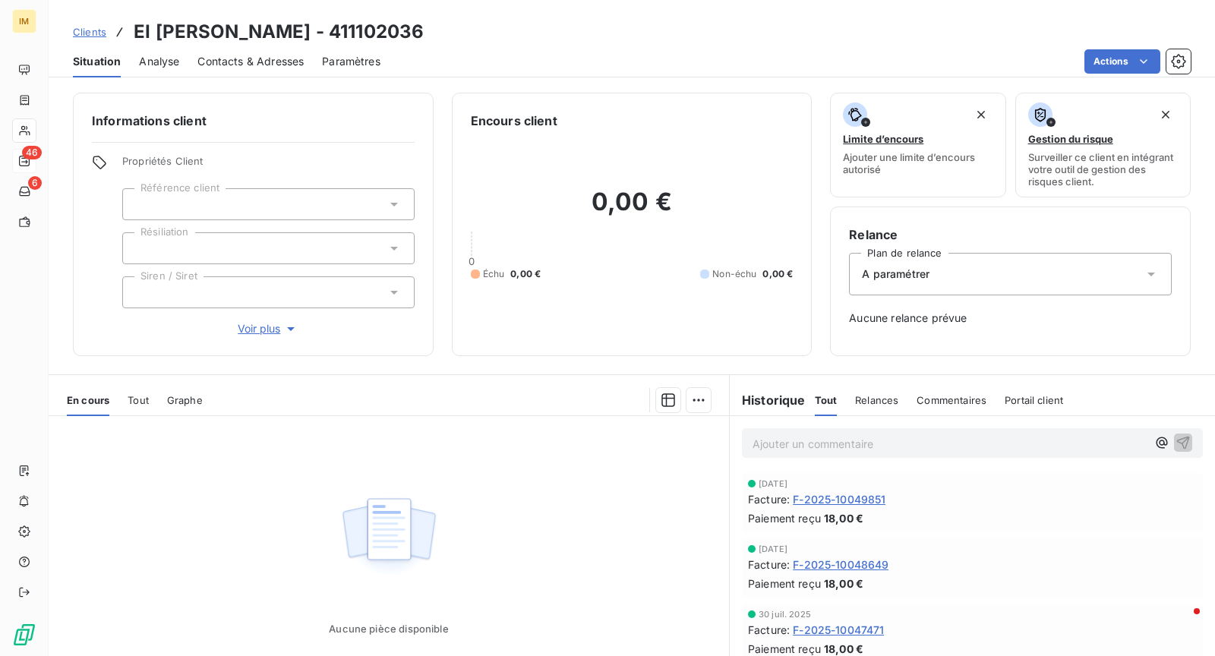
click at [1117, 60] on html "IM 46 6 Clients EI [PERSON_NAME] - 411102036 Situation Analyse Contacts & Adres…" at bounding box center [607, 328] width 1215 height 656
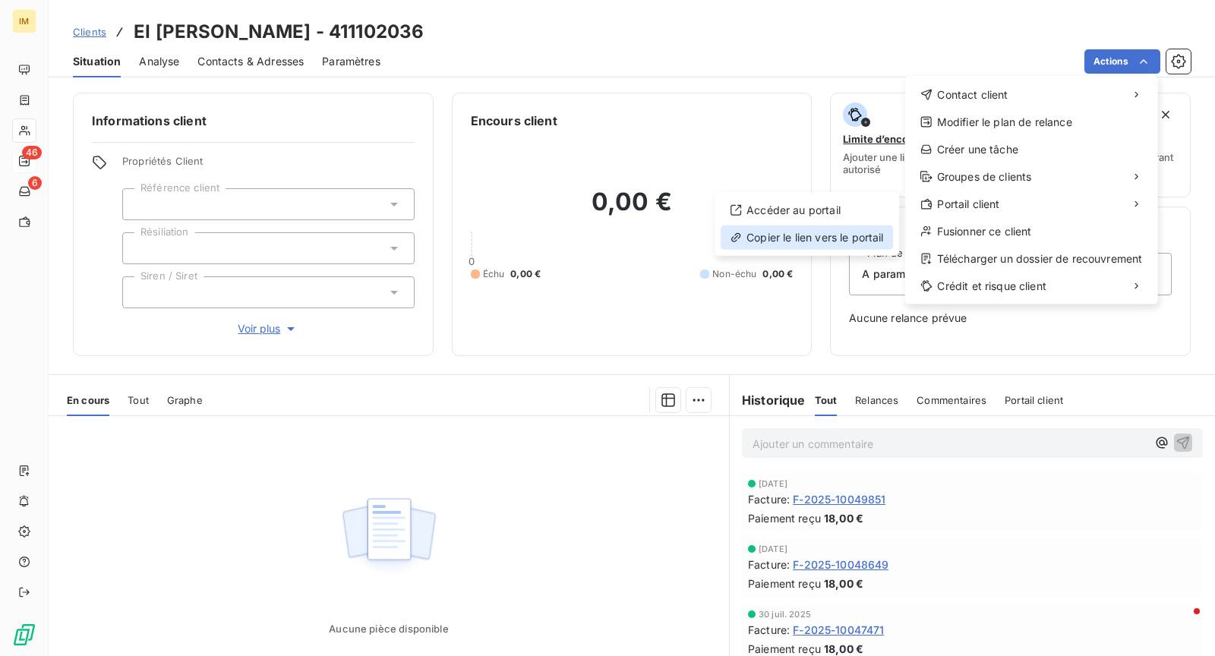
click at [872, 243] on div "Copier le lien vers le portail" at bounding box center [806, 237] width 172 height 24
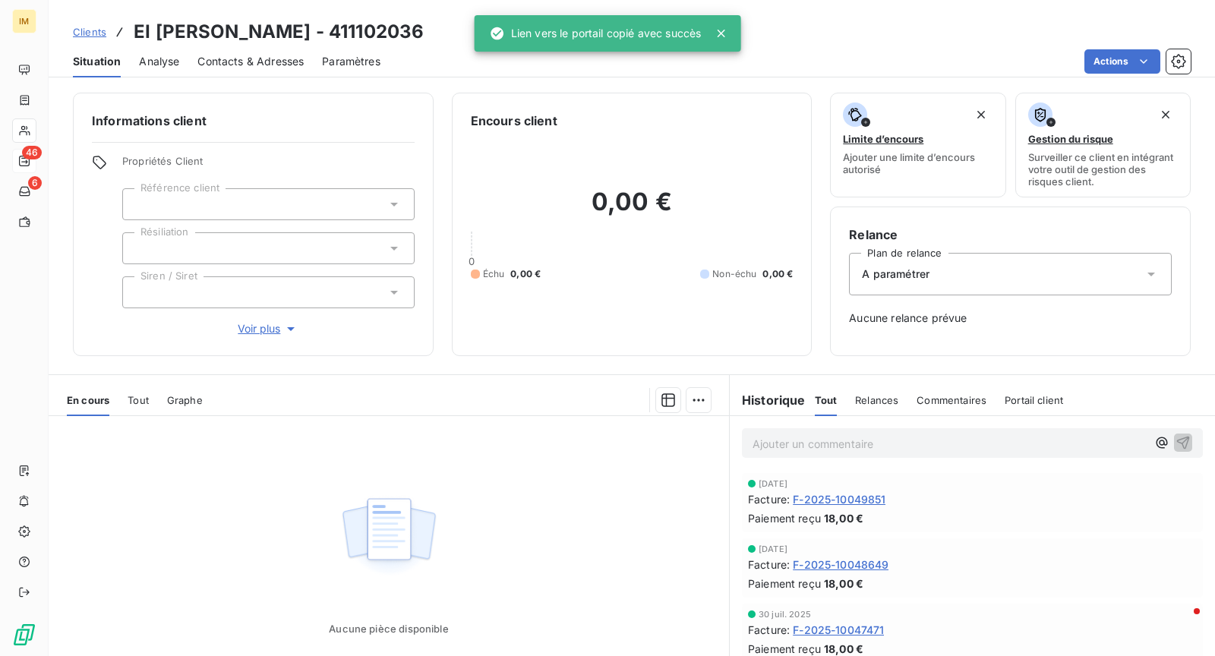
click at [272, 57] on span "Contacts & Adresses" at bounding box center [250, 61] width 106 height 15
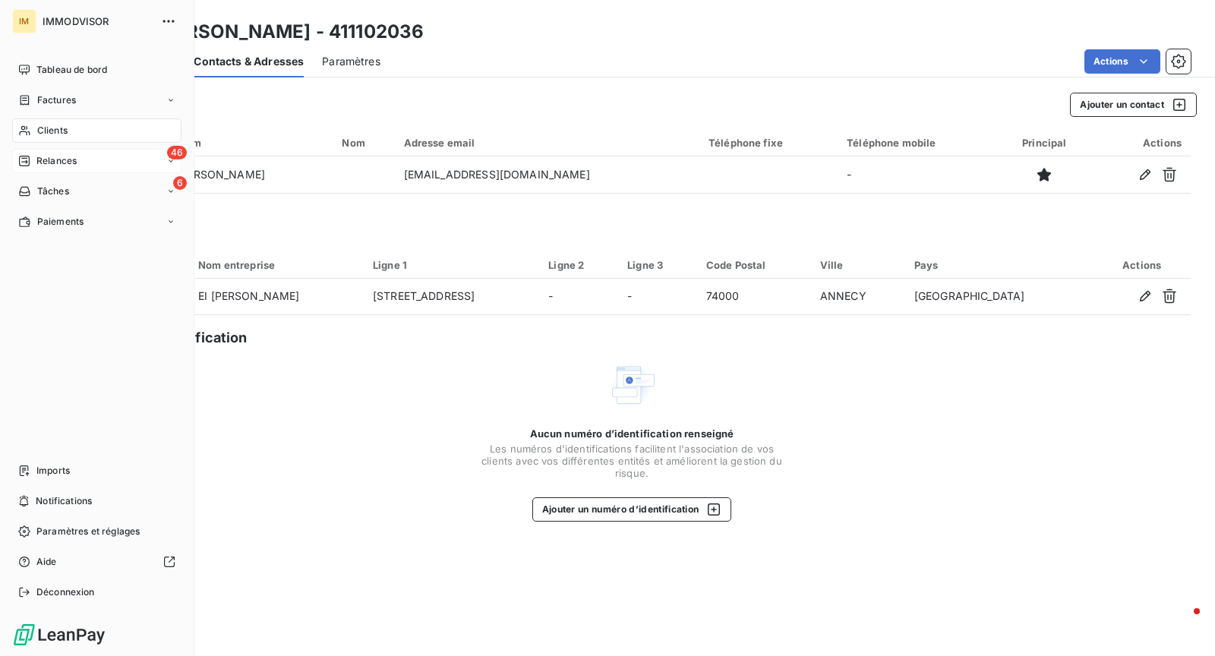
drag, startPoint x: 32, startPoint y: 130, endPoint x: 65, endPoint y: 132, distance: 33.5
click at [32, 130] on div "Clients" at bounding box center [96, 130] width 169 height 24
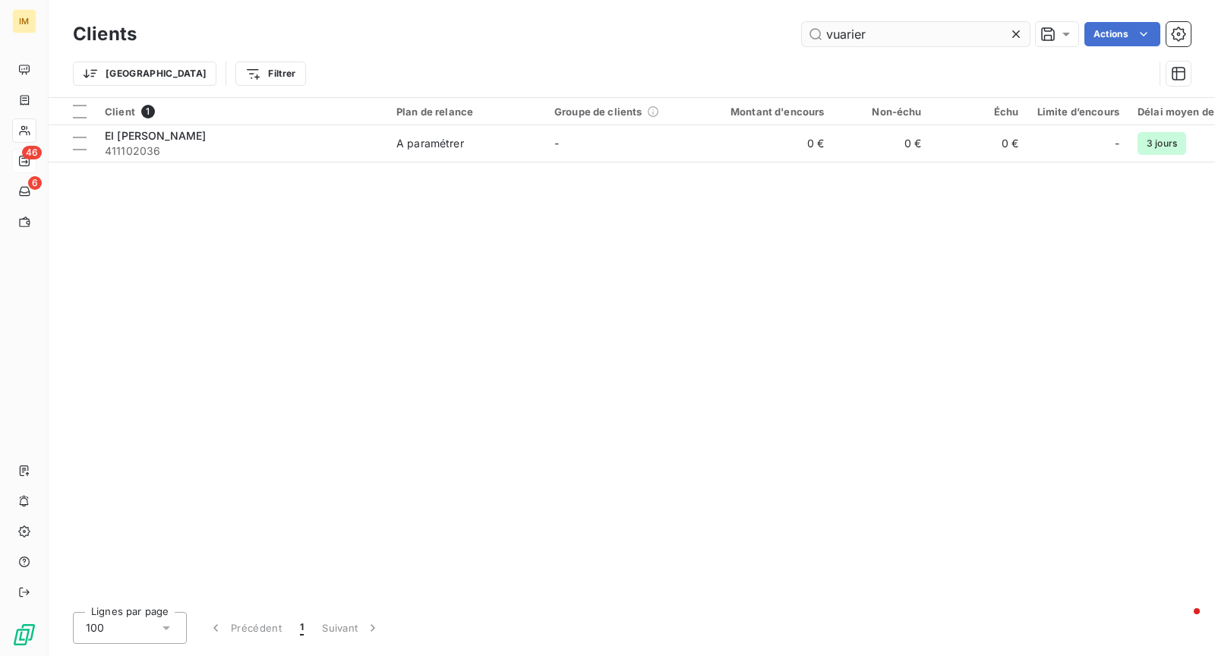
click at [911, 34] on input "vuarier" at bounding box center [916, 34] width 228 height 24
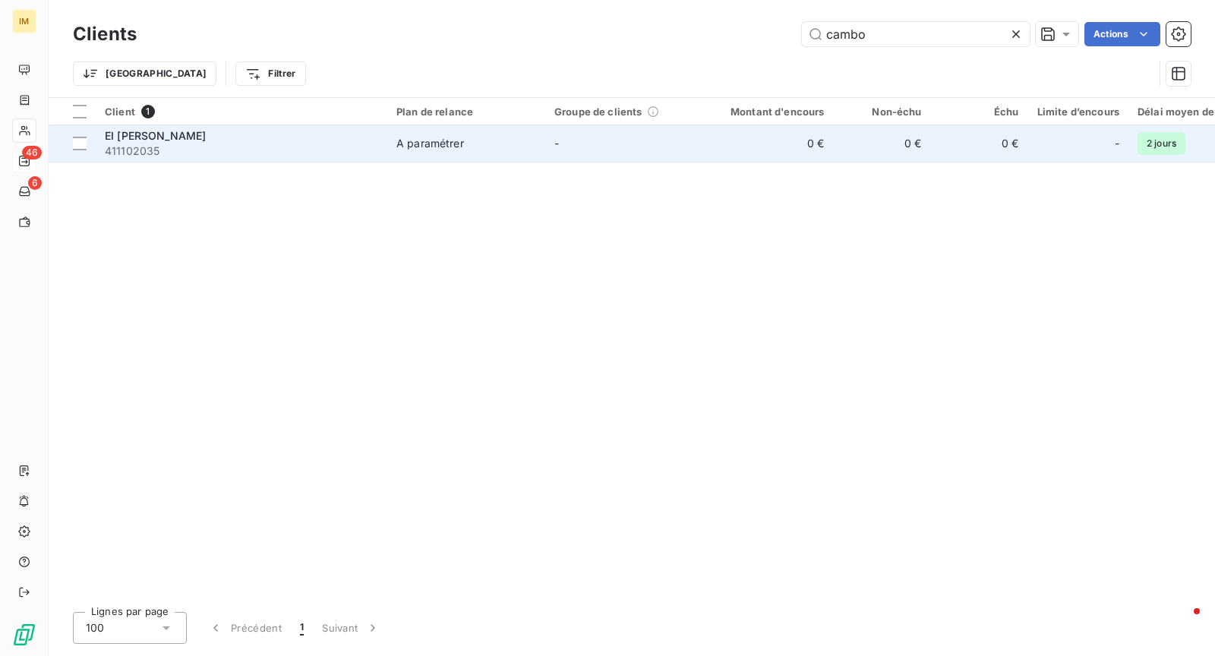
type input "cambo"
click at [329, 133] on div "EI [PERSON_NAME]" at bounding box center [241, 135] width 273 height 15
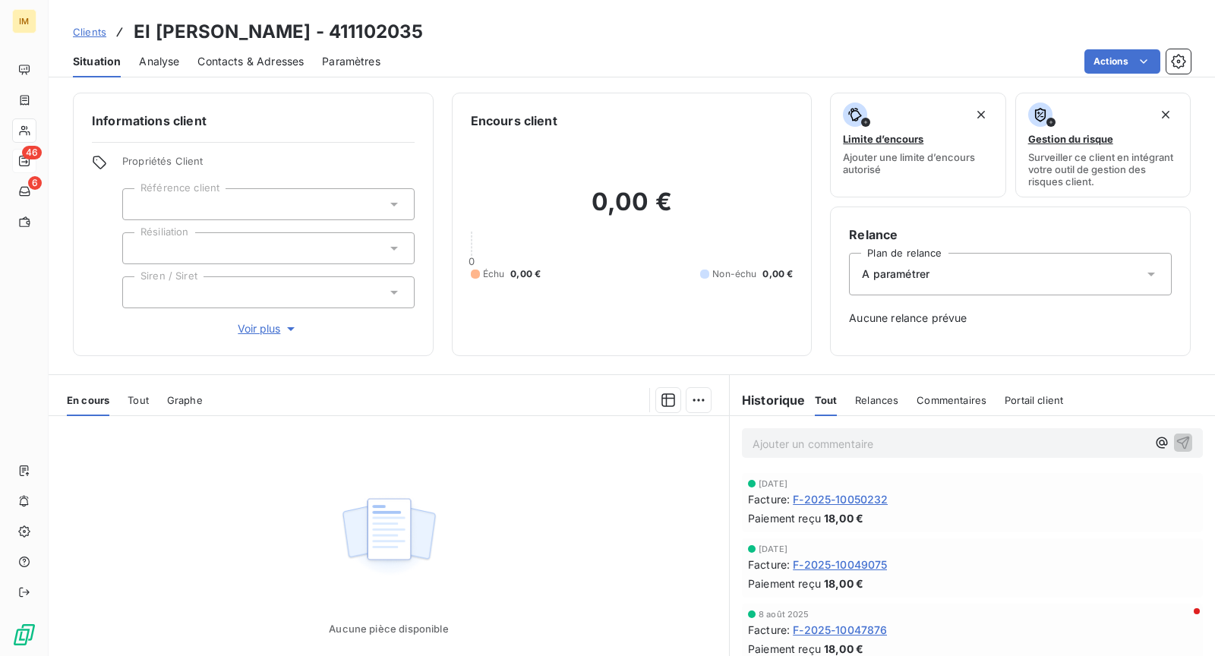
click at [295, 226] on div "Propriétés Client Référence client Résiliation Siren / Siret Voir plus" at bounding box center [268, 246] width 292 height 182
click at [293, 238] on div at bounding box center [268, 248] width 292 height 32
